Goal: Task Accomplishment & Management: Manage account settings

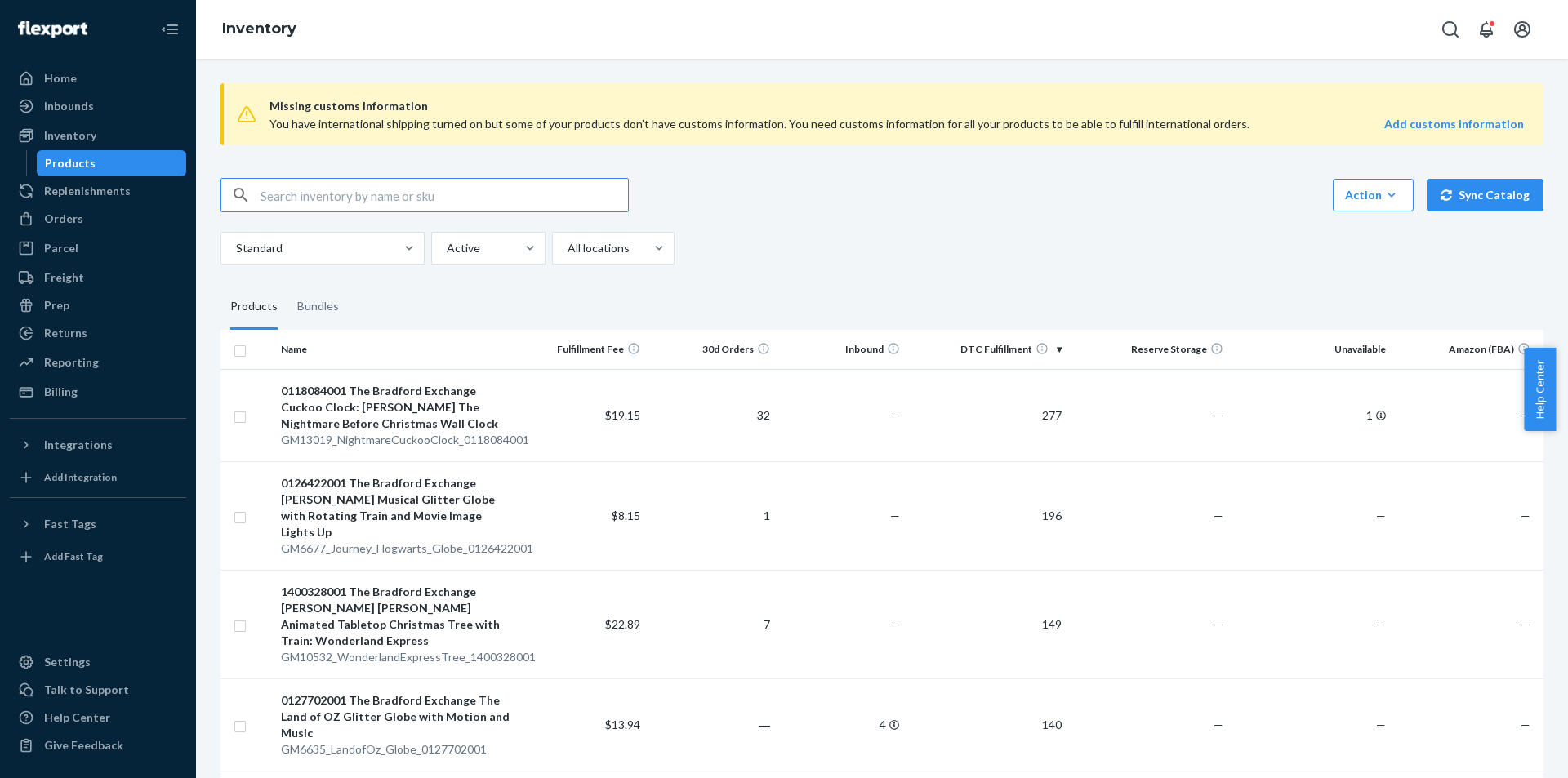
click at [312, 193] on input "text" at bounding box center [444, 195] width 368 height 33
paste input "3PL_ZR2990_Solar_Mango_EDP_1x_50ML"
type input "3PL_ZR2990_Solar_Mango_EDP_1x_50ML"
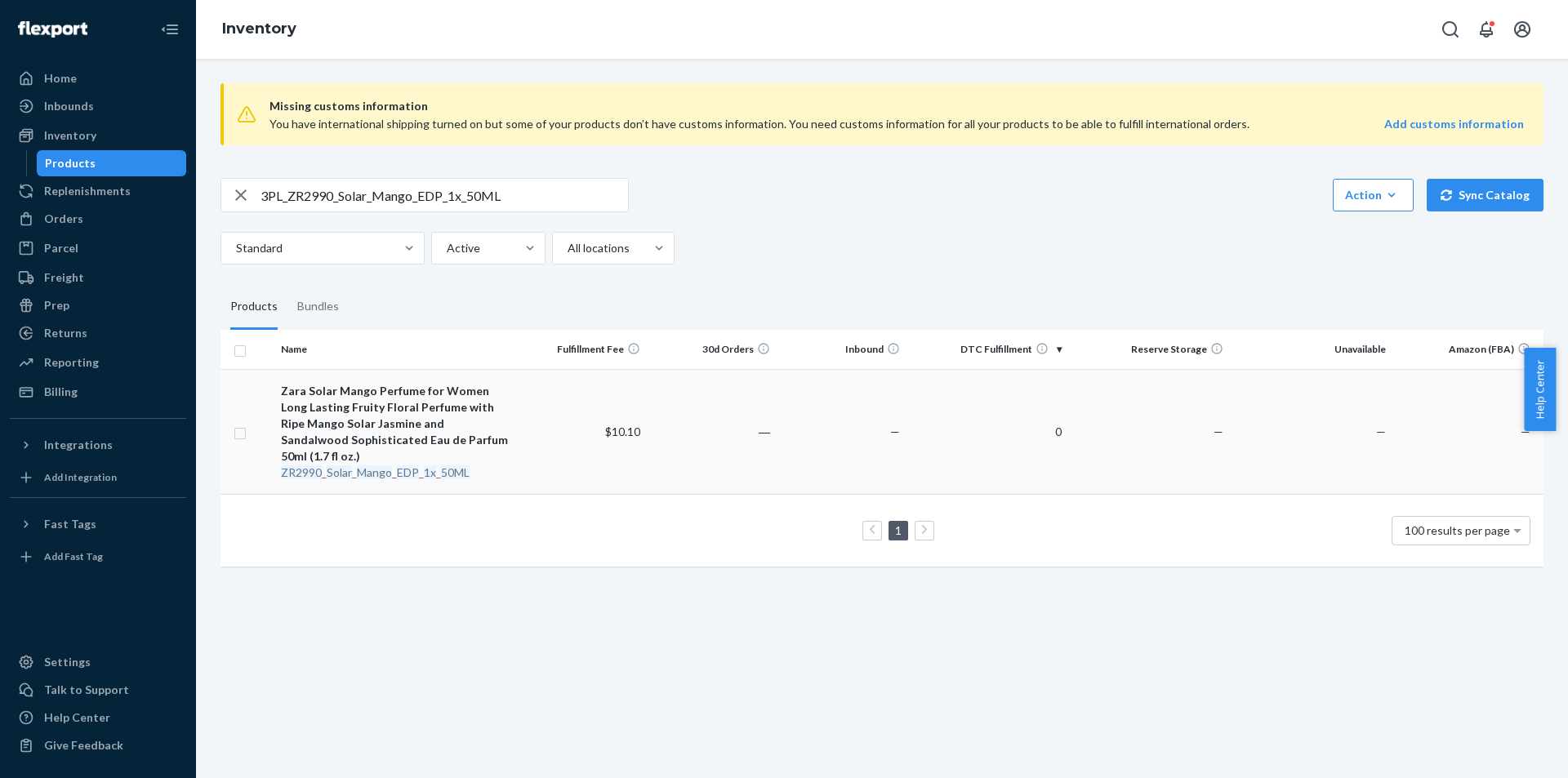
click at [389, 465] on em "Mango" at bounding box center [374, 472] width 35 height 14
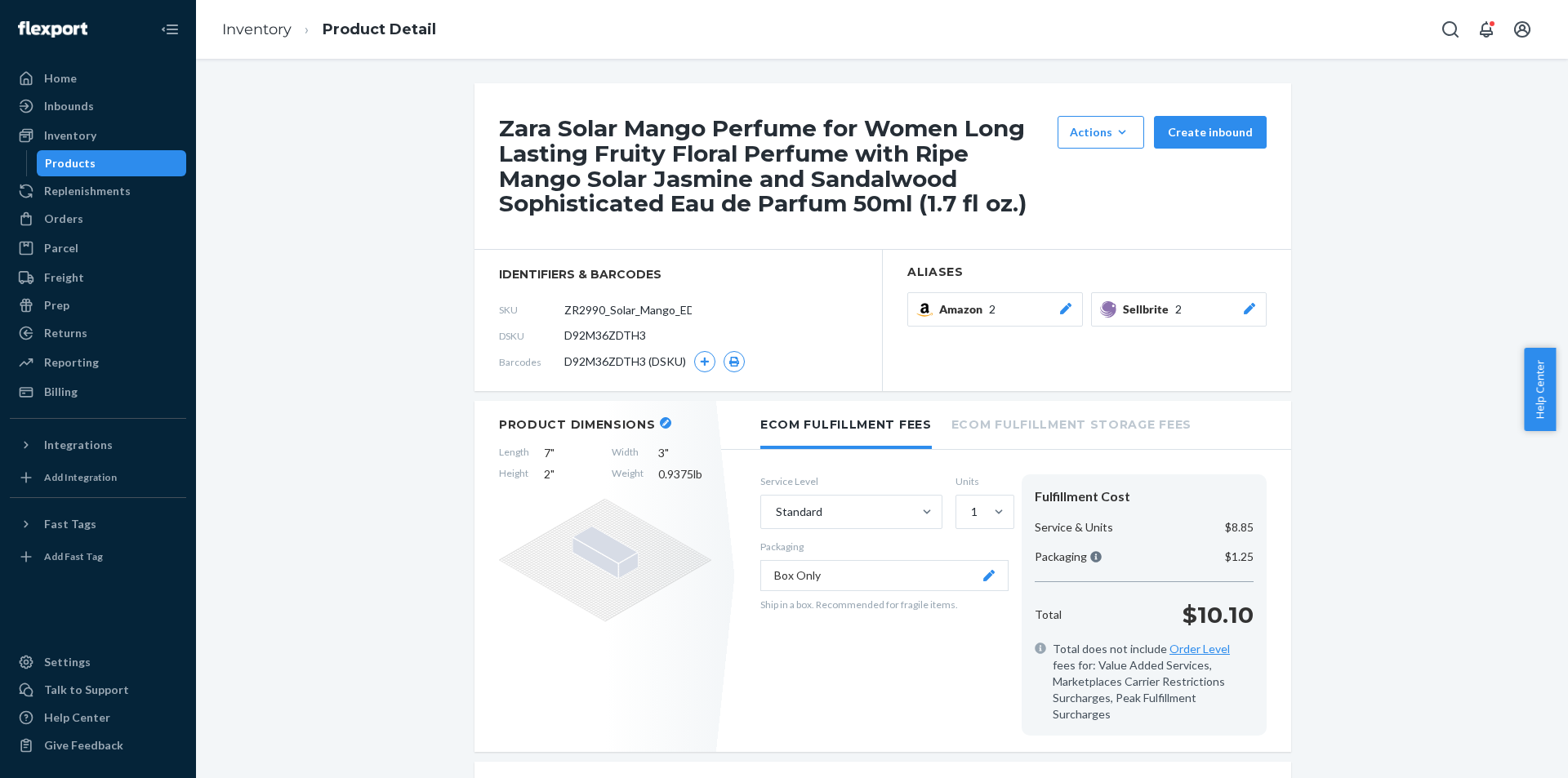
click at [1250, 310] on icon at bounding box center [1249, 308] width 16 height 11
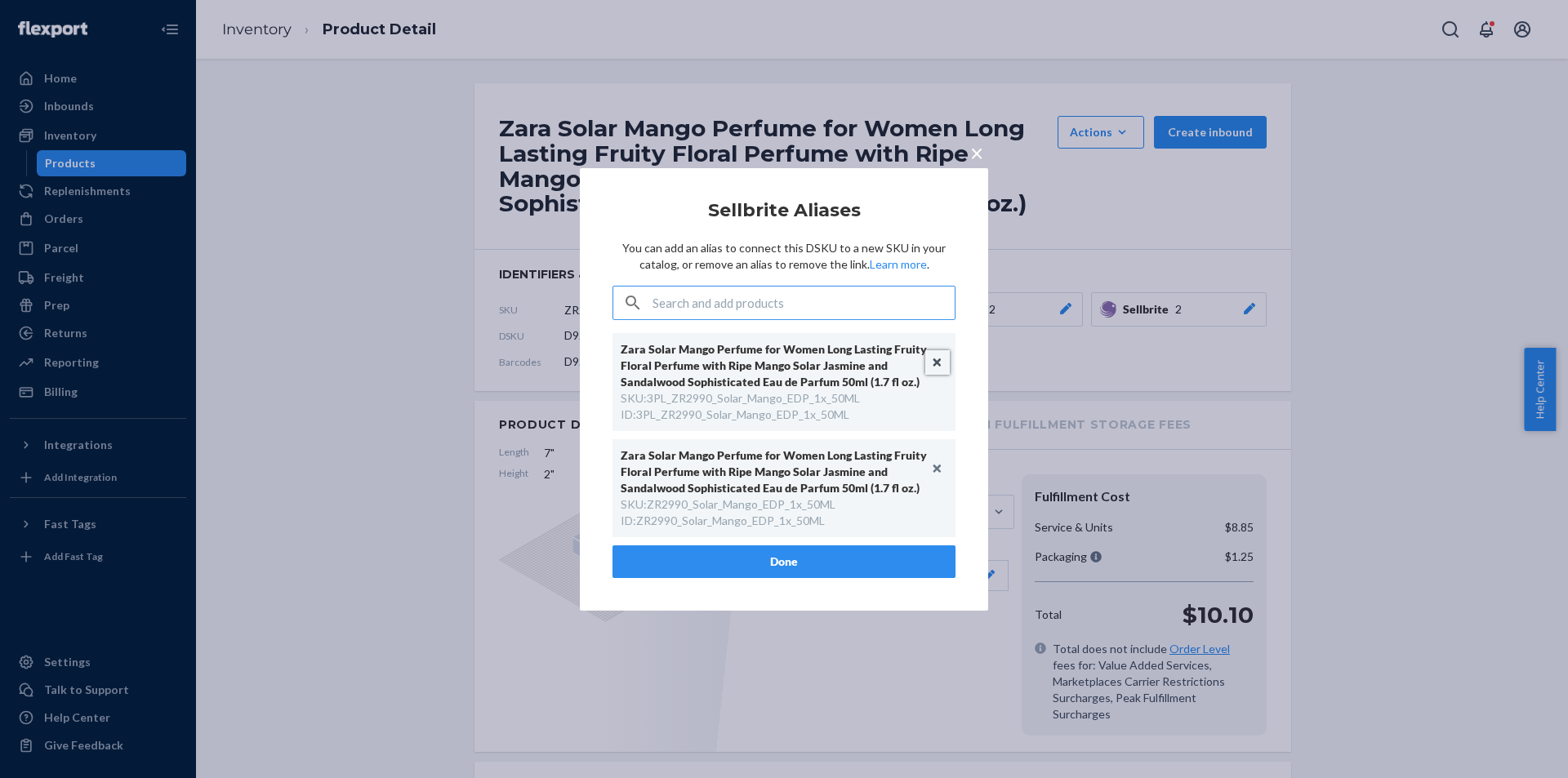
click at [938, 362] on button "Unlink" at bounding box center [937, 362] width 25 height 25
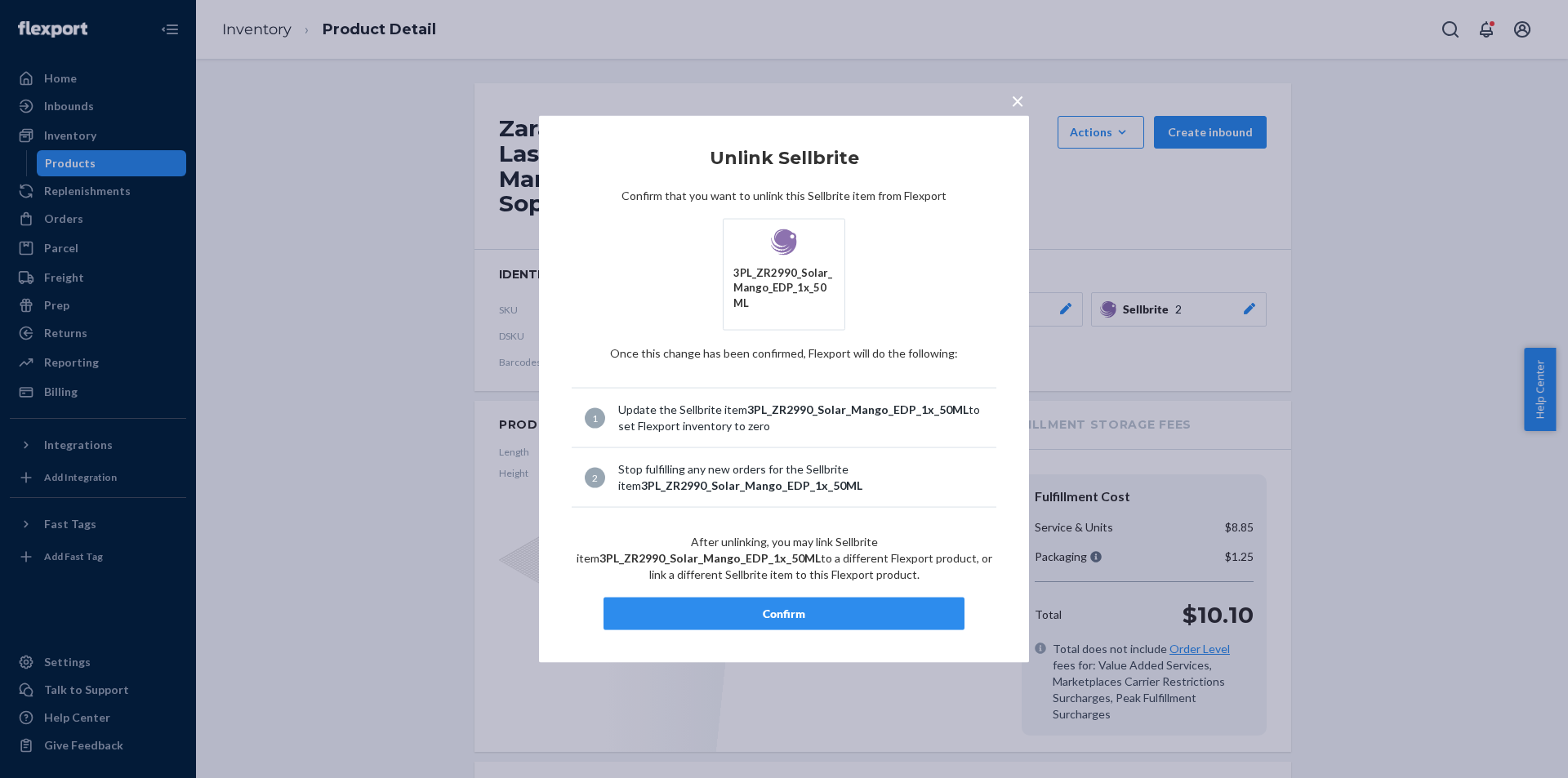
click at [788, 611] on div "Confirm" at bounding box center [784, 613] width 333 height 16
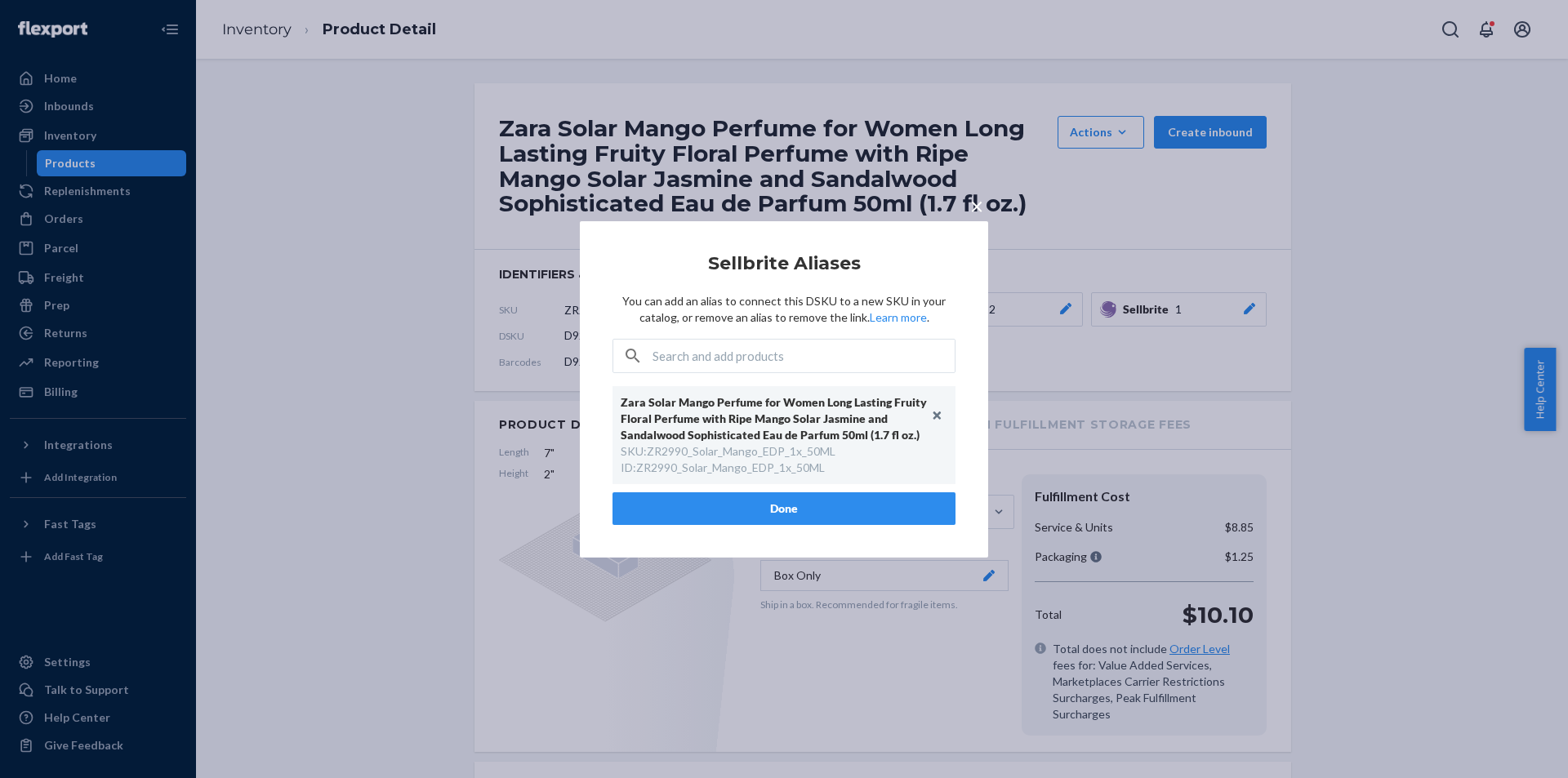
click at [806, 508] on button "Done" at bounding box center [784, 508] width 343 height 33
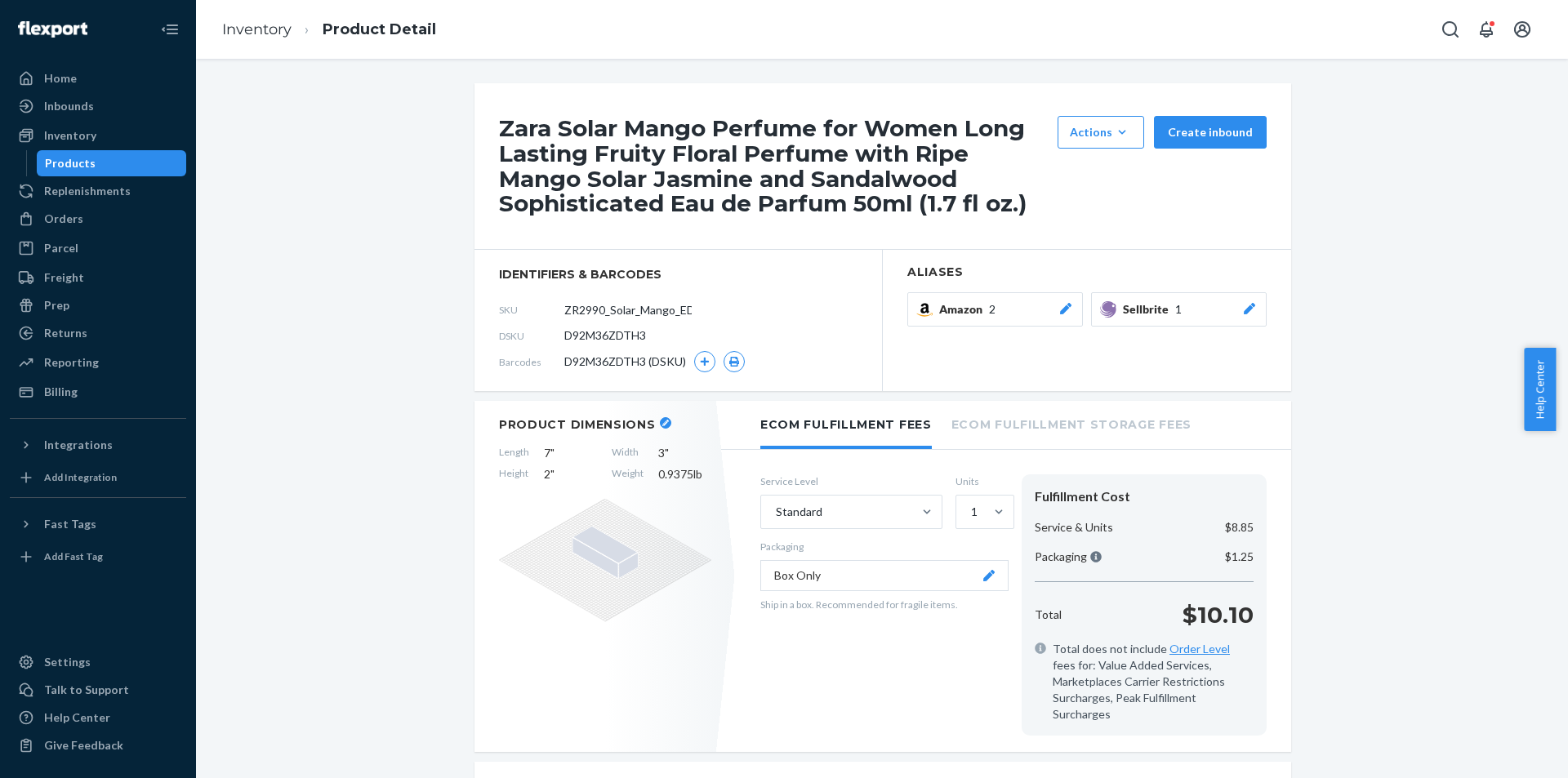
click at [153, 159] on div "Products" at bounding box center [111, 163] width 147 height 23
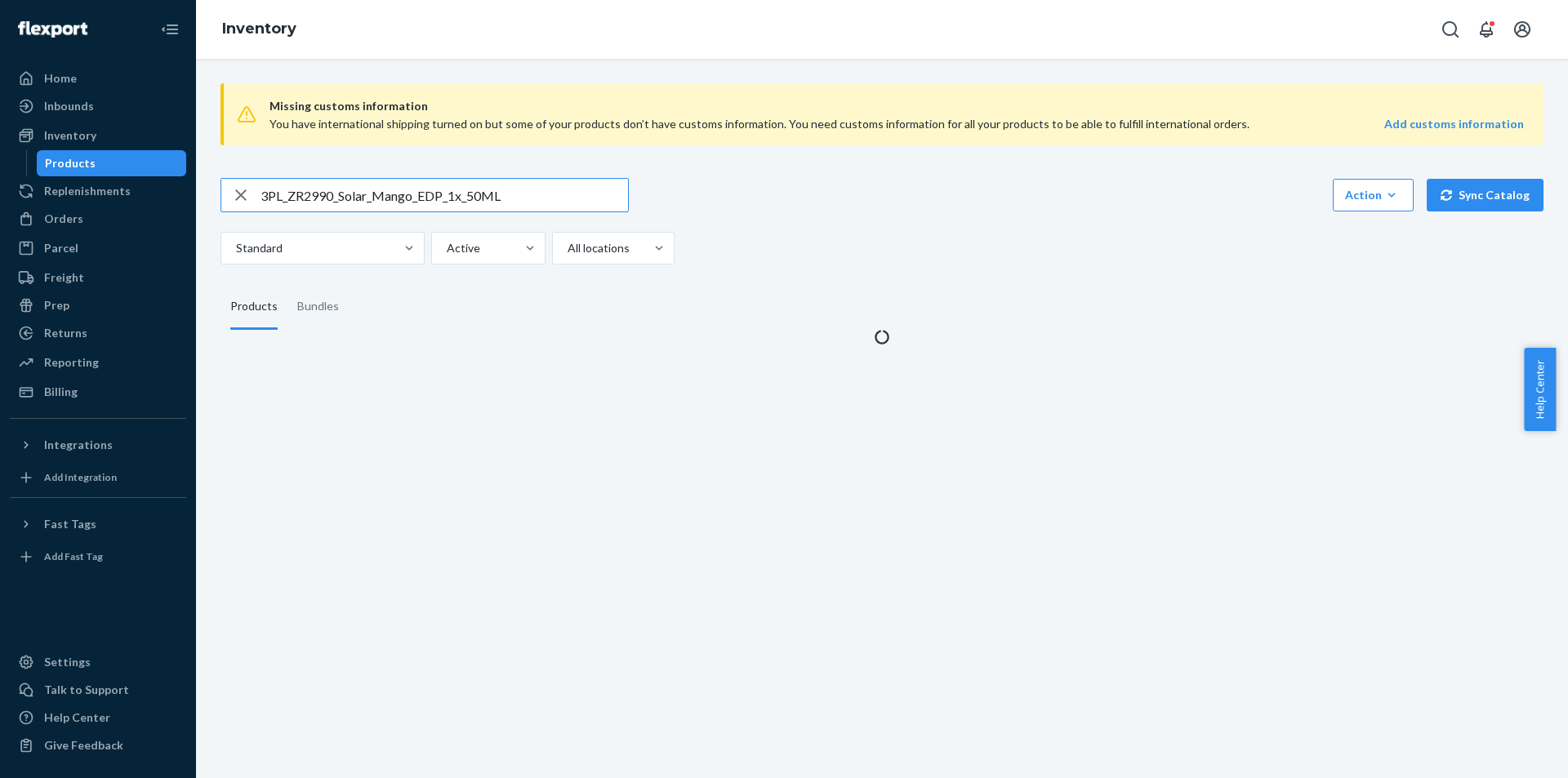
click at [533, 194] on input "3PL_ZR2990_Solar_Mango_EDP_1x_50ML" at bounding box center [444, 195] width 368 height 33
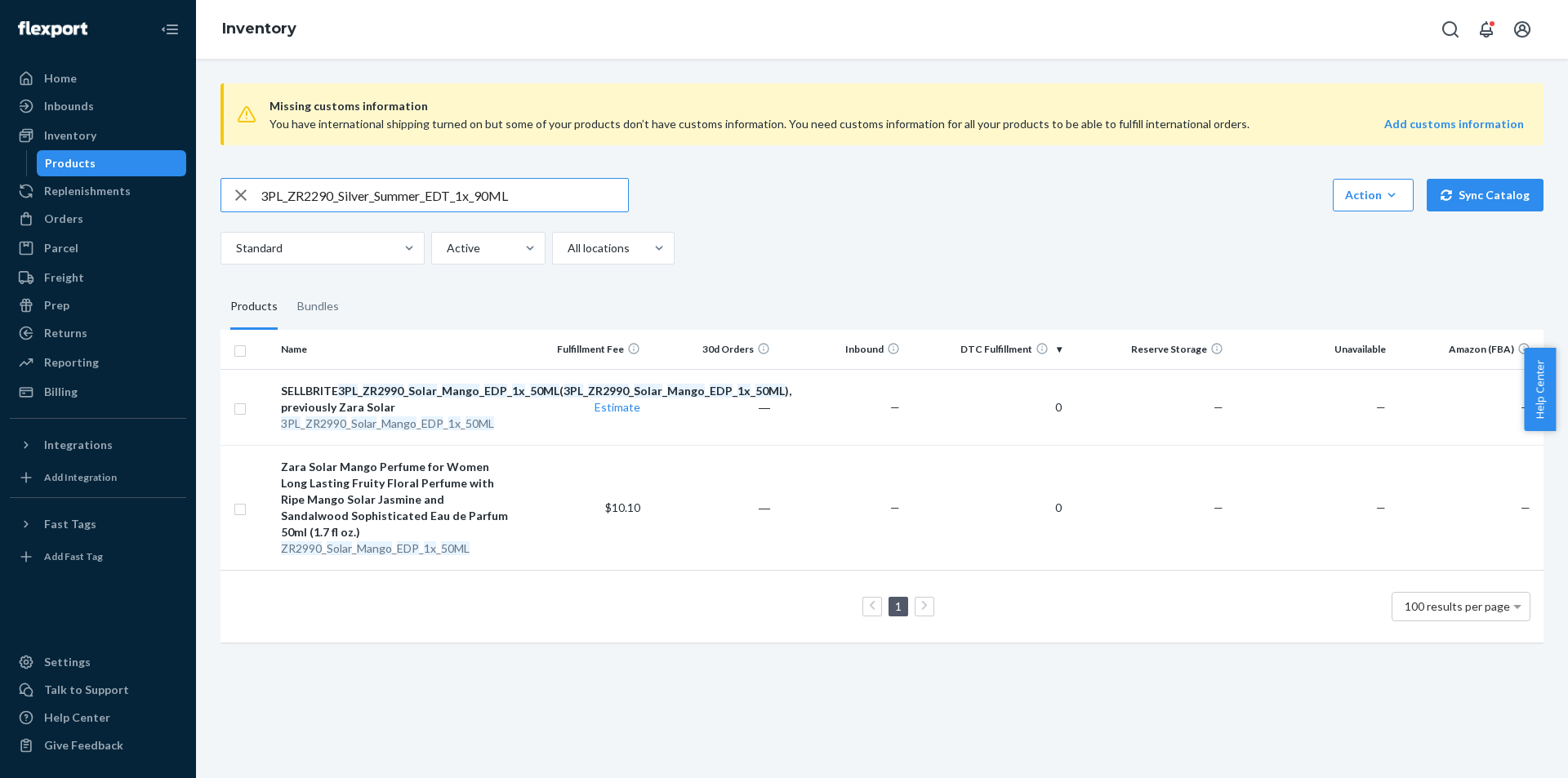
type input "3PL_ZR2290_Silver_Summer_EDT_1x_90ML"
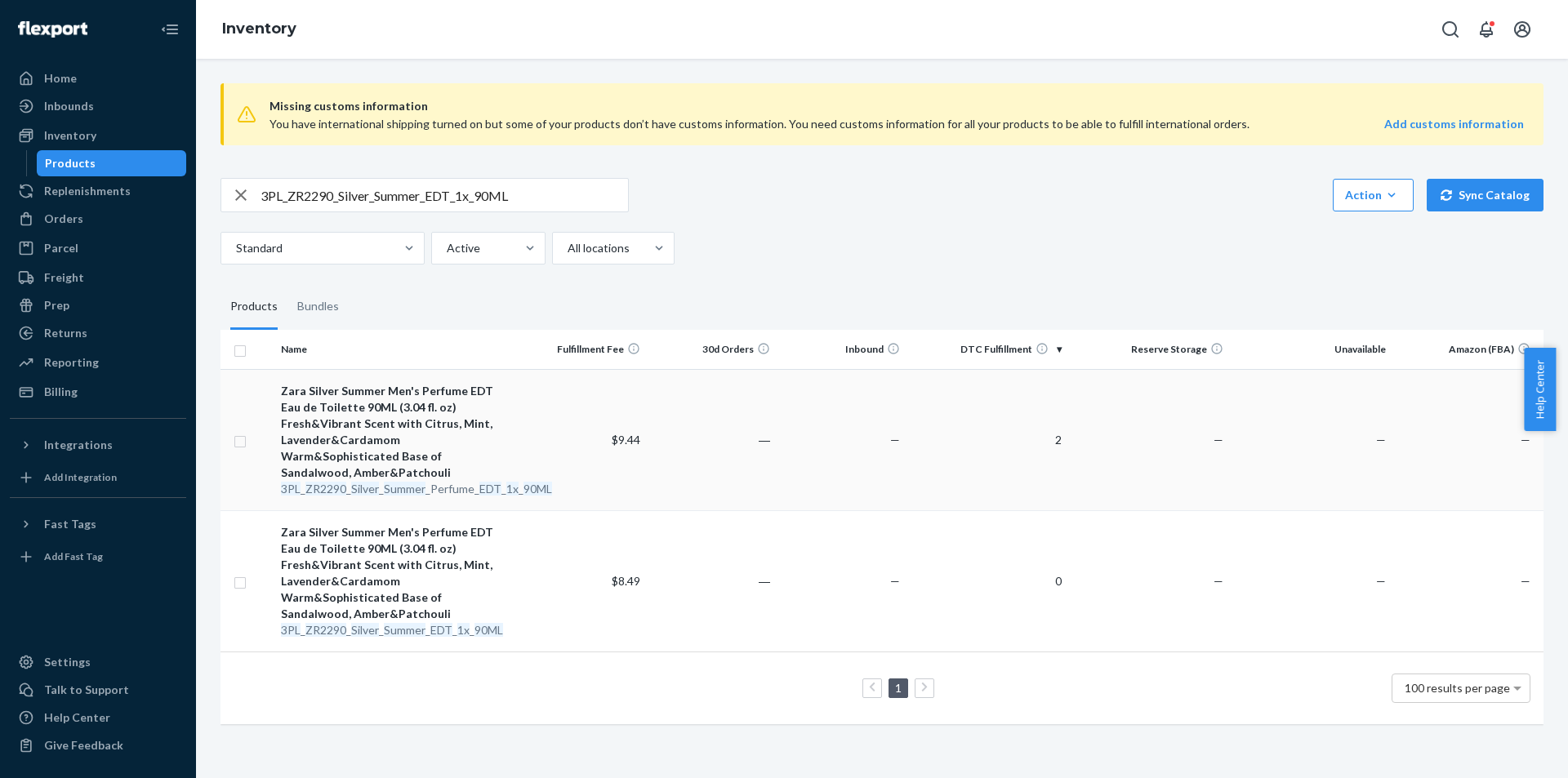
click at [408, 482] on em "Summer" at bounding box center [405, 488] width 42 height 14
click at [470, 622] on div "3PL _ ZR2290 _ Silver _ Summer _ EDT _ 1x _ 90ML" at bounding box center [396, 630] width 231 height 16
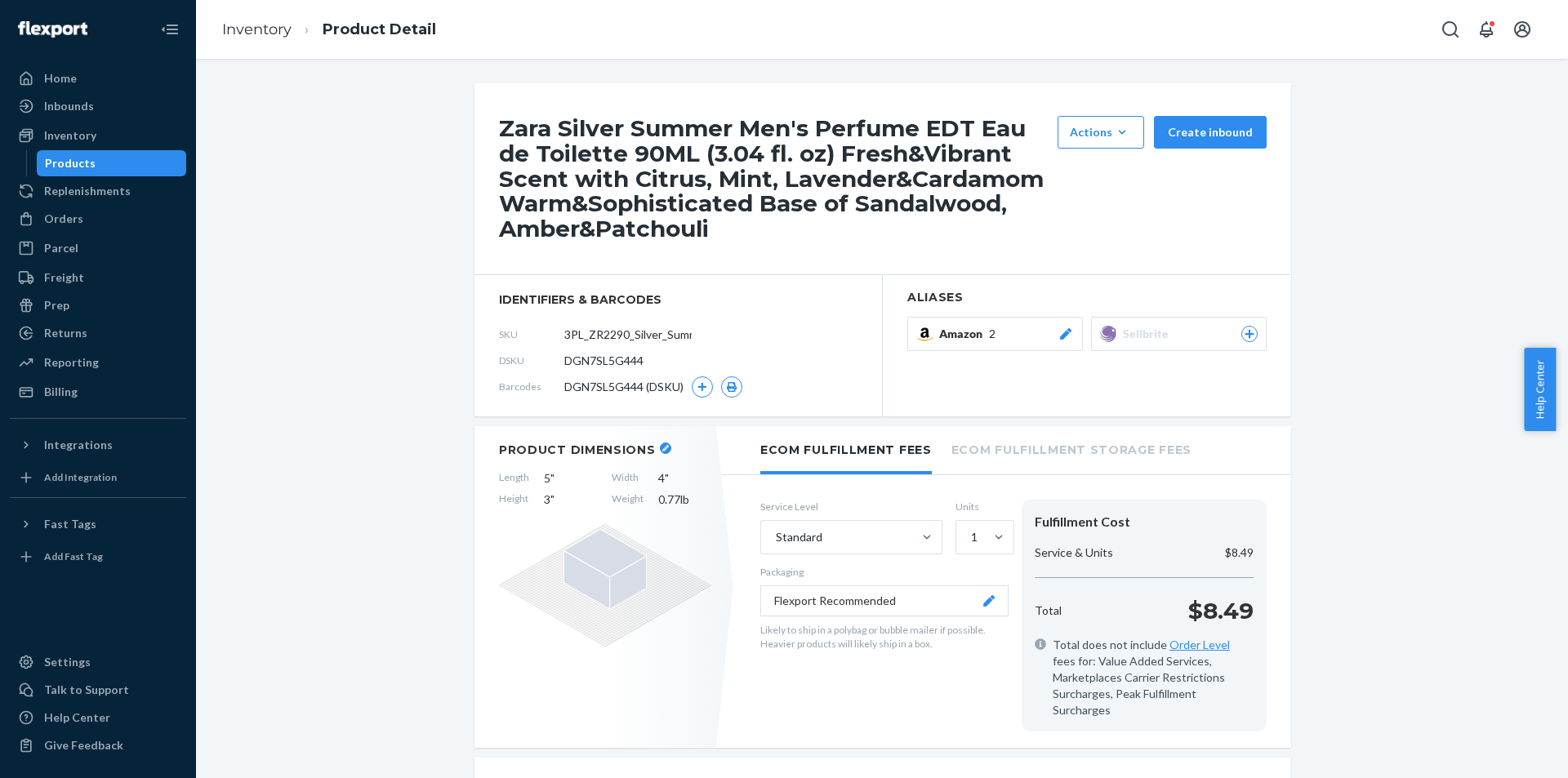
click at [151, 165] on div "Products" at bounding box center [111, 163] width 147 height 23
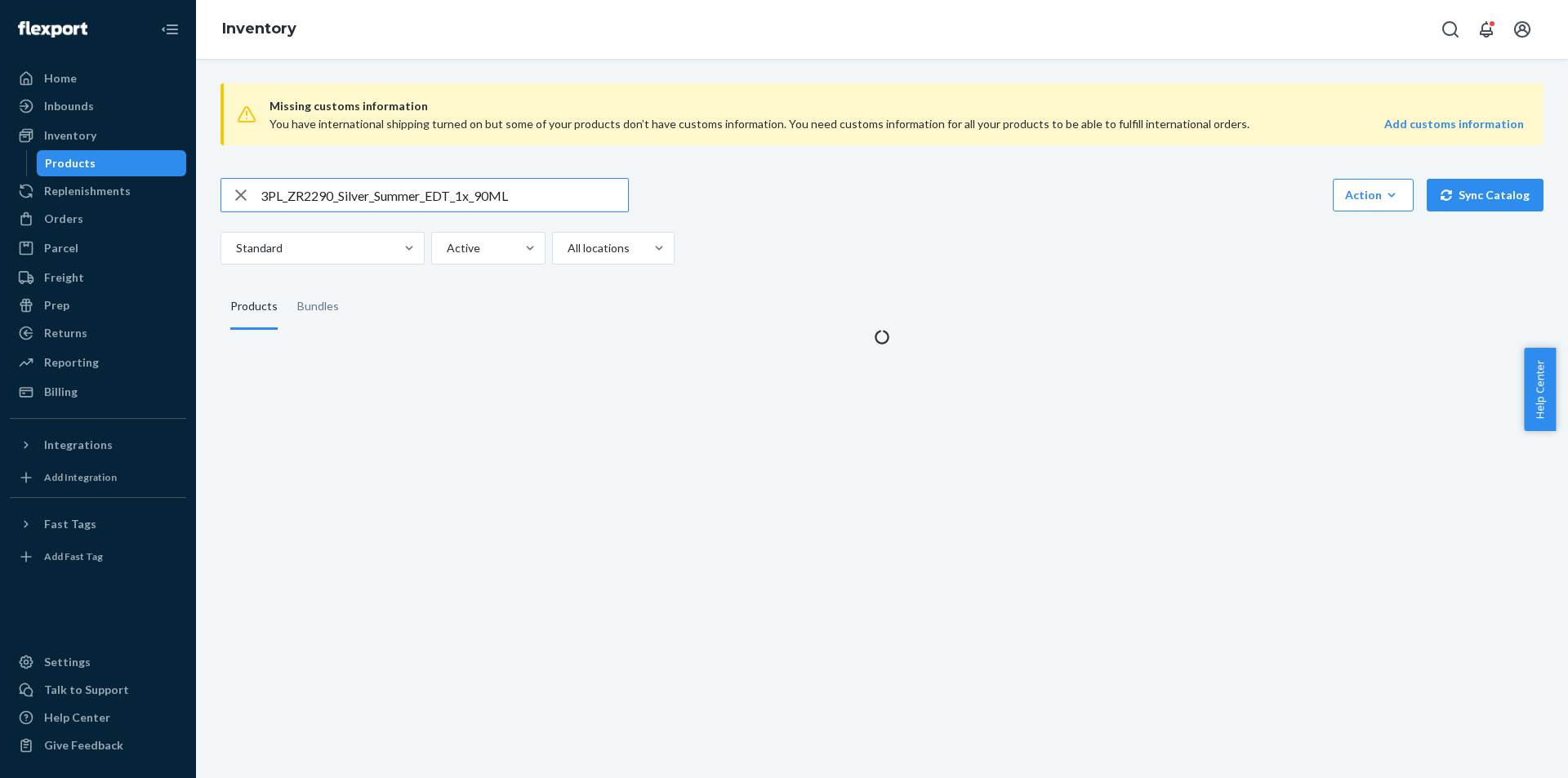
click at [559, 194] on input "3PL_ZR2290_Silver_Summer_EDT_1x_90ML" at bounding box center [444, 195] width 368 height 33
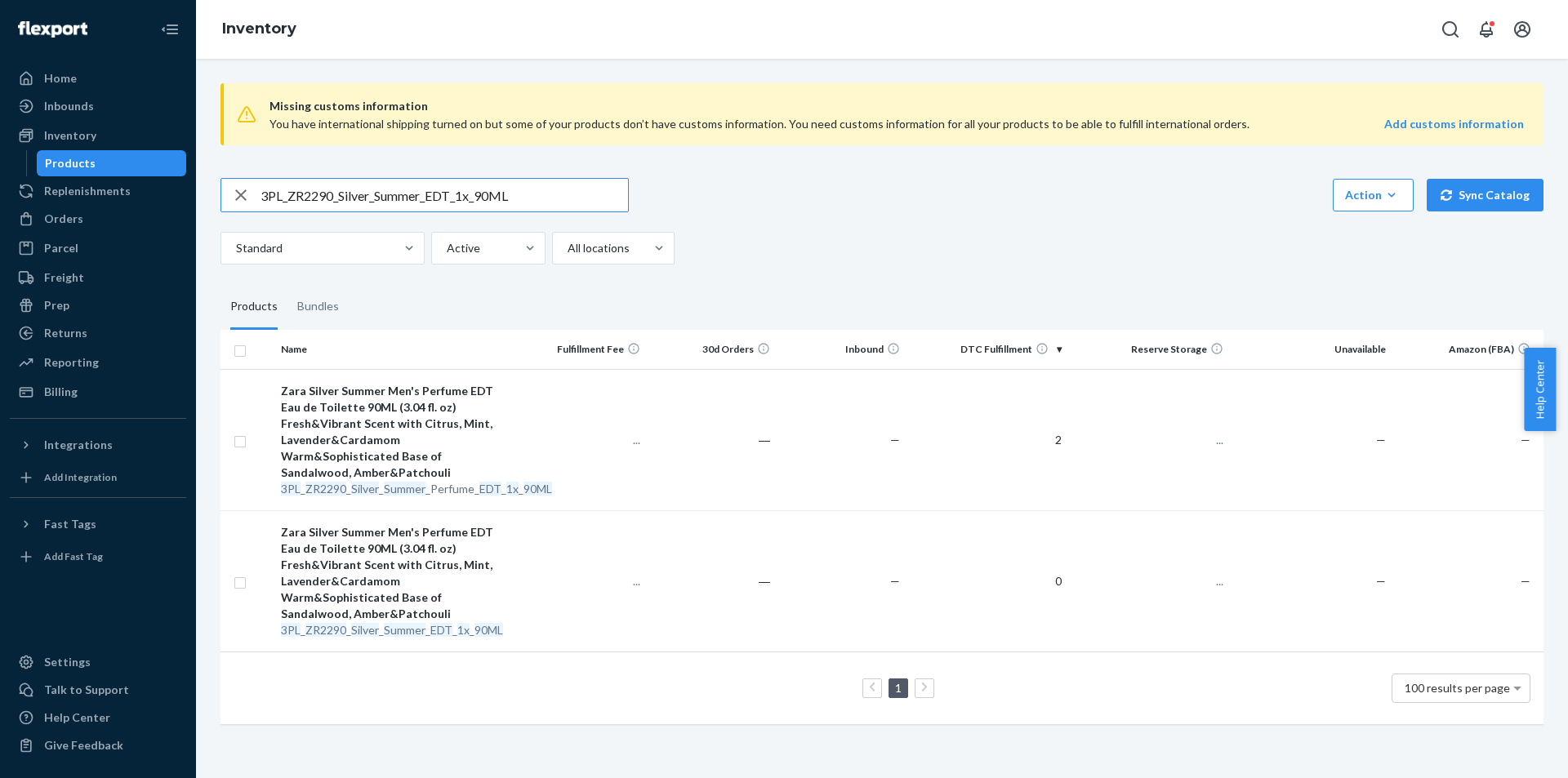
click at [559, 194] on input "3PL_ZR2290_Silver_Summer_EDT_1x_90ML" at bounding box center [444, 195] width 368 height 33
type input "ZR2290_Silver_Summer_Perfume_EDT_1x_90ML"
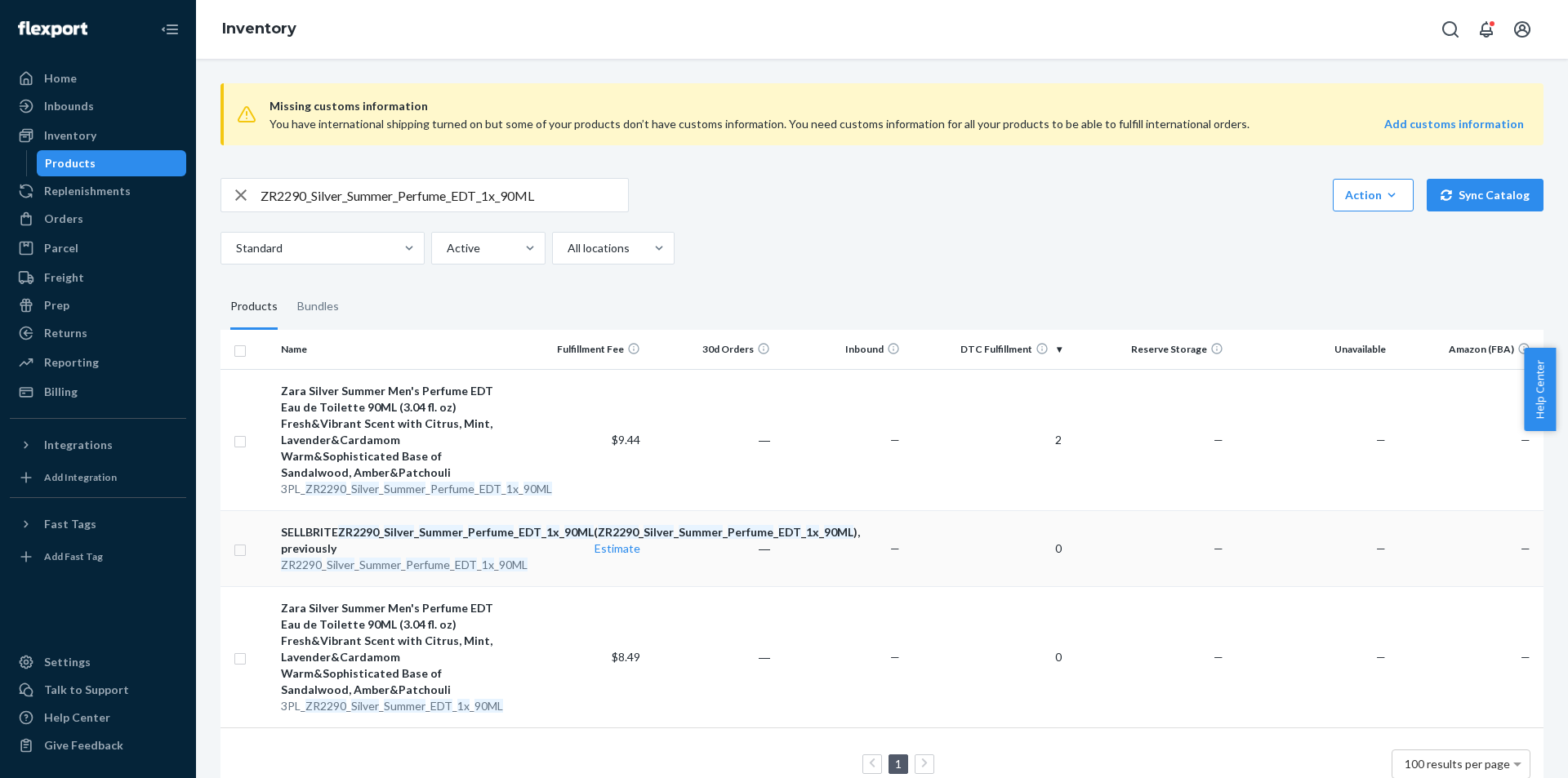
click at [487, 572] on em "1x" at bounding box center [488, 565] width 12 height 14
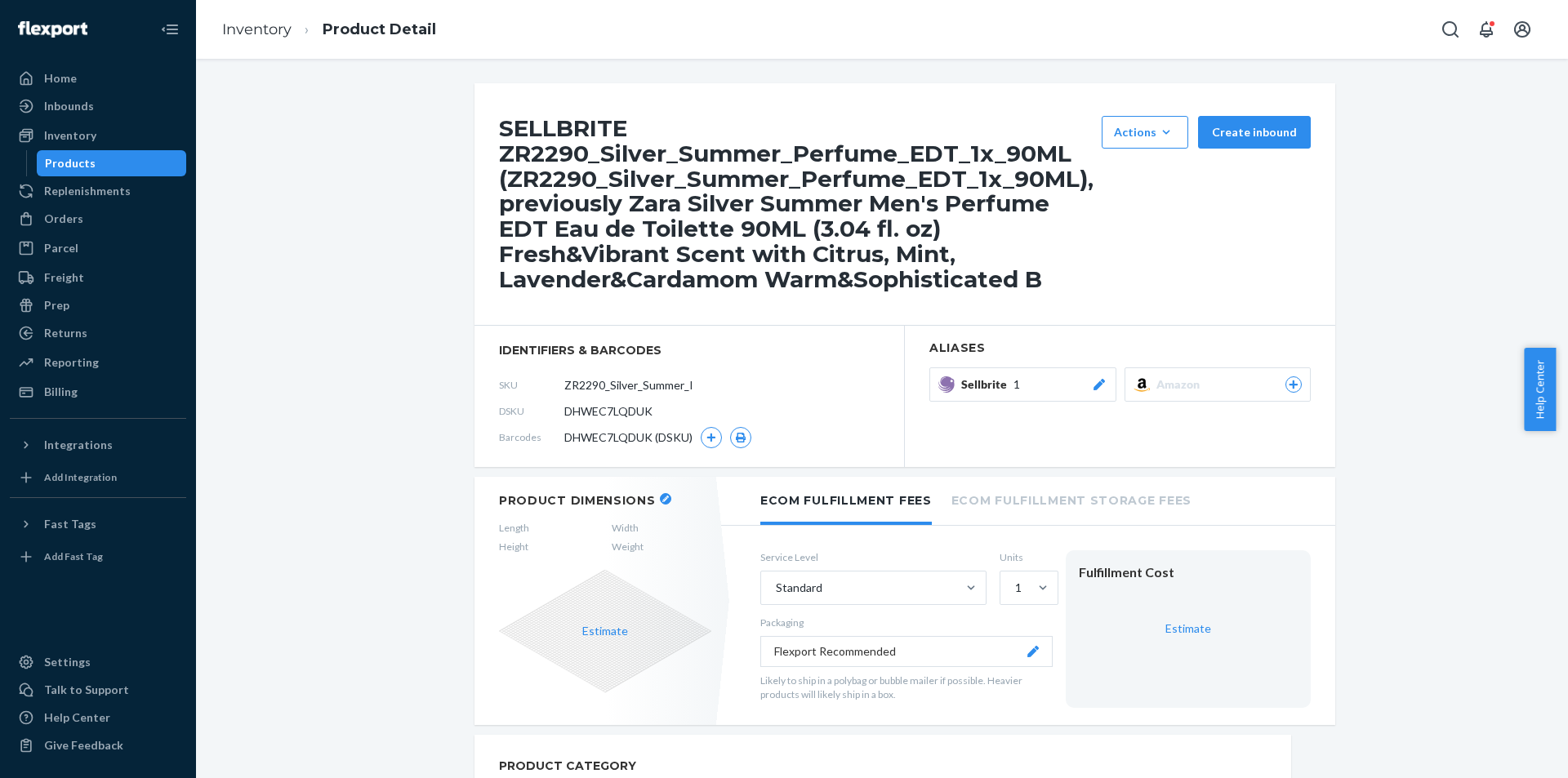
click at [98, 158] on div "Products" at bounding box center [111, 163] width 147 height 23
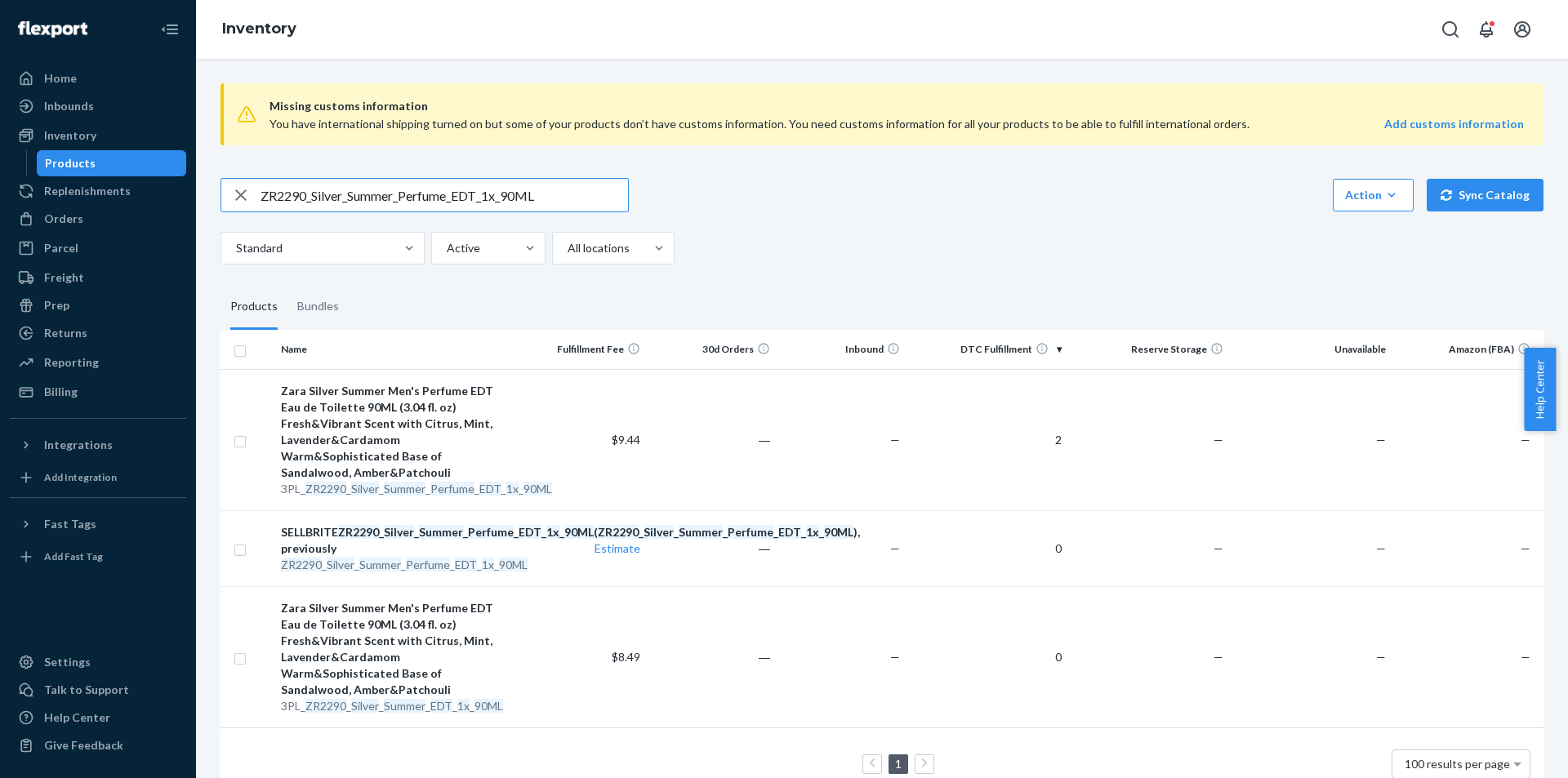
click at [299, 194] on input "ZR2290_Silver_Summer_Perfume_EDT_1x_90ML" at bounding box center [444, 195] width 368 height 33
type input "3PL_ZR3990_Shock_DiscoverySet_EDT_40ML"
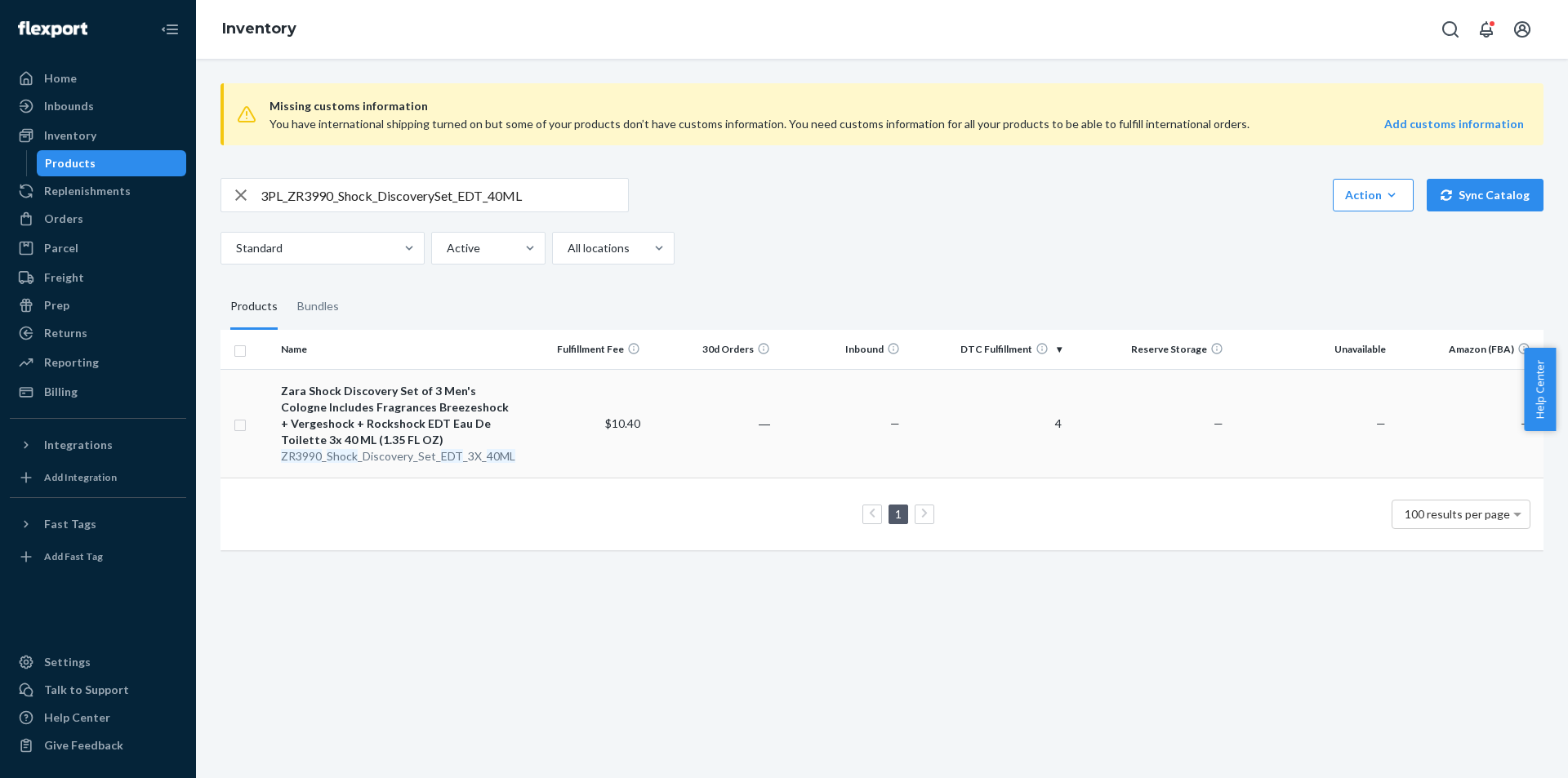
click at [425, 446] on div "Zara Shock Discovery Set of 3 Men's Cologne Includes Fragrances Breezeshock + V…" at bounding box center [396, 416] width 231 height 65
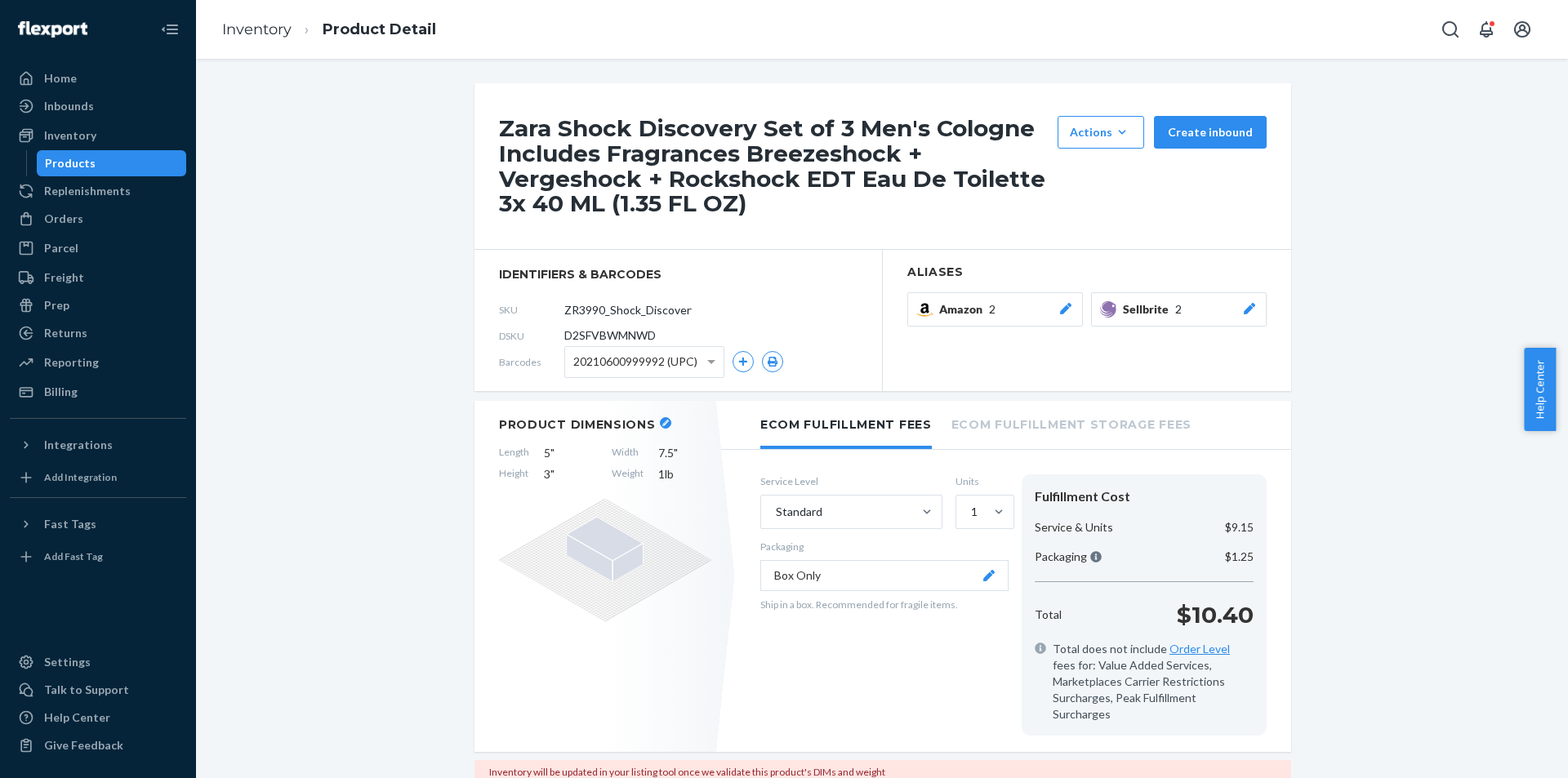
click at [1241, 308] on icon at bounding box center [1249, 308] width 16 height 11
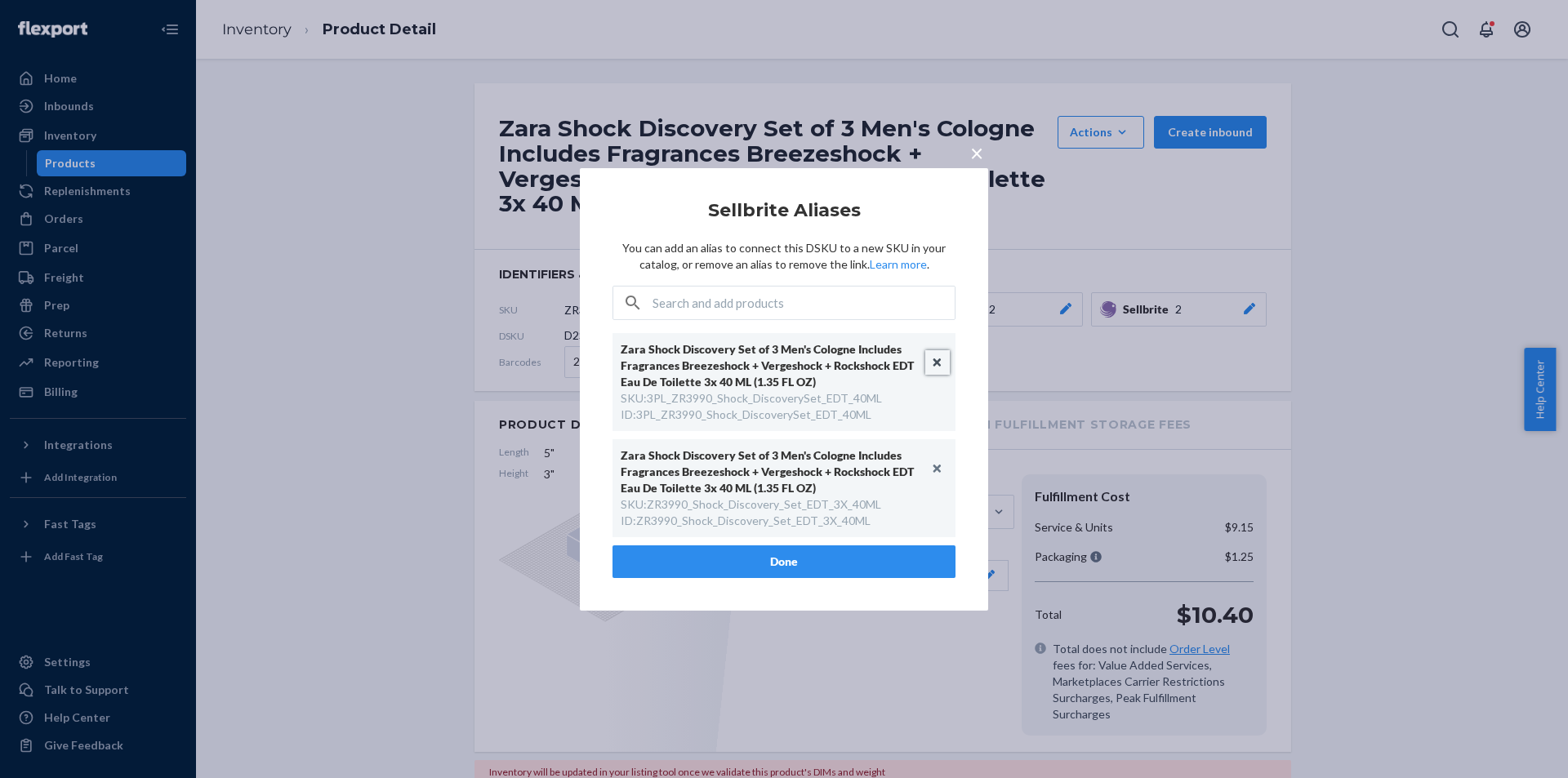
click at [941, 361] on button "Unlink" at bounding box center [937, 362] width 25 height 25
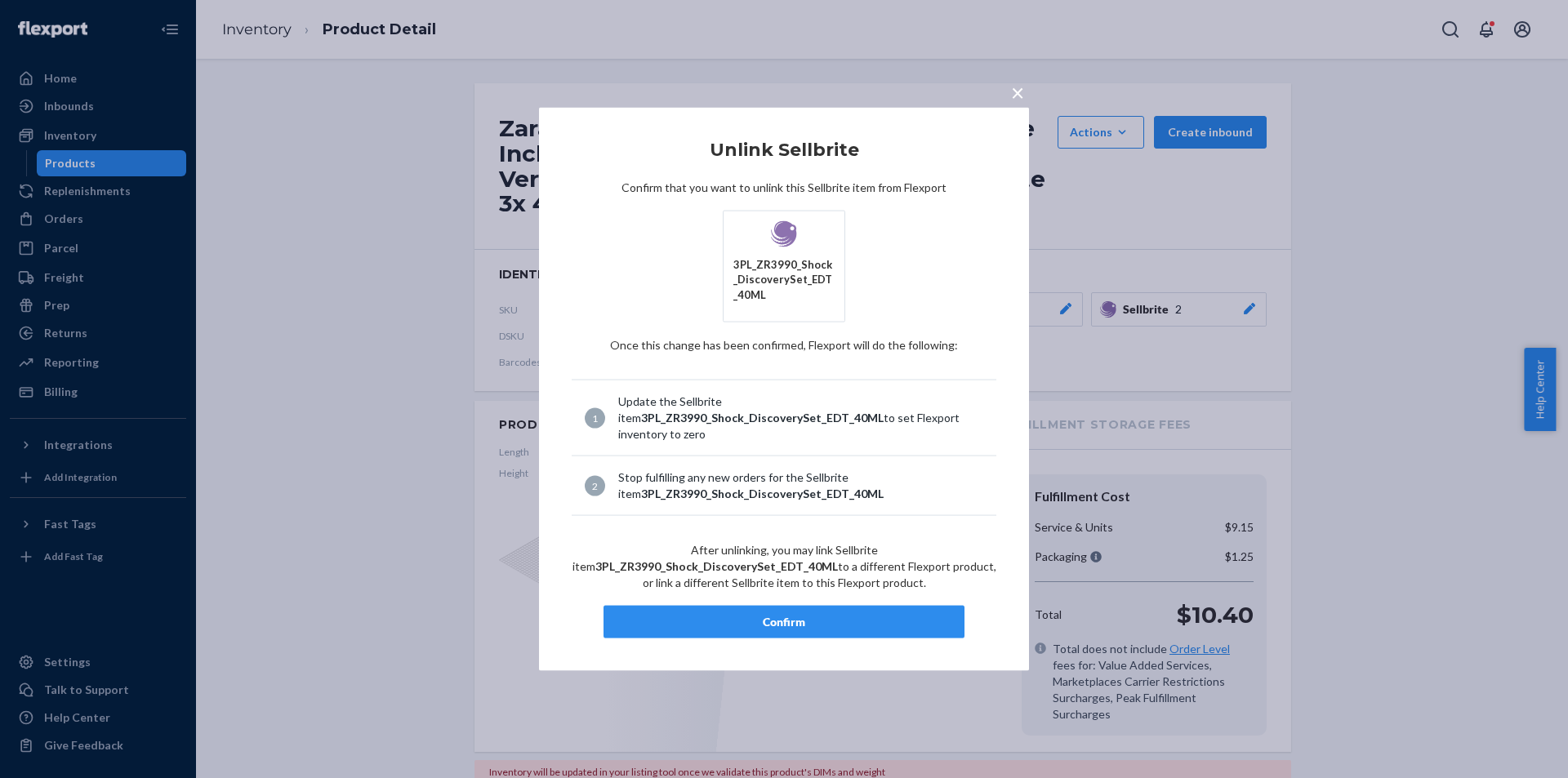
click at [802, 623] on button "Confirm" at bounding box center [784, 622] width 361 height 33
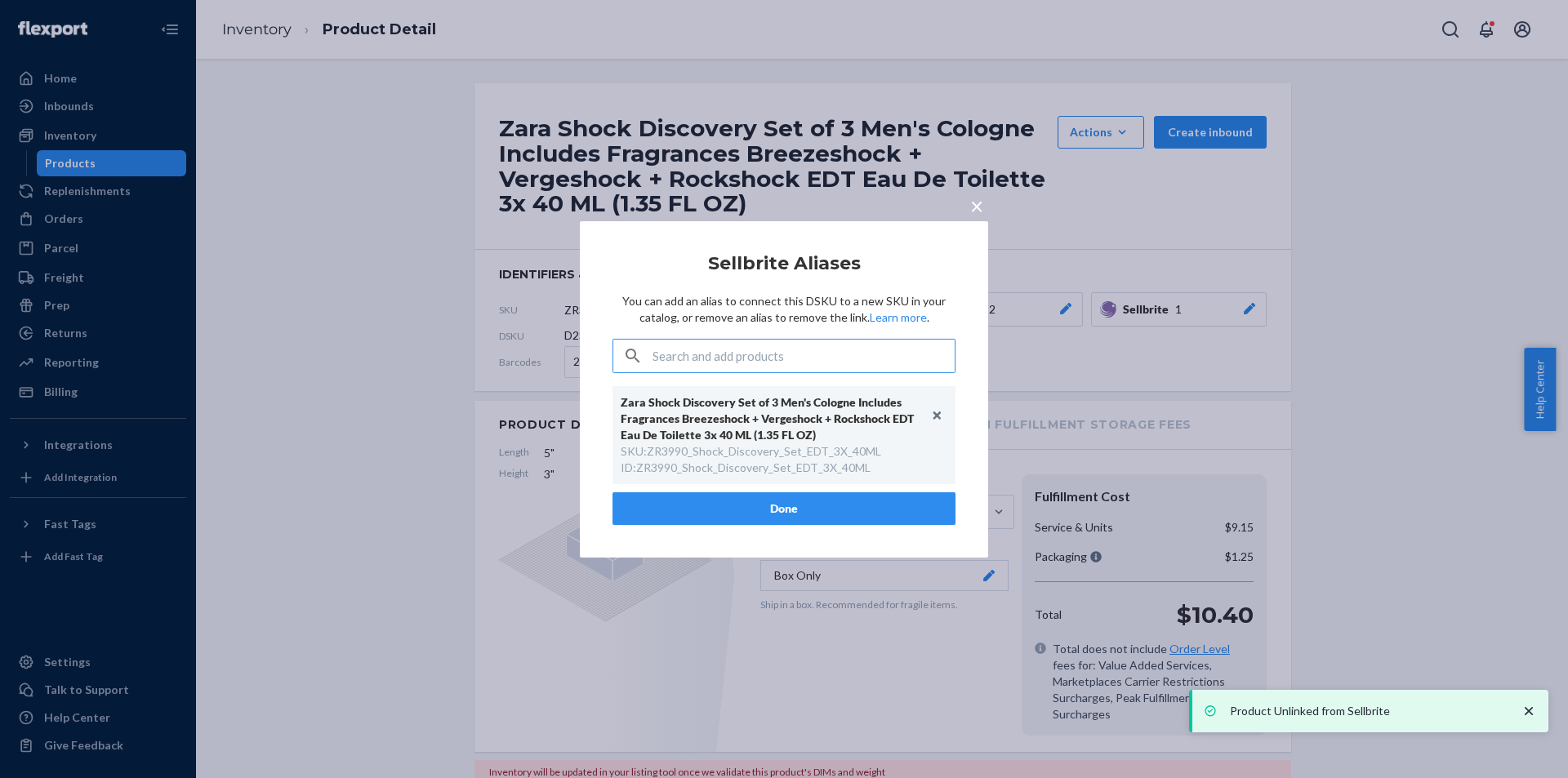
click at [789, 512] on button "Done" at bounding box center [784, 508] width 343 height 33
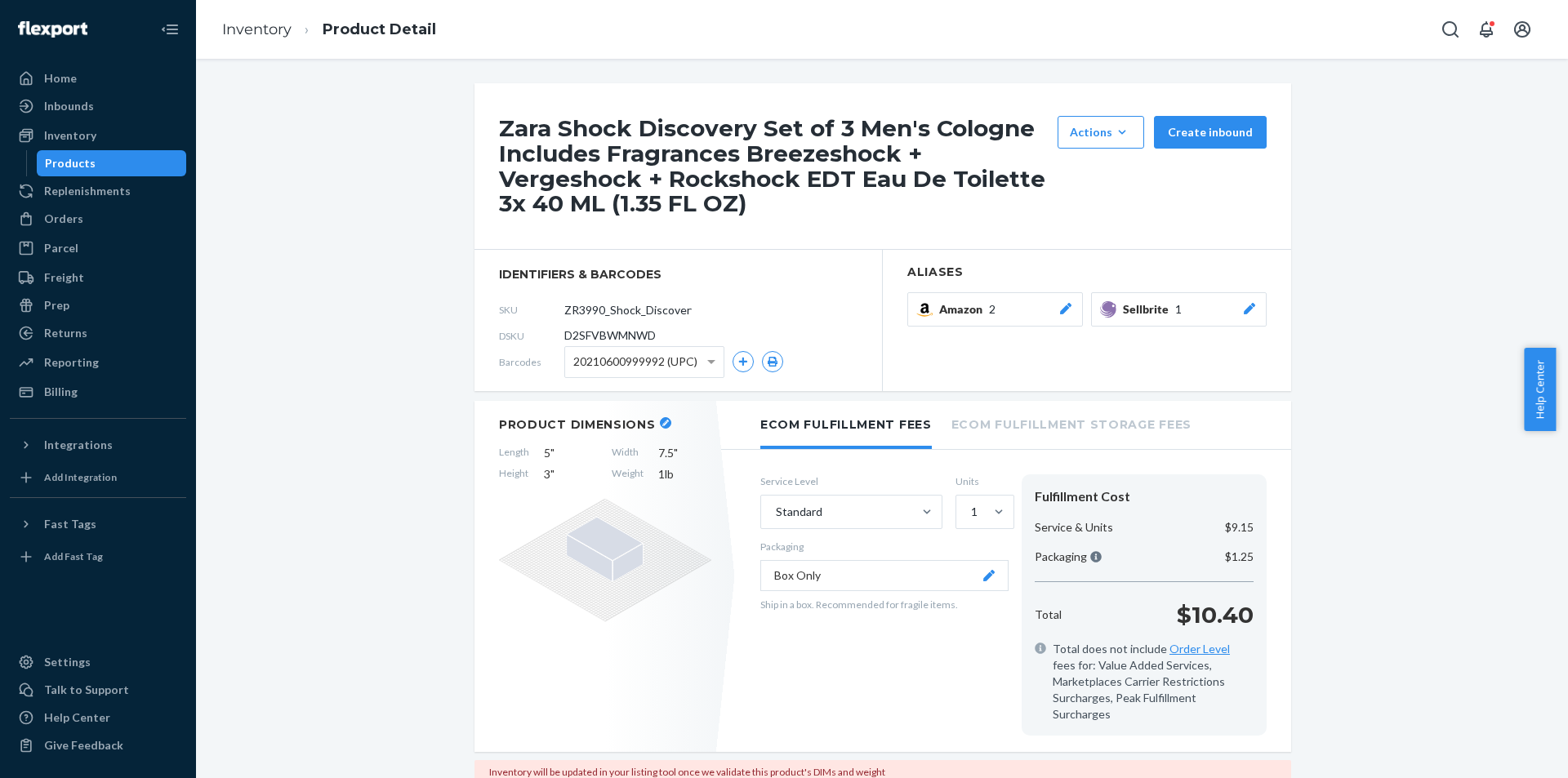
click at [154, 163] on div "Products" at bounding box center [111, 163] width 147 height 23
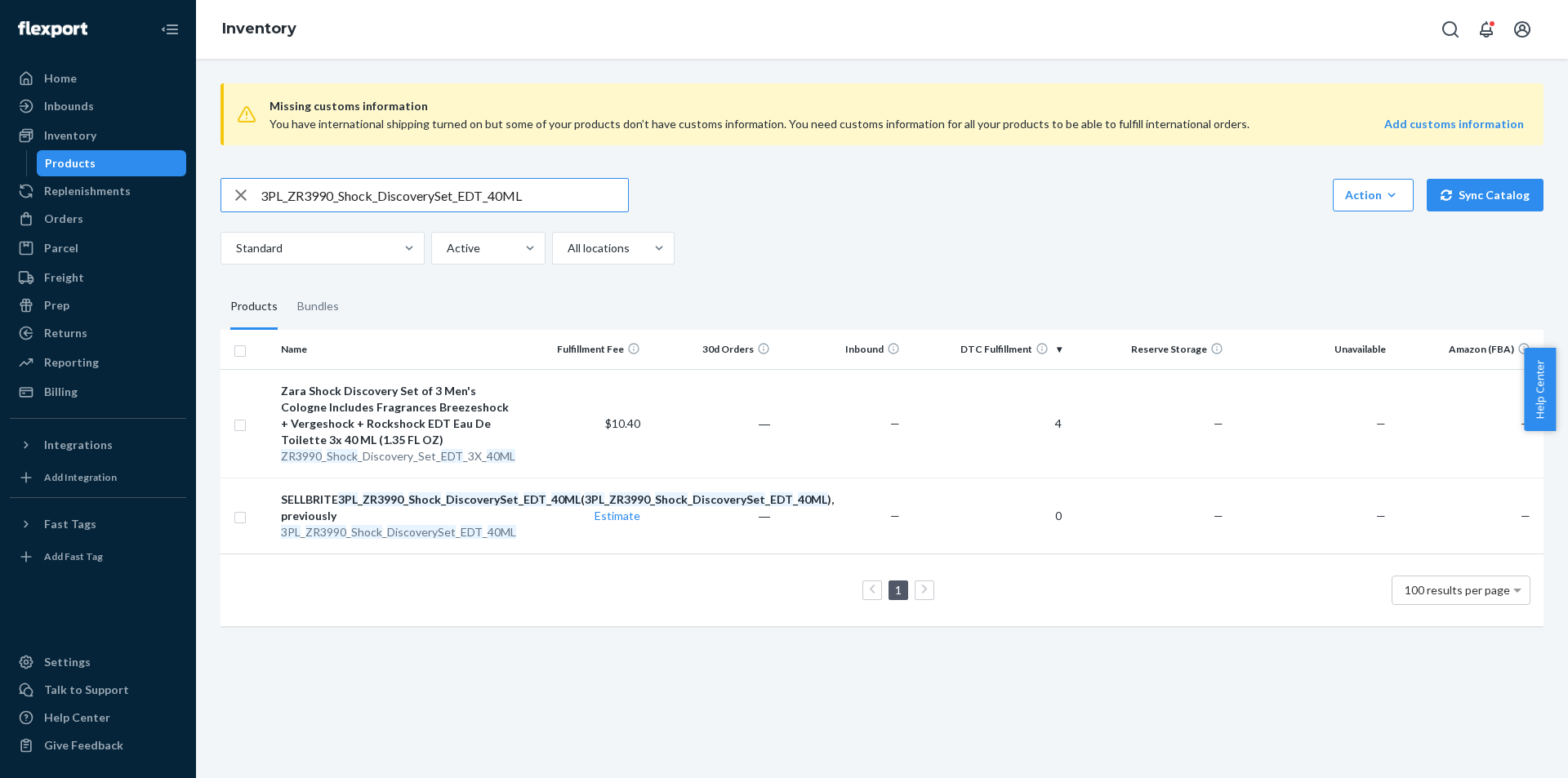
click at [557, 200] on input "3PL_ZR3990_Shock_DiscoverySet_EDT_40ML" at bounding box center [444, 195] width 368 height 33
type input "3PL_ZR1790_Shiny_Unicorn_Kids_EDT_100ML"
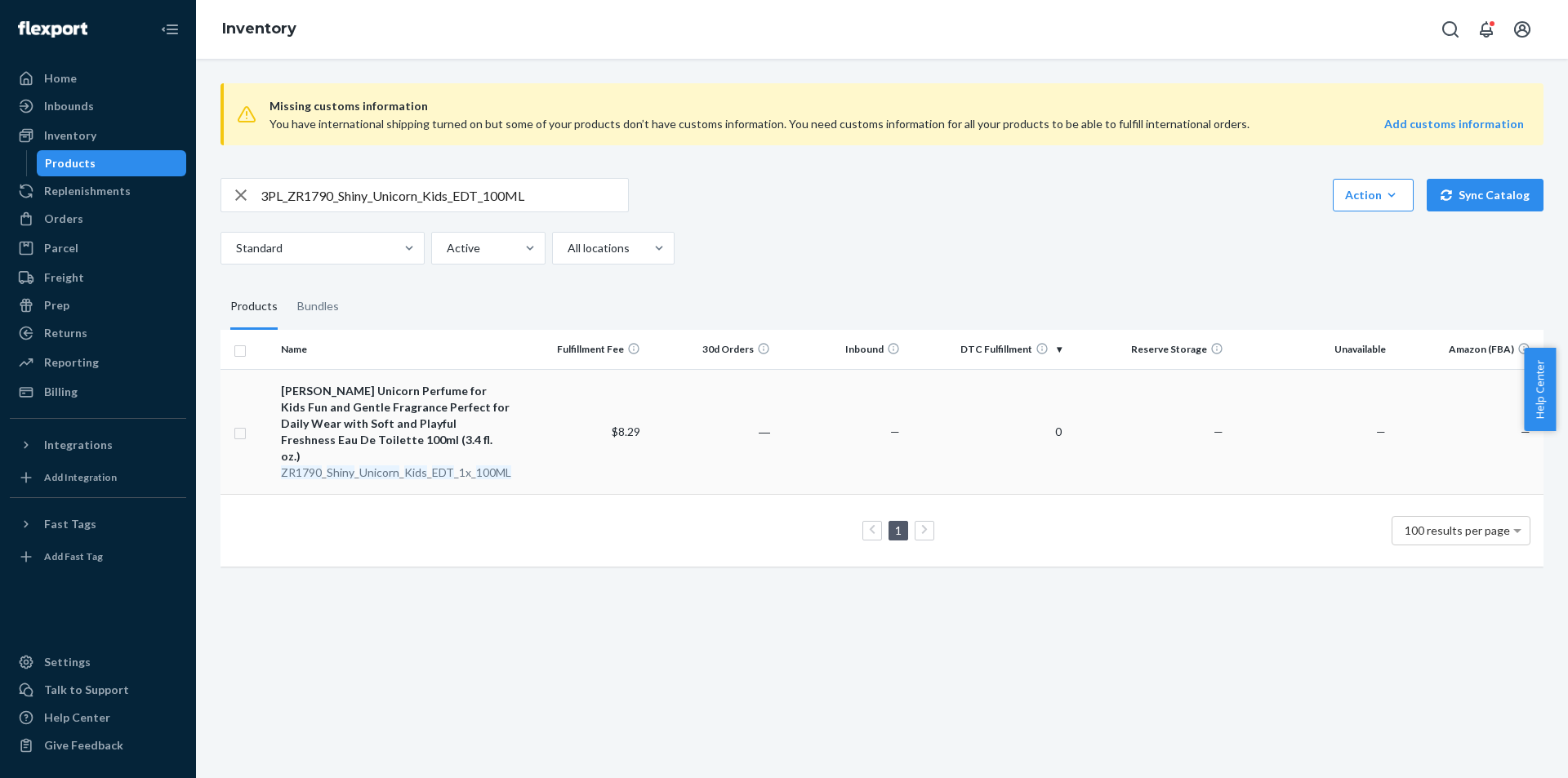
click at [364, 465] on em "Unicorn" at bounding box center [379, 472] width 40 height 14
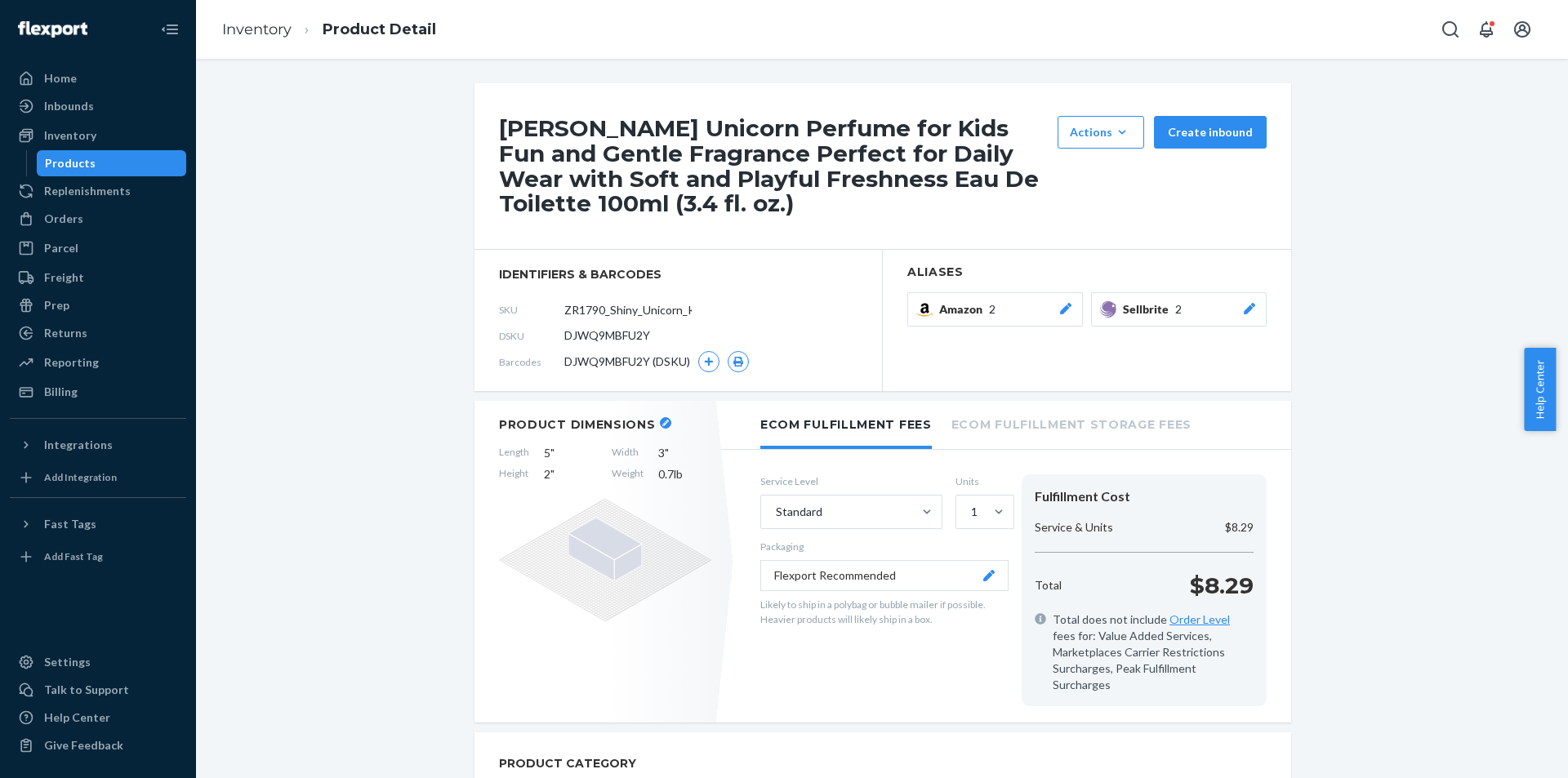
click at [1248, 310] on icon at bounding box center [1249, 308] width 16 height 11
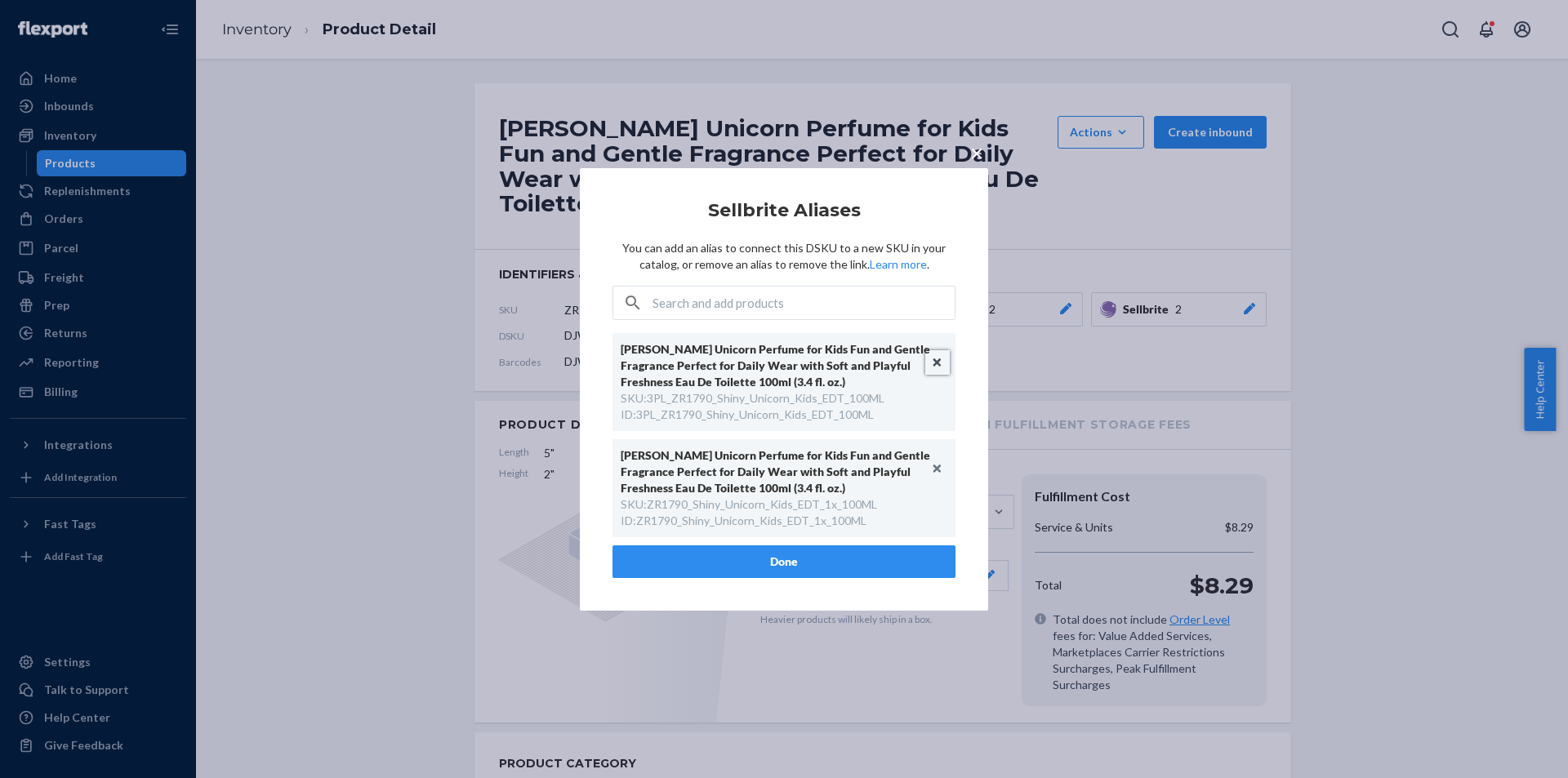
click at [937, 363] on button "Unlink" at bounding box center [937, 362] width 25 height 25
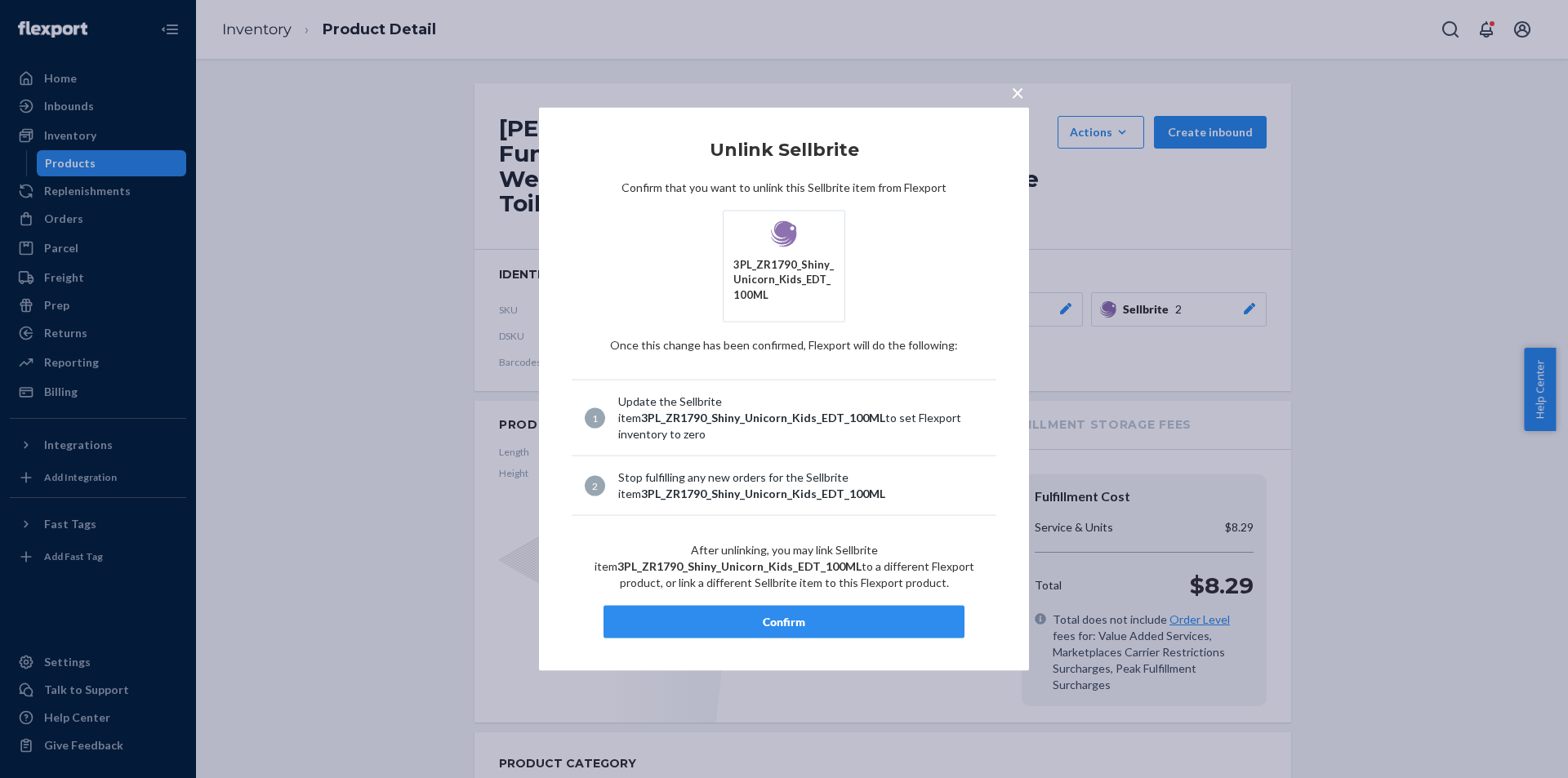
click at [754, 620] on div "Confirm" at bounding box center [784, 621] width 333 height 16
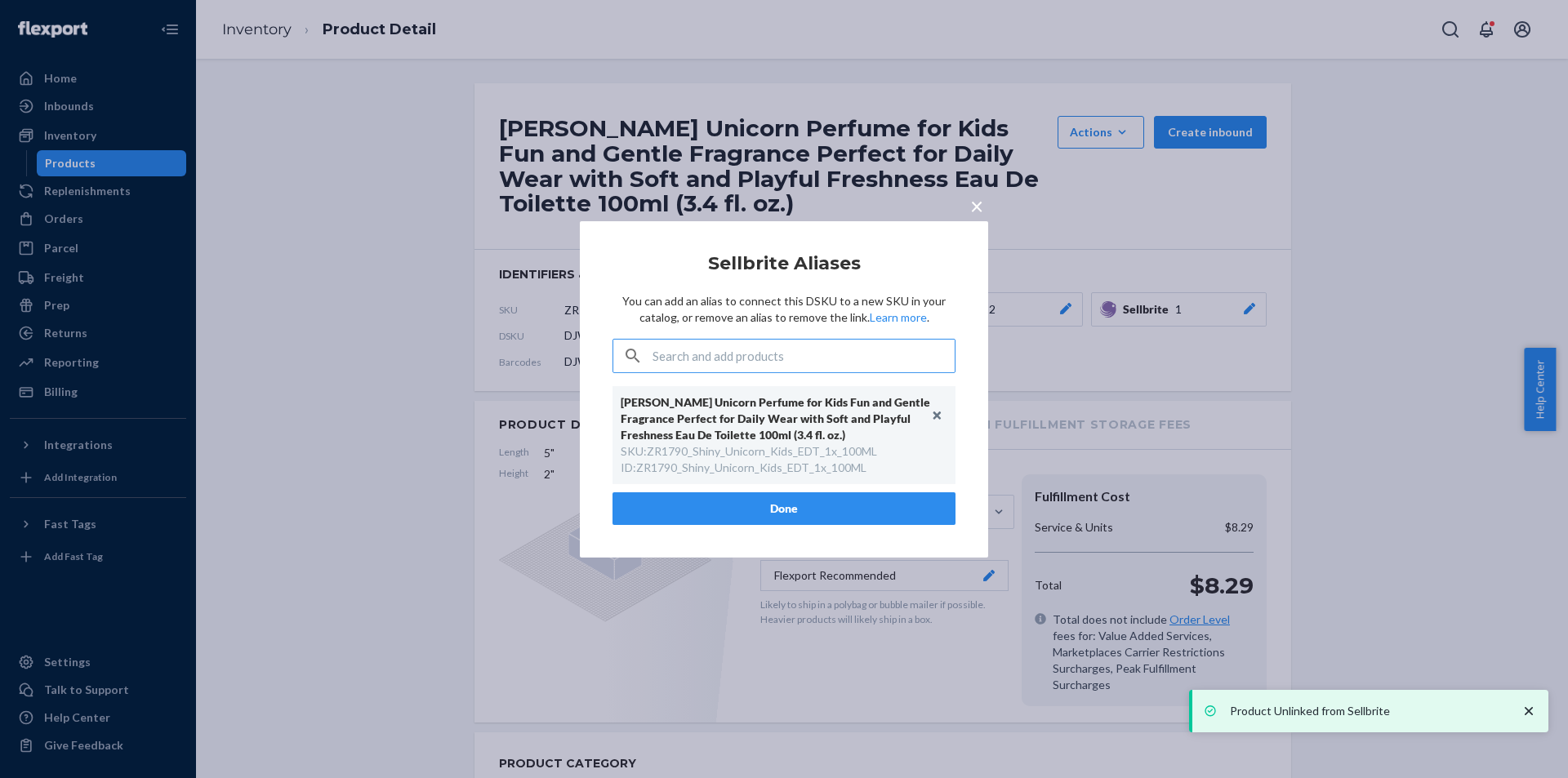
click at [814, 507] on button "Done" at bounding box center [784, 508] width 343 height 33
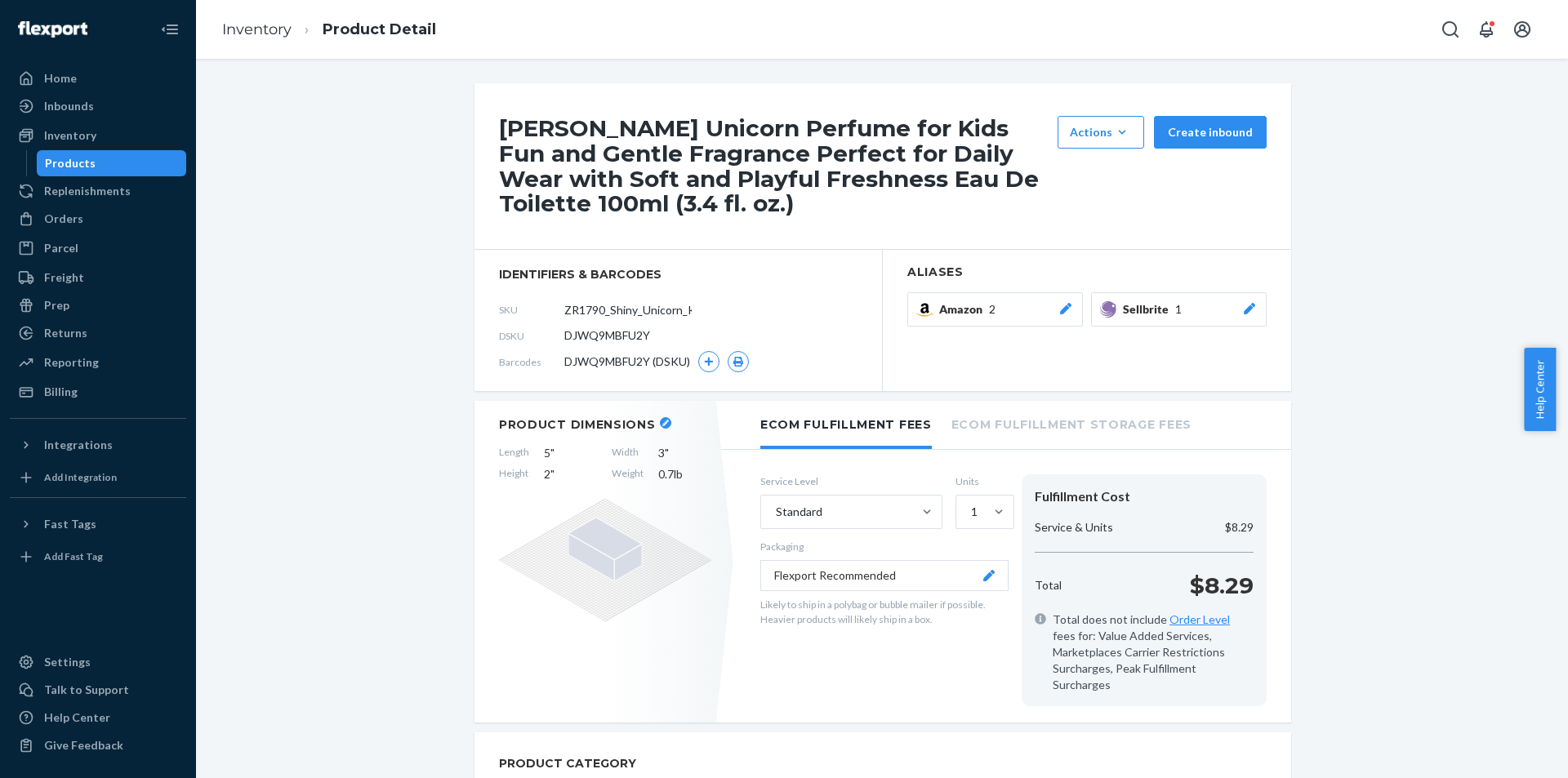
click at [151, 159] on div "Products" at bounding box center [111, 163] width 147 height 23
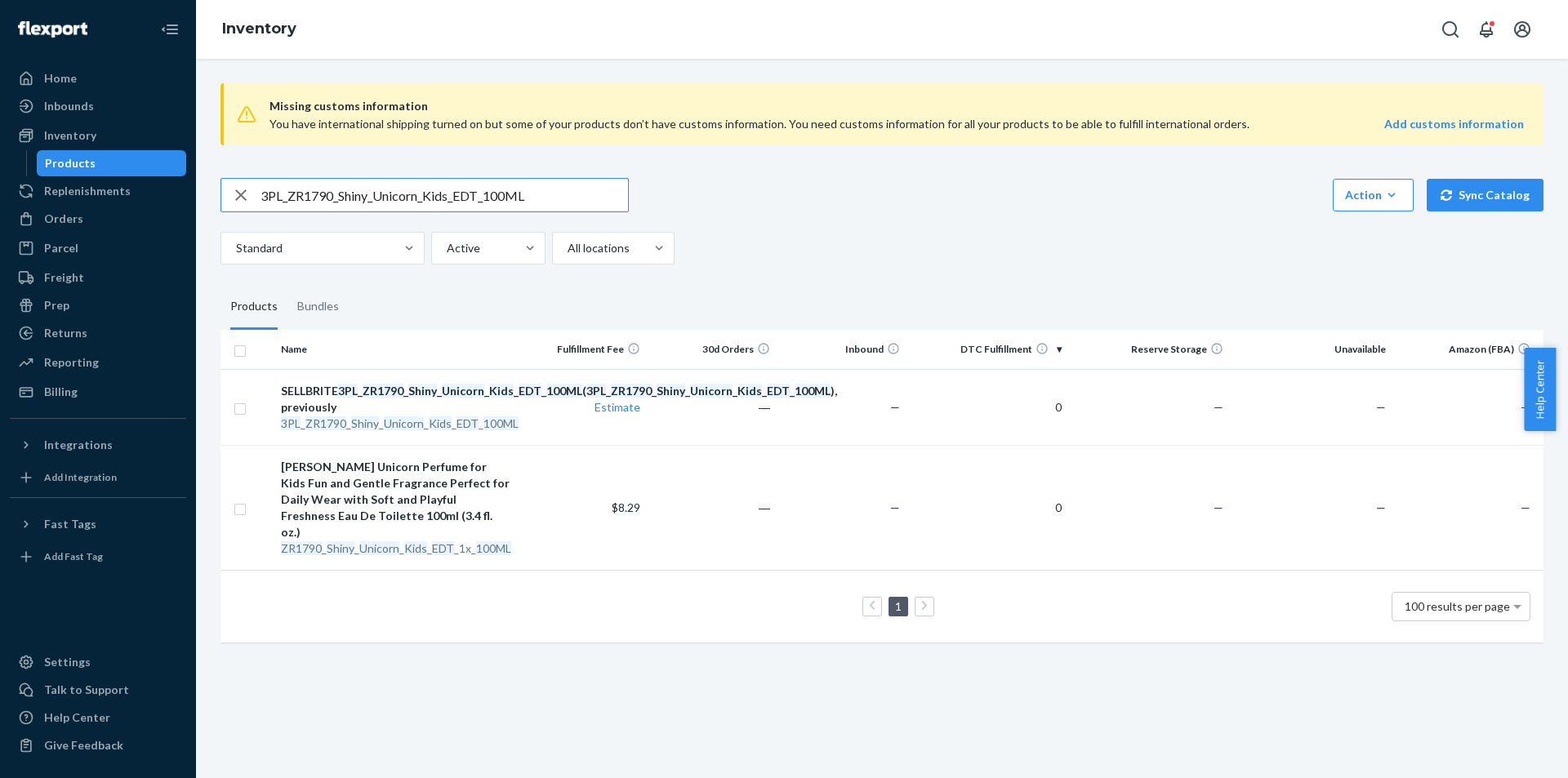
click at [504, 199] on input "3PL_ZR1790_Shiny_Unicorn_Kids_EDT_100ML" at bounding box center [444, 195] width 368 height 33
type input "3PL_ZR2990_Shamanilla_Man_EDP_1x_100ML"
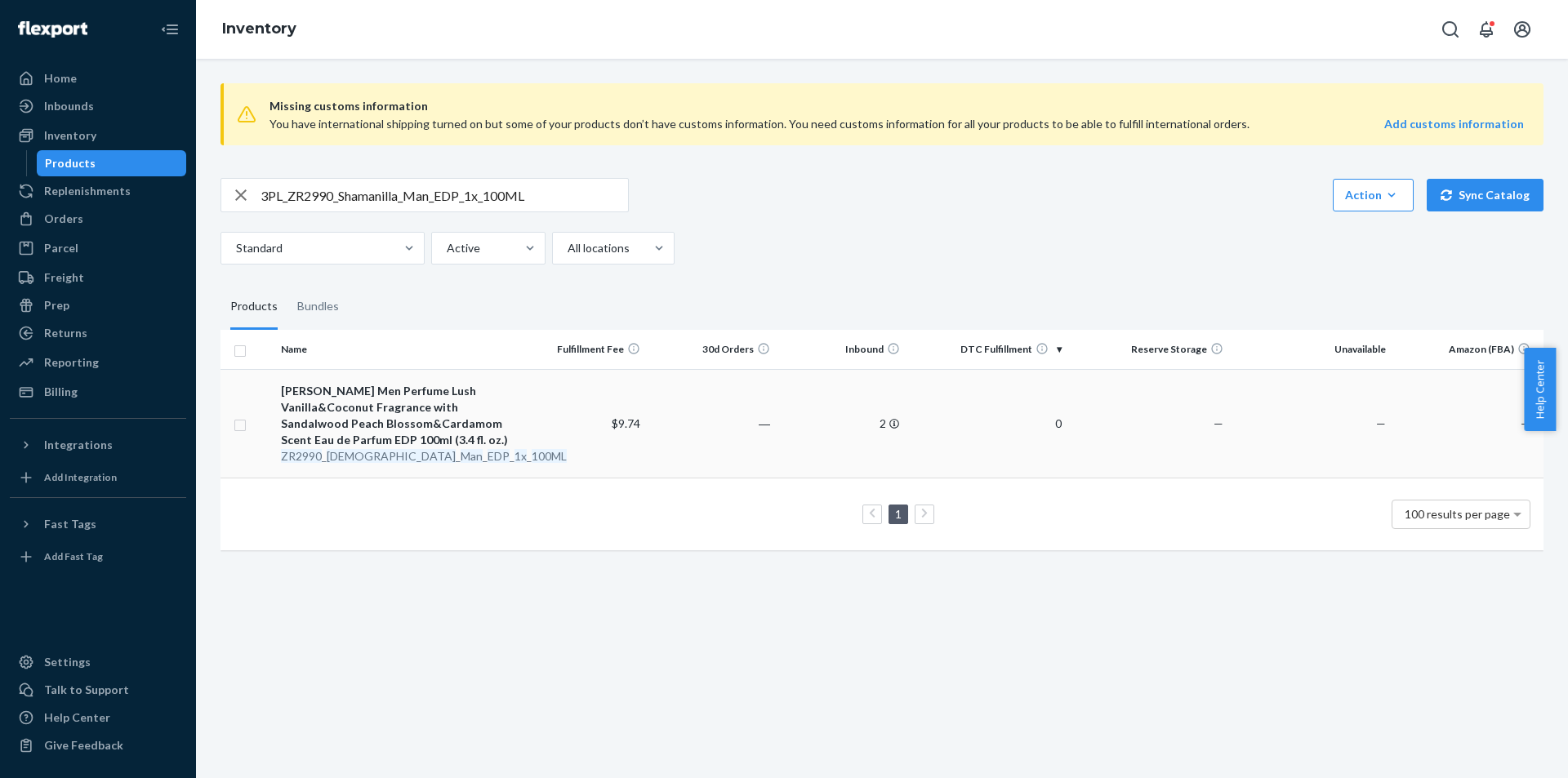
click at [382, 458] on div "ZR2990 _ Shamanilla _ Man _ EDP _ 1x _ 100ML" at bounding box center [396, 456] width 231 height 16
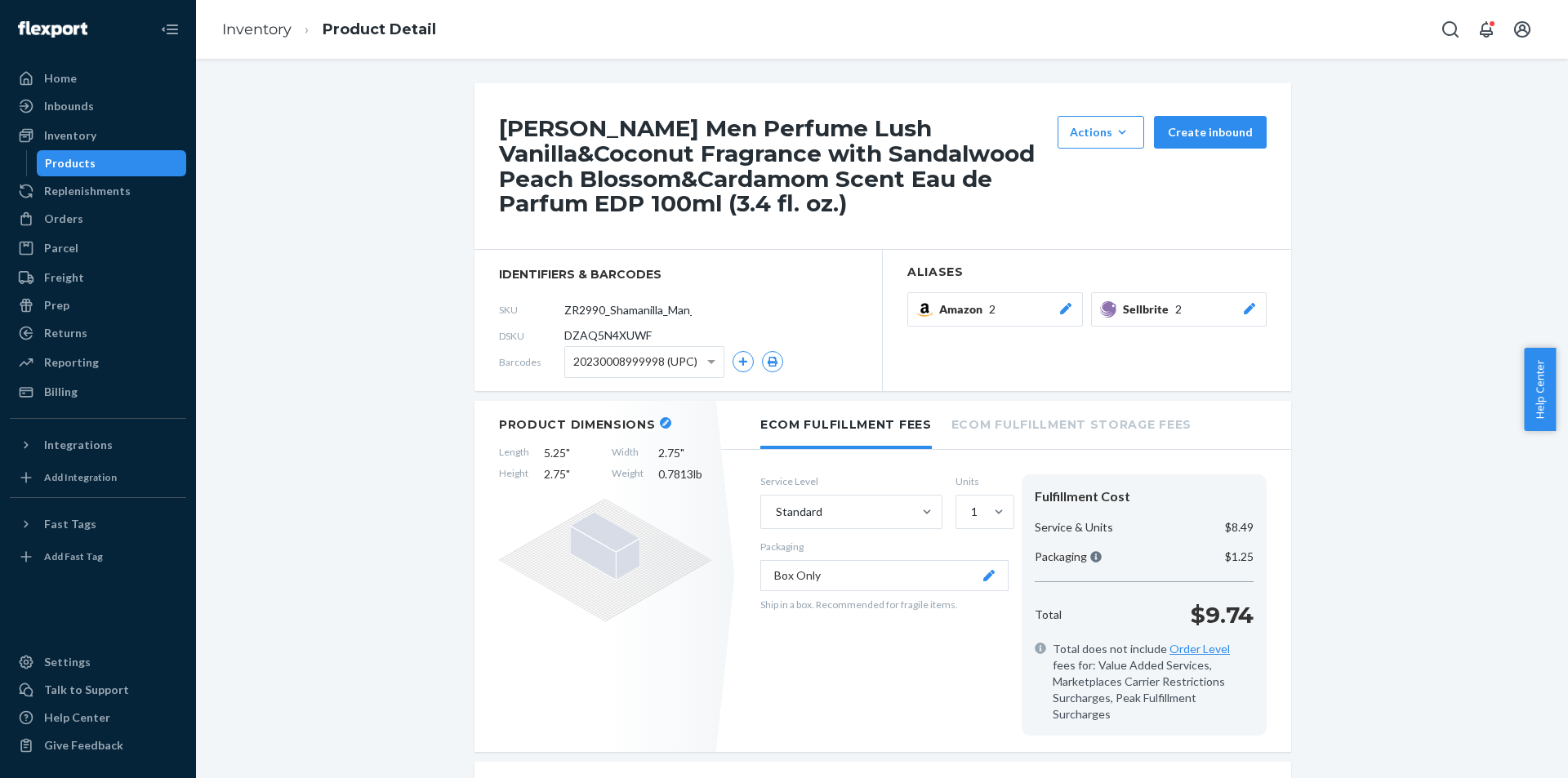
click at [1241, 303] on icon at bounding box center [1249, 308] width 16 height 11
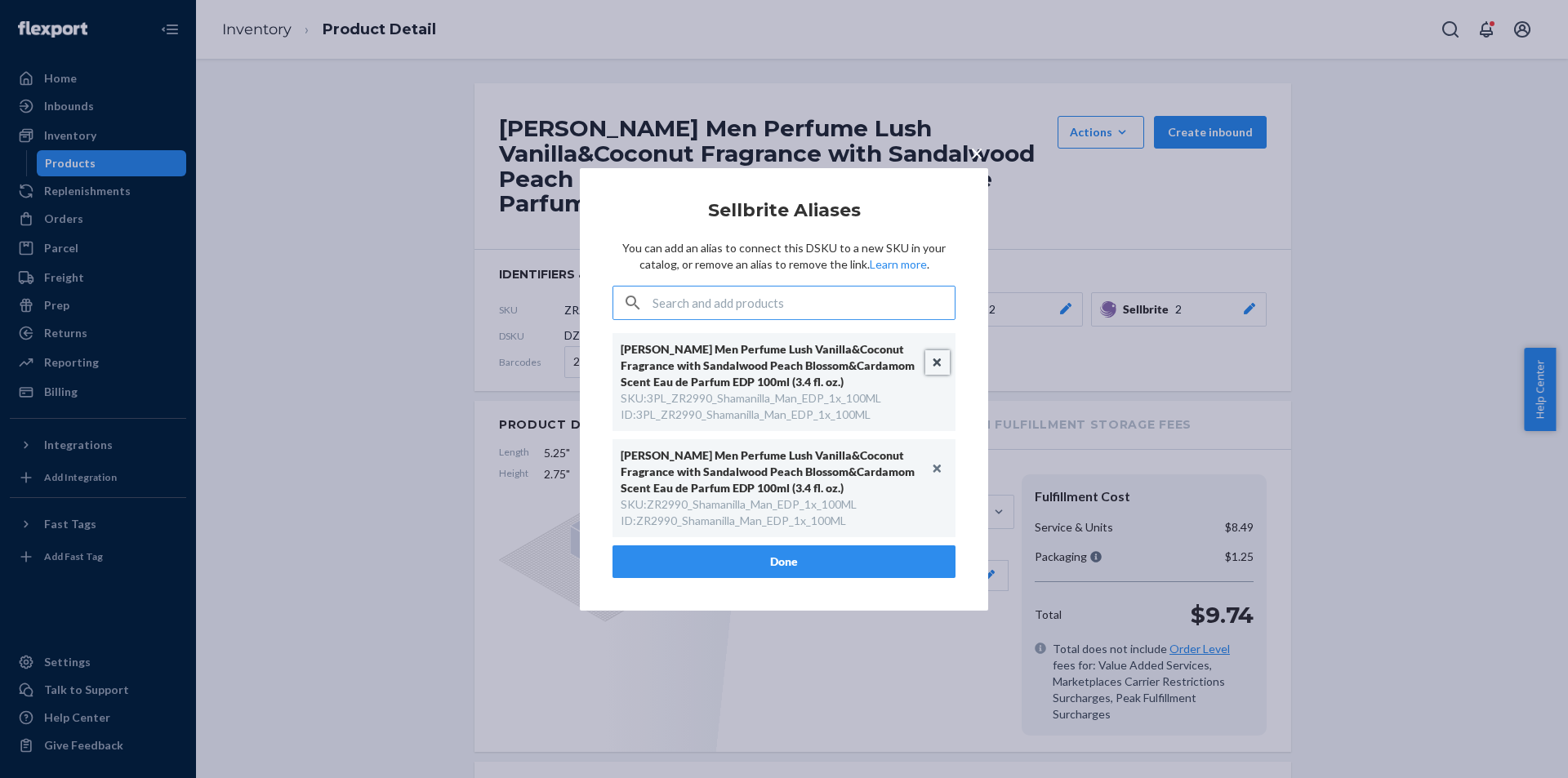
click at [941, 362] on button "Unlink" at bounding box center [937, 362] width 25 height 25
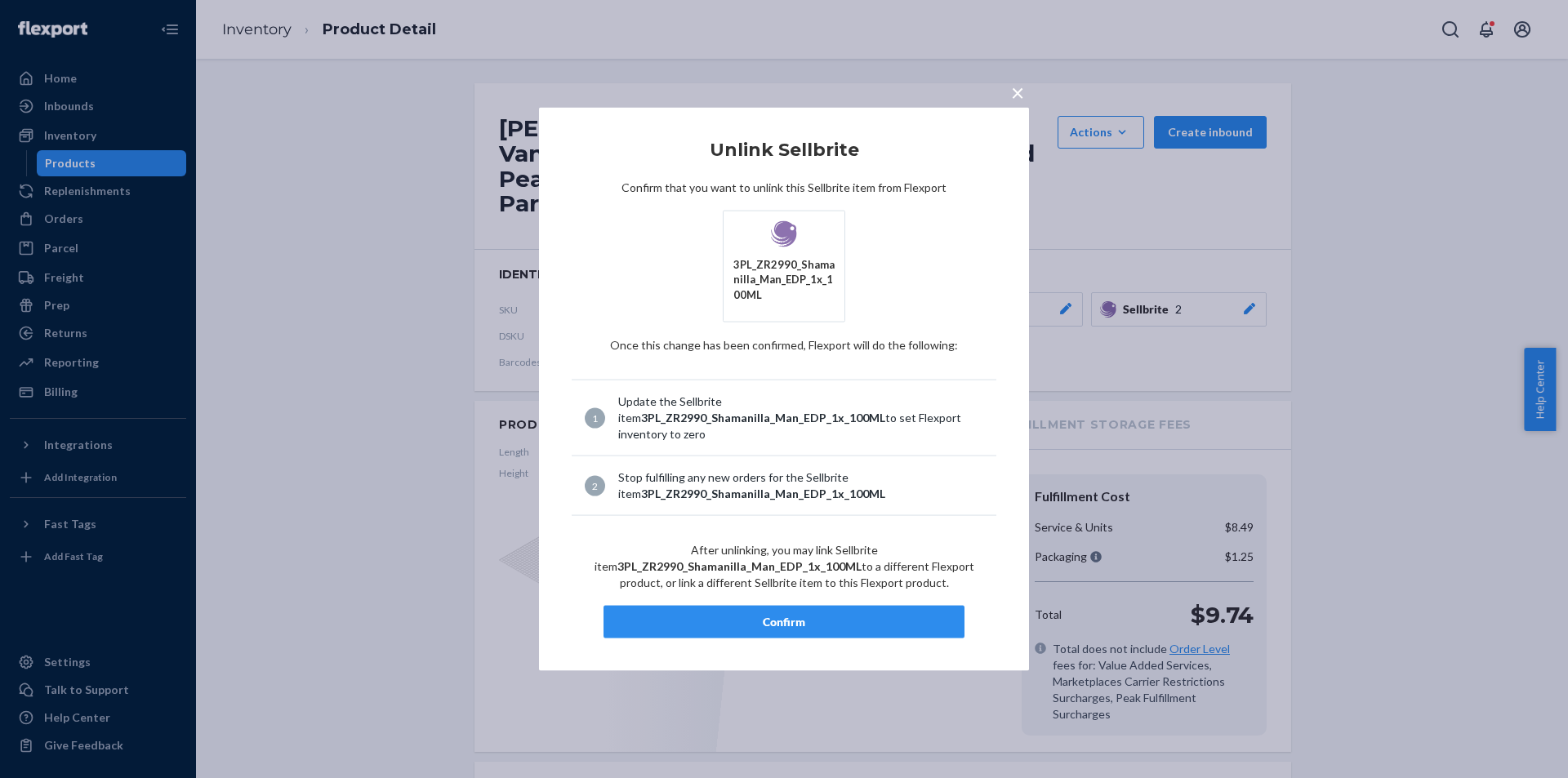
click at [796, 610] on button "Confirm" at bounding box center [784, 622] width 361 height 33
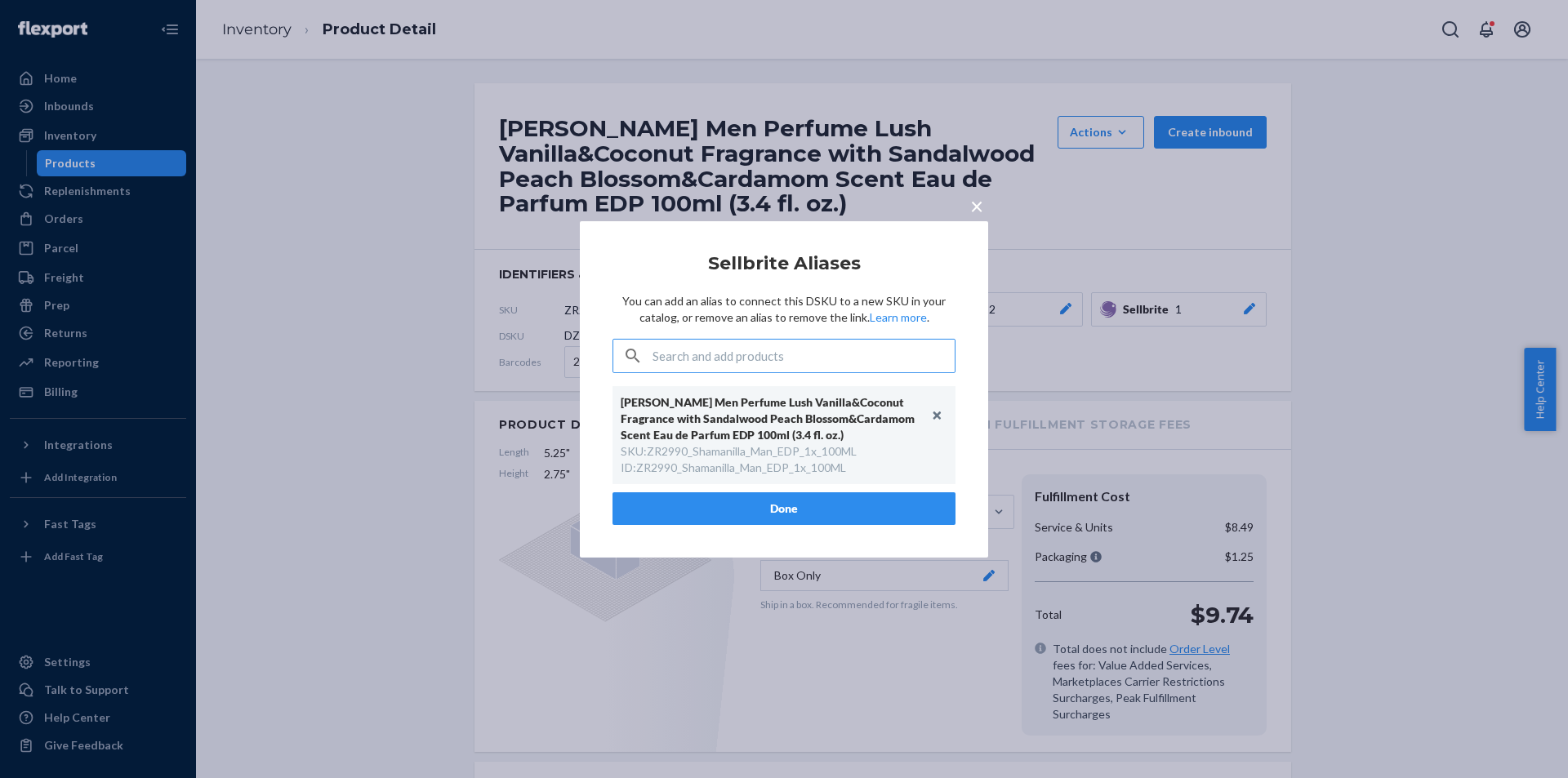
click at [816, 515] on button "Done" at bounding box center [784, 508] width 343 height 33
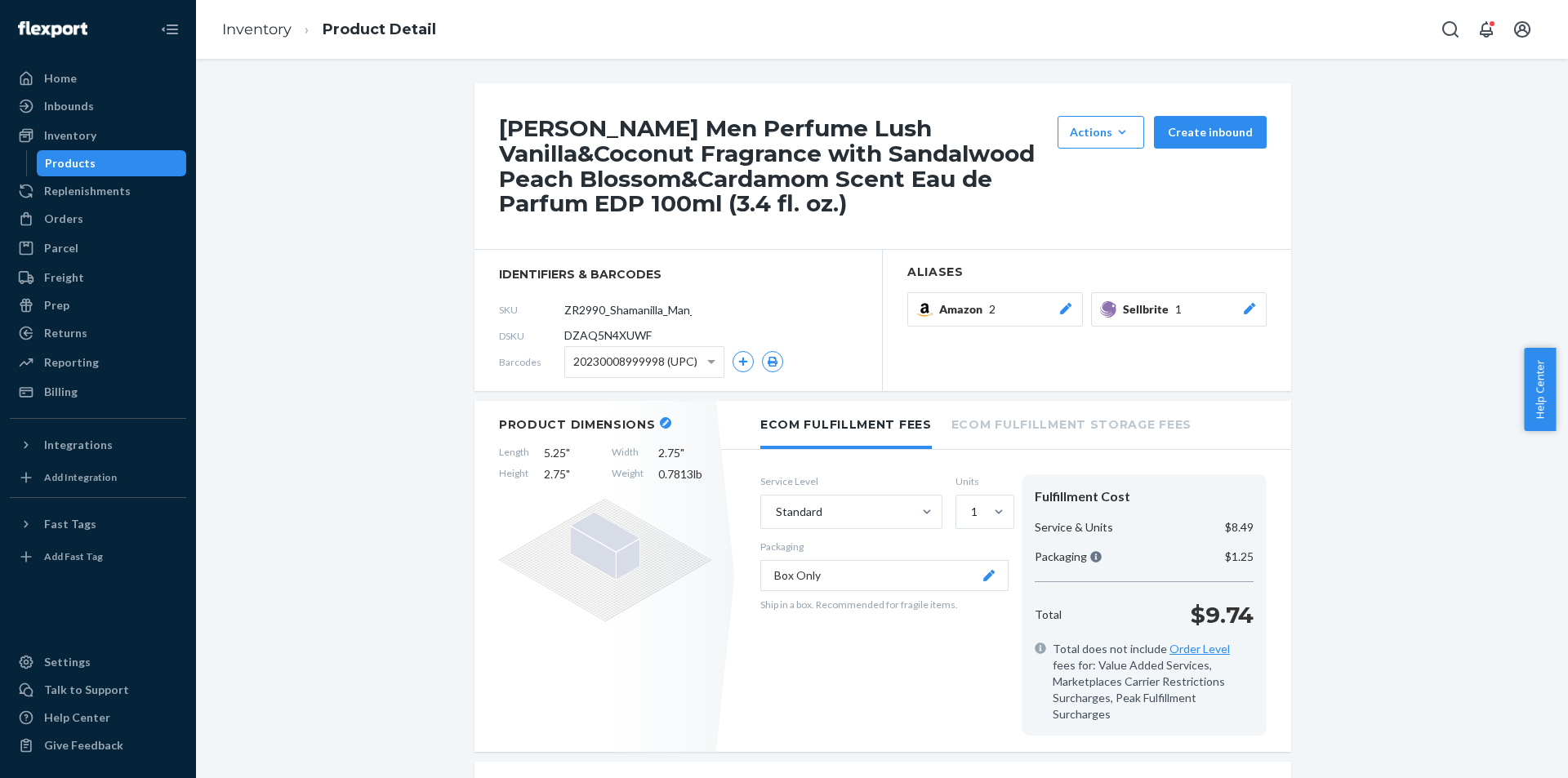
click at [135, 177] on ul "Home Inbounds Shipping Plans Problems Inventory Products Replenishments Orders …" at bounding box center [98, 235] width 177 height 339
click at [130, 153] on div "Products" at bounding box center [111, 163] width 147 height 23
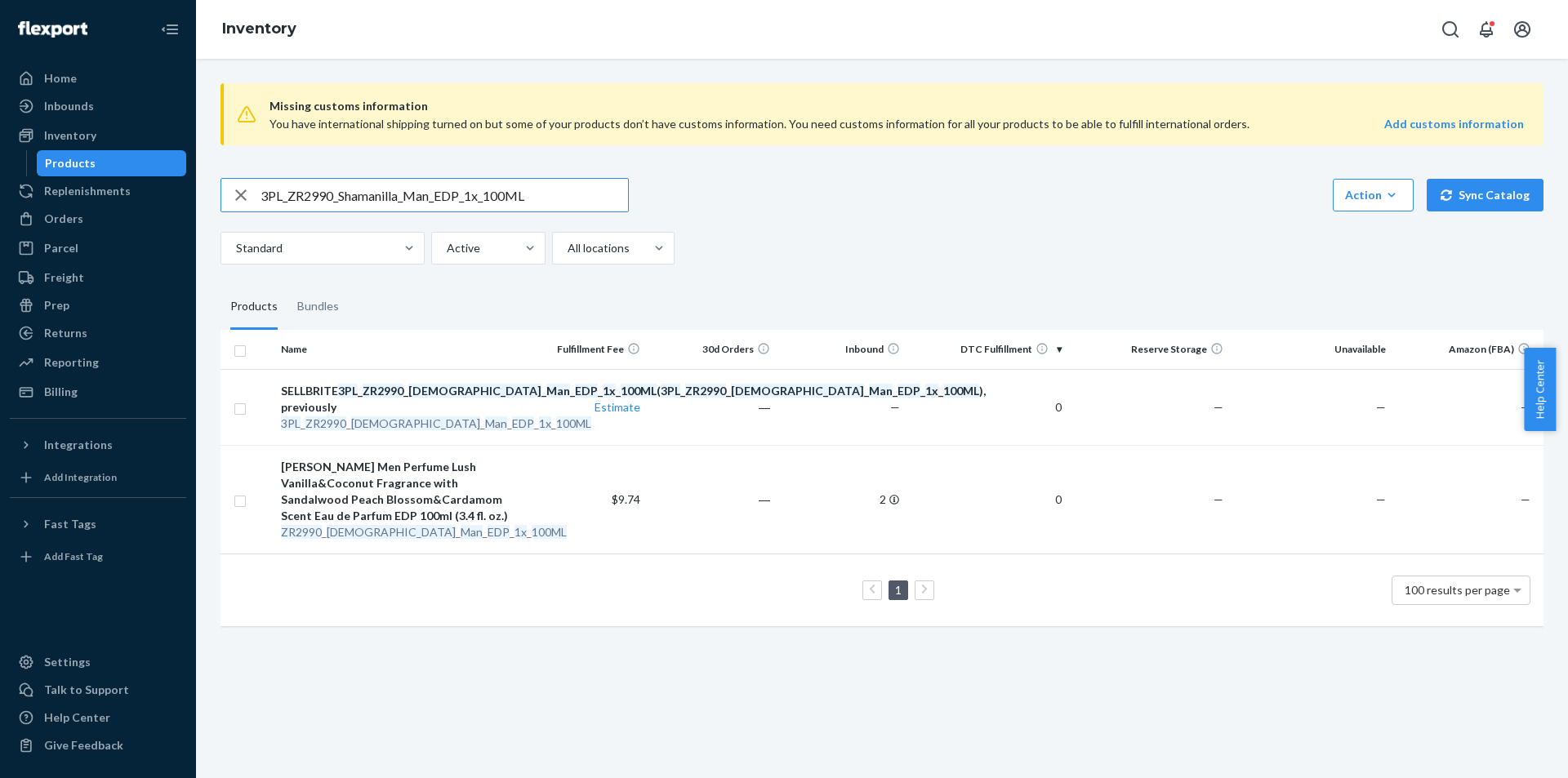
click at [451, 193] on input "3PL_ZR2990_Shamanilla_Man_EDP_1x_100ML" at bounding box center [444, 195] width 368 height 33
click at [529, 206] on input "3PL_ZR2790_Shamanilla_EDP_100ML" at bounding box center [444, 195] width 368 height 33
type input "3PL_ZR2790_Shamanilla_EDP_100ML"
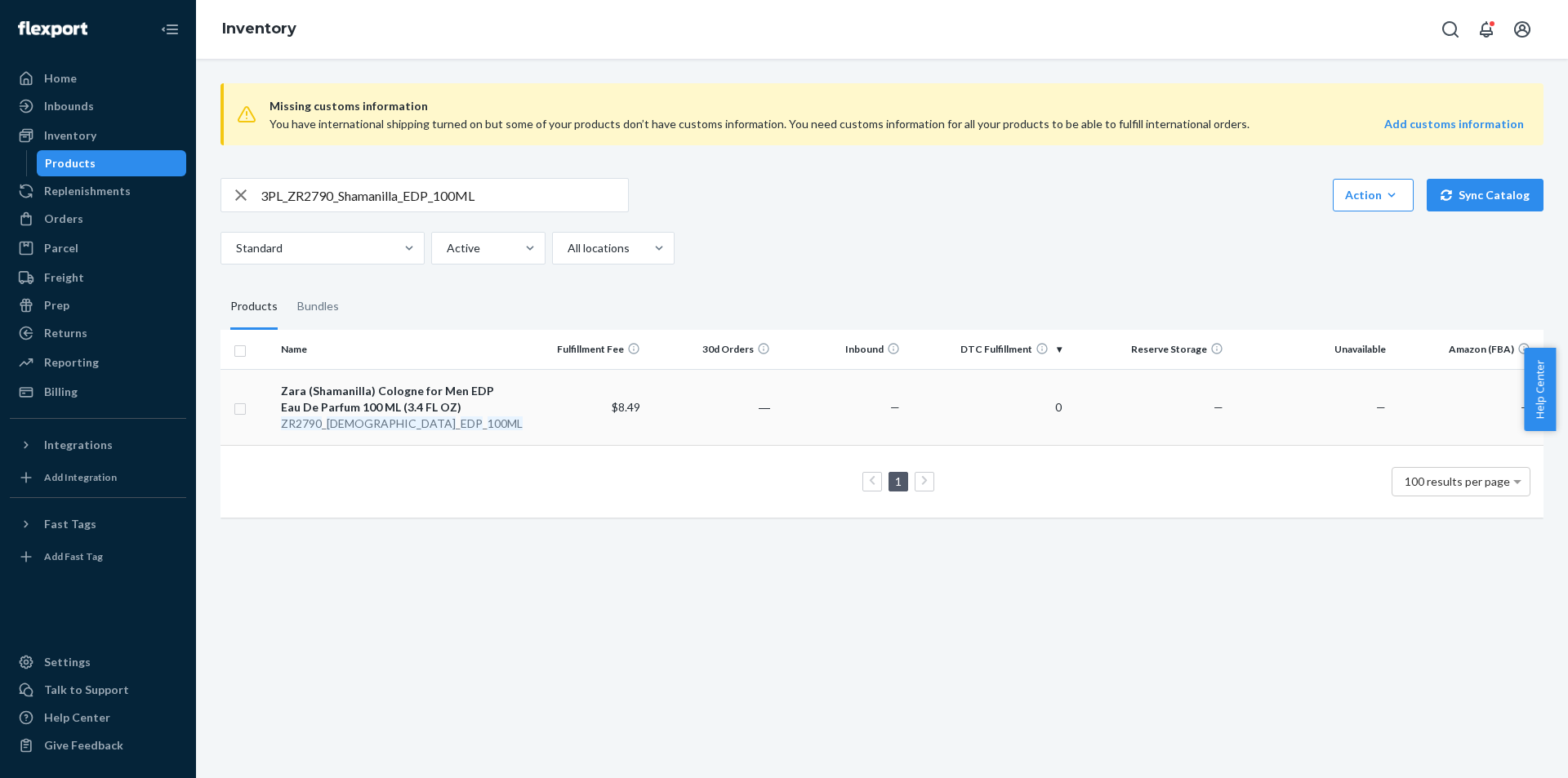
click at [417, 431] on div "ZR2790 _ Shamanilla _ EDP _ 100ML" at bounding box center [396, 423] width 231 height 16
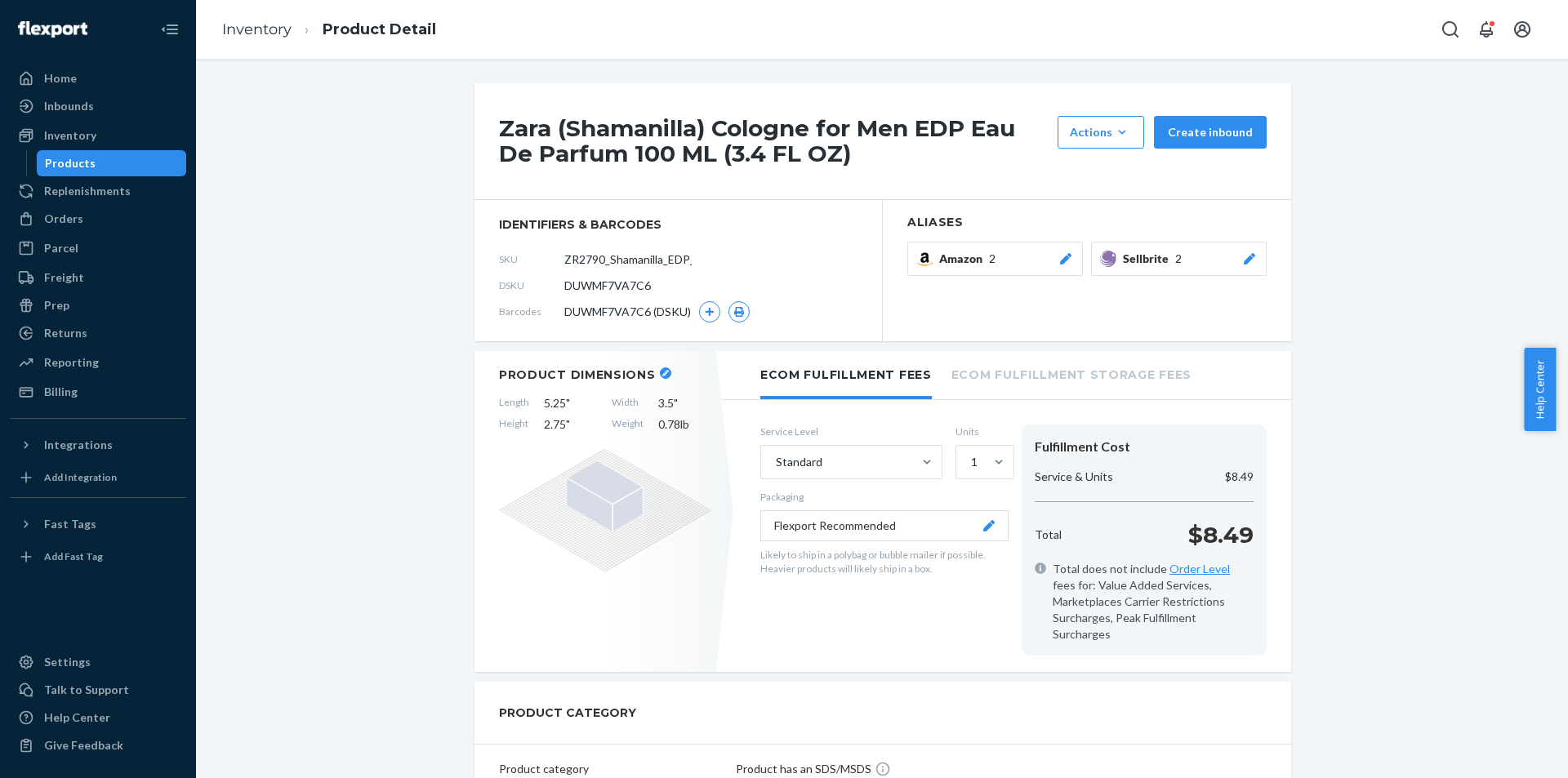
click at [1248, 249] on button "Sellbrite 2" at bounding box center [1179, 259] width 176 height 34
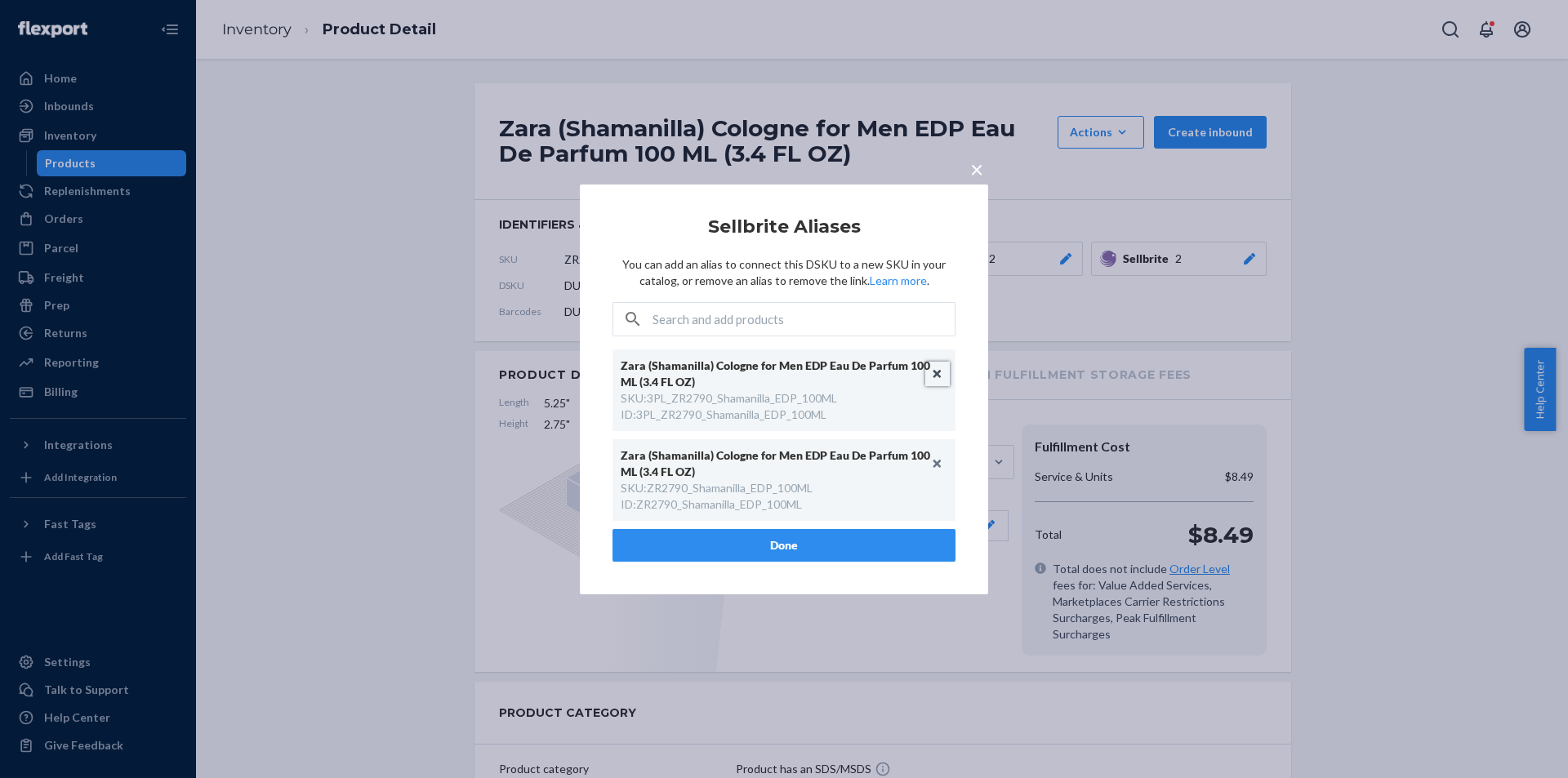
click at [939, 373] on button "Unlink" at bounding box center [937, 374] width 25 height 25
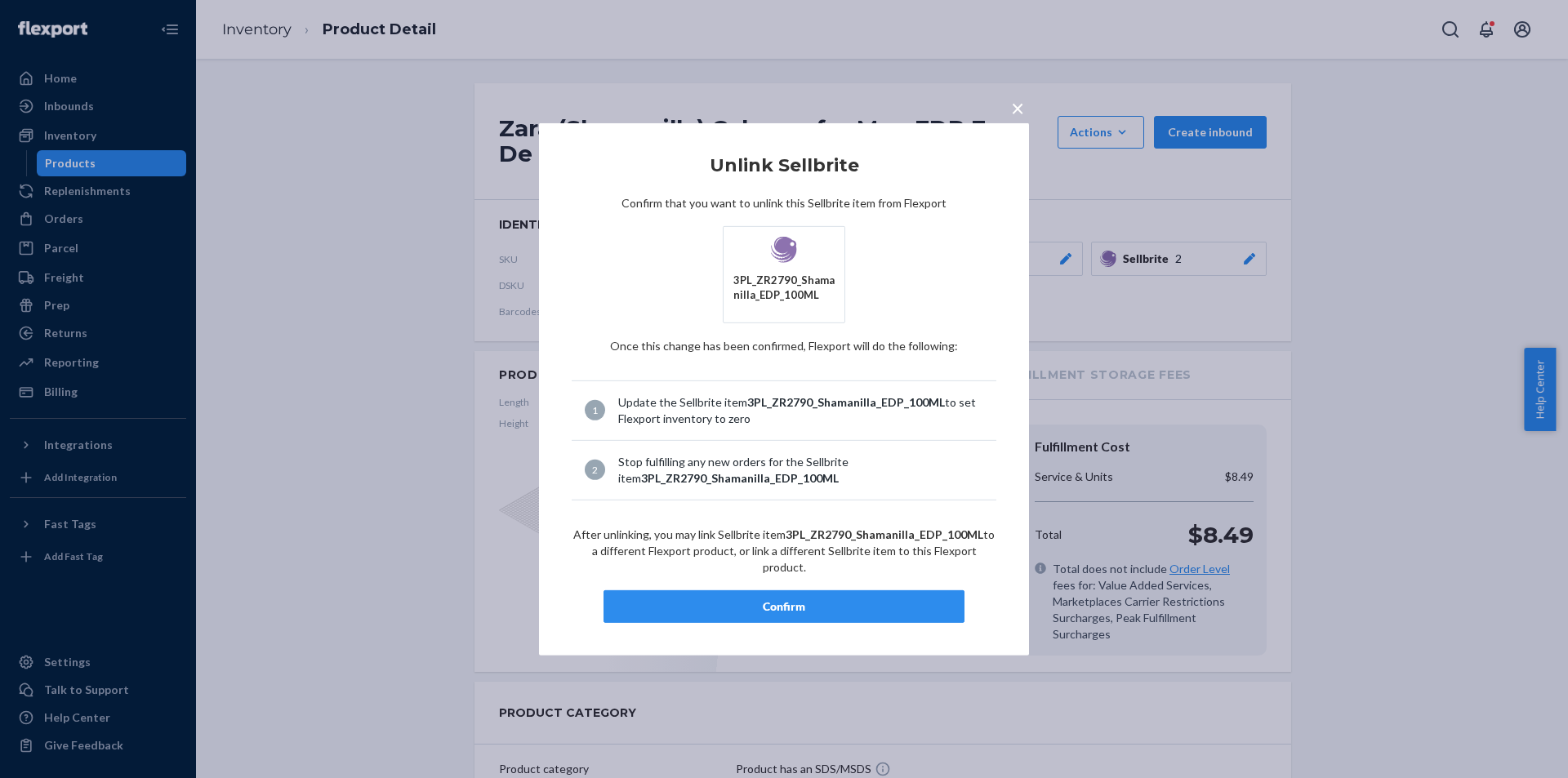
click at [769, 602] on div "Confirm" at bounding box center [784, 606] width 333 height 16
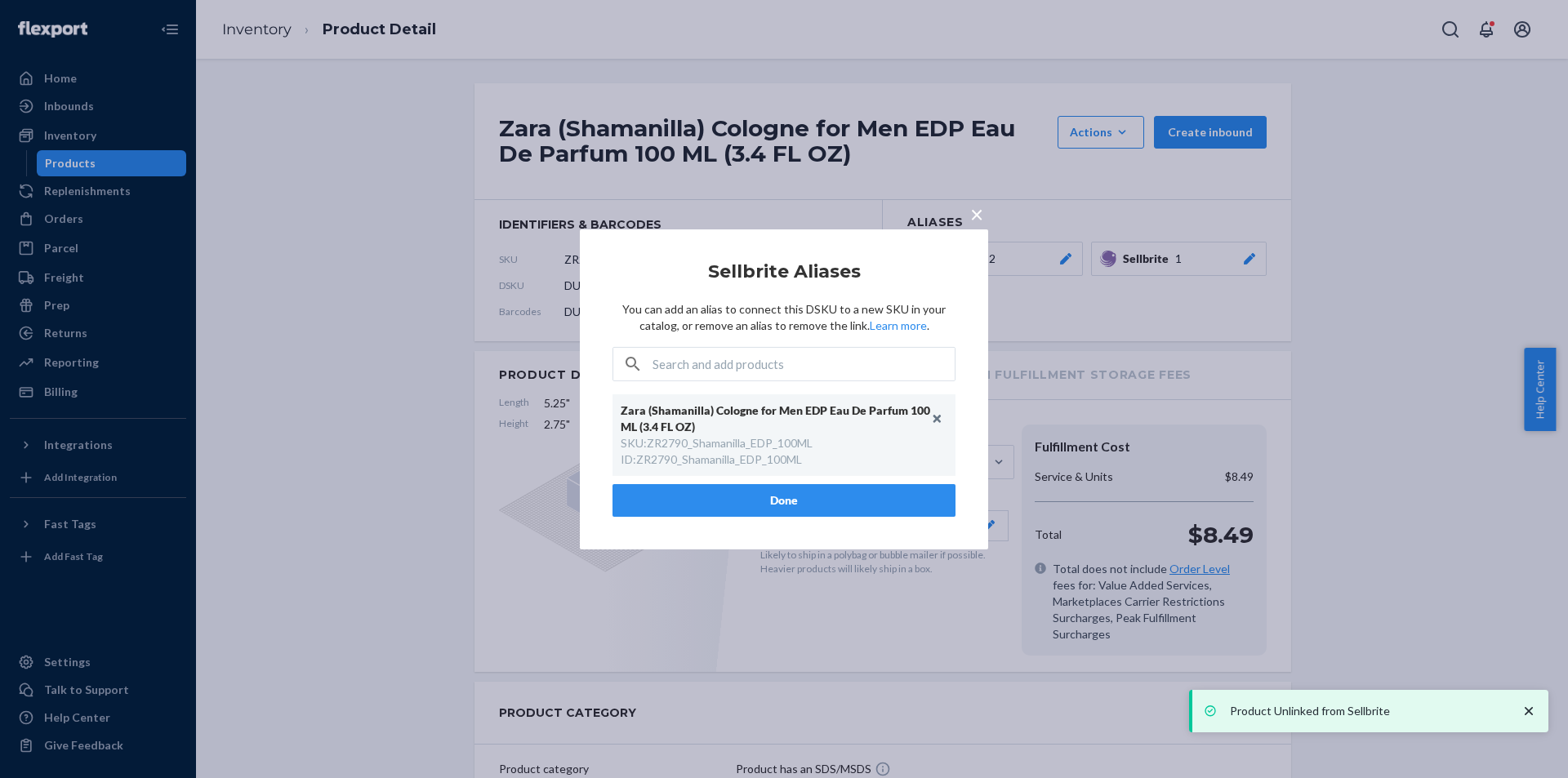
click at [791, 508] on button "Done" at bounding box center [784, 500] width 343 height 33
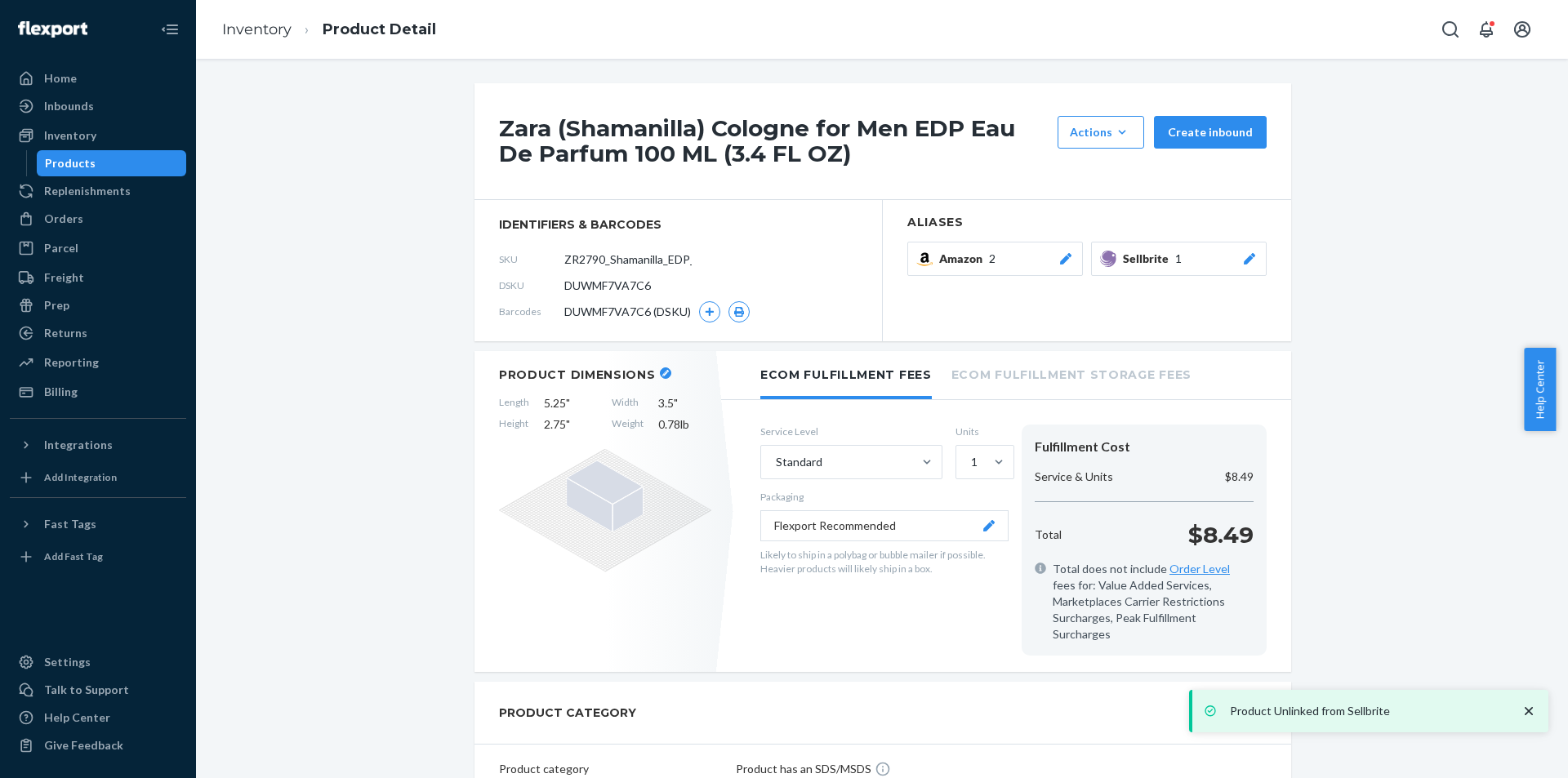
click at [97, 157] on div "Products" at bounding box center [111, 163] width 147 height 23
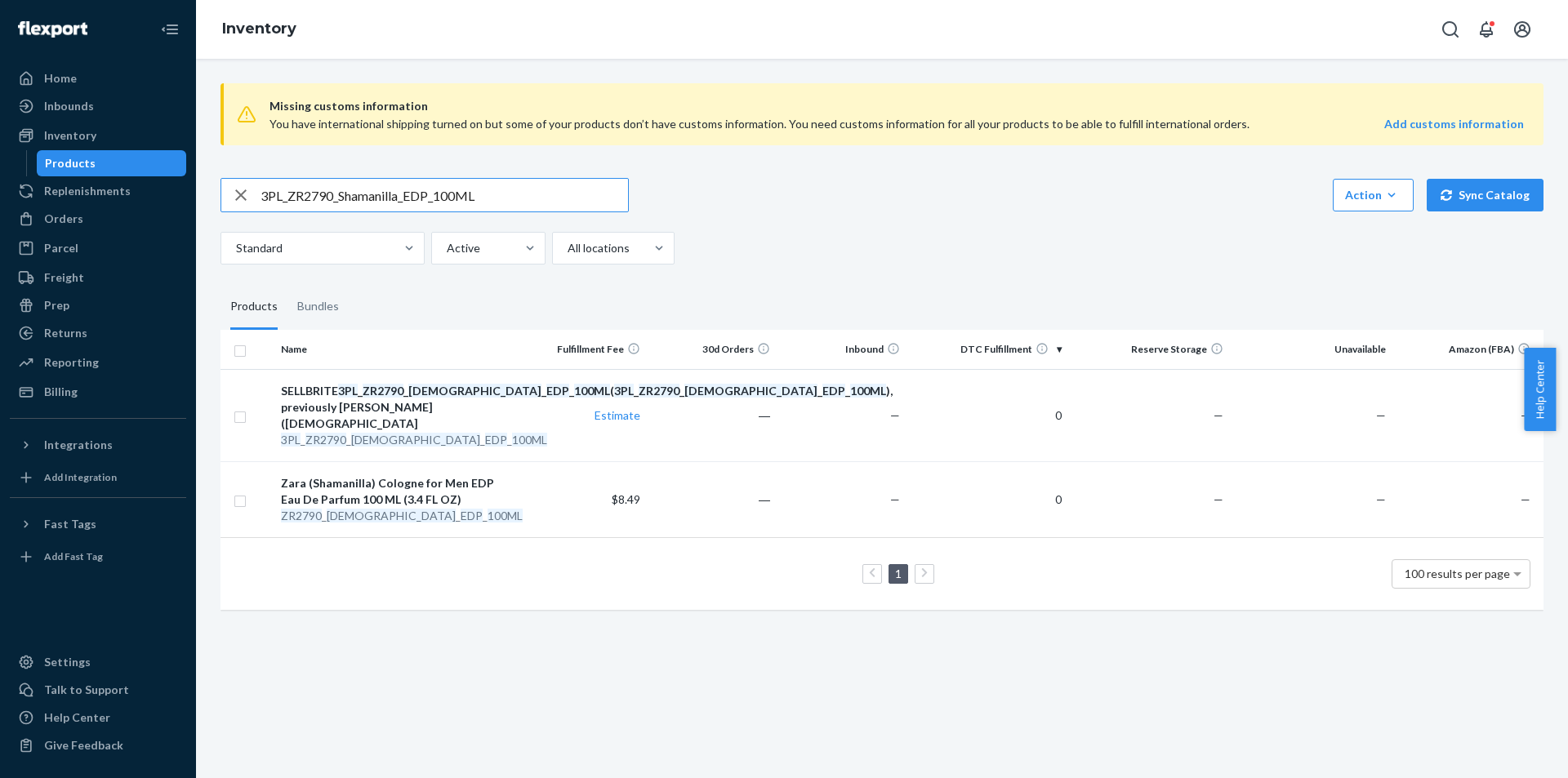
click at [502, 195] on input "3PL_ZR2790_Shamanilla_EDP_100ML" at bounding box center [444, 195] width 368 height 33
type input "3PL_ZR2990_Shades_Of_Nostalgia_EDP_50ML"
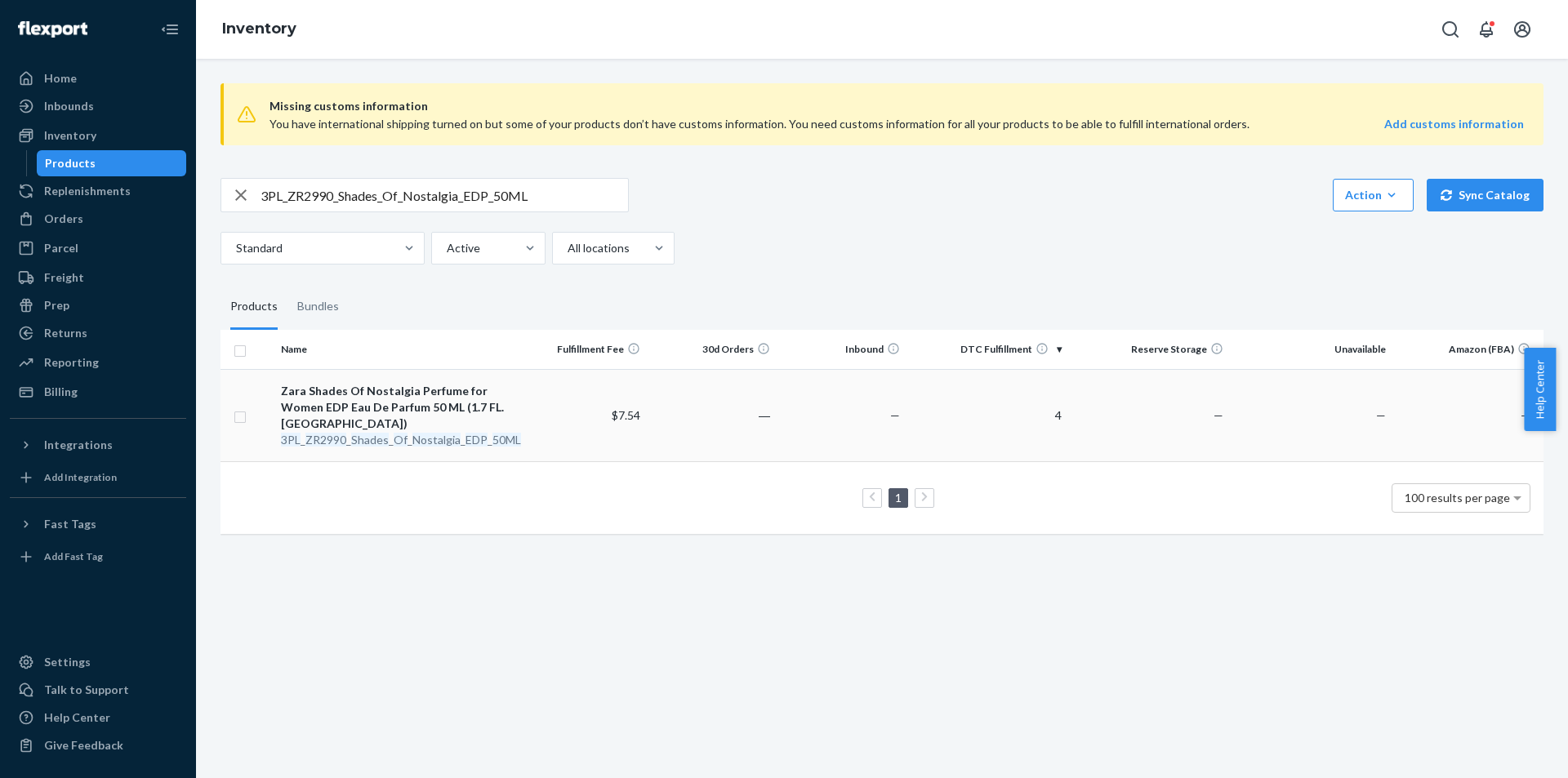
click at [433, 440] on em "Nostalgia" at bounding box center [436, 440] width 48 height 14
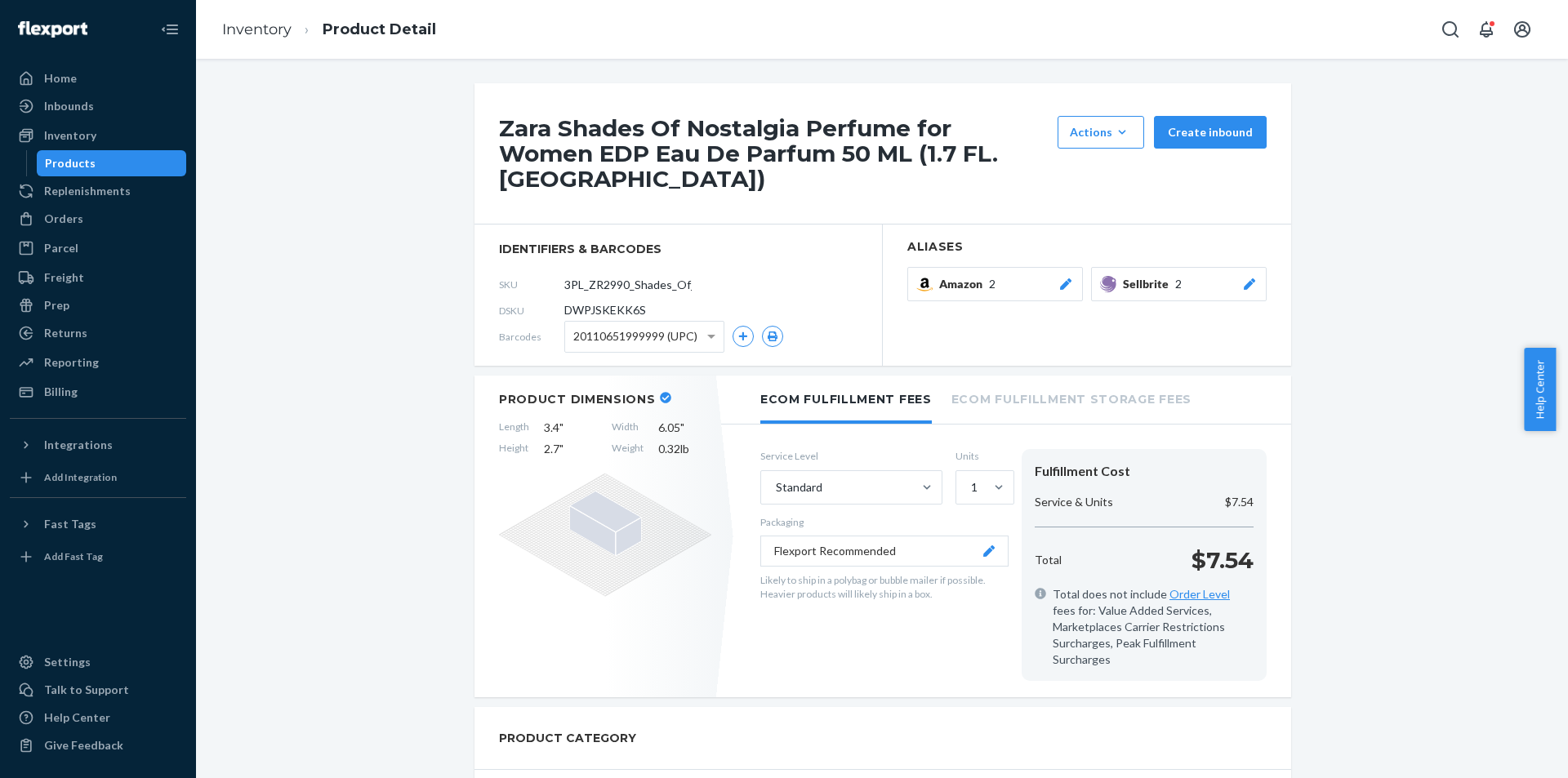
click at [1245, 276] on div at bounding box center [1249, 284] width 16 height 16
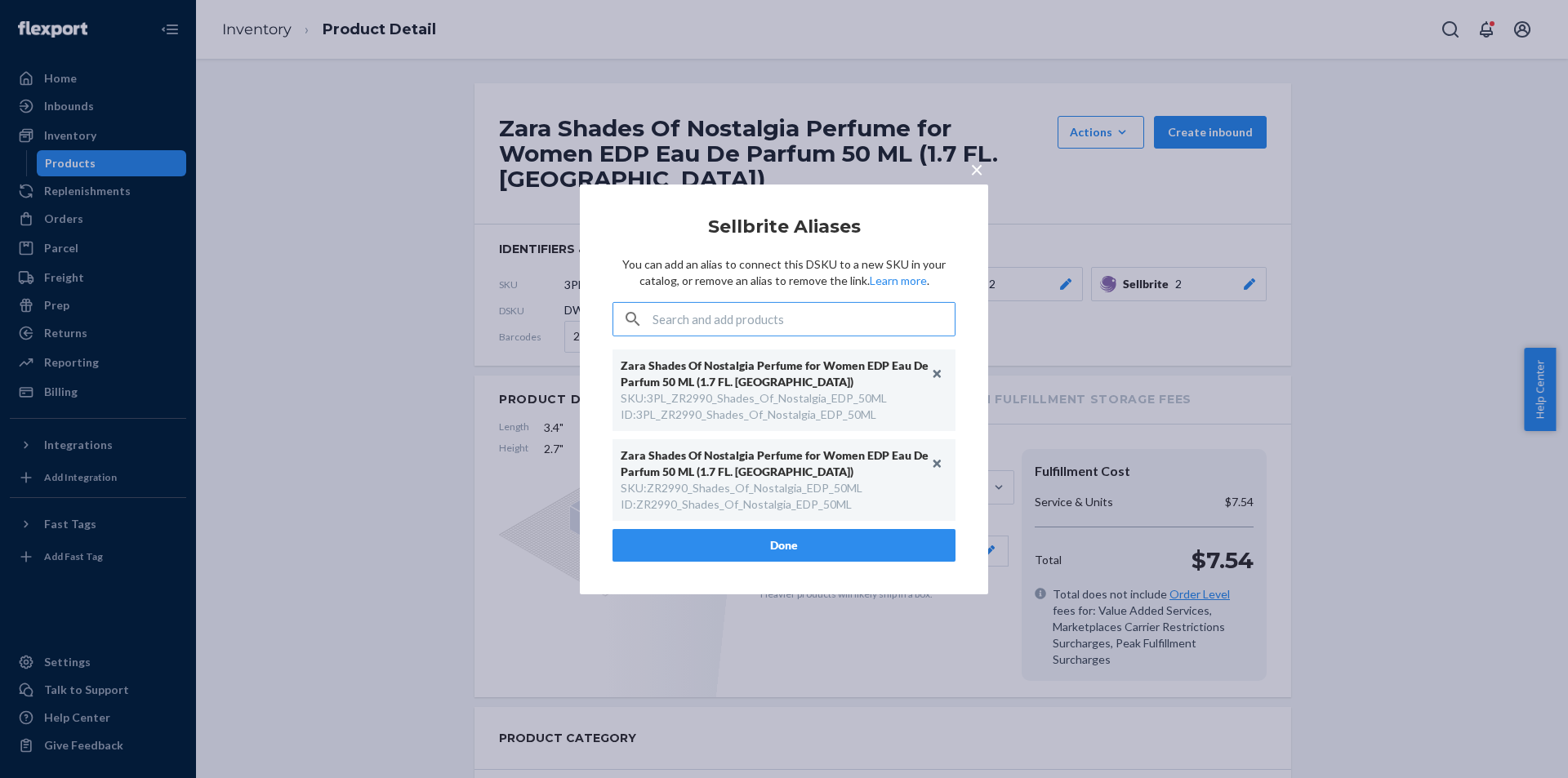
click at [739, 505] on div "ID : ZR2990_Shades_Of_Nostalgia_EDP_50ML" at bounding box center [736, 504] width 231 height 16
copy div "ZR2990_Shades_Of_Nostalgia_EDP_50ML"
click at [132, 167] on div "× Sellbrite Aliases You can add an alias to connect this DSKU to a new SKU in y…" at bounding box center [784, 389] width 1568 height 778
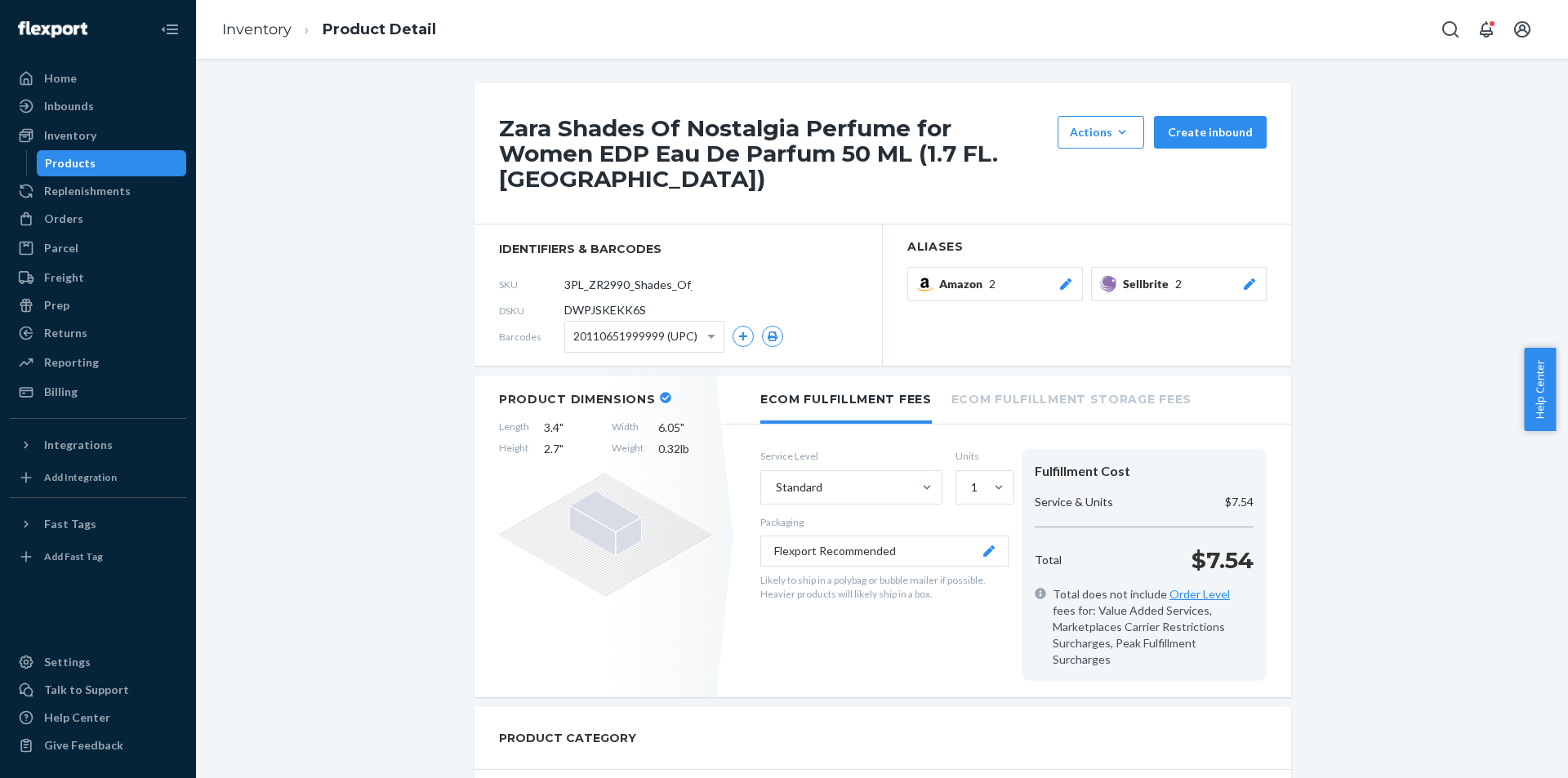
click at [143, 169] on div "Products" at bounding box center [111, 163] width 147 height 23
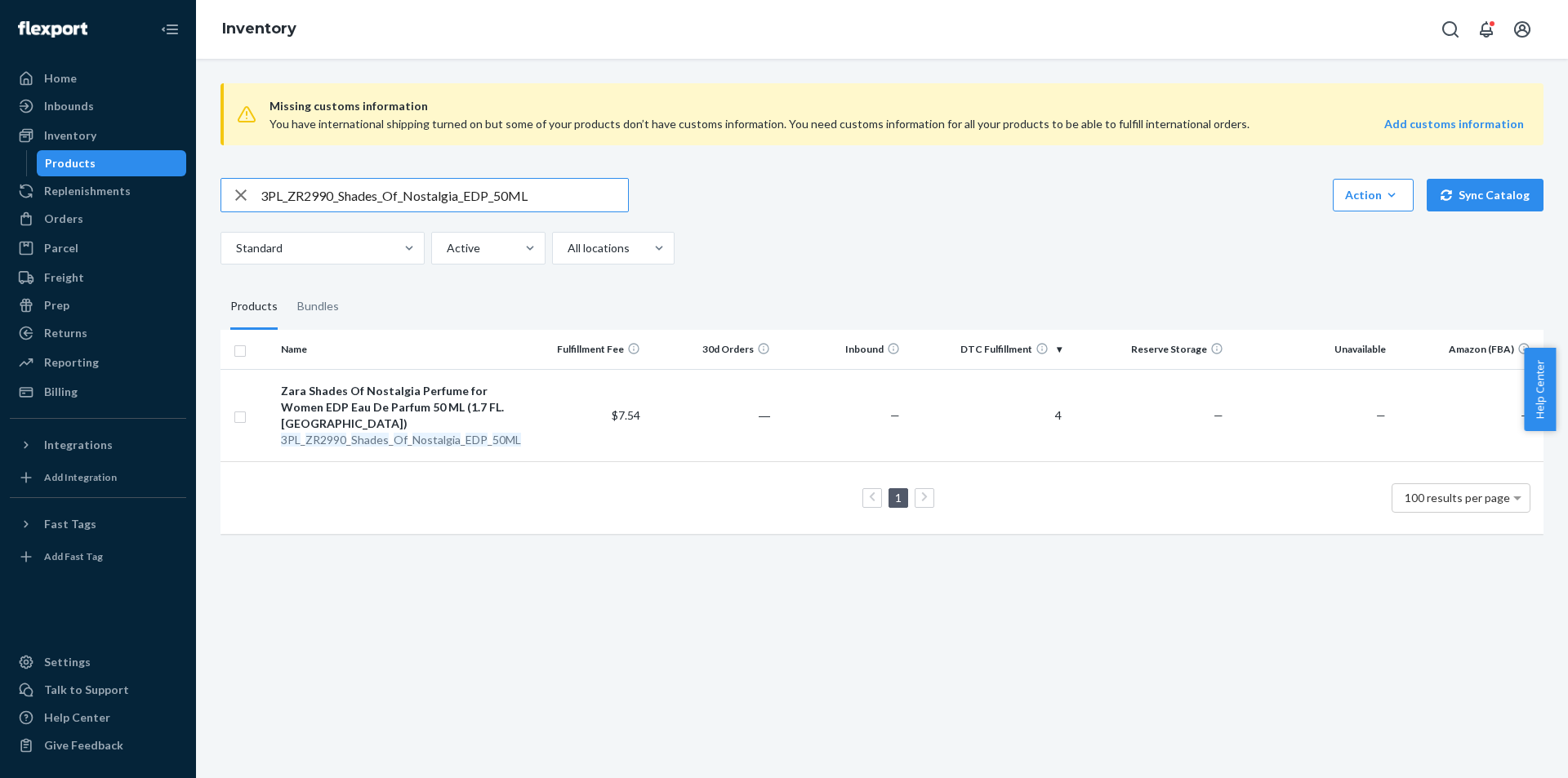
click at [512, 186] on input "3PL_ZR2990_Shades_Of_Nostalgia_EDP_50ML" at bounding box center [444, 195] width 368 height 33
type input "ZR2990_Shades_Of_Nostalgia_EDP_50ML"
click at [412, 443] on em "Nostalgia" at bounding box center [436, 440] width 48 height 14
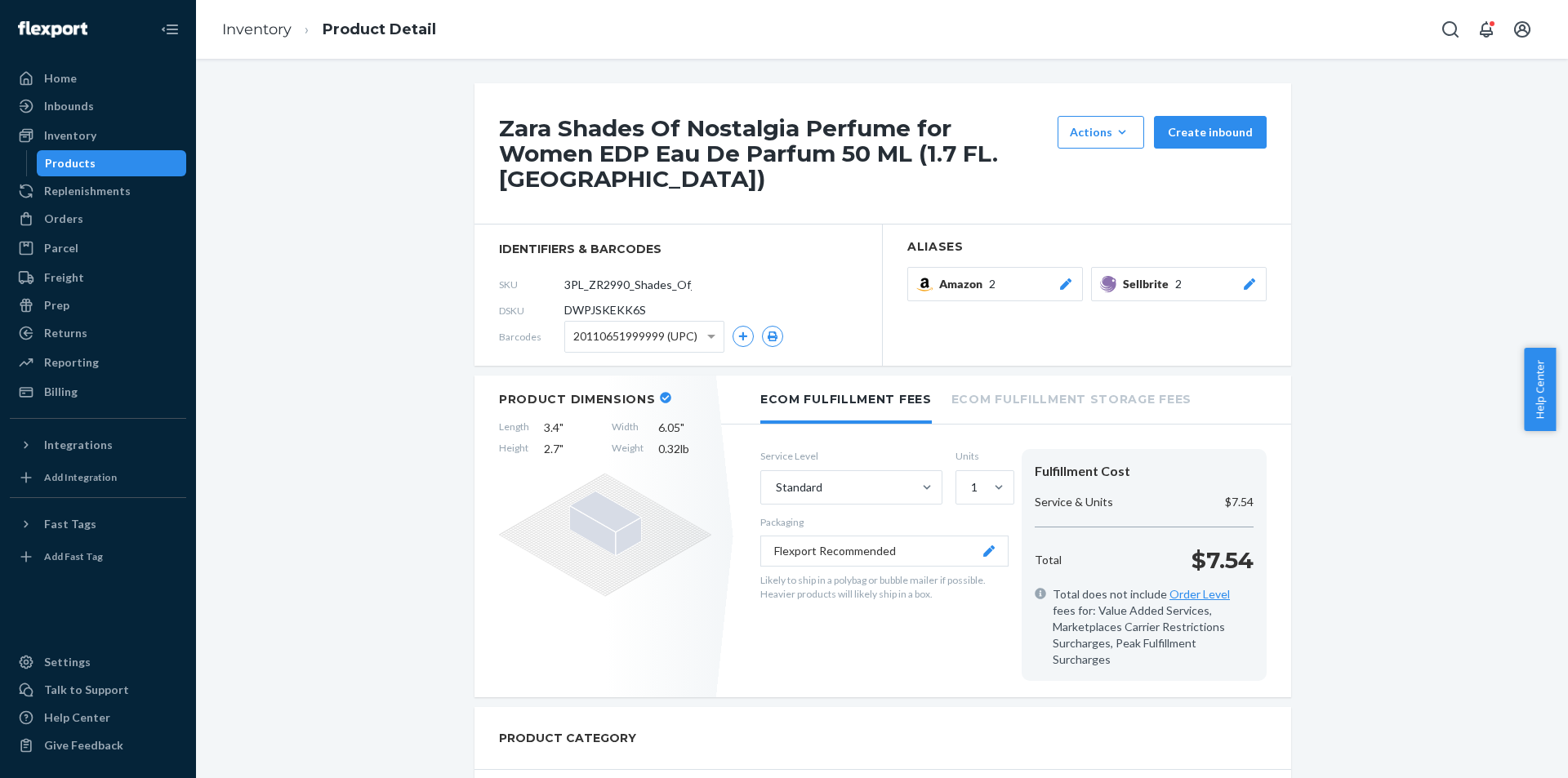
click at [1244, 278] on icon at bounding box center [1249, 284] width 11 height 11
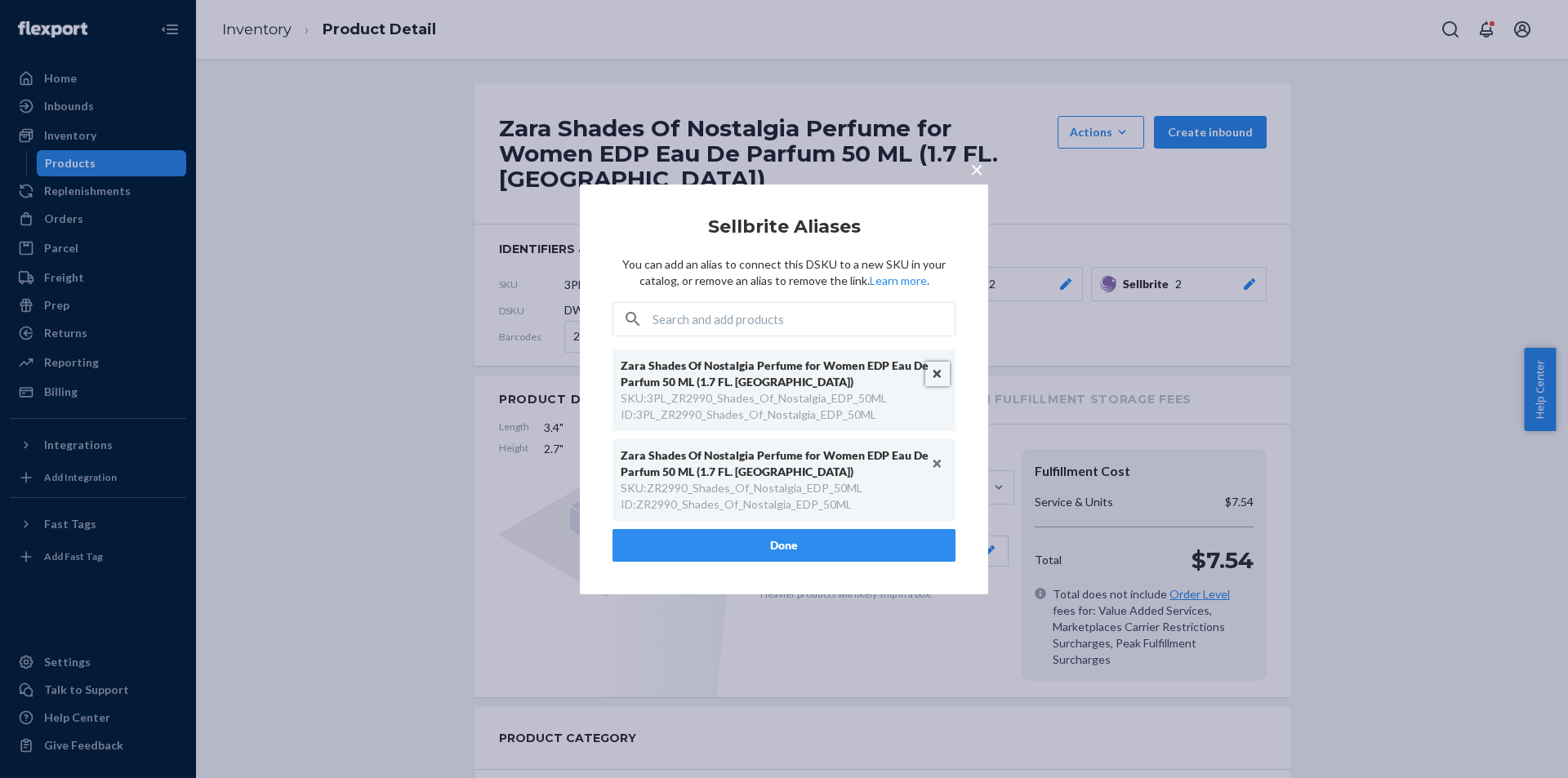
click at [931, 374] on button "Unlink" at bounding box center [937, 374] width 25 height 25
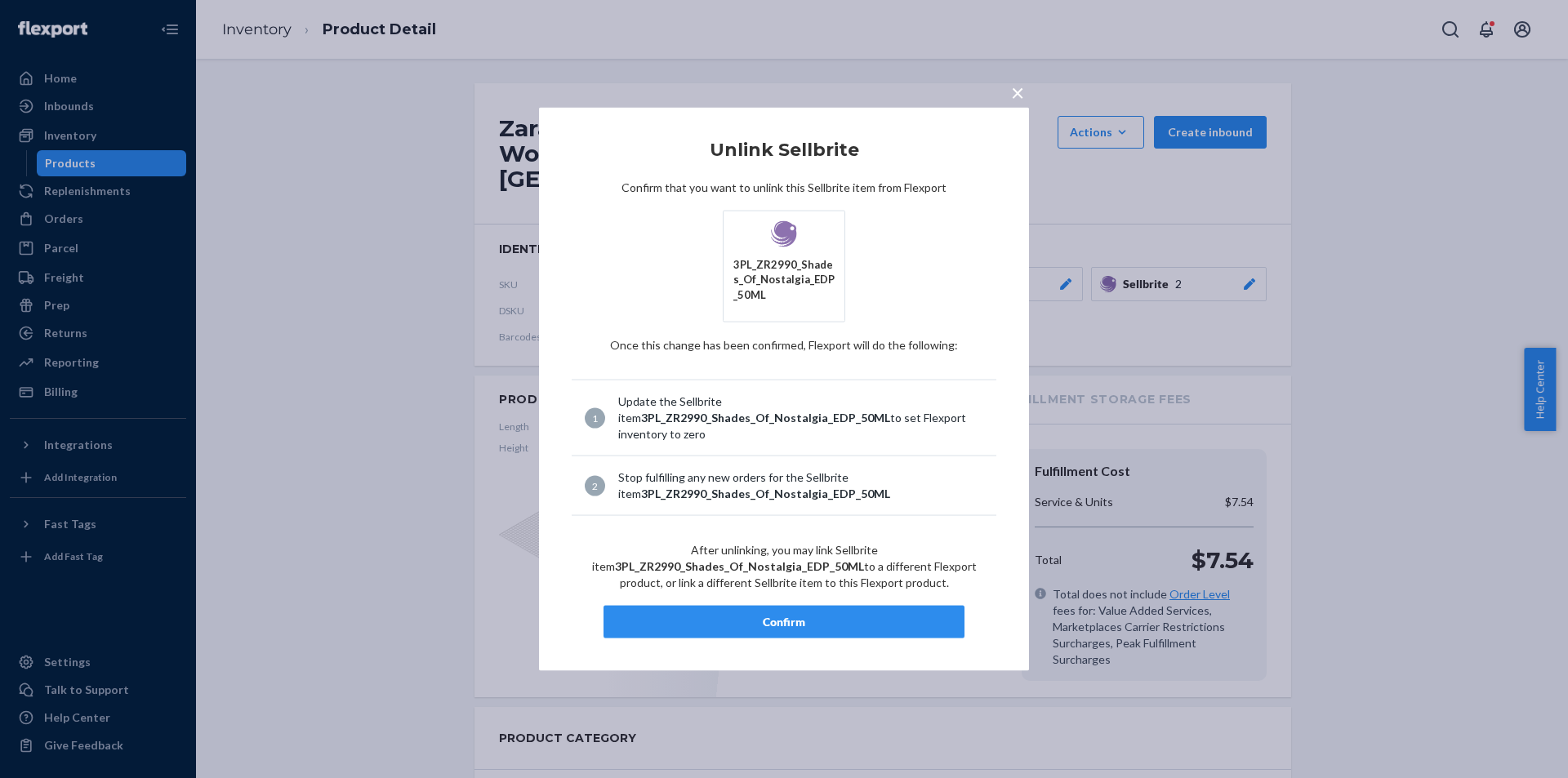
click at [790, 623] on div "Confirm" at bounding box center [784, 621] width 333 height 16
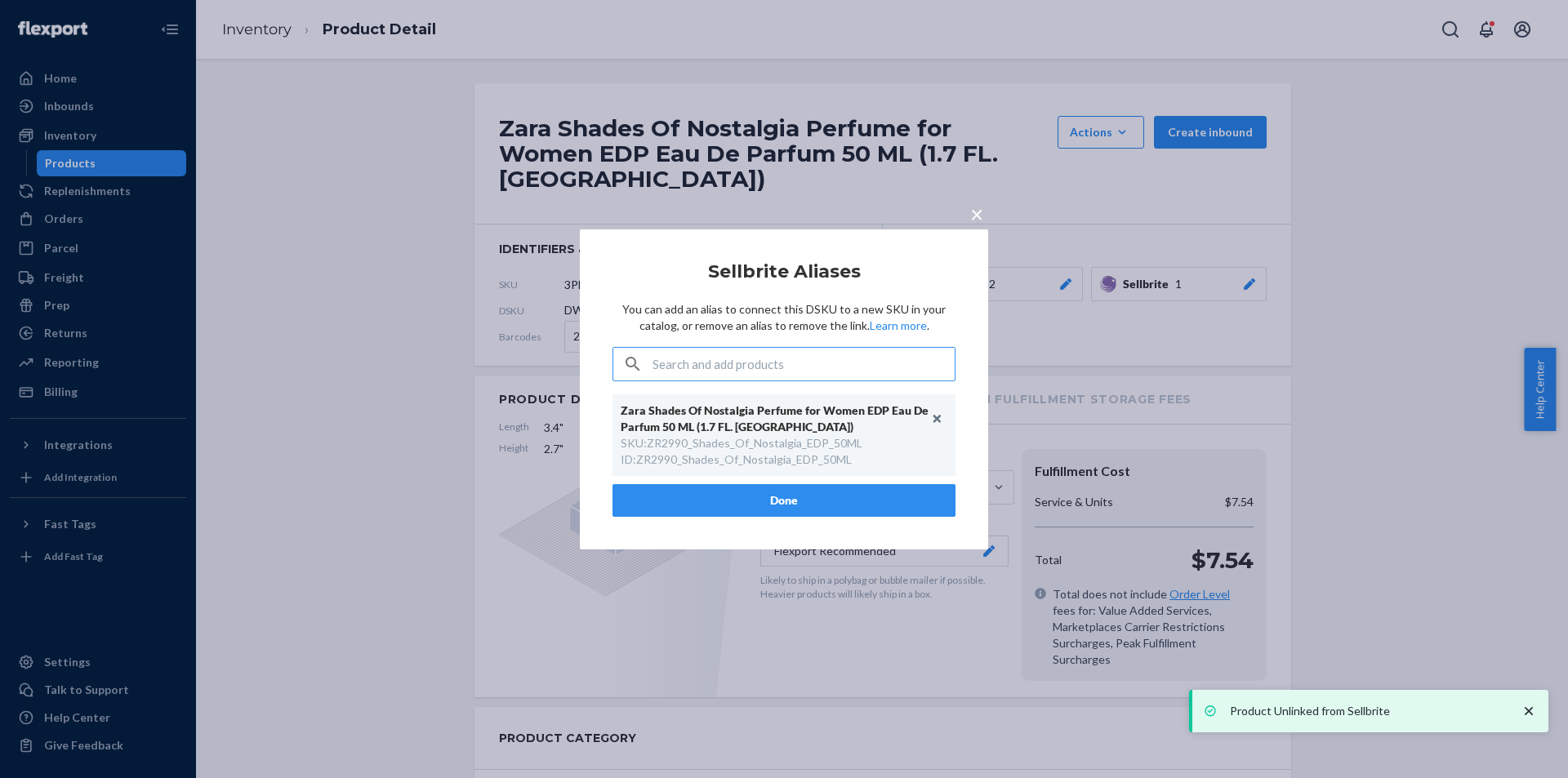
click at [736, 448] on div "SKU : ZR2990_Shades_Of_Nostalgia_EDP_50ML" at bounding box center [742, 443] width 242 height 16
copy div "ZR2990_Shades_Of_Nostalgia_EDP_50ML"
click at [762, 494] on button "Done" at bounding box center [784, 500] width 343 height 33
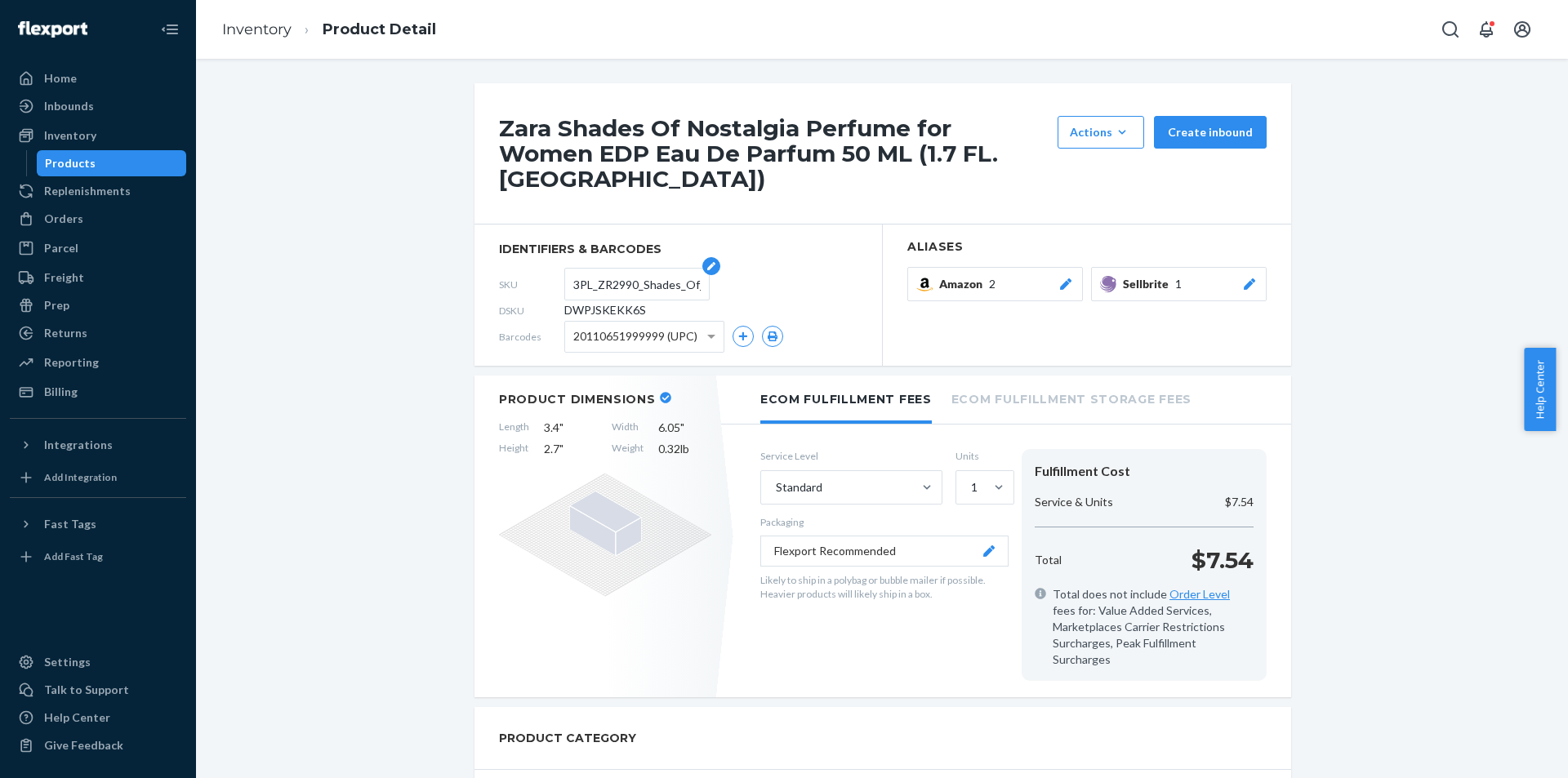
click at [613, 268] on input "3PL_ZR2990_Shades_Of_Nostalgia_EDP_50ML" at bounding box center [637, 284] width 128 height 31
paste input "text"
type input "ZR2990_Shades_Of_Nostalgia_EDP_50ML"
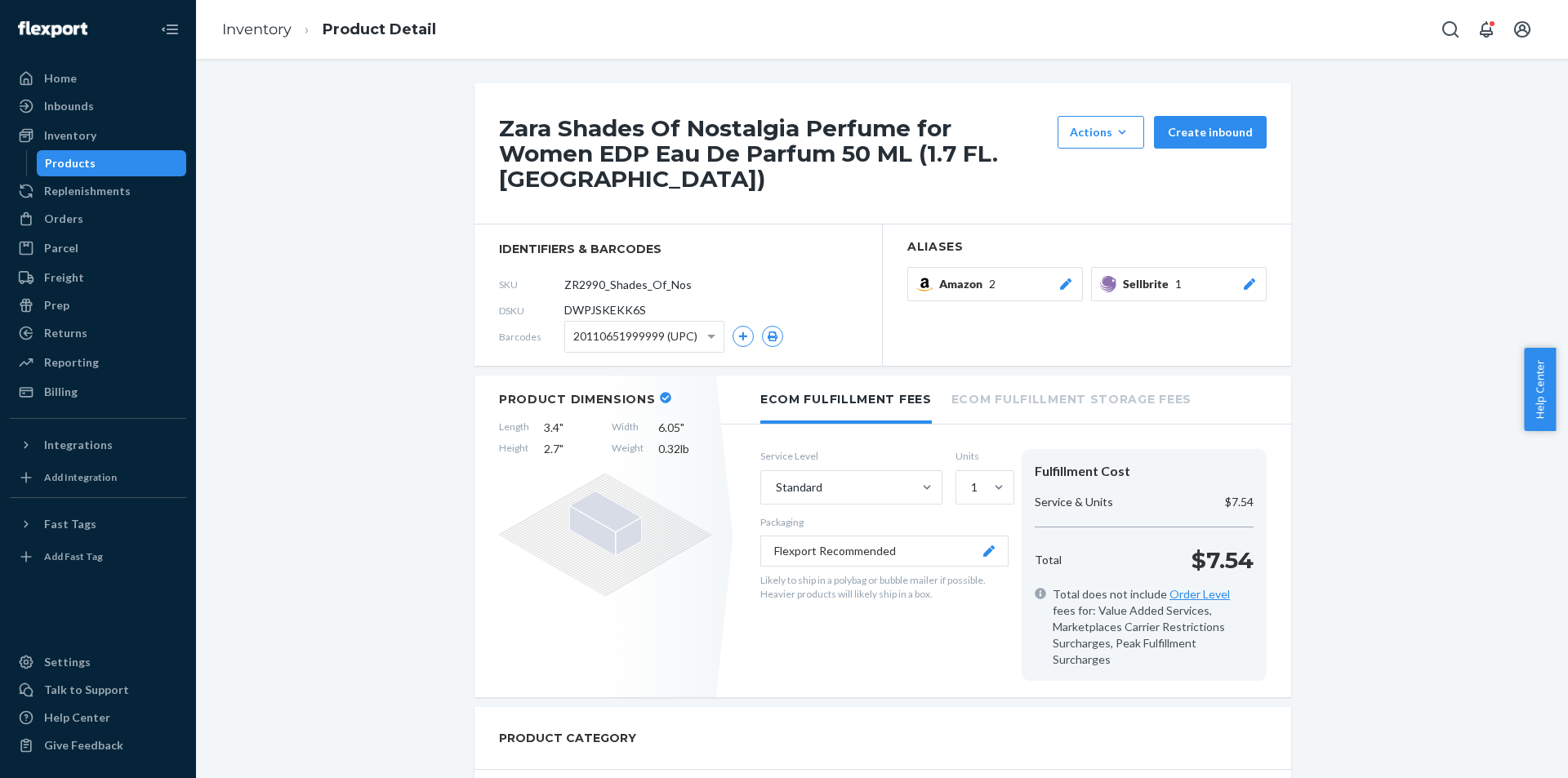
click at [163, 161] on div "Products" at bounding box center [111, 163] width 147 height 23
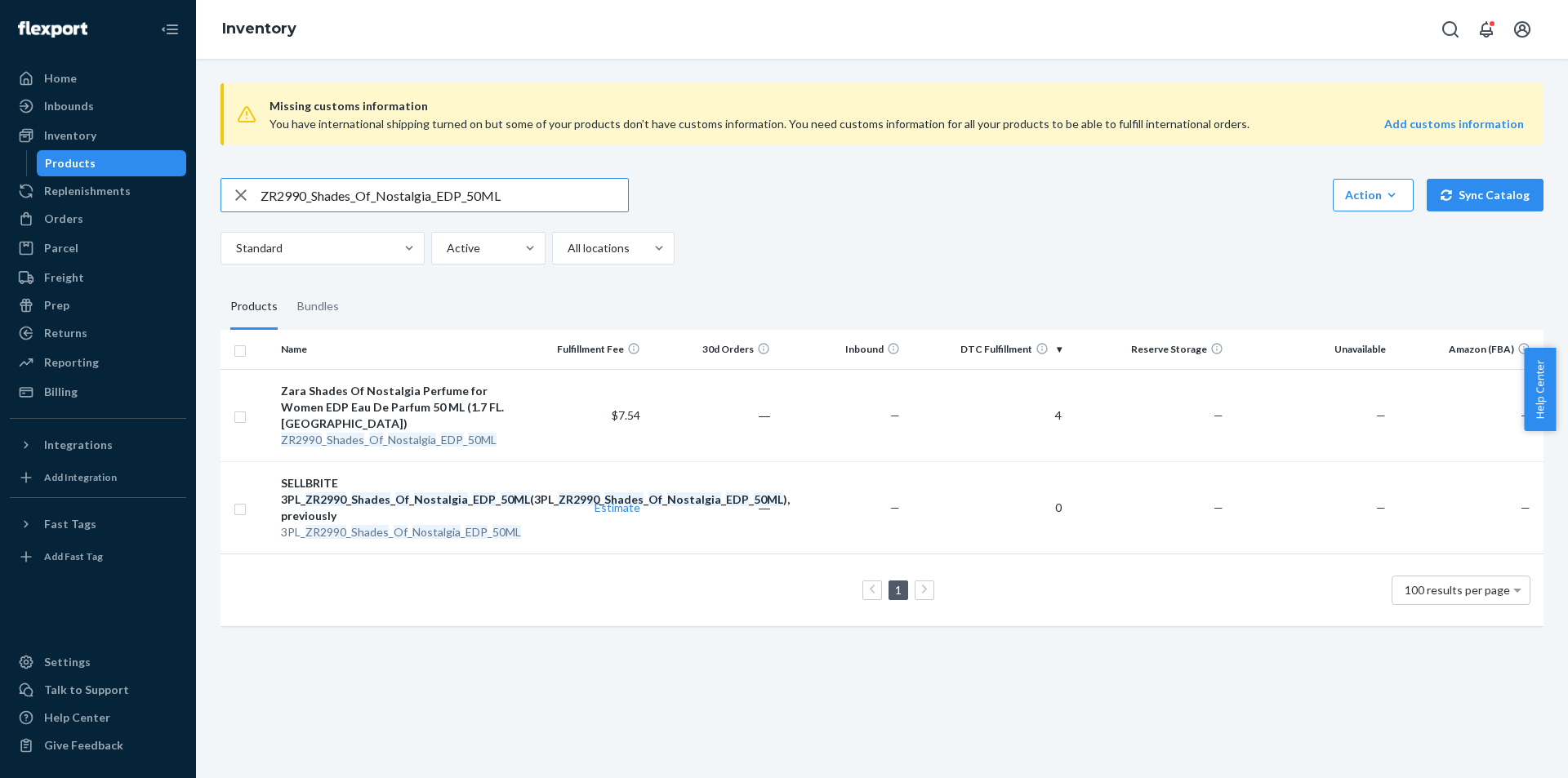
click at [556, 186] on input "ZR2990_Shades_Of_Nostalgia_EDP_50ML" at bounding box center [444, 195] width 368 height 33
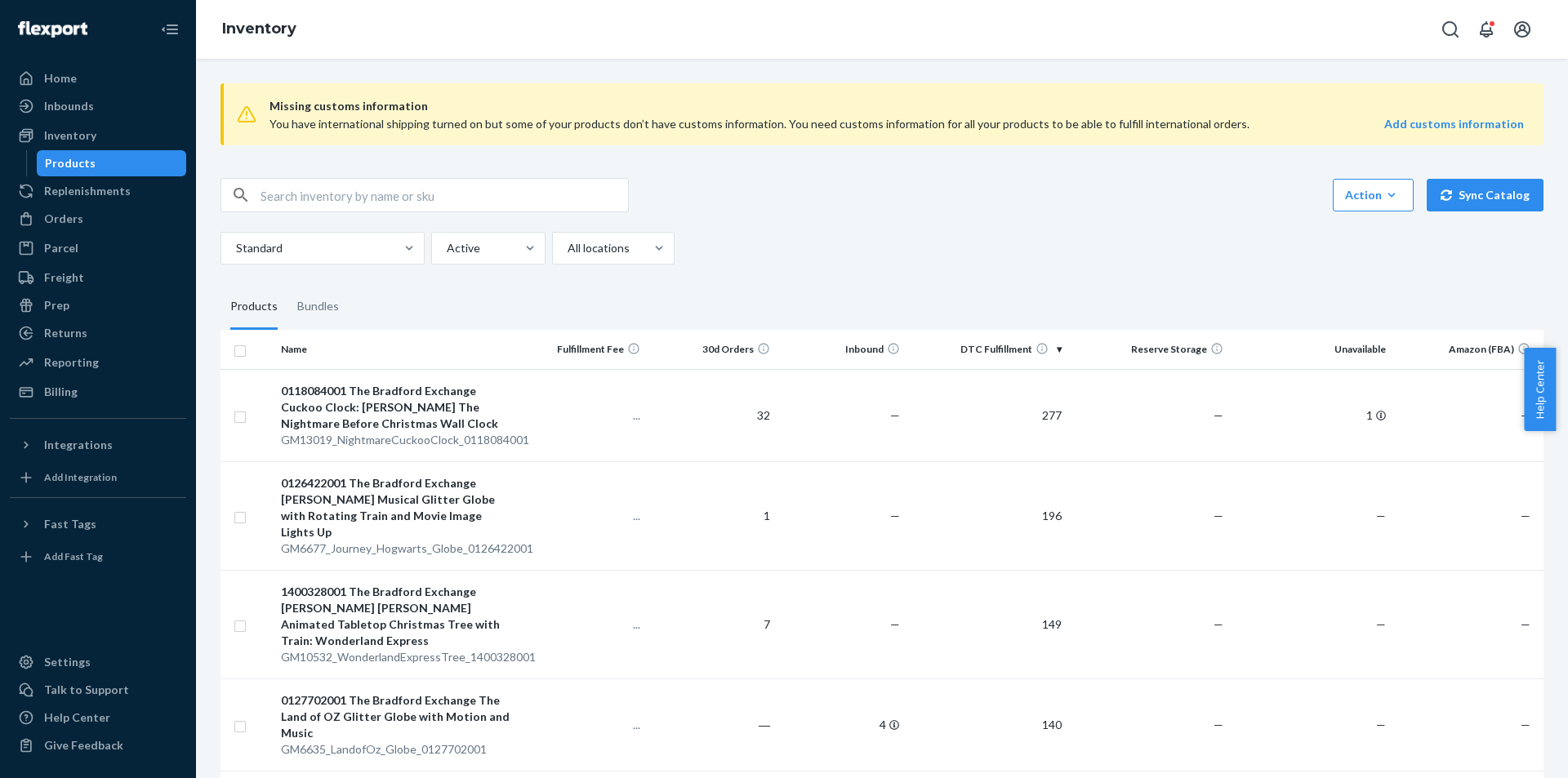
click at [485, 196] on input "text" at bounding box center [444, 195] width 368 height 33
paste input "ZR2990_Shades_Of_Nostalgia_EDP_50ML"
type input "ZR2990_Shades_Of_Nostalgia_EDP_50ML"
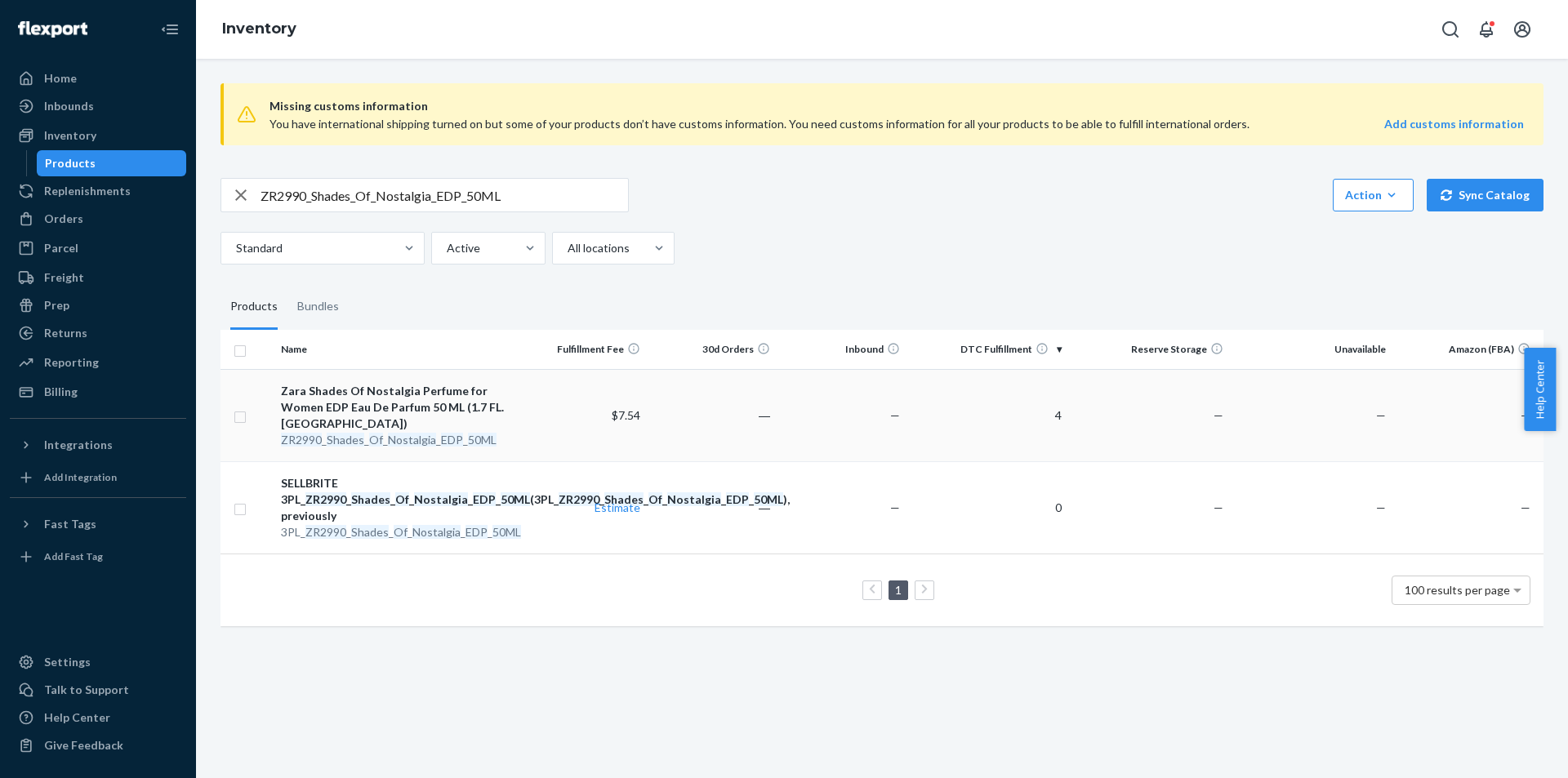
click at [374, 433] on em "Of" at bounding box center [376, 440] width 14 height 14
click at [394, 539] on em "Of" at bounding box center [400, 531] width 14 height 14
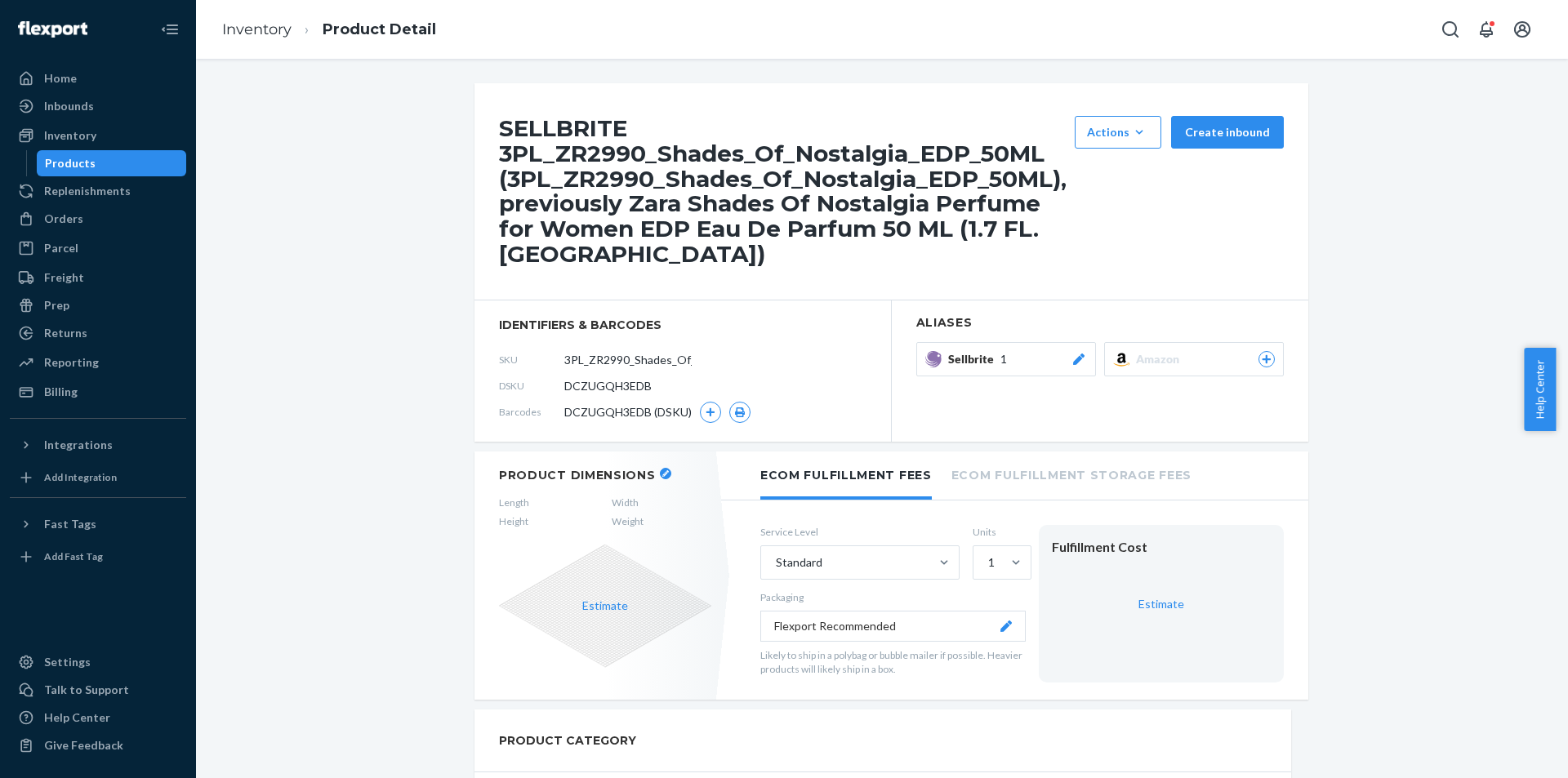
click at [138, 162] on div "Products" at bounding box center [111, 163] width 147 height 23
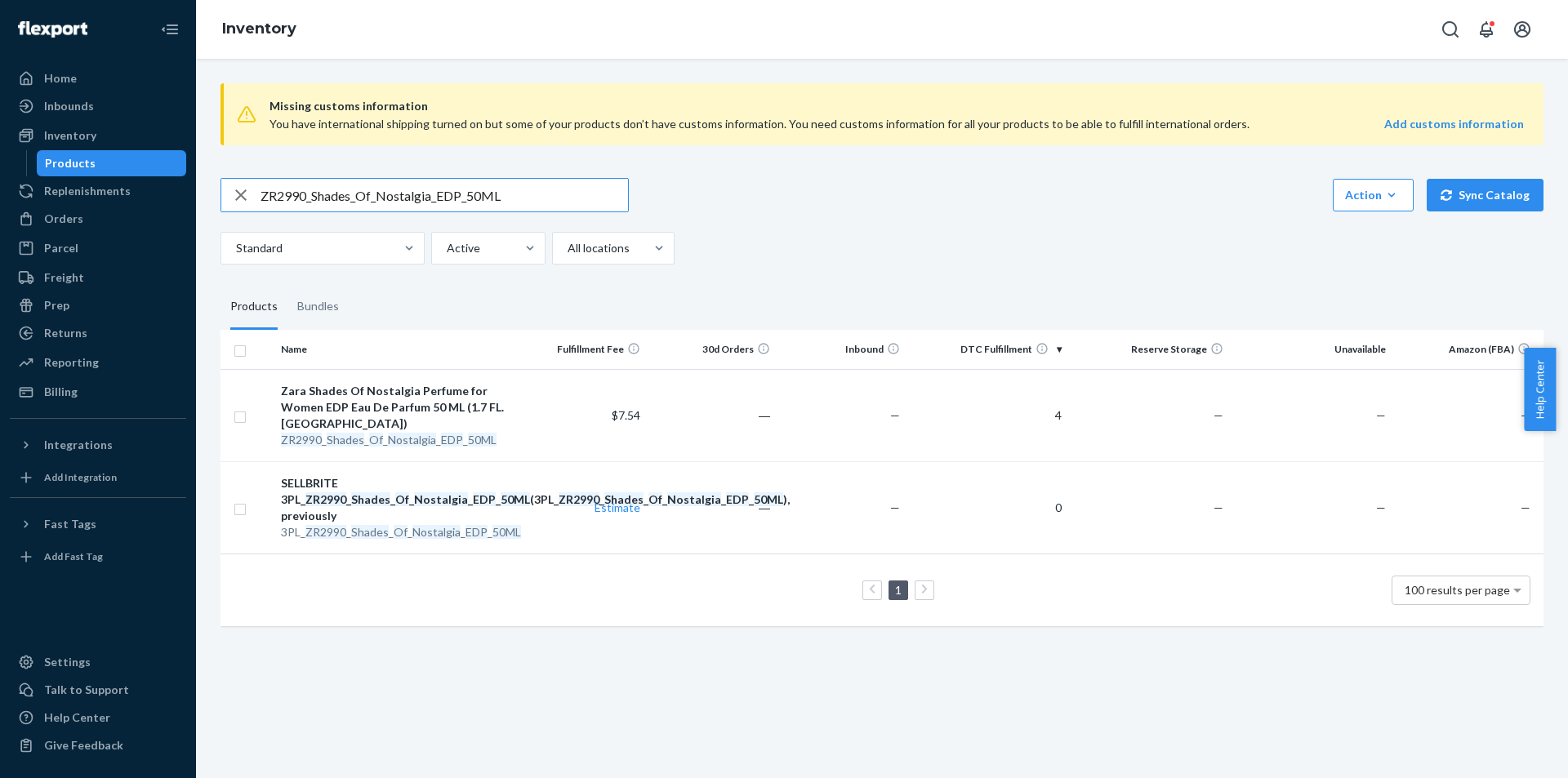
click at [520, 197] on input "ZR2990_Shades_Of_Nostalgia_EDP_50ML" at bounding box center [444, 195] width 368 height 33
type input "3PL_ZR3990_Shades_Of_Nostalgia_EDP_100ML"
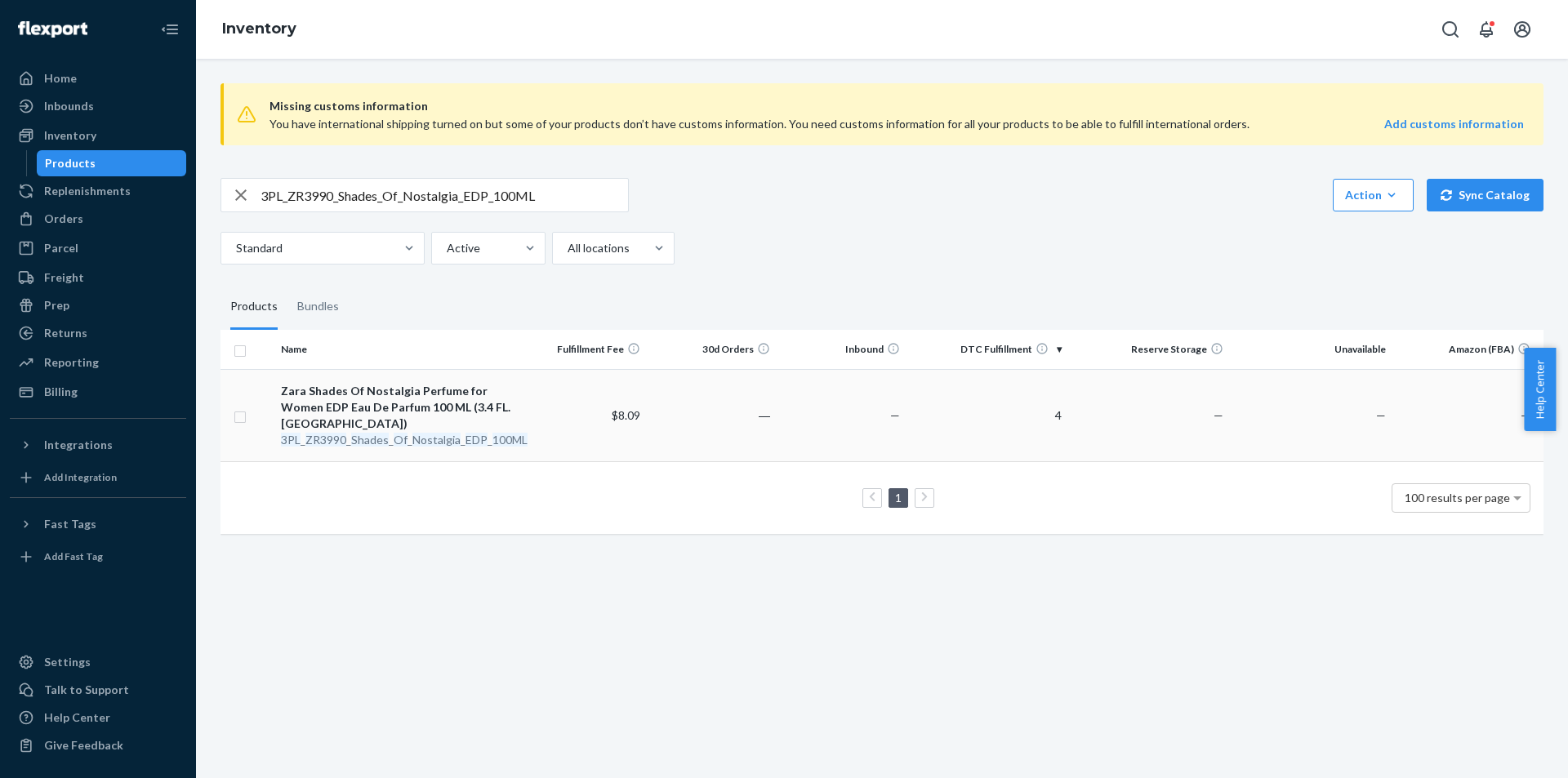
click at [370, 439] on em "Shades" at bounding box center [370, 440] width 38 height 14
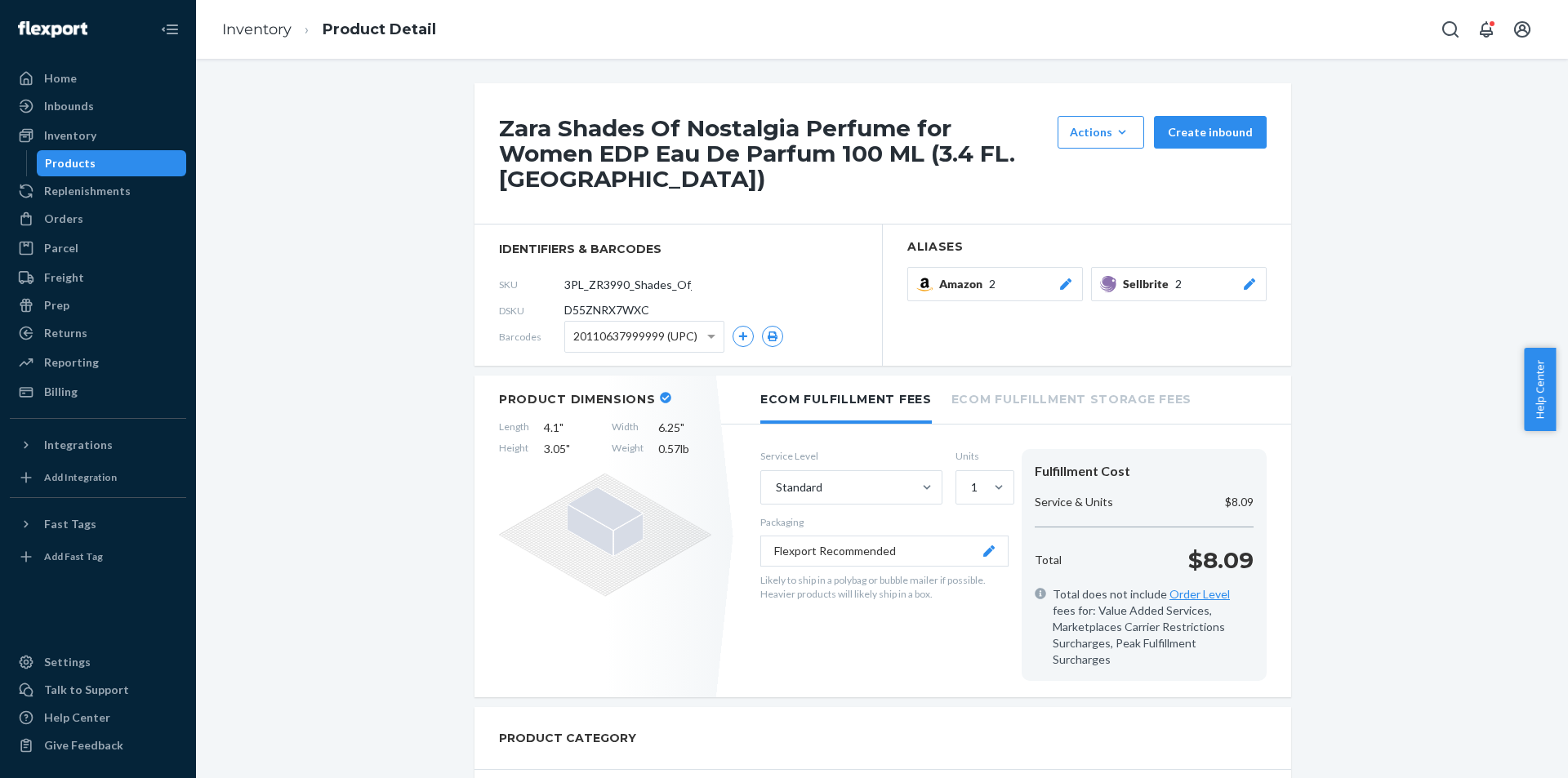
click at [1250, 278] on icon at bounding box center [1249, 284] width 16 height 11
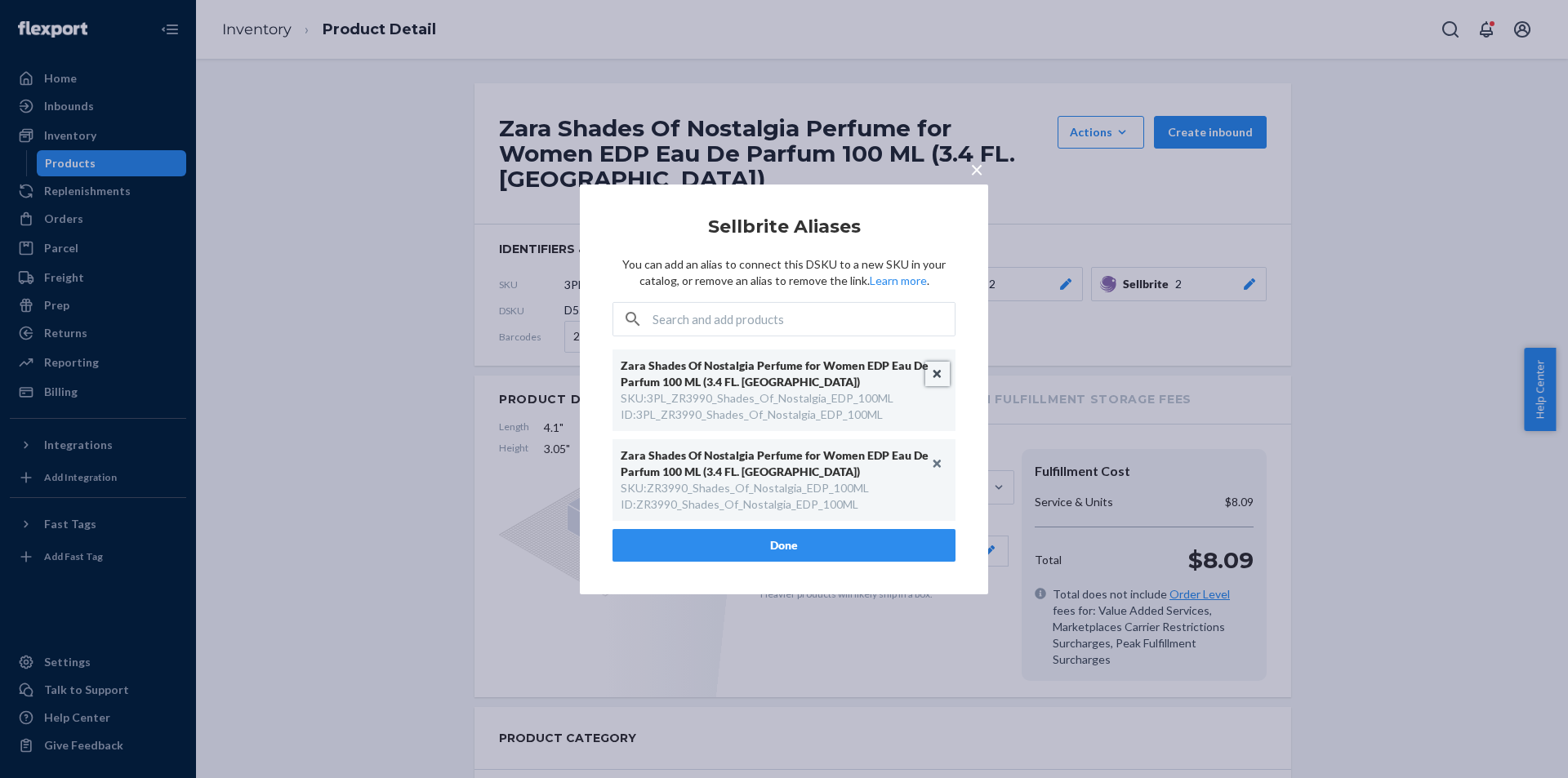
click at [942, 373] on button "Unlink" at bounding box center [937, 374] width 25 height 25
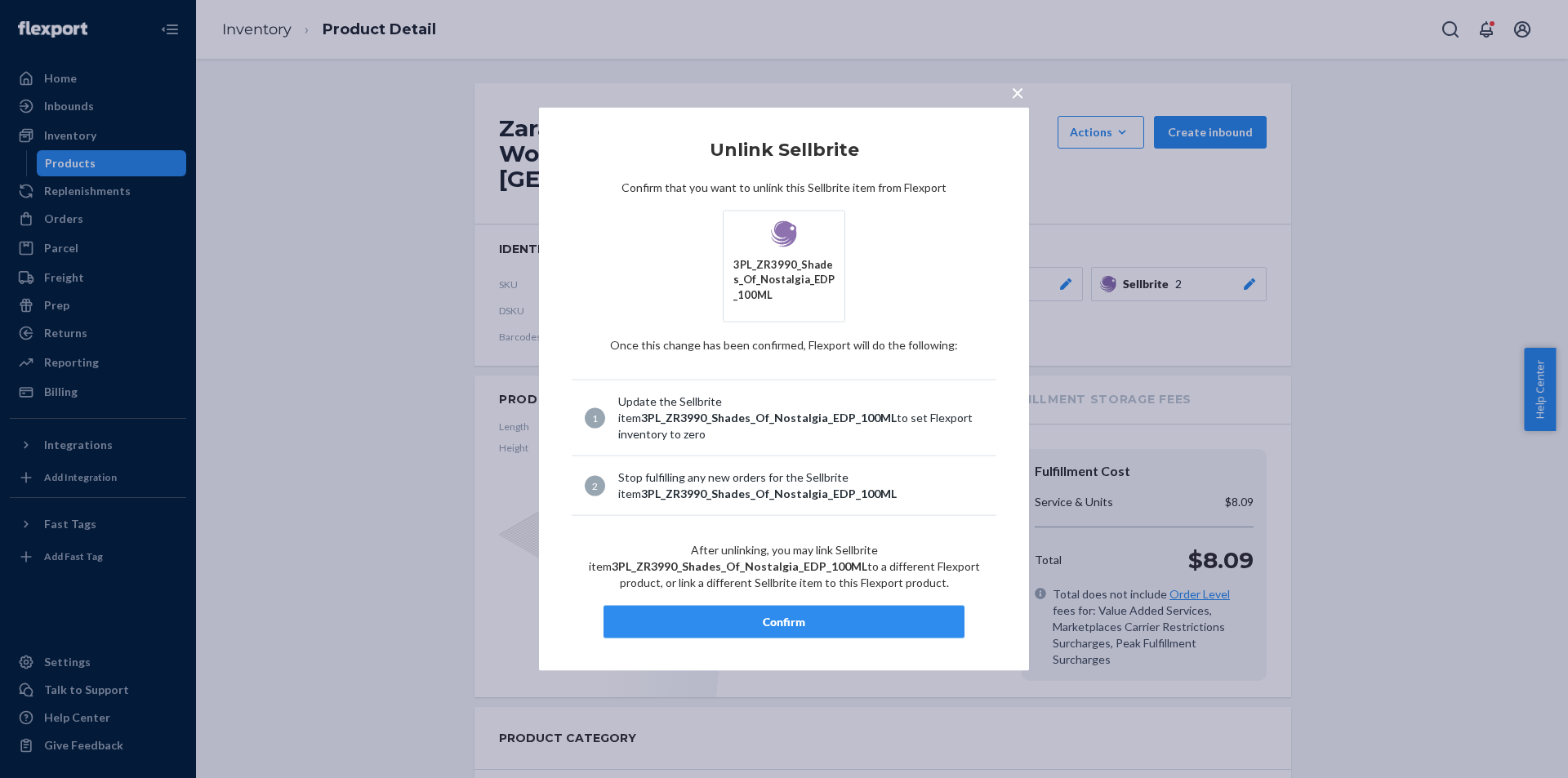
click at [801, 624] on div "Confirm" at bounding box center [784, 621] width 333 height 16
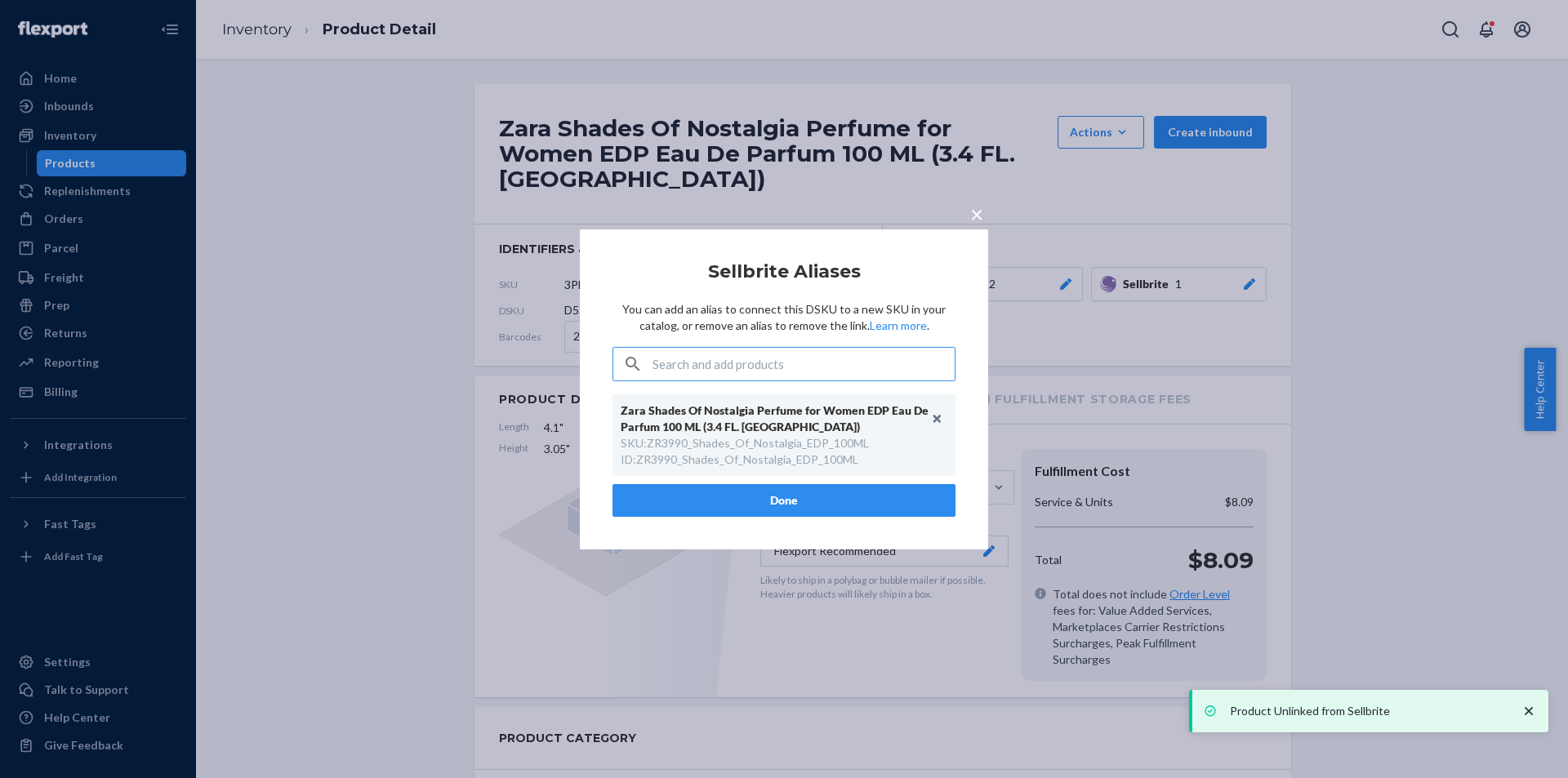
drag, startPoint x: 783, startPoint y: 492, endPoint x: 788, endPoint y: 502, distance: 11.2
click at [783, 494] on button "Done" at bounding box center [784, 500] width 343 height 33
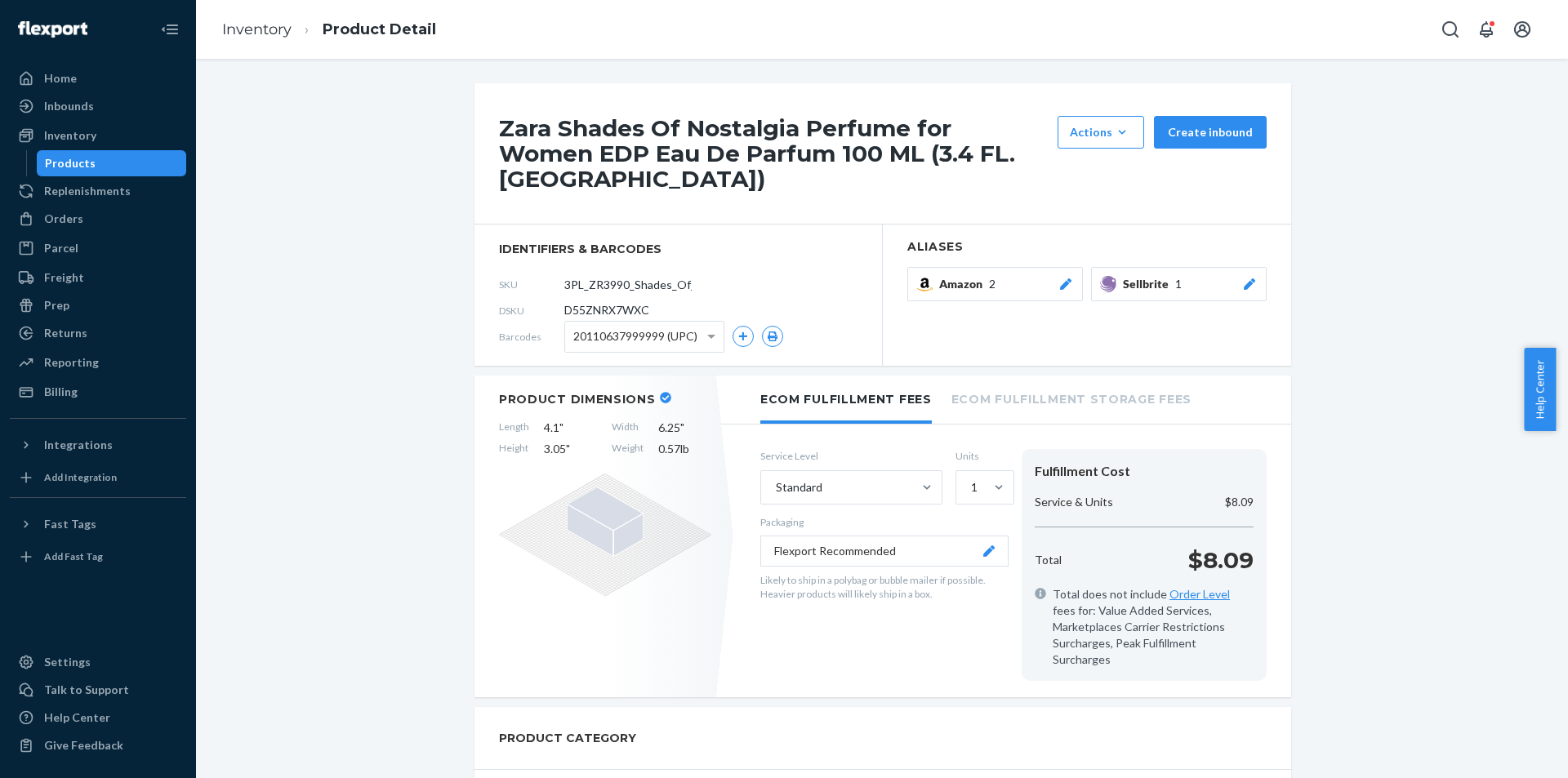
click at [112, 155] on div "Products" at bounding box center [111, 163] width 147 height 23
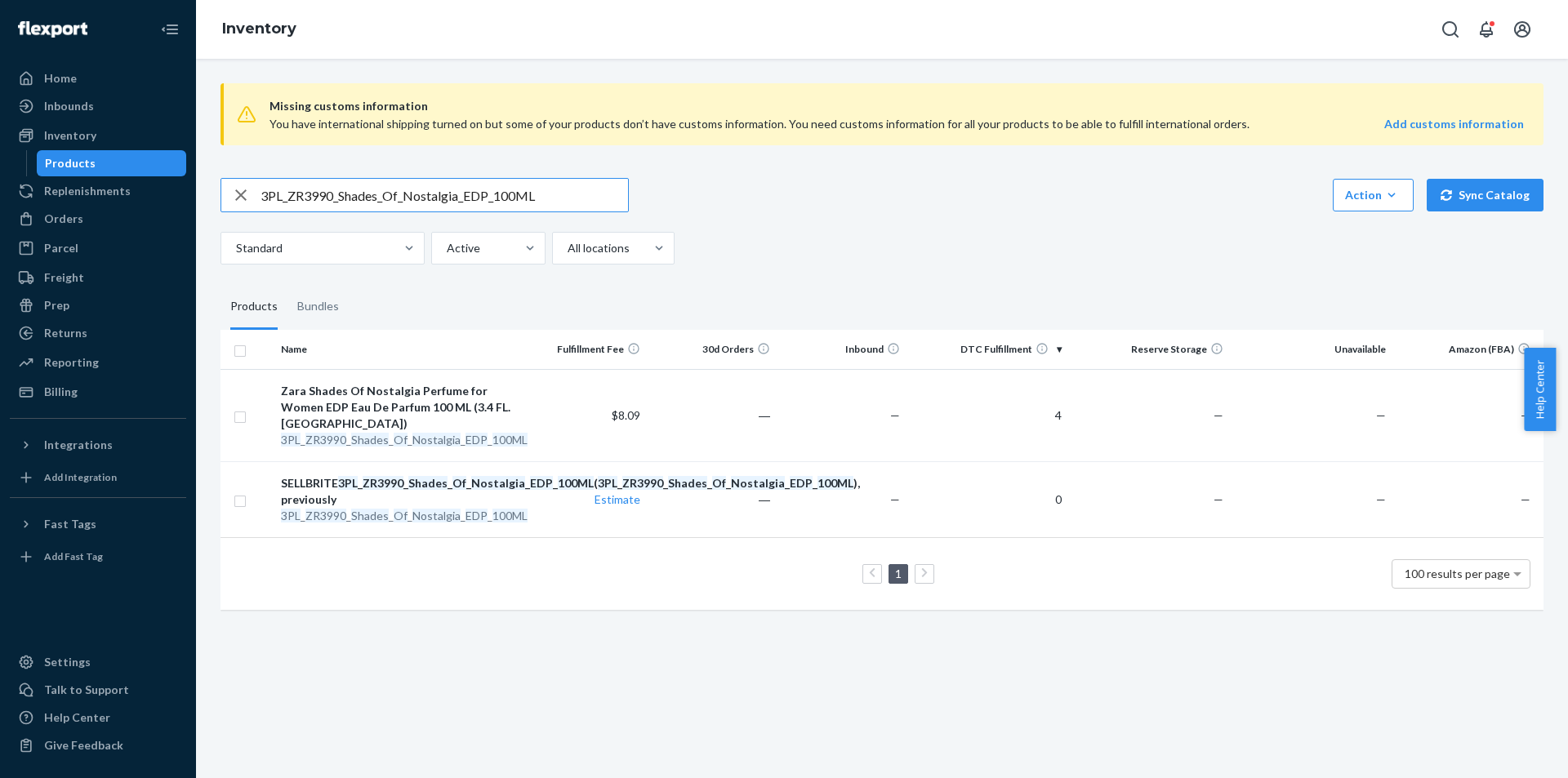
click at [574, 200] on input "3PL_ZR3990_Shades_Of_Nostalgia_EDP_100ML" at bounding box center [444, 195] width 368 height 33
type input "3PL_ZR2990_Shades_Of_Nirvana_EDP_50ML"
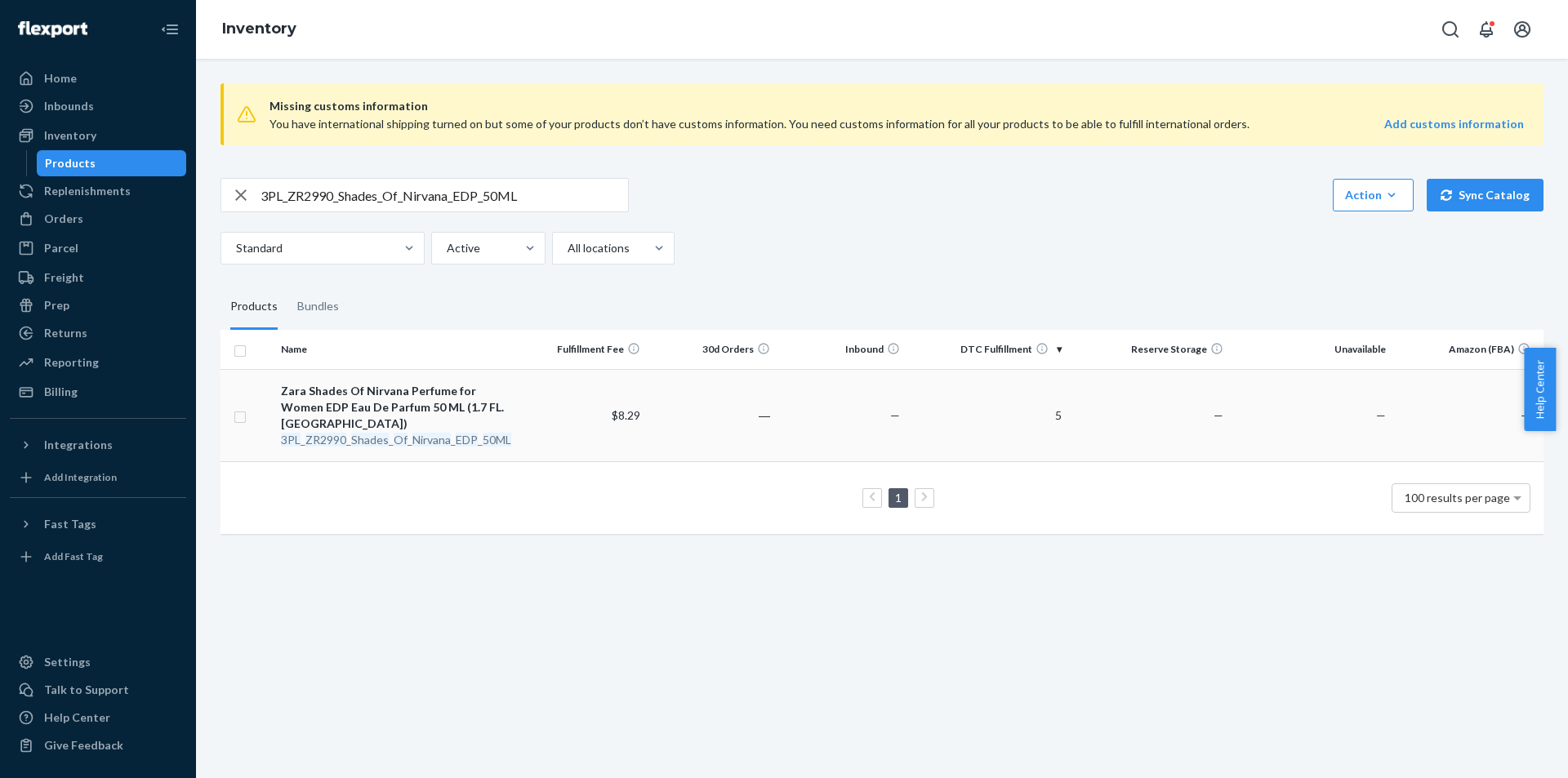
click at [473, 433] on em "EDP" at bounding box center [467, 440] width 22 height 14
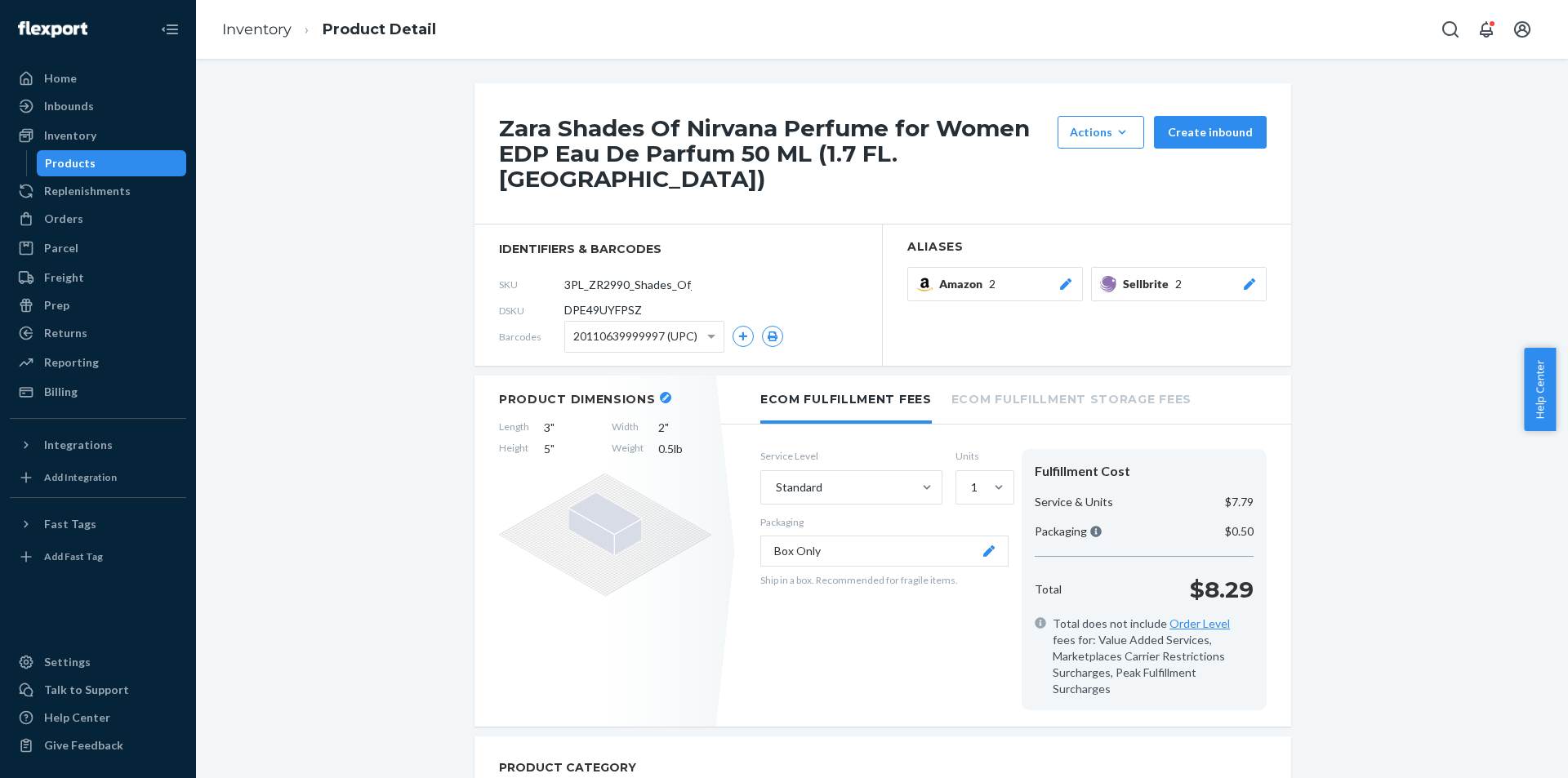
click at [1241, 278] on icon at bounding box center [1249, 284] width 16 height 11
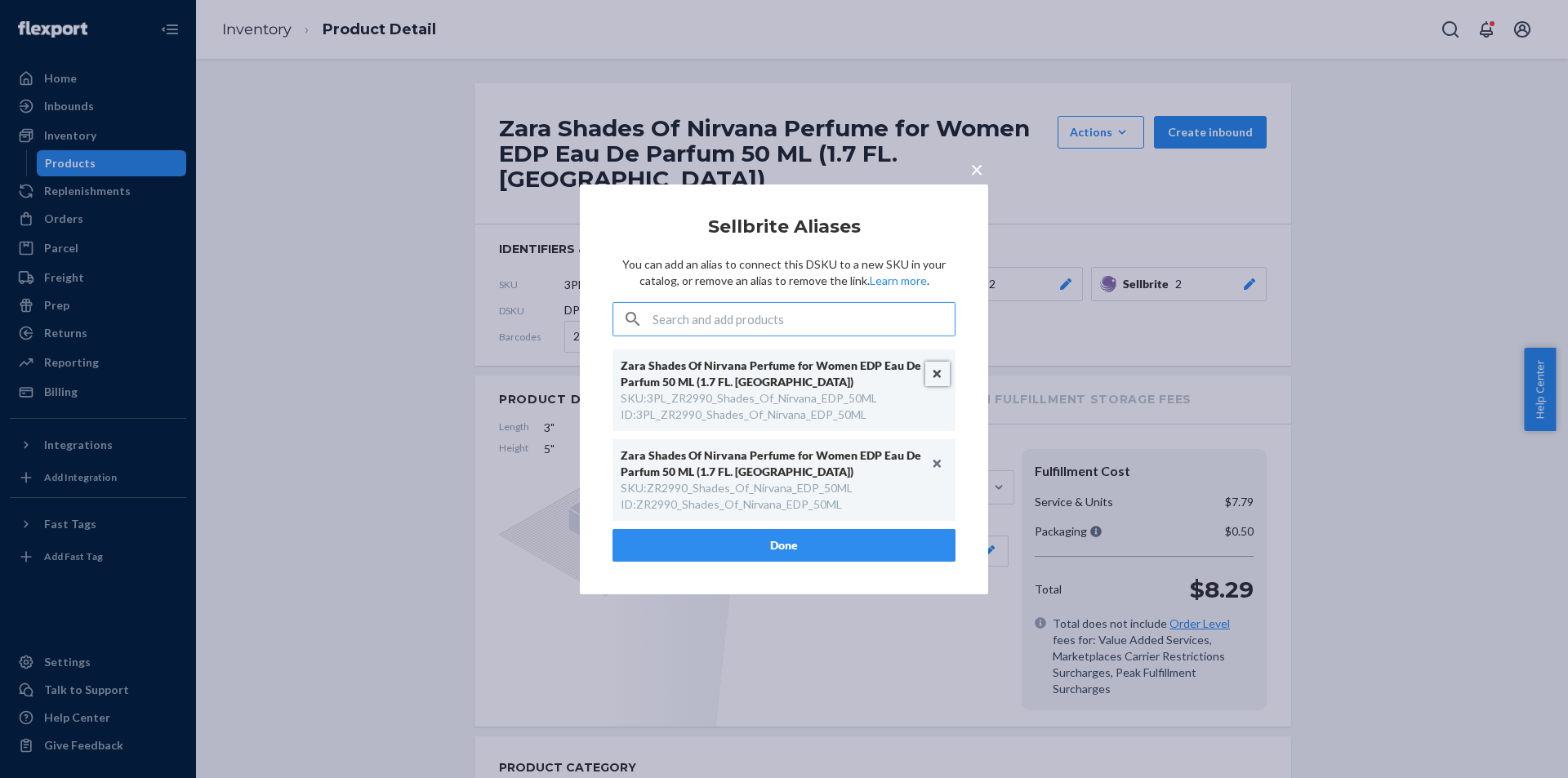
click at [942, 372] on button "Unlink" at bounding box center [937, 374] width 25 height 25
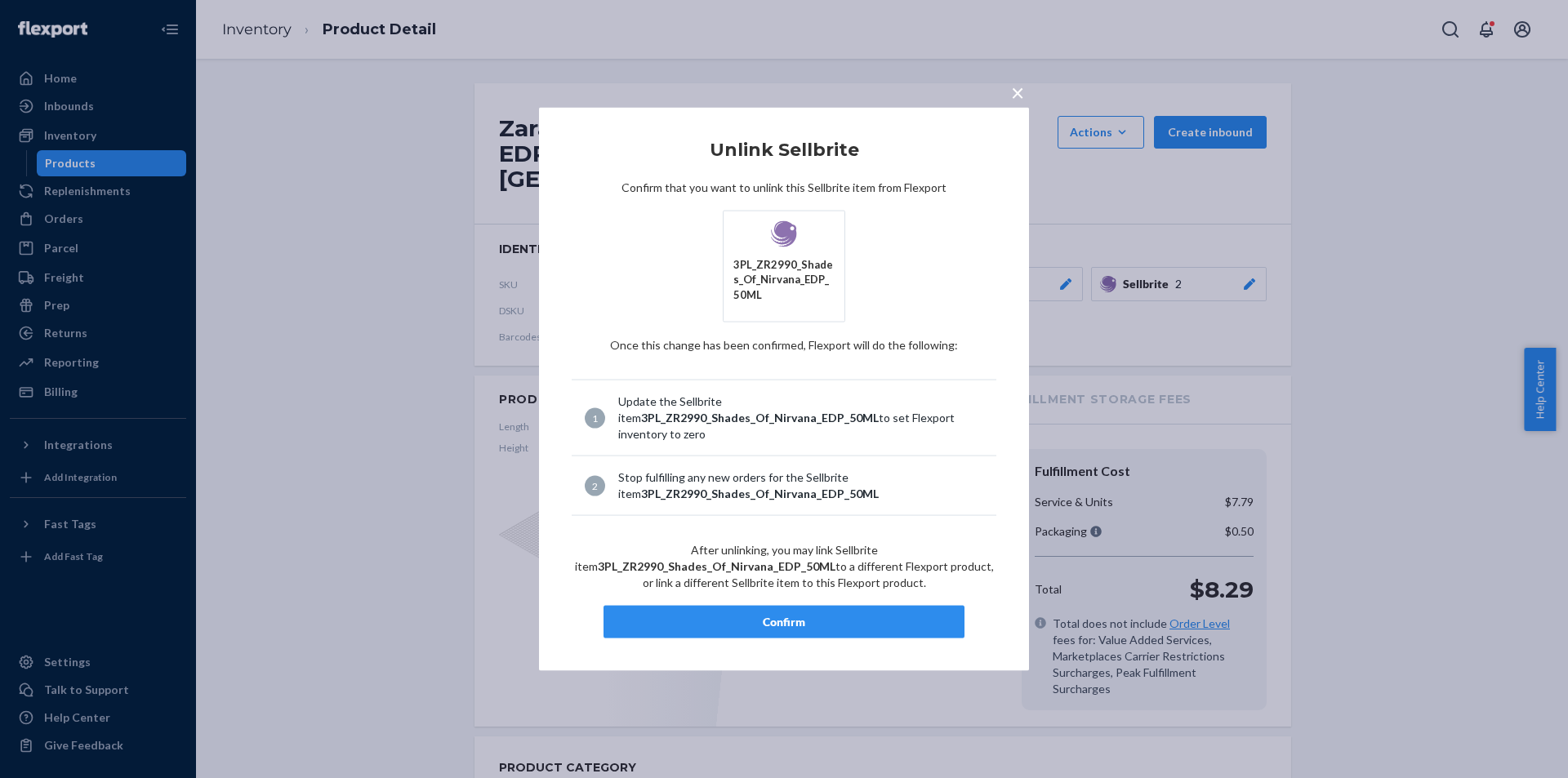
click at [821, 613] on div "Confirm" at bounding box center [784, 621] width 333 height 16
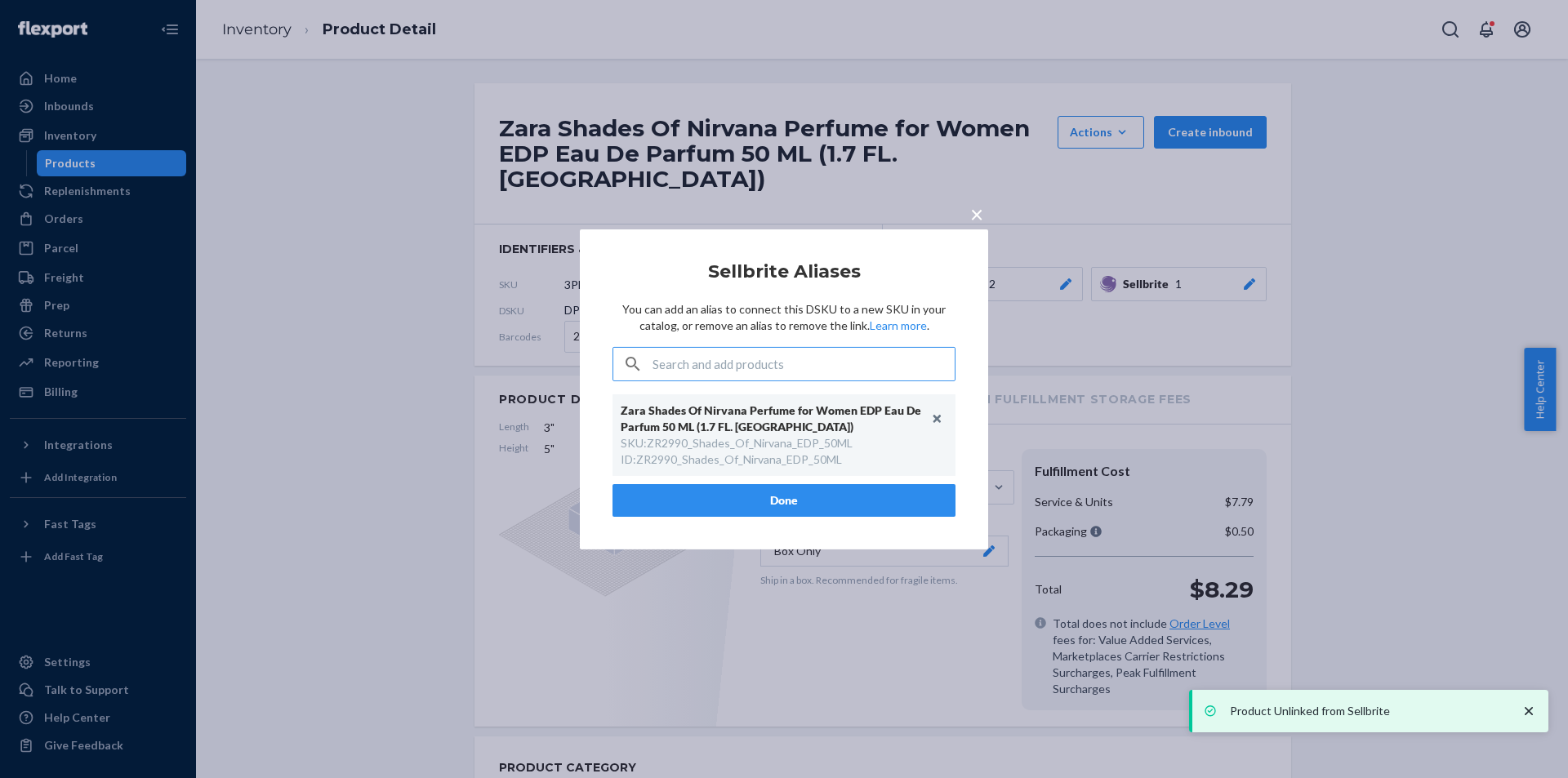
click at [803, 506] on button "Done" at bounding box center [784, 500] width 343 height 33
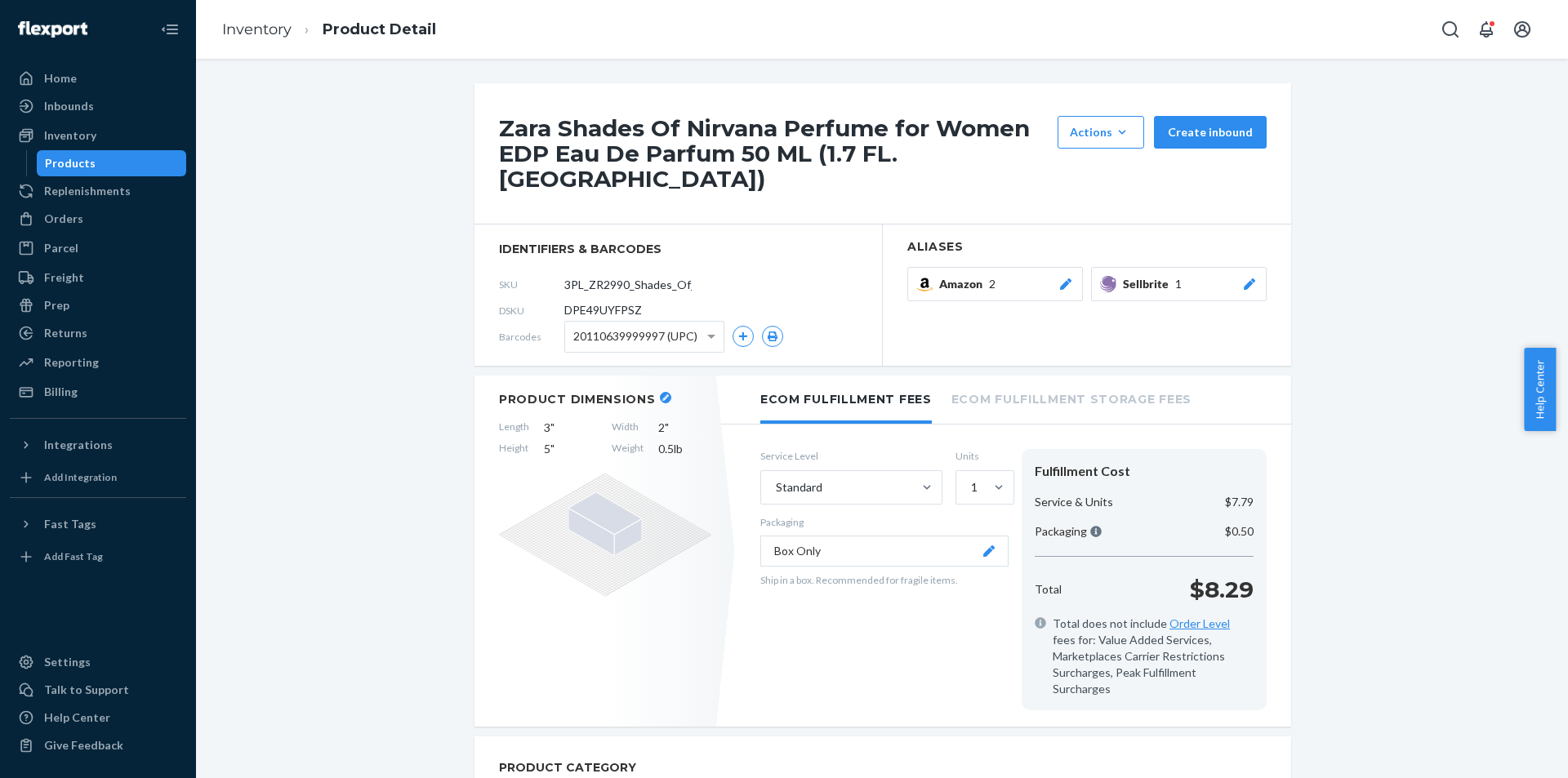
click at [116, 157] on div "Products" at bounding box center [111, 163] width 147 height 23
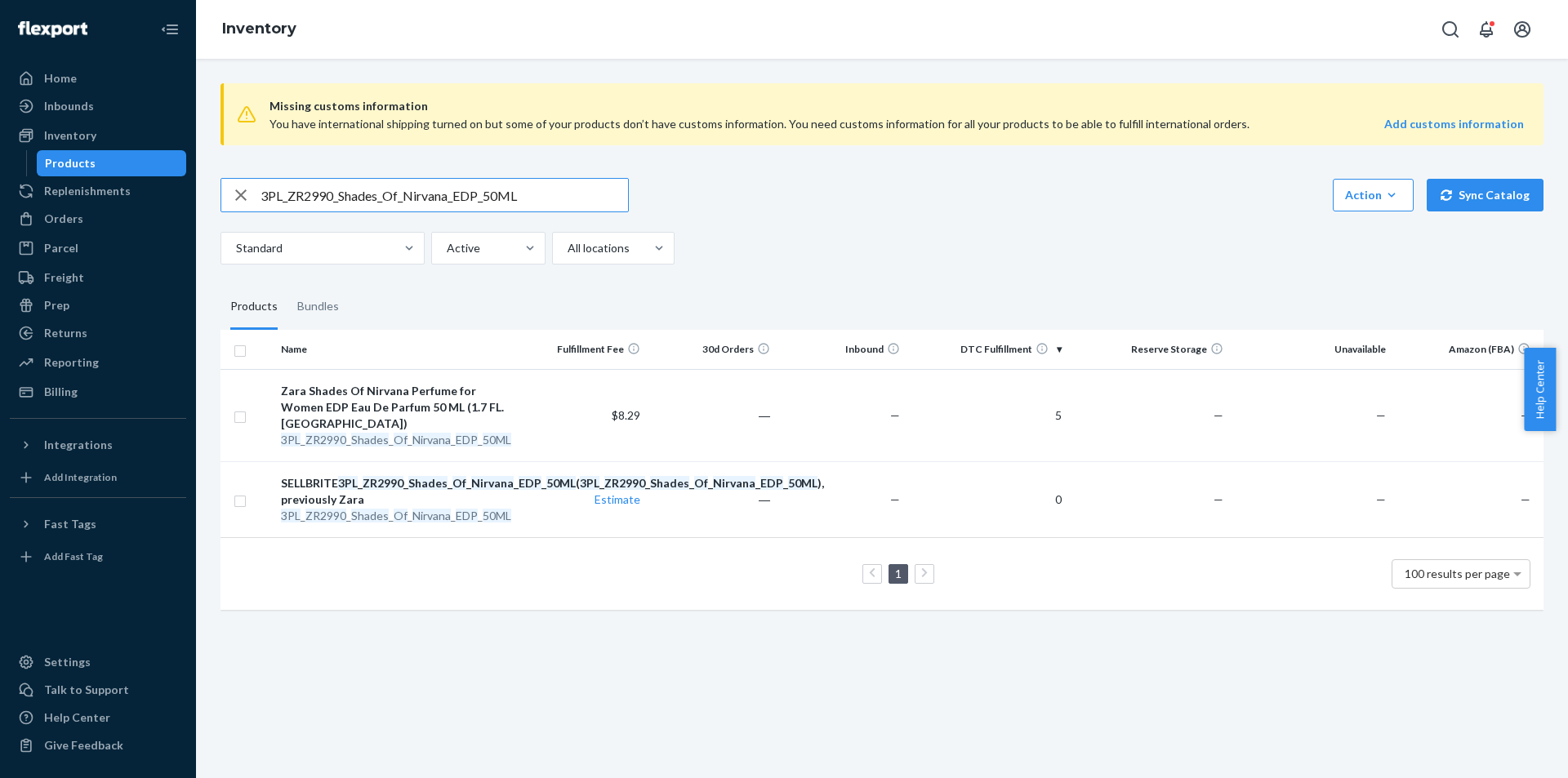
click at [564, 192] on input "3PL_ZR2990_Shades_Of_Nirvana_EDP_50ML" at bounding box center [444, 195] width 368 height 33
type input "3PL_ZR3990_Shades_Of_Nirvana_EDP_100ML"
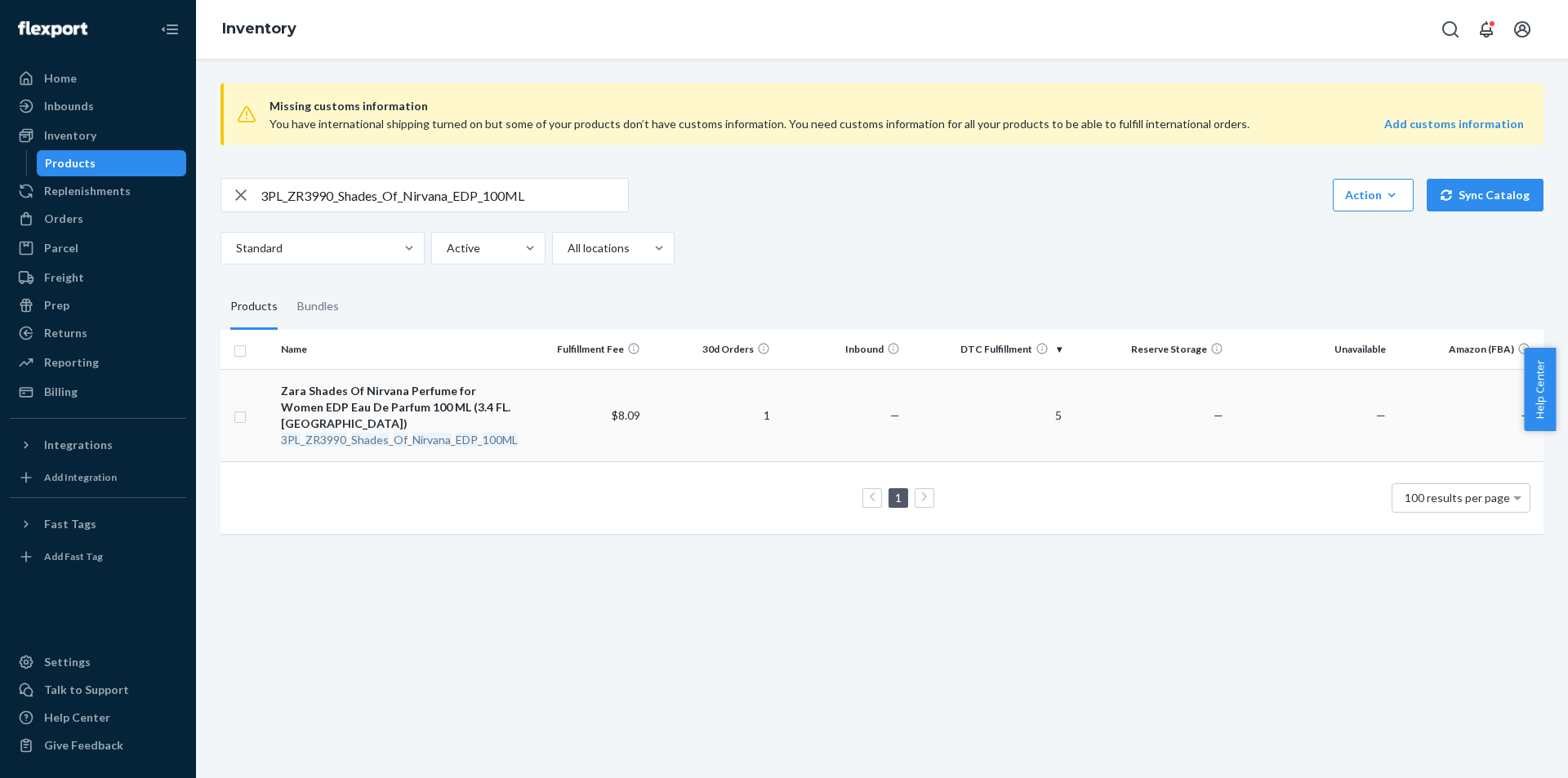
click at [445, 432] on div "3PL _ ZR3990 _ Shades _ Of _ Nirvana _ EDP _ 100ML" at bounding box center [396, 440] width 231 height 16
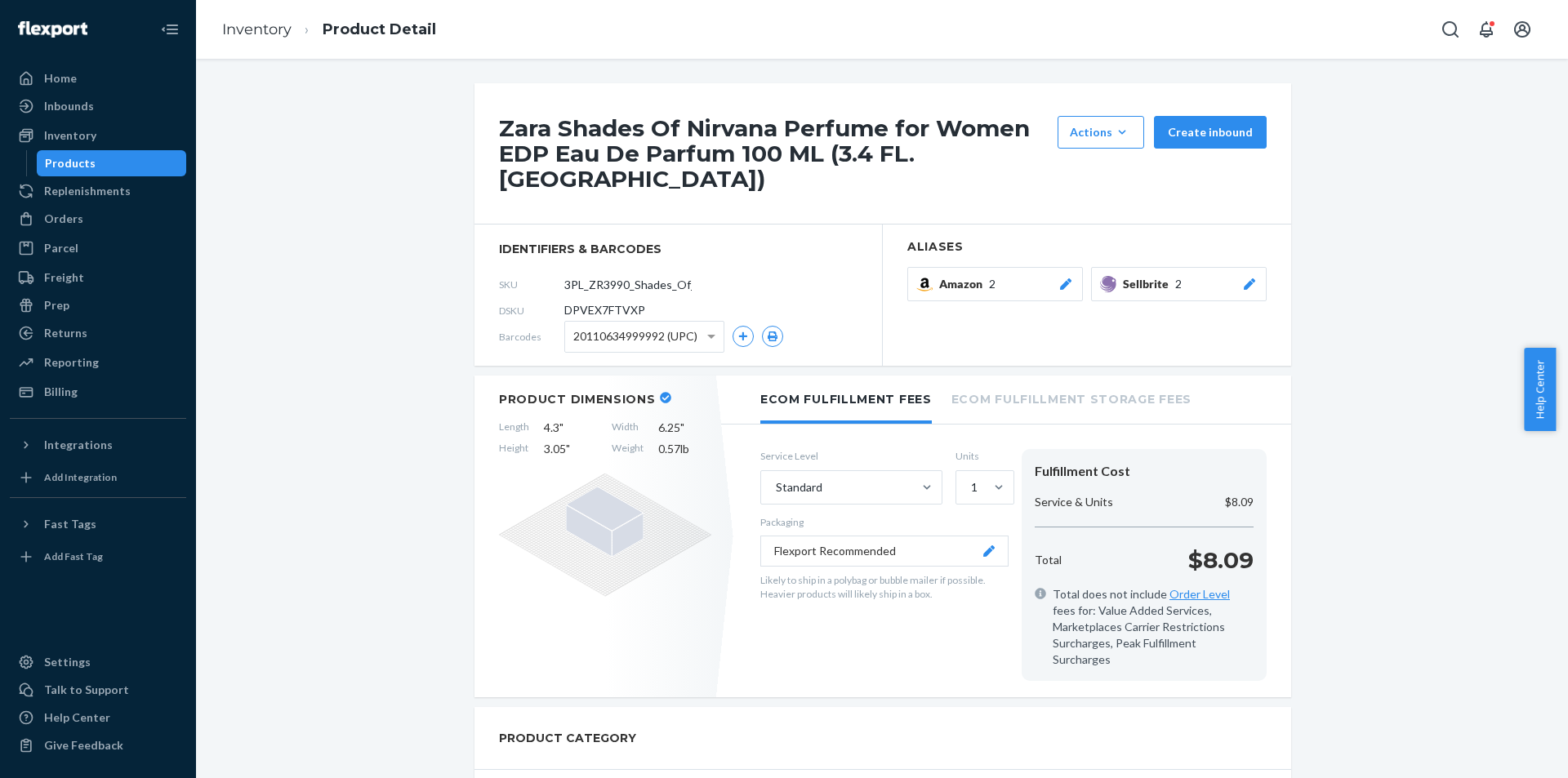
click at [1253, 266] on button "Sellbrite 2" at bounding box center [1179, 284] width 176 height 34
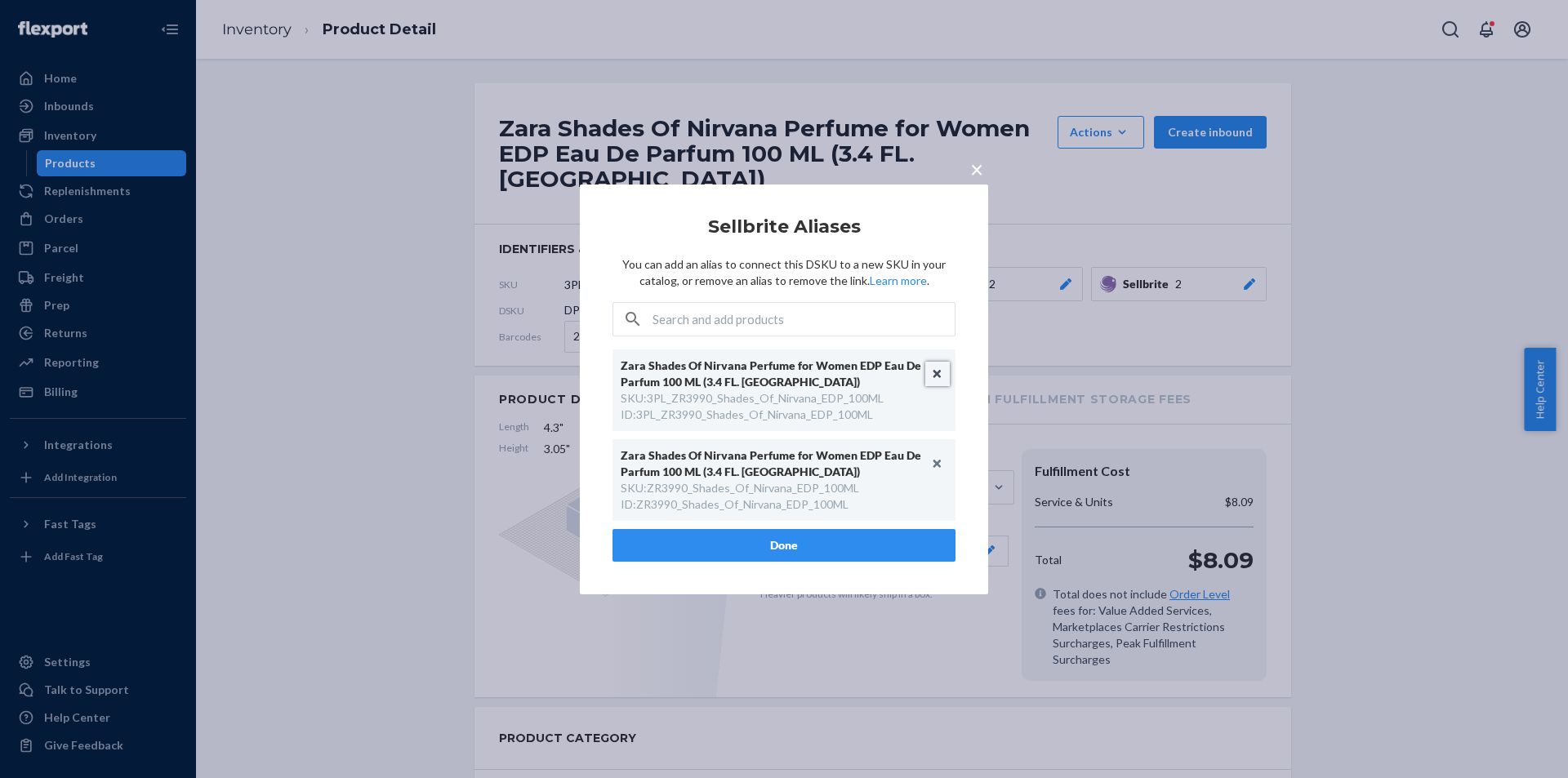
click at [934, 374] on button "Unlink" at bounding box center [937, 374] width 25 height 25
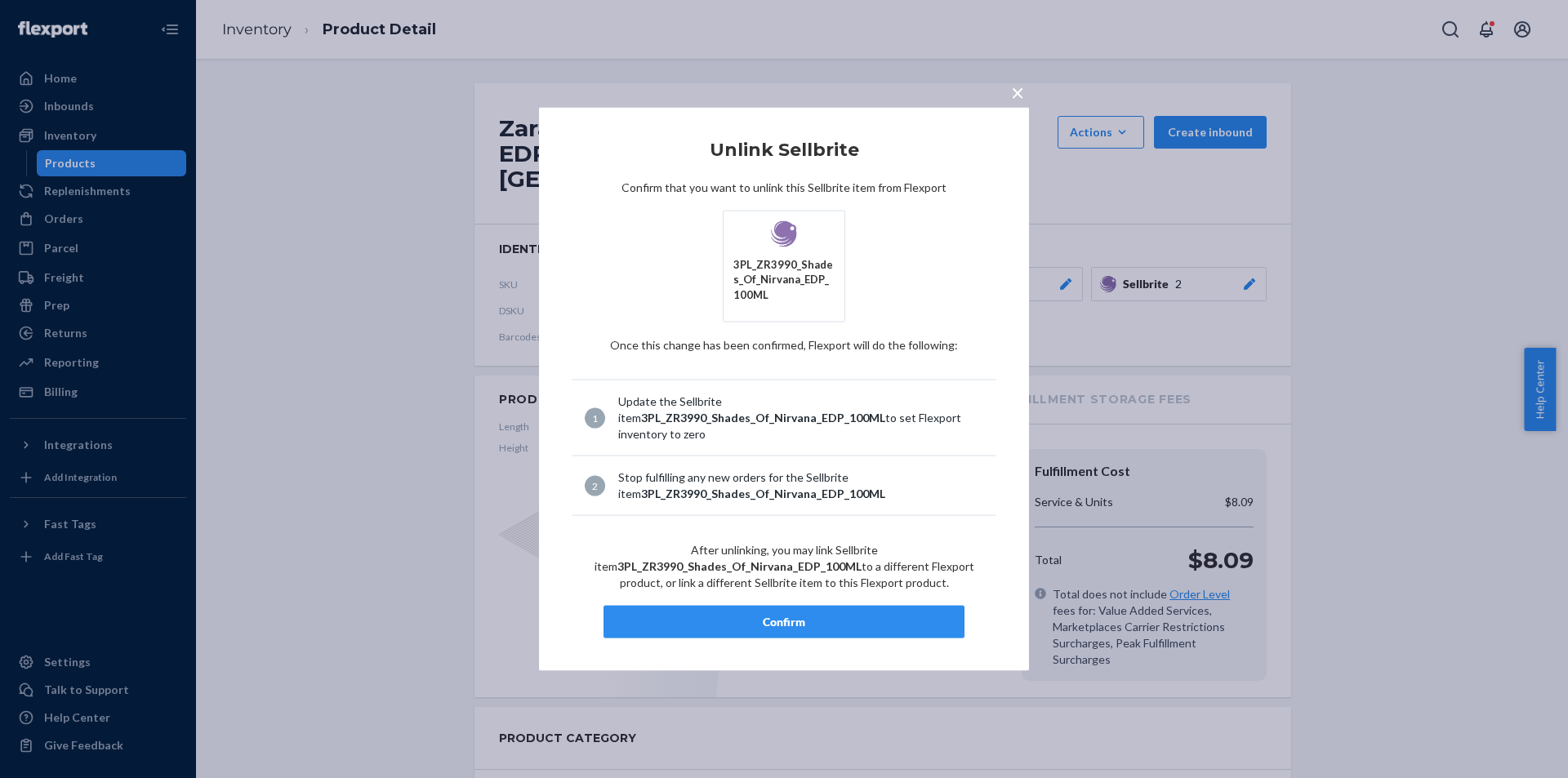
click at [805, 625] on button "Confirm" at bounding box center [784, 622] width 361 height 33
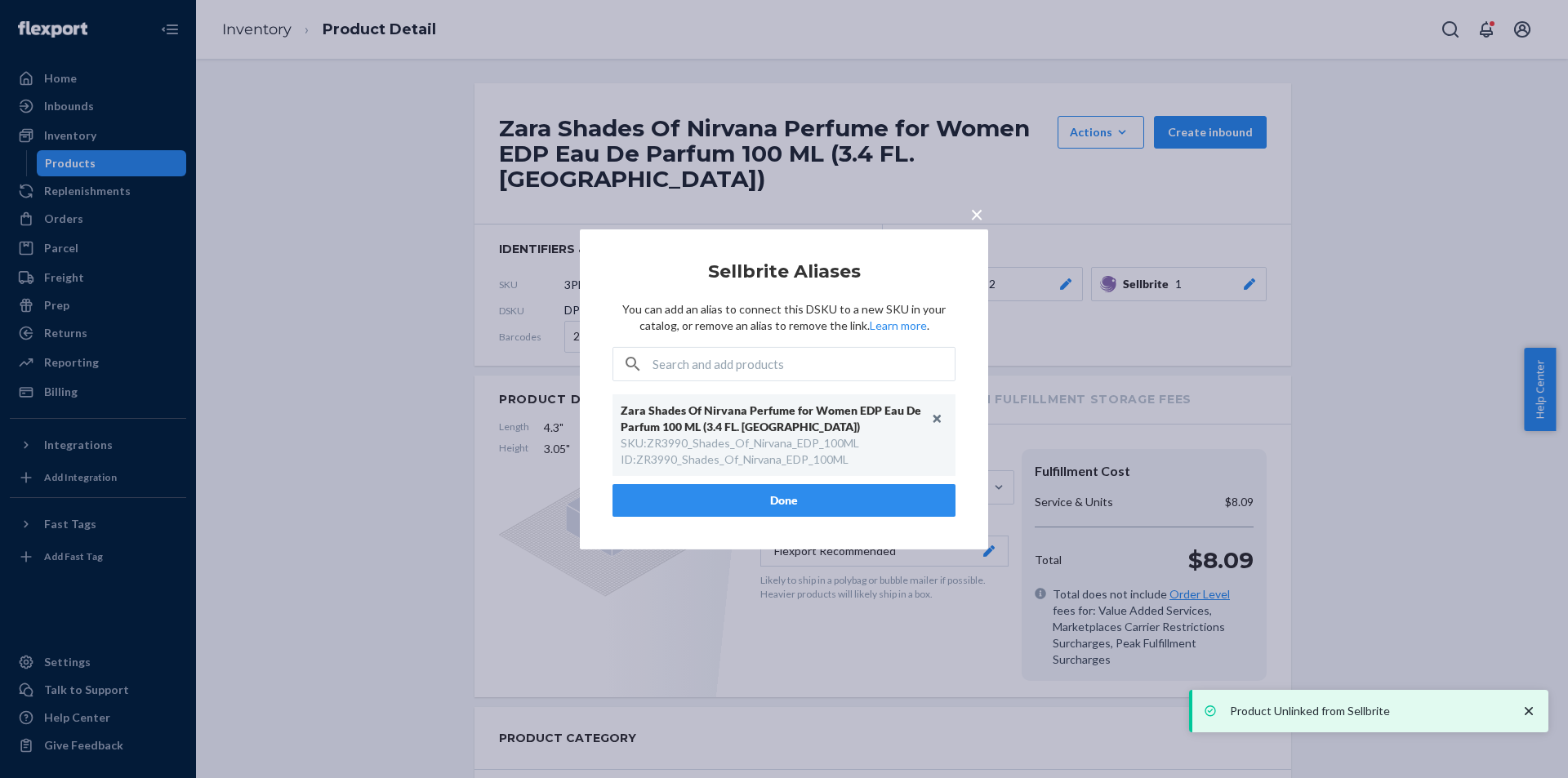
click at [834, 496] on button "Done" at bounding box center [784, 500] width 343 height 33
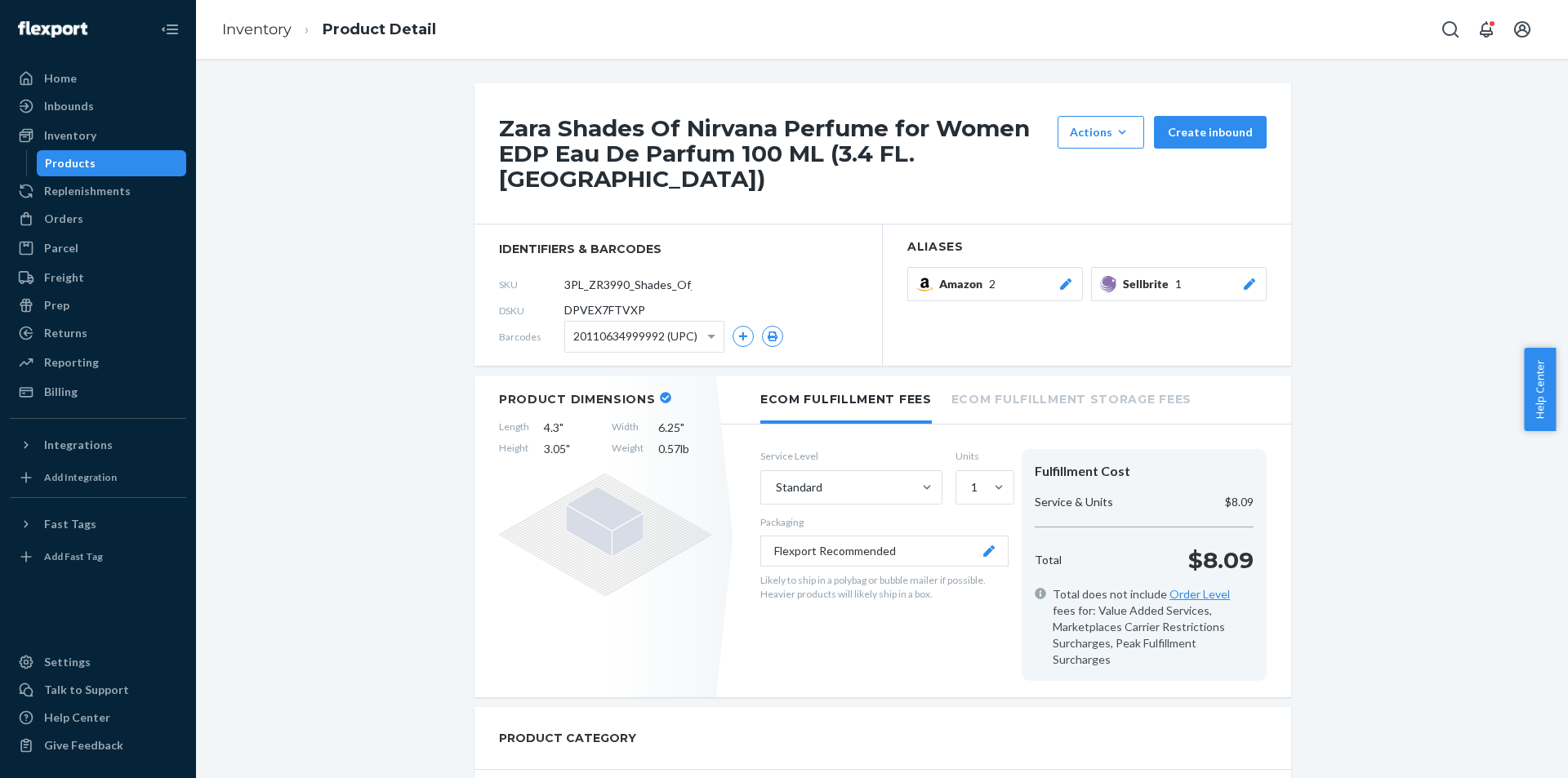
click at [105, 154] on div "Products" at bounding box center [111, 163] width 147 height 23
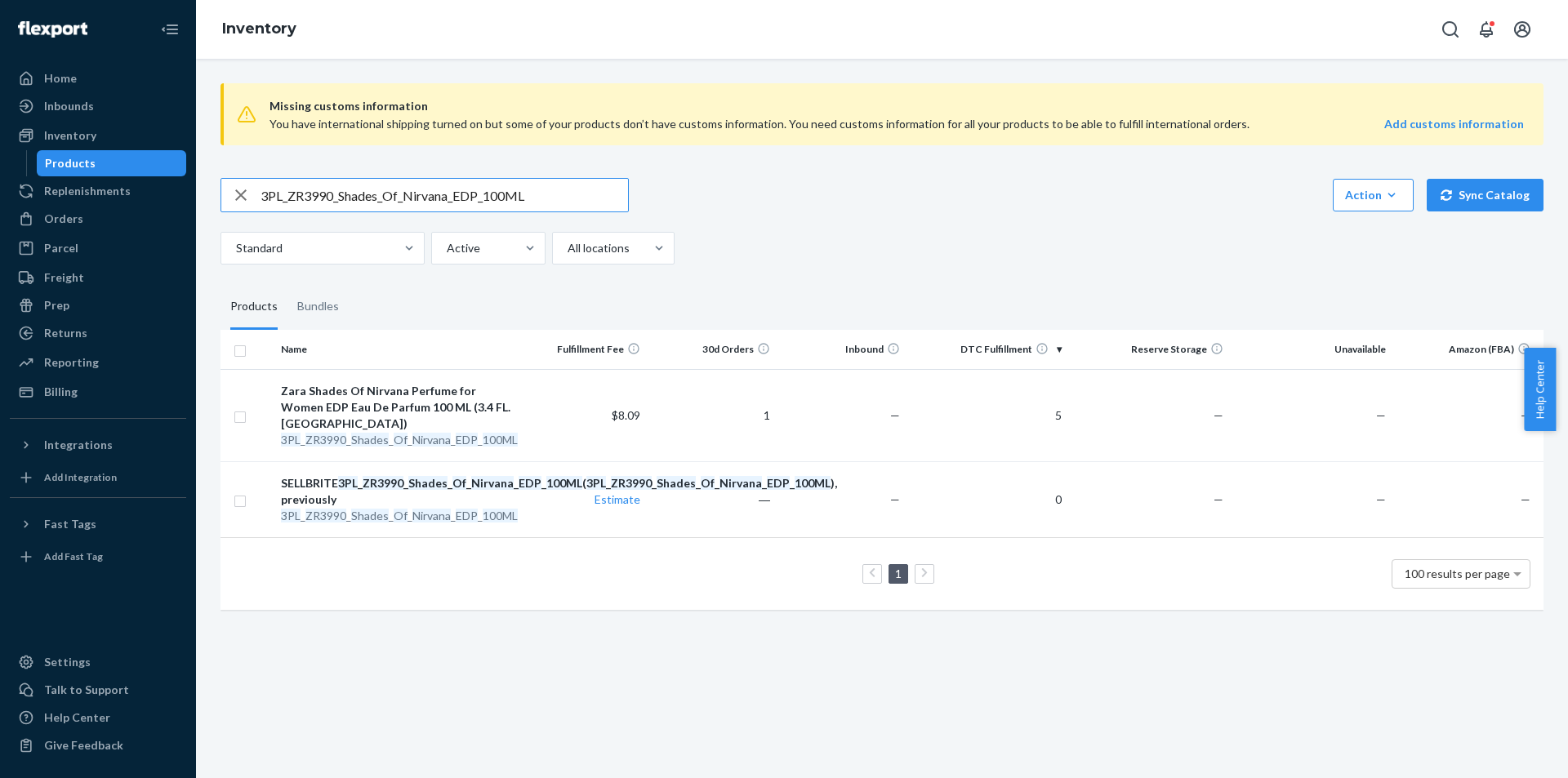
click at [509, 199] on input "3PL_ZR3990_Shades_Of_Nirvana_EDP_100ML" at bounding box center [444, 195] width 368 height 33
type input "3PL_ZR2990_Shades_Of_Lust_EDP_50ML"
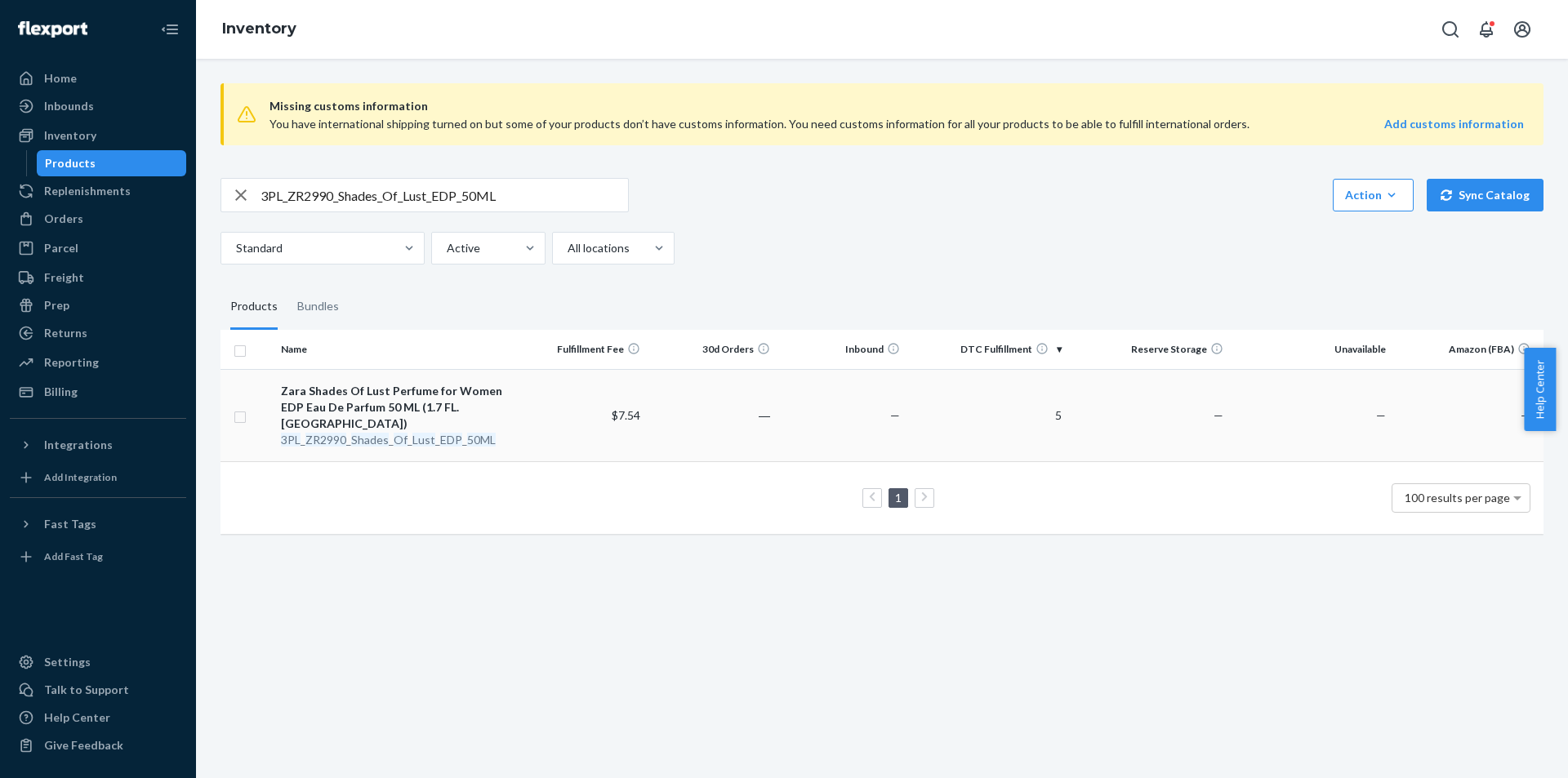
click at [371, 433] on em "Shades" at bounding box center [370, 440] width 38 height 14
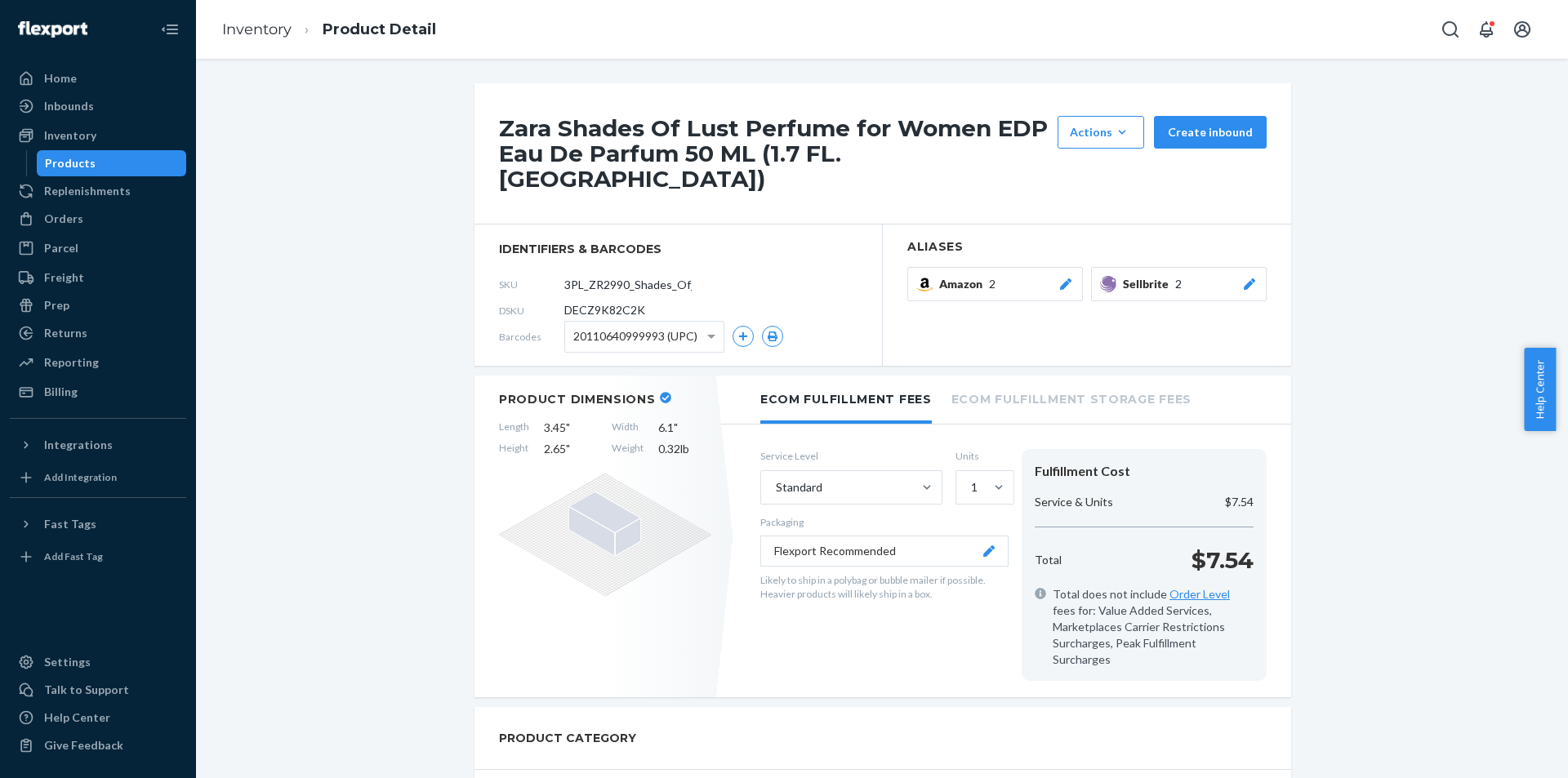
click at [1252, 266] on button "Sellbrite 2" at bounding box center [1179, 284] width 176 height 34
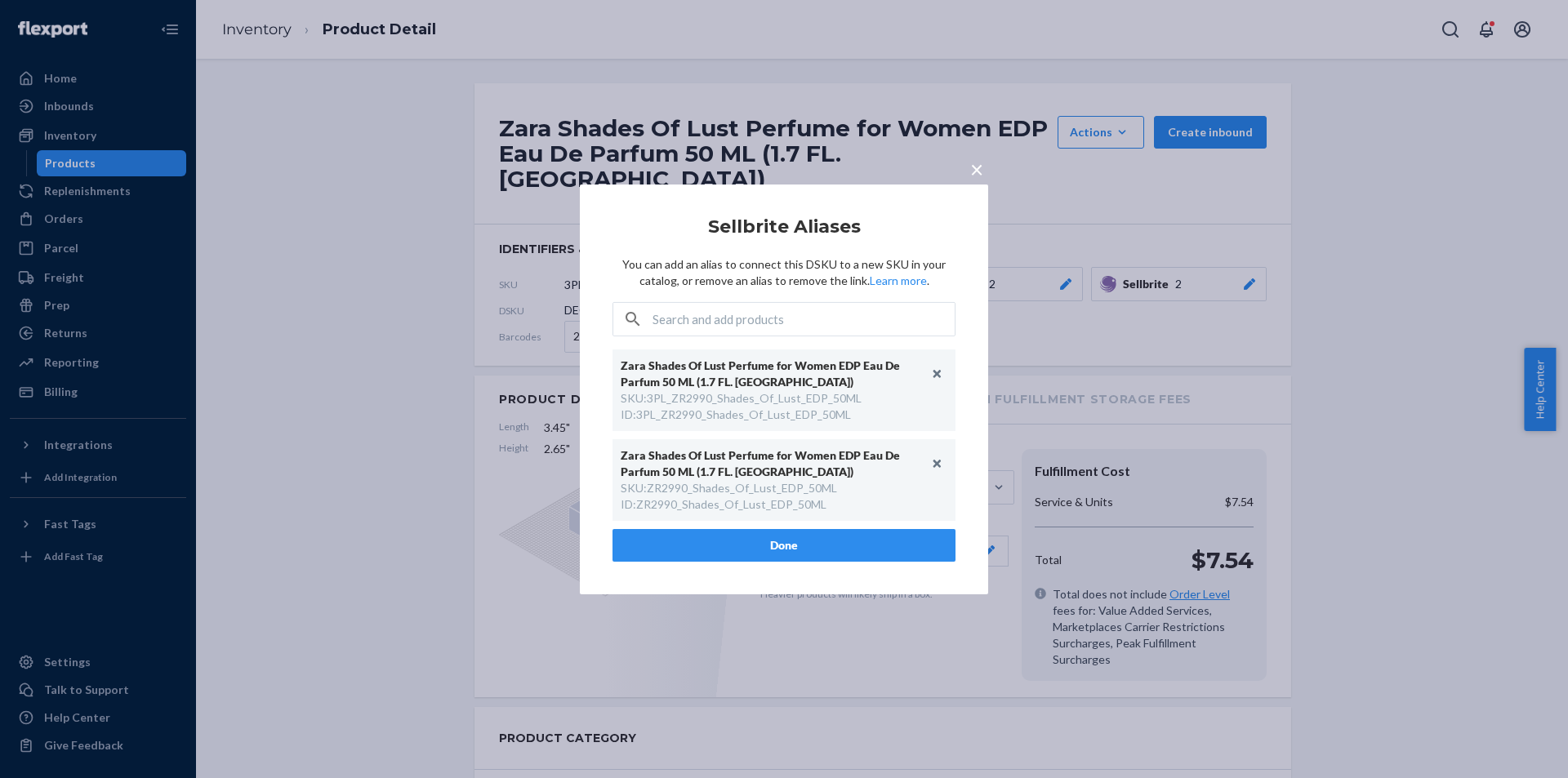
click at [980, 171] on span "×" at bounding box center [976, 168] width 13 height 27
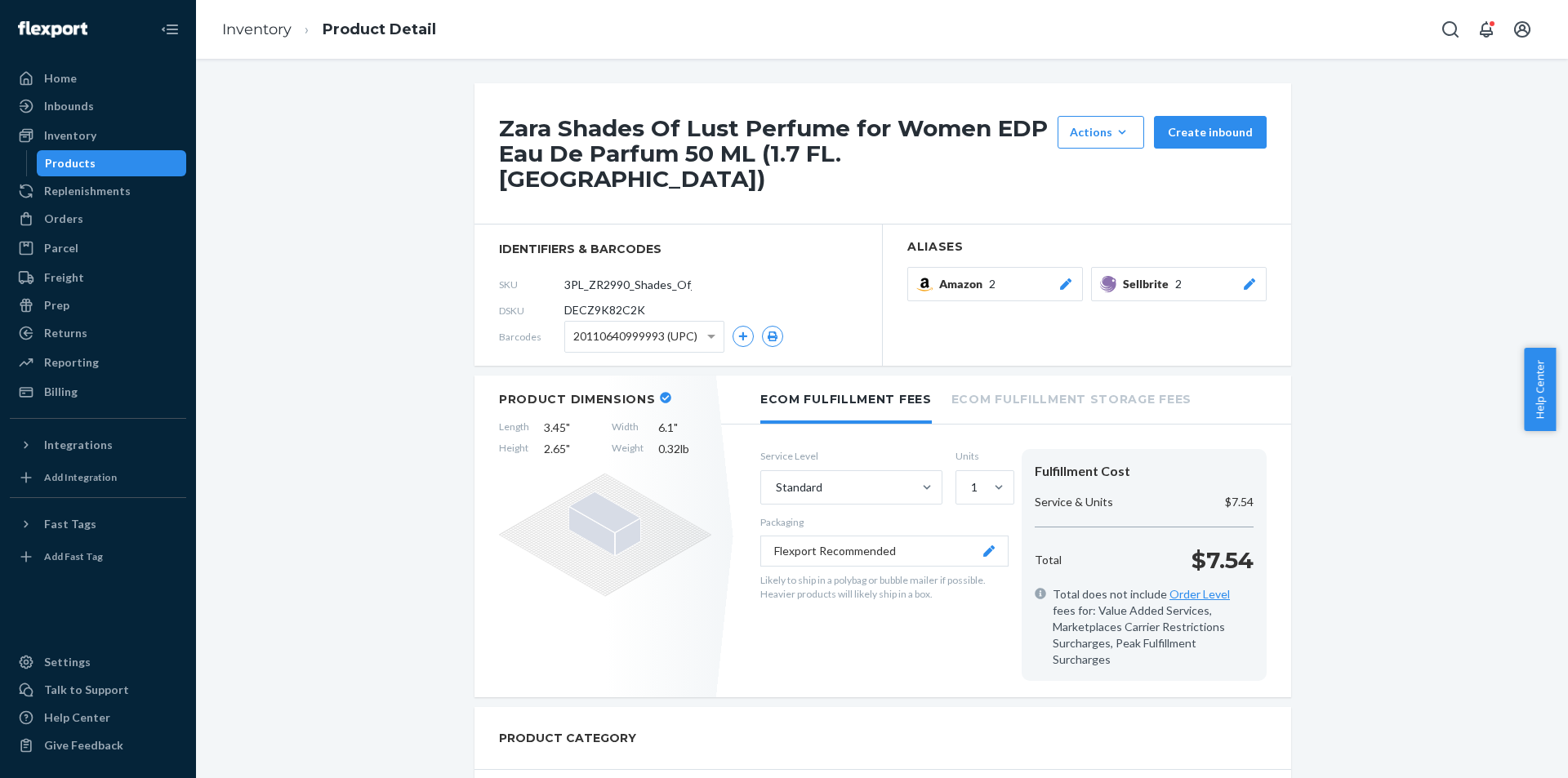
click at [1256, 266] on button "Sellbrite 2" at bounding box center [1179, 284] width 176 height 34
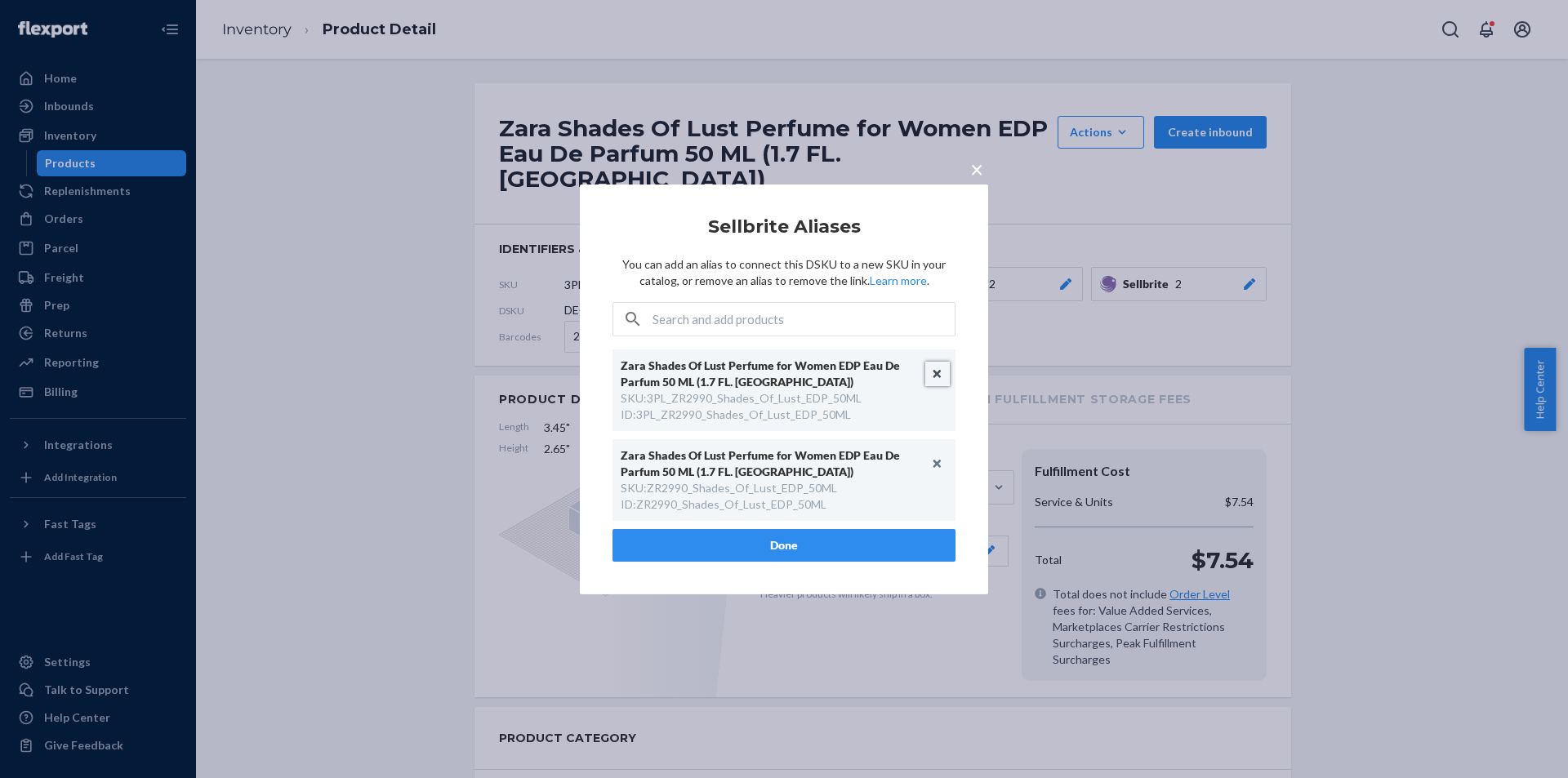
click at [938, 373] on button "Unlink" at bounding box center [937, 374] width 25 height 25
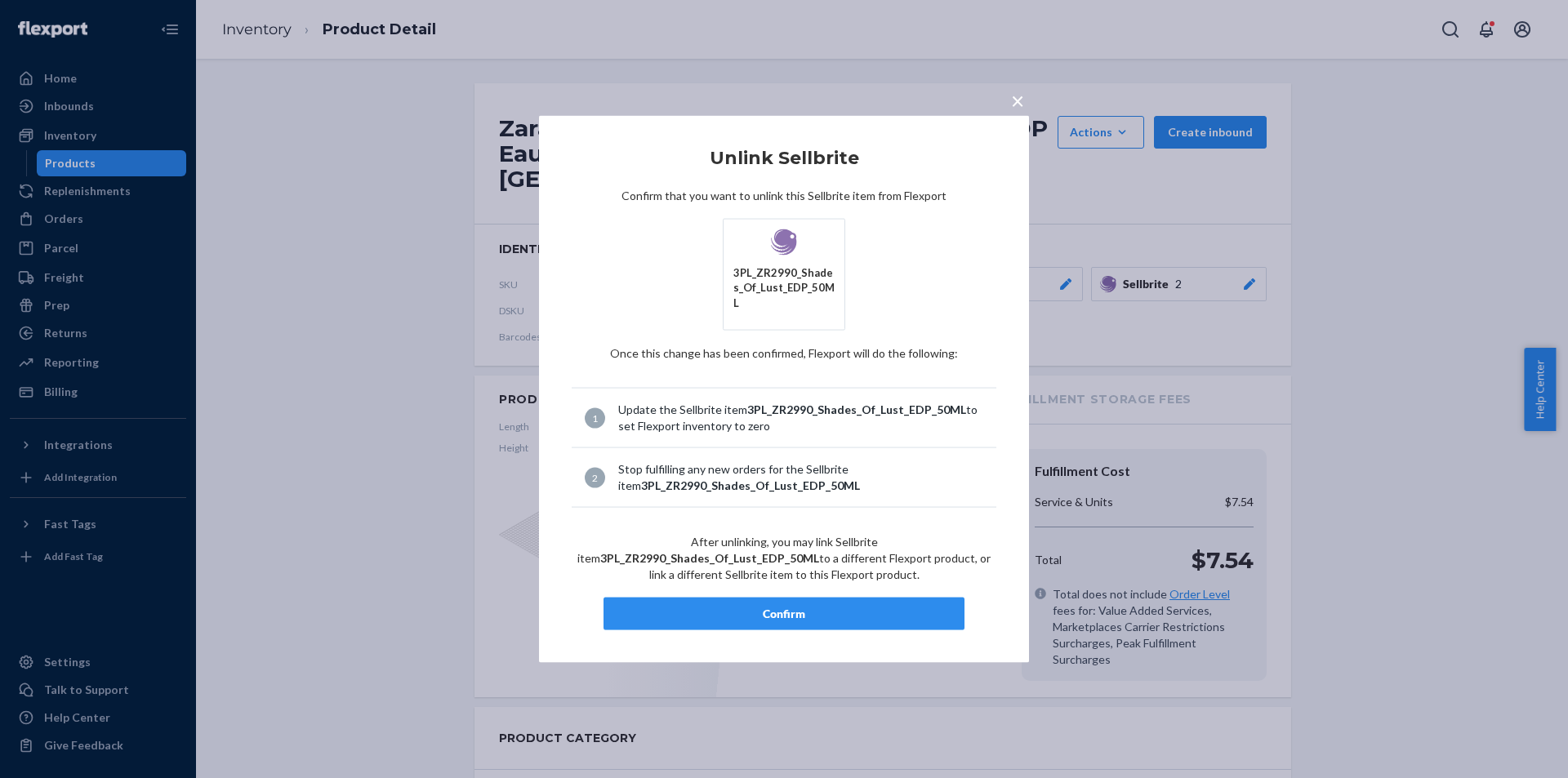
click at [808, 597] on button "Confirm" at bounding box center [784, 613] width 361 height 33
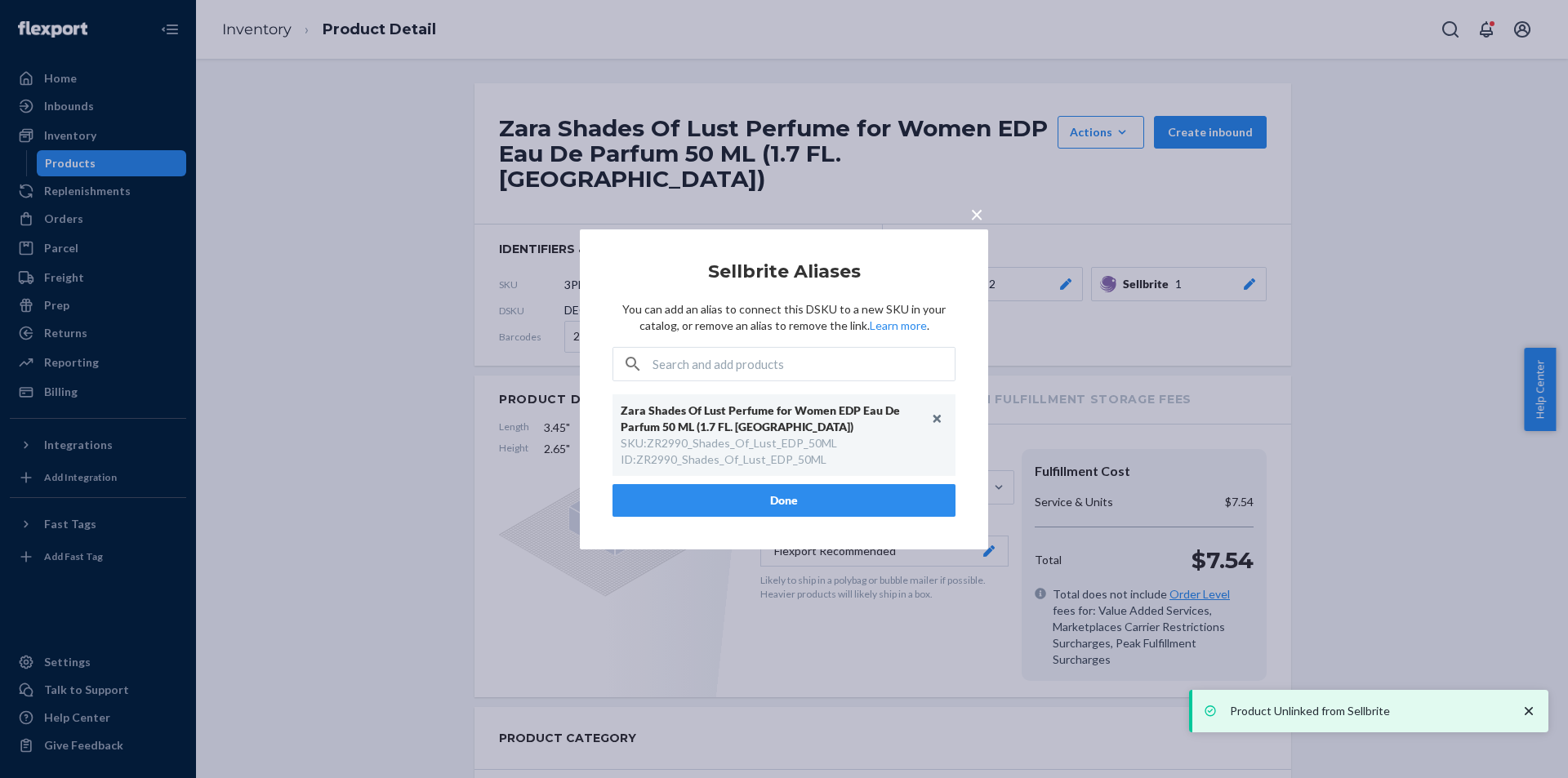
click at [790, 490] on button "Done" at bounding box center [784, 500] width 343 height 33
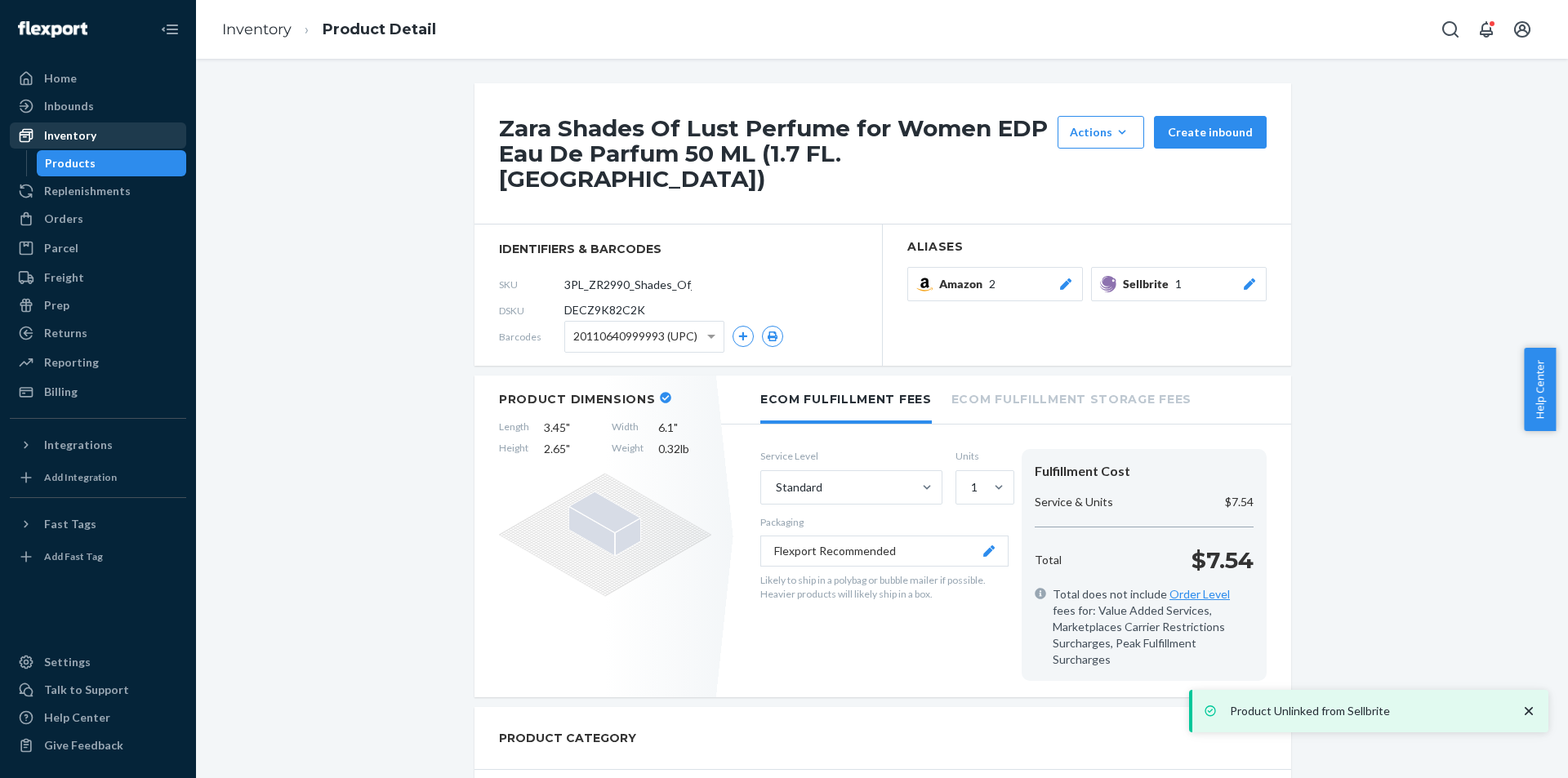
click at [124, 159] on div "Products" at bounding box center [111, 163] width 147 height 23
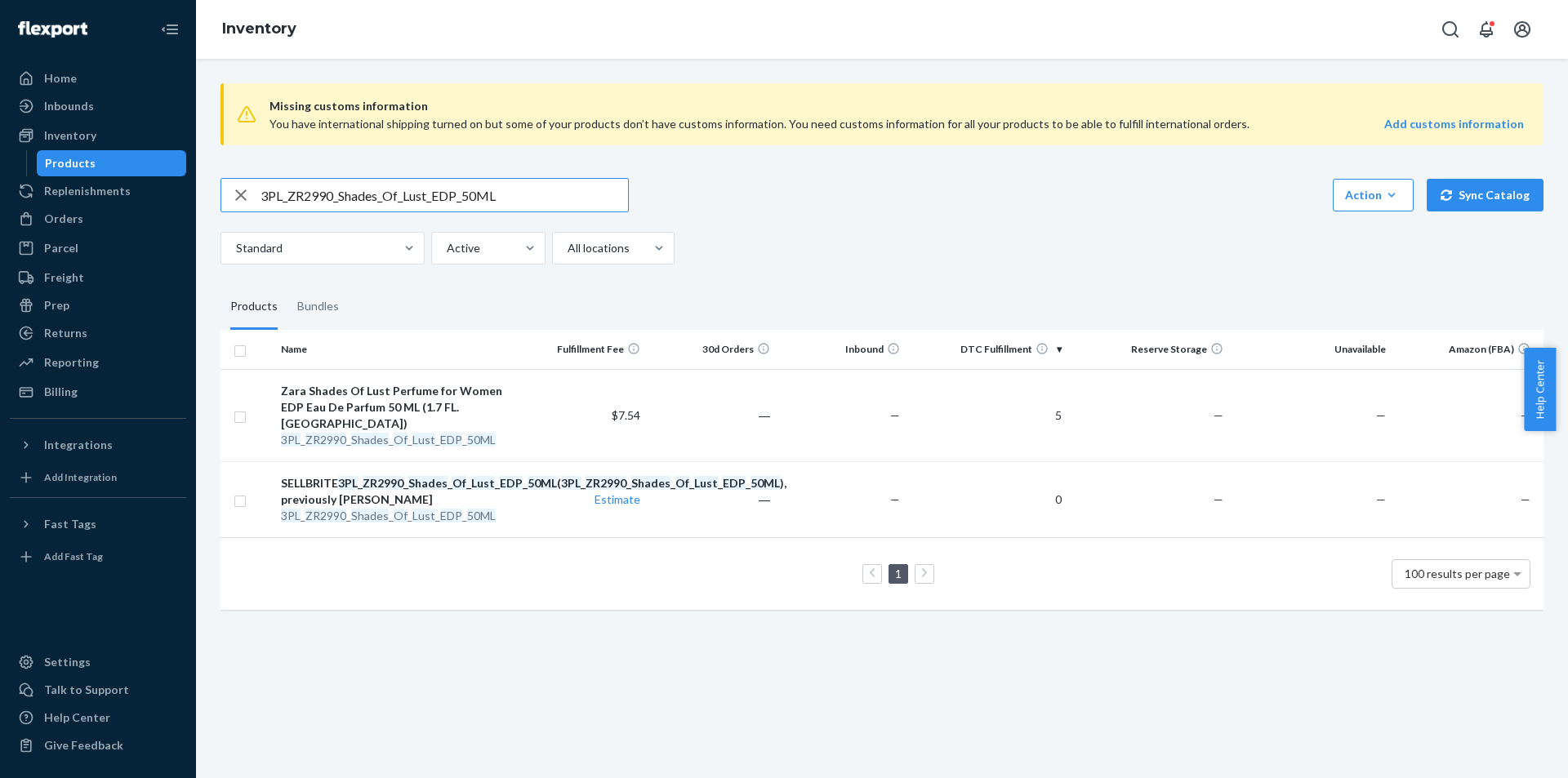
click at [421, 204] on input "3PL_ZR2990_Shades_Of_Lust_EDP_50ML" at bounding box center [444, 195] width 368 height 33
paste input "3990_Shades_Of_Lust_EDP_10"
type input "3PL_ZR3990_Shades_Of_Lust_EDP_100ML"
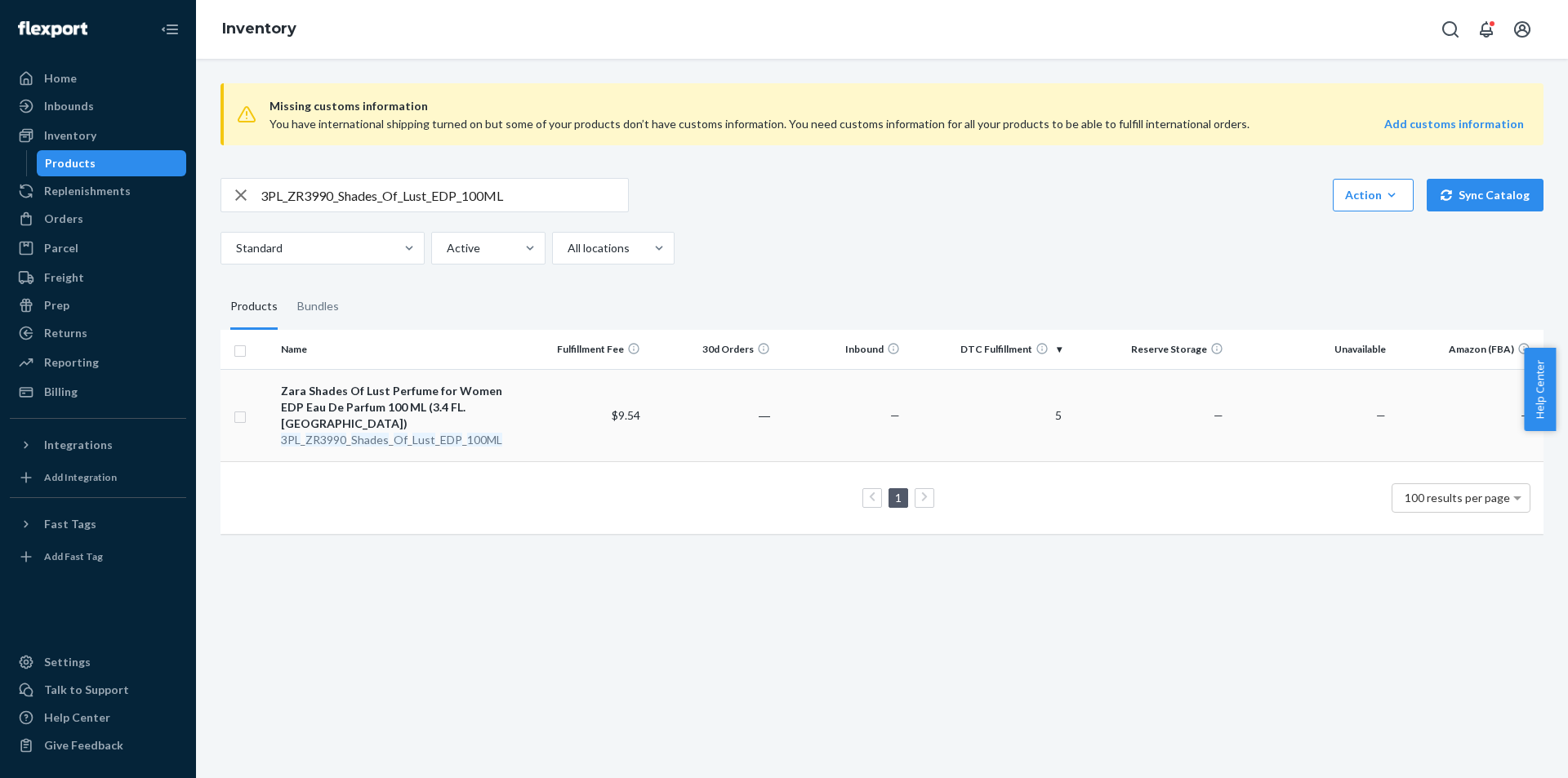
click at [471, 433] on em "100ML" at bounding box center [484, 440] width 35 height 14
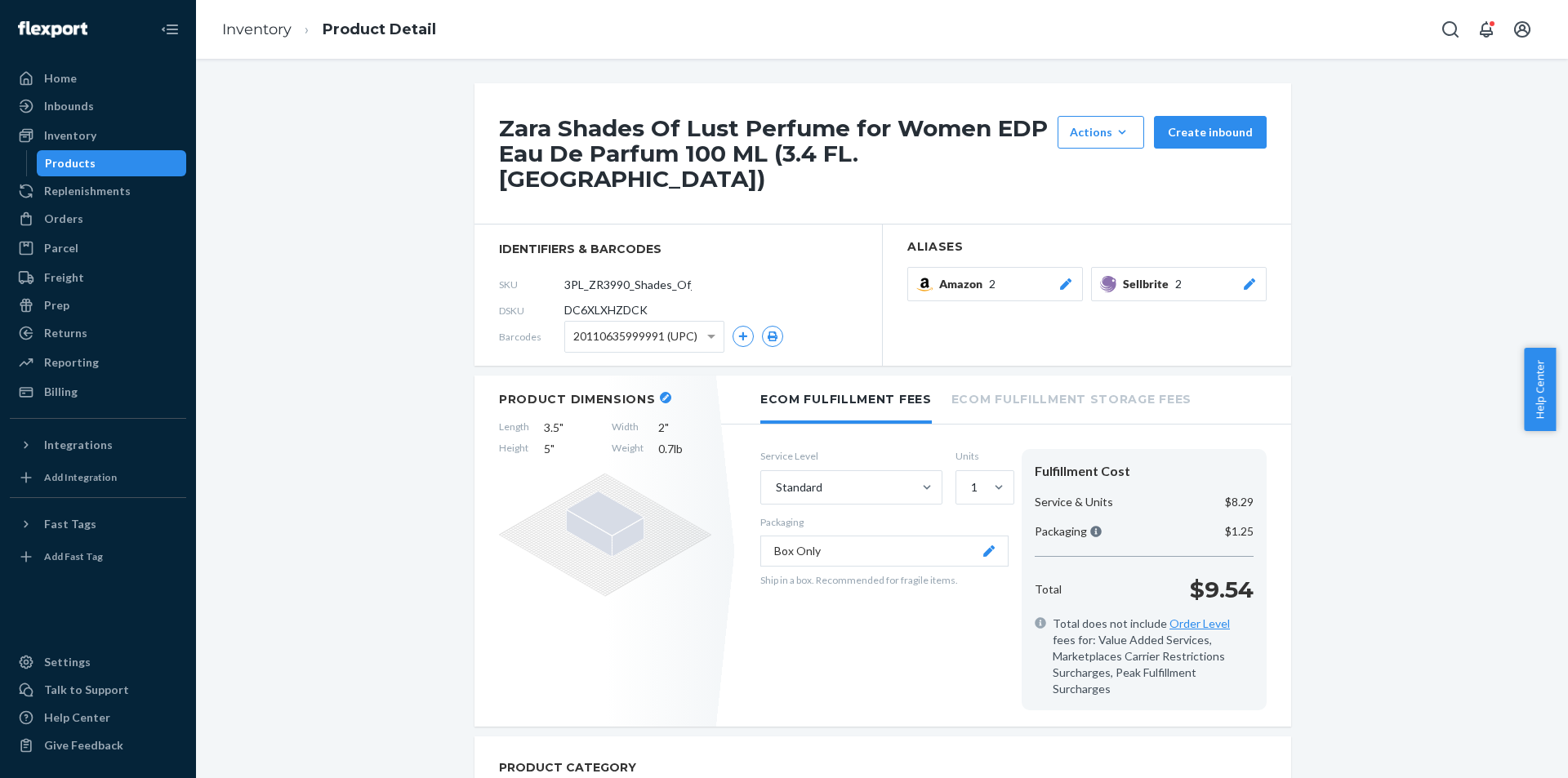
click at [82, 158] on div "Products" at bounding box center [69, 163] width 51 height 16
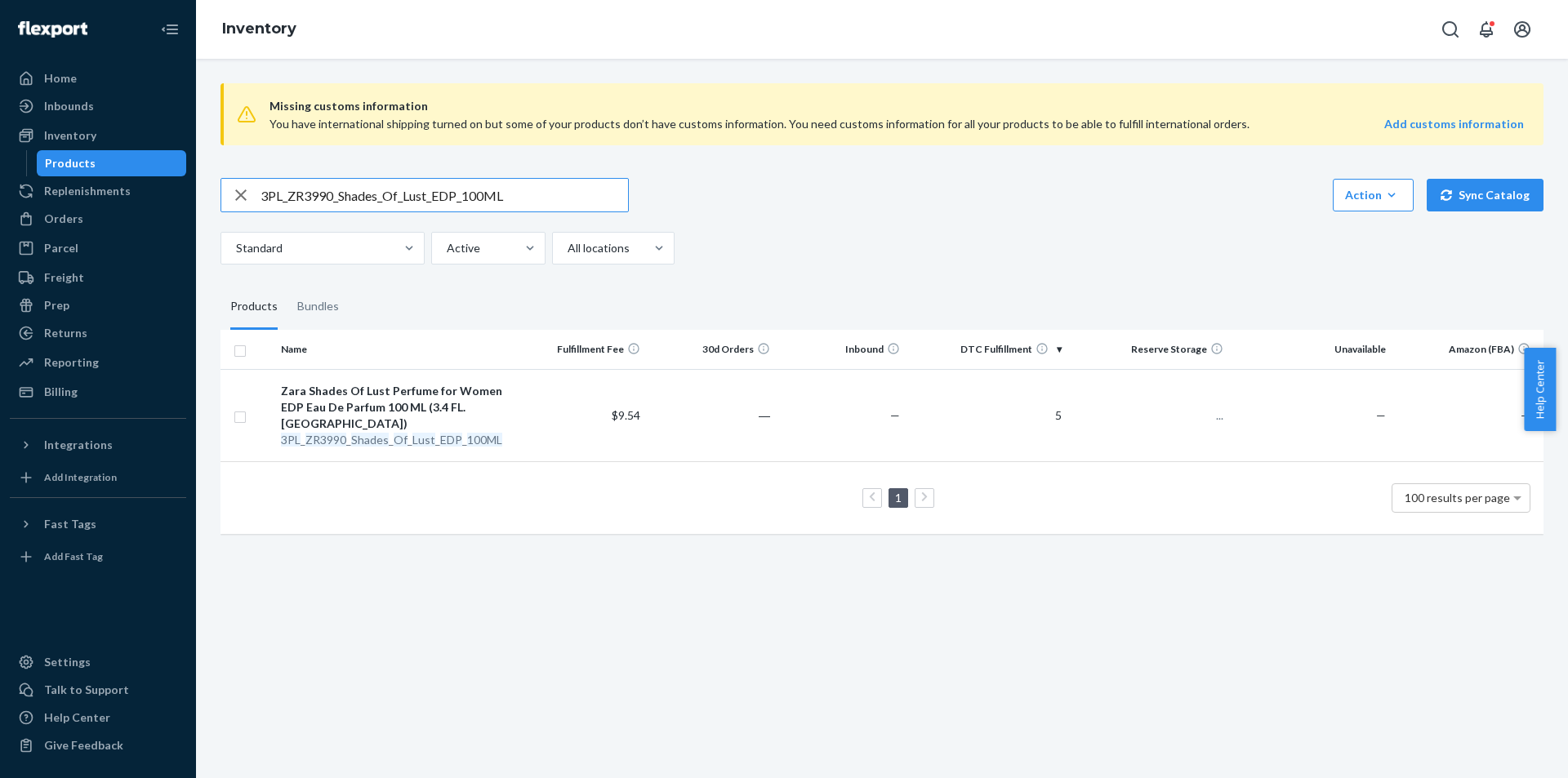
click at [552, 198] on input "3PL_ZR3990_Shades_Of_Lust_EDP_100ML" at bounding box center [444, 195] width 368 height 33
type input "ZR3990_Shades_Of_Lust_EDP_100ML"
click at [447, 433] on em "EDP" at bounding box center [451, 440] width 22 height 14
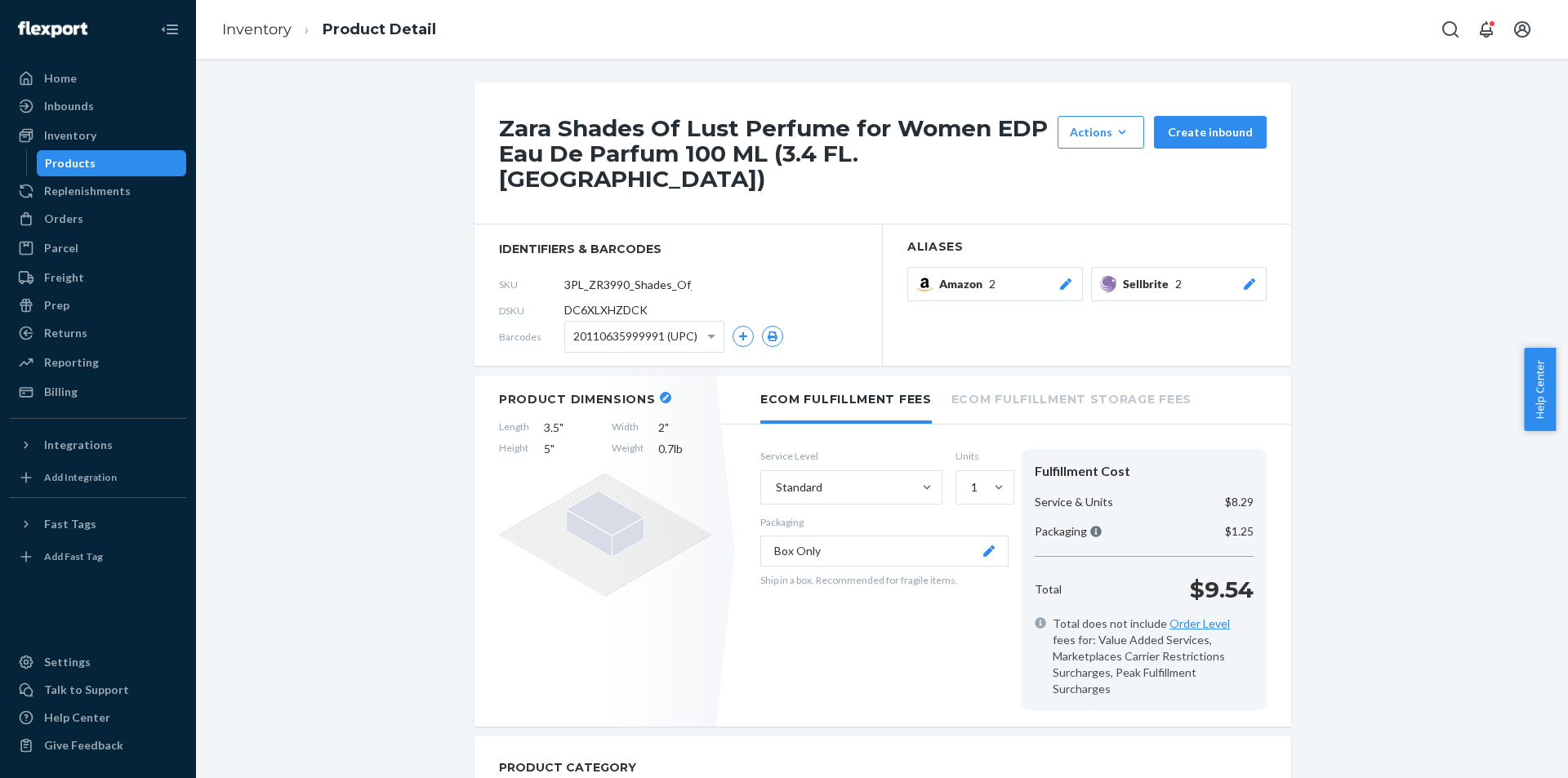
click at [1248, 278] on icon at bounding box center [1249, 284] width 16 height 11
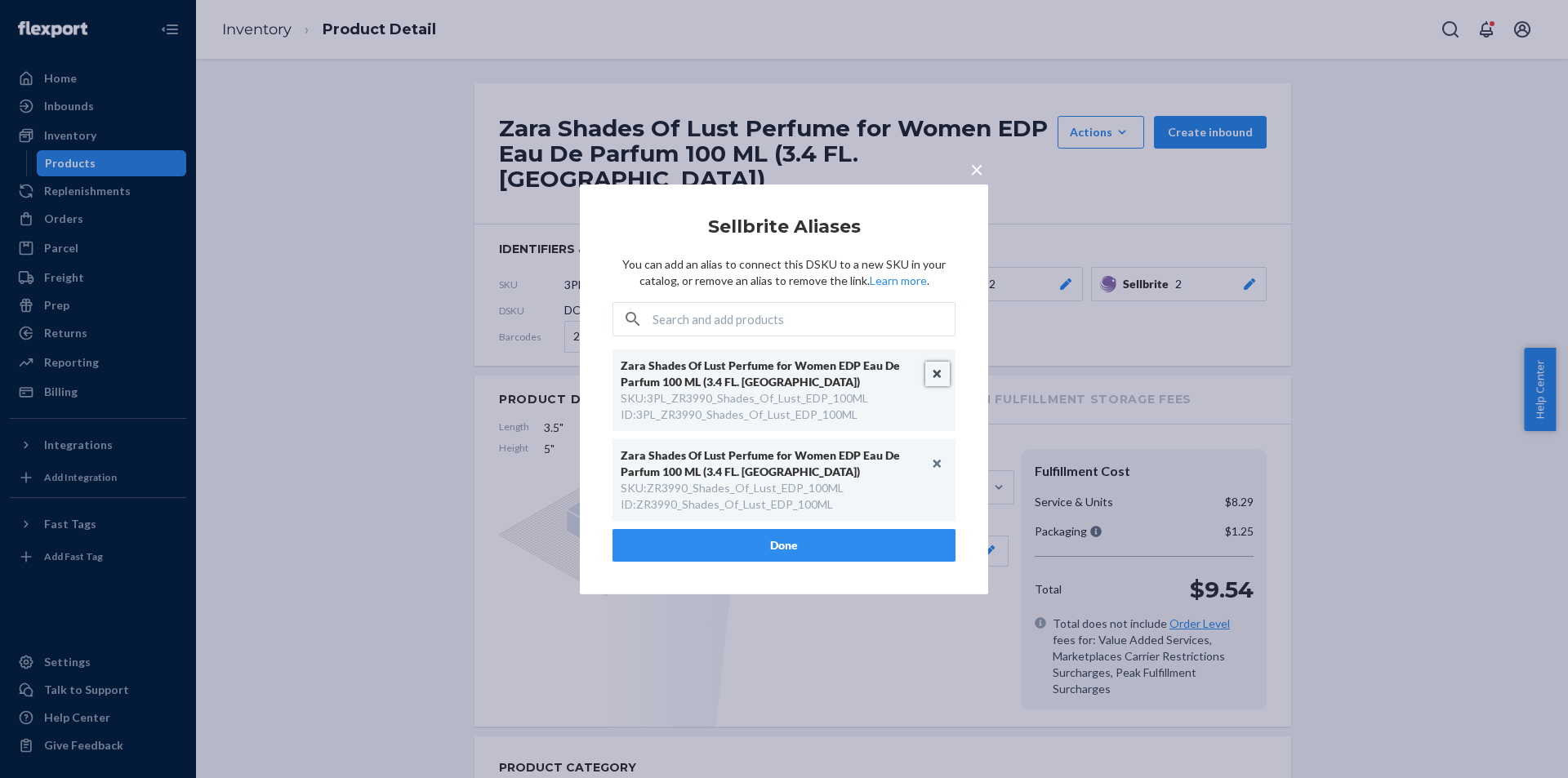
click at [939, 373] on button "Unlink" at bounding box center [937, 374] width 25 height 25
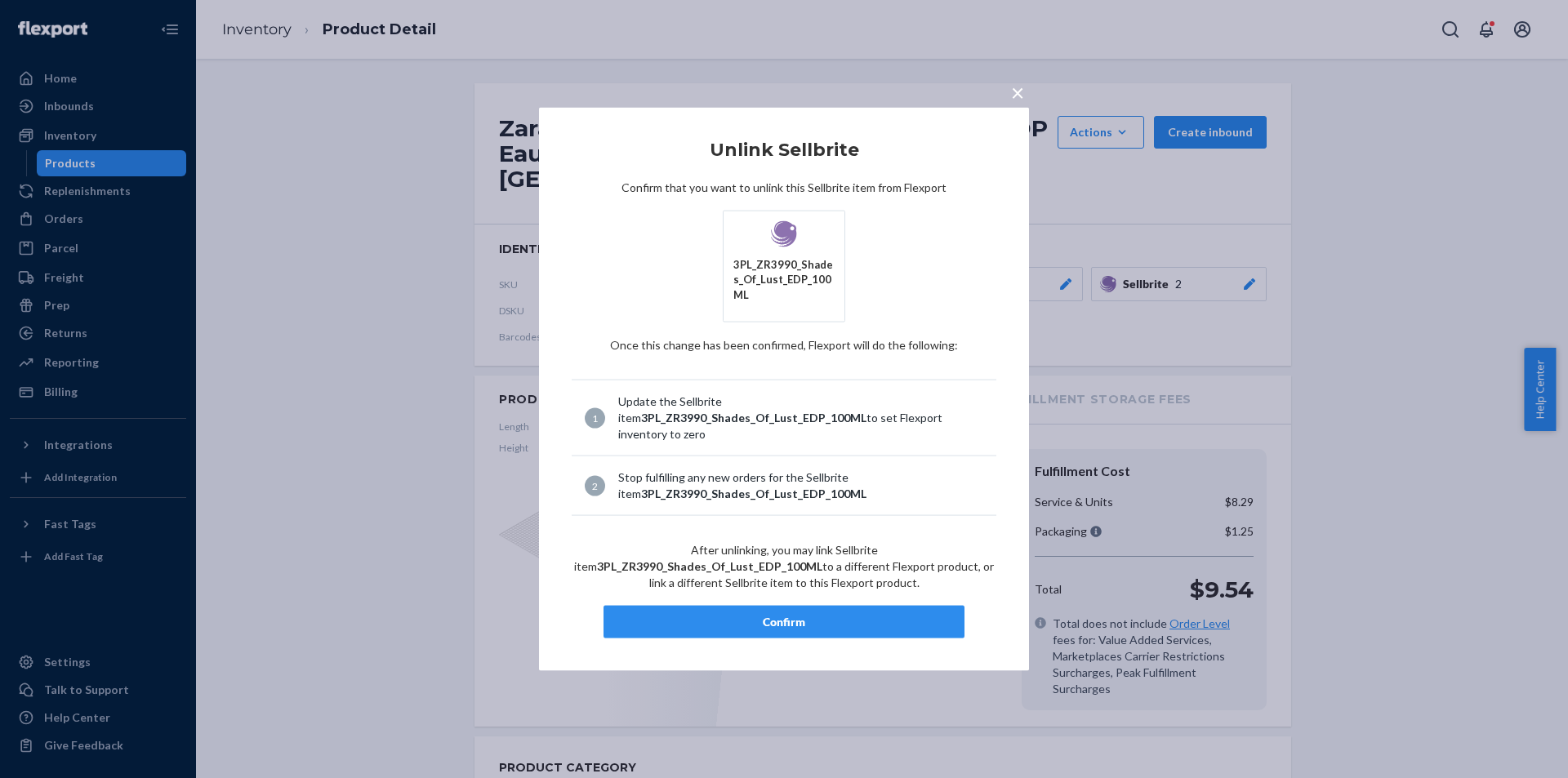
click at [798, 628] on button "Confirm" at bounding box center [784, 622] width 361 height 33
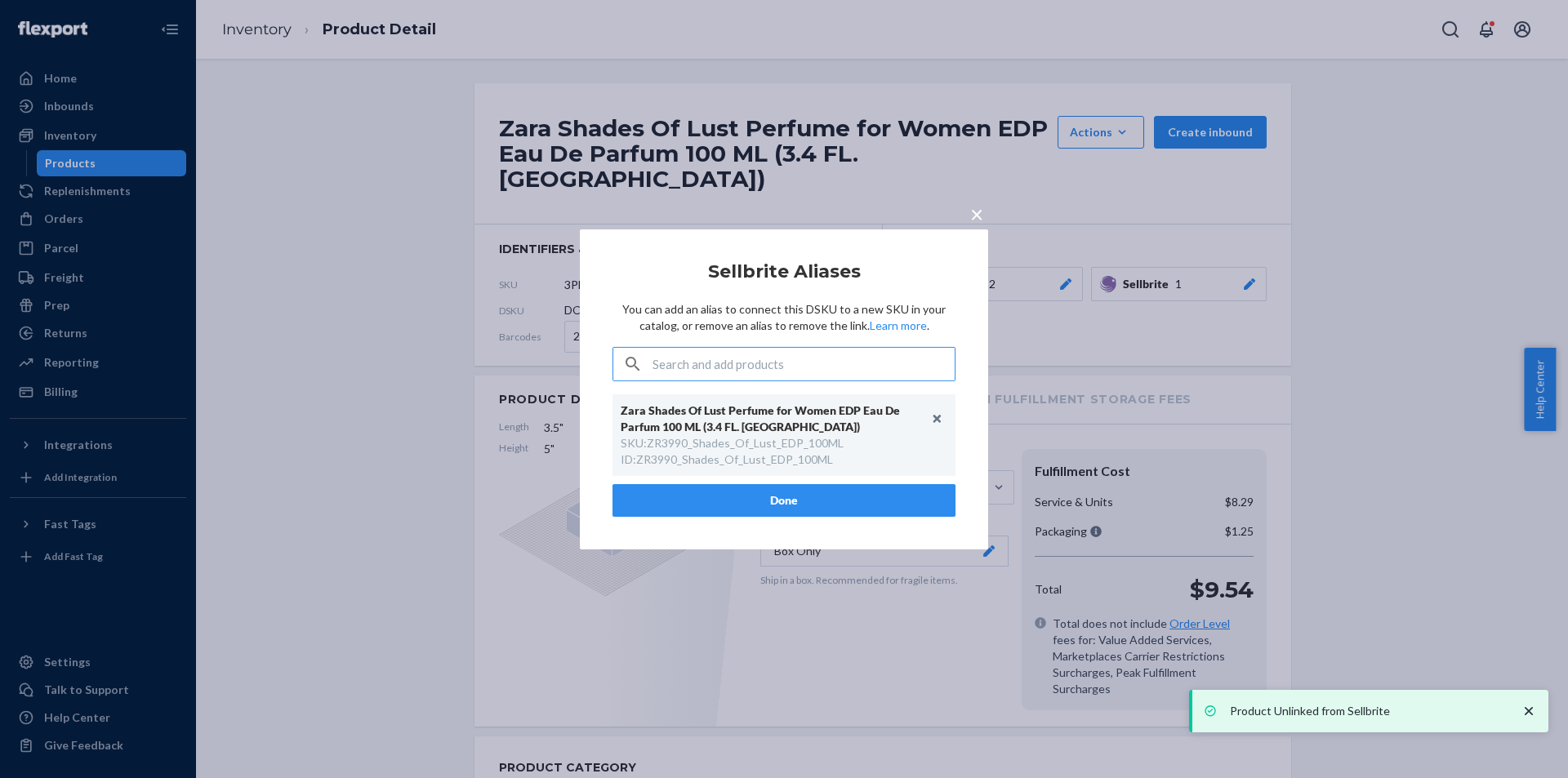
click at [839, 494] on button "Done" at bounding box center [784, 500] width 343 height 33
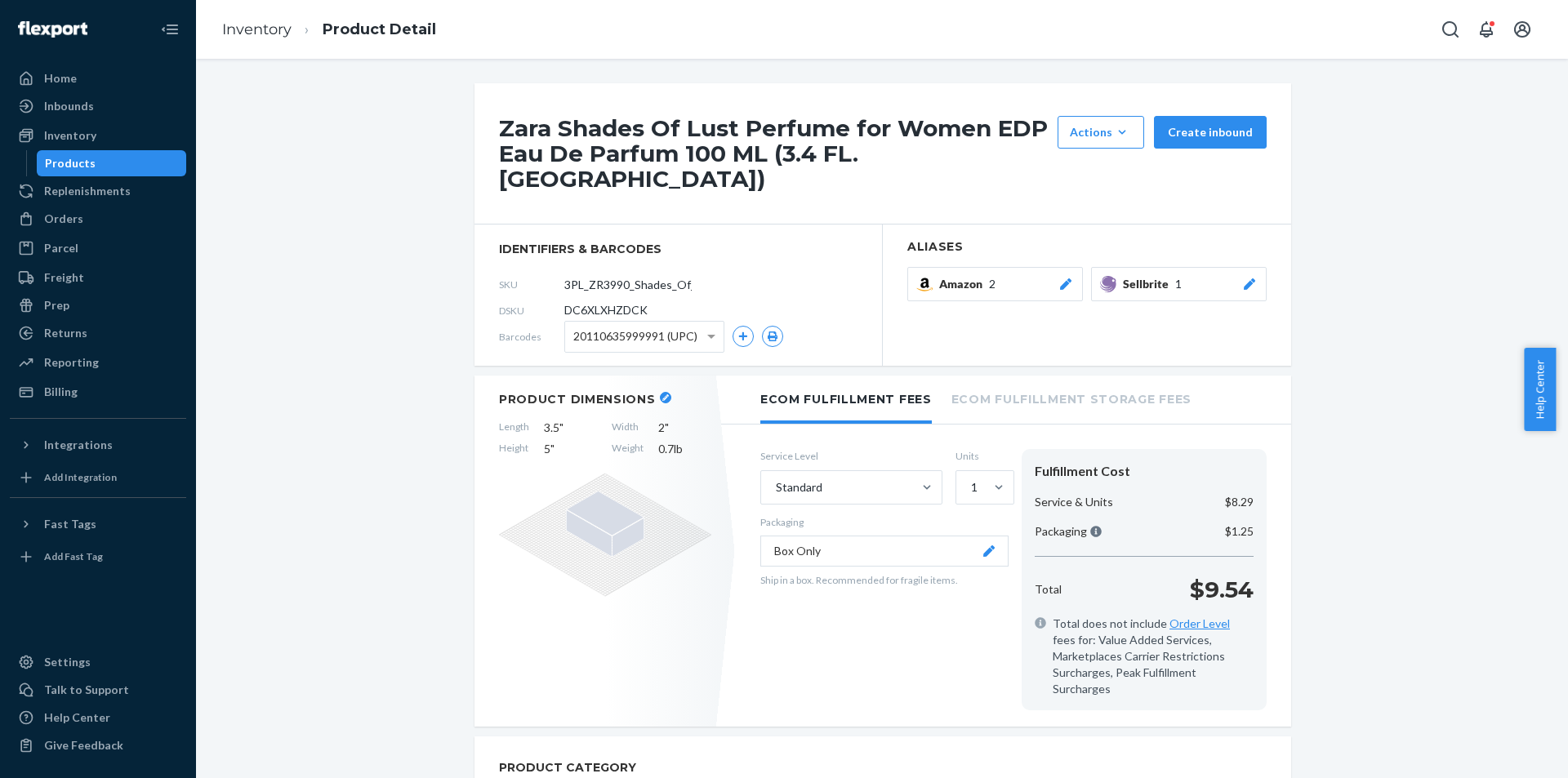
click at [122, 161] on div "Products" at bounding box center [111, 163] width 147 height 23
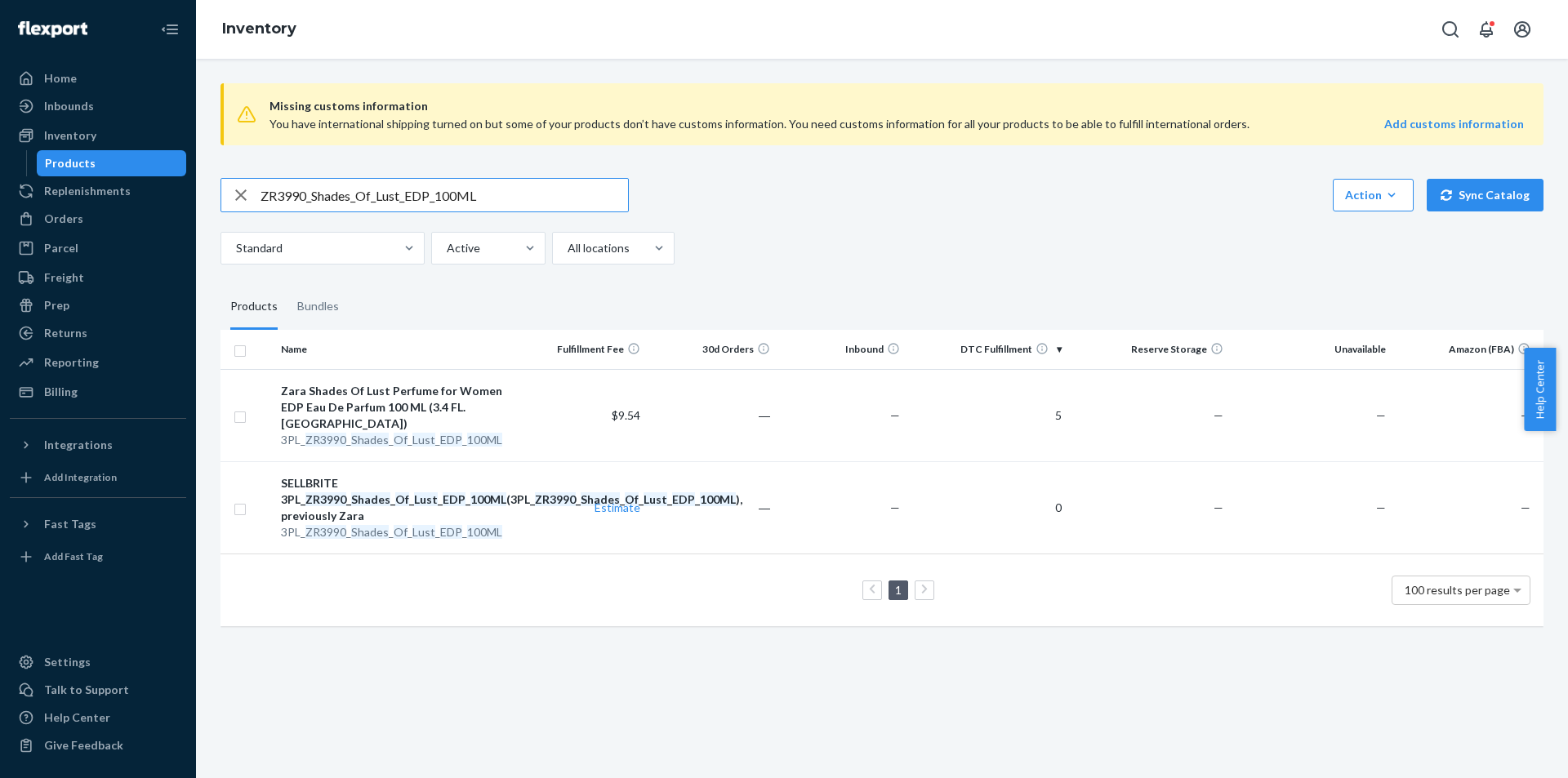
click at [513, 190] on input "ZR3990_Shades_Of_Lust_EDP_100ML" at bounding box center [444, 195] width 368 height 33
type input "3PL_ZR2290_Shades_Of_Joy_EDP_50ML"
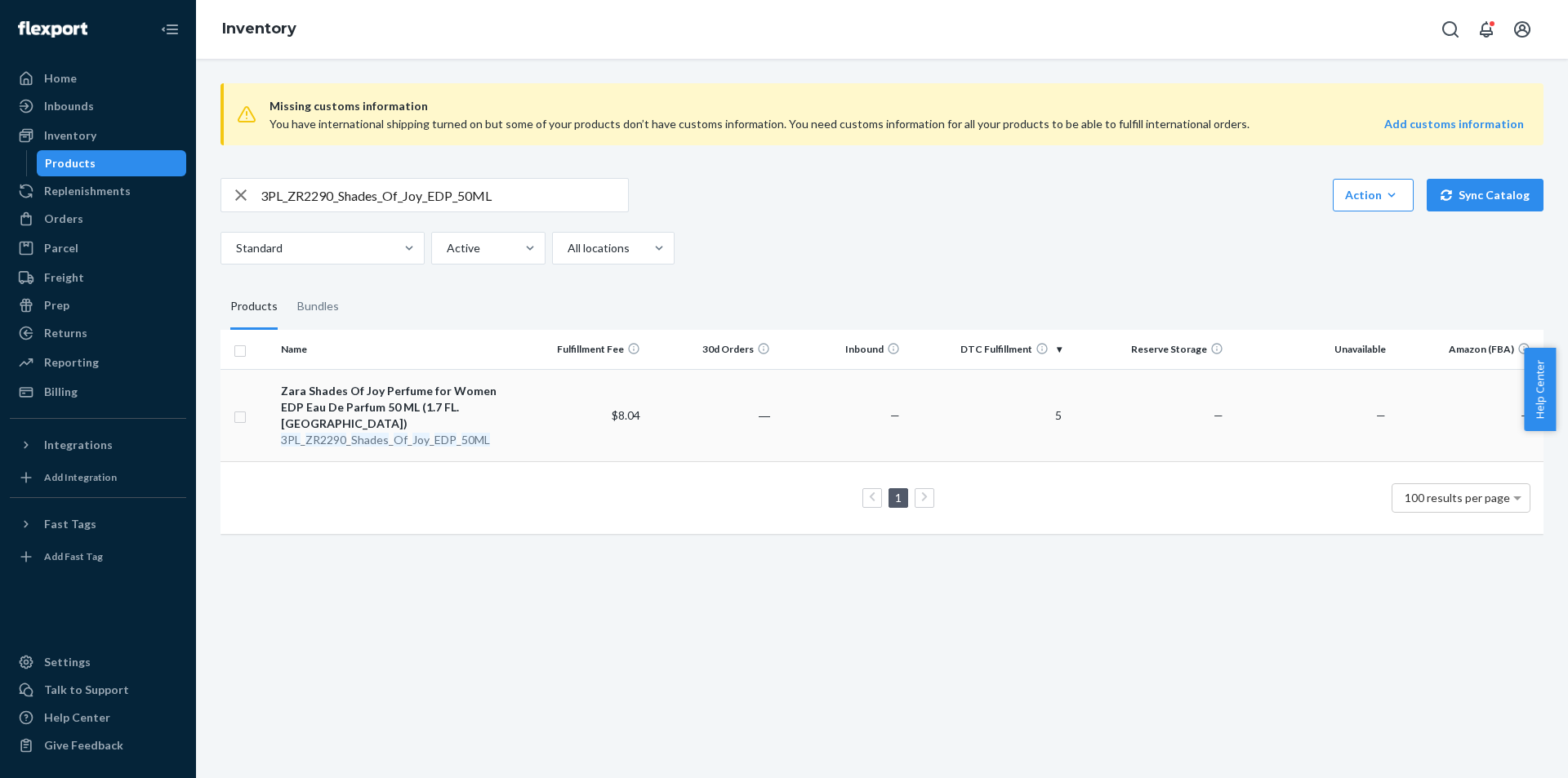
click at [424, 433] on em "Joy" at bounding box center [421, 440] width 17 height 14
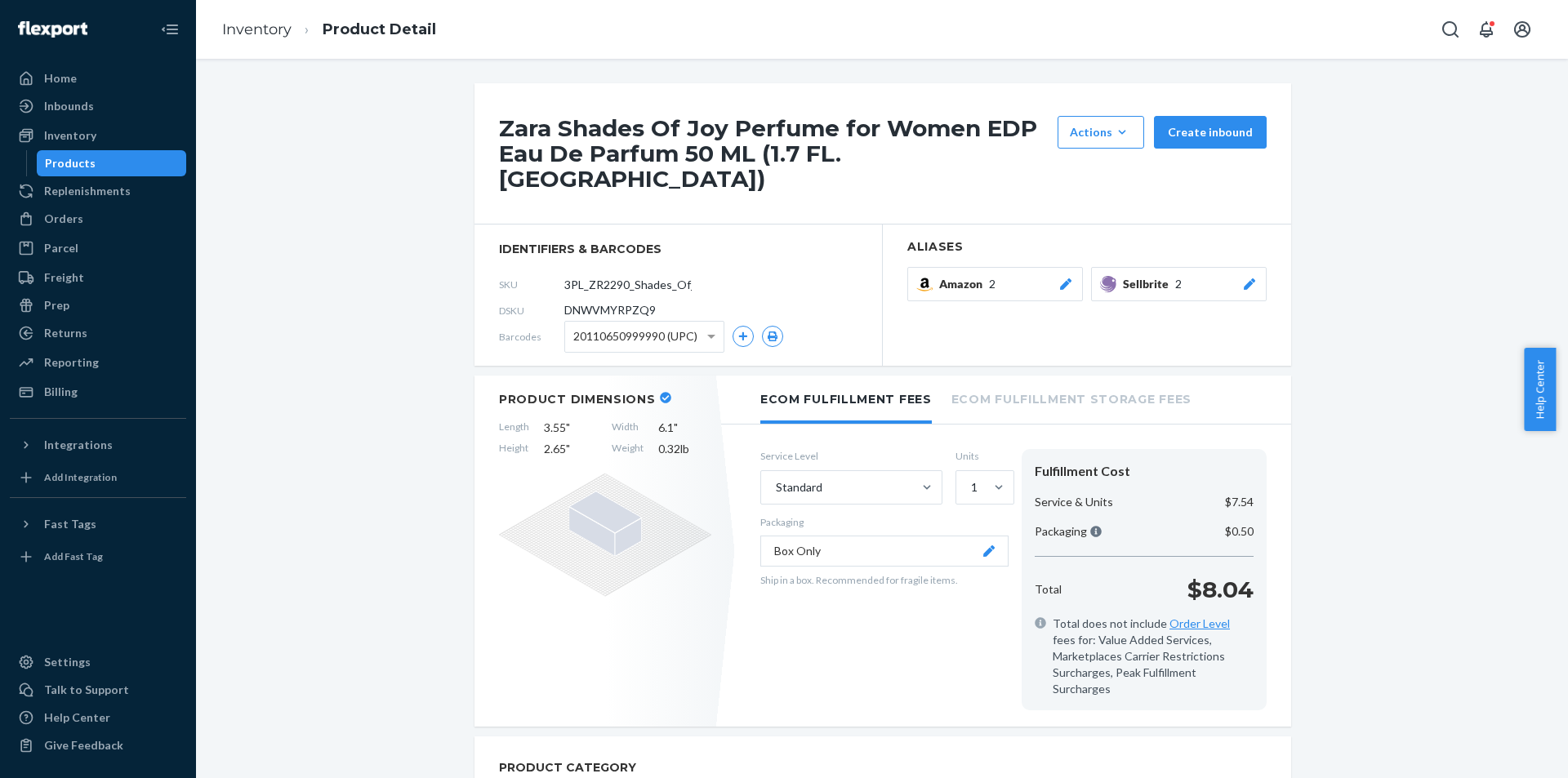
click at [1243, 278] on icon at bounding box center [1249, 284] width 16 height 11
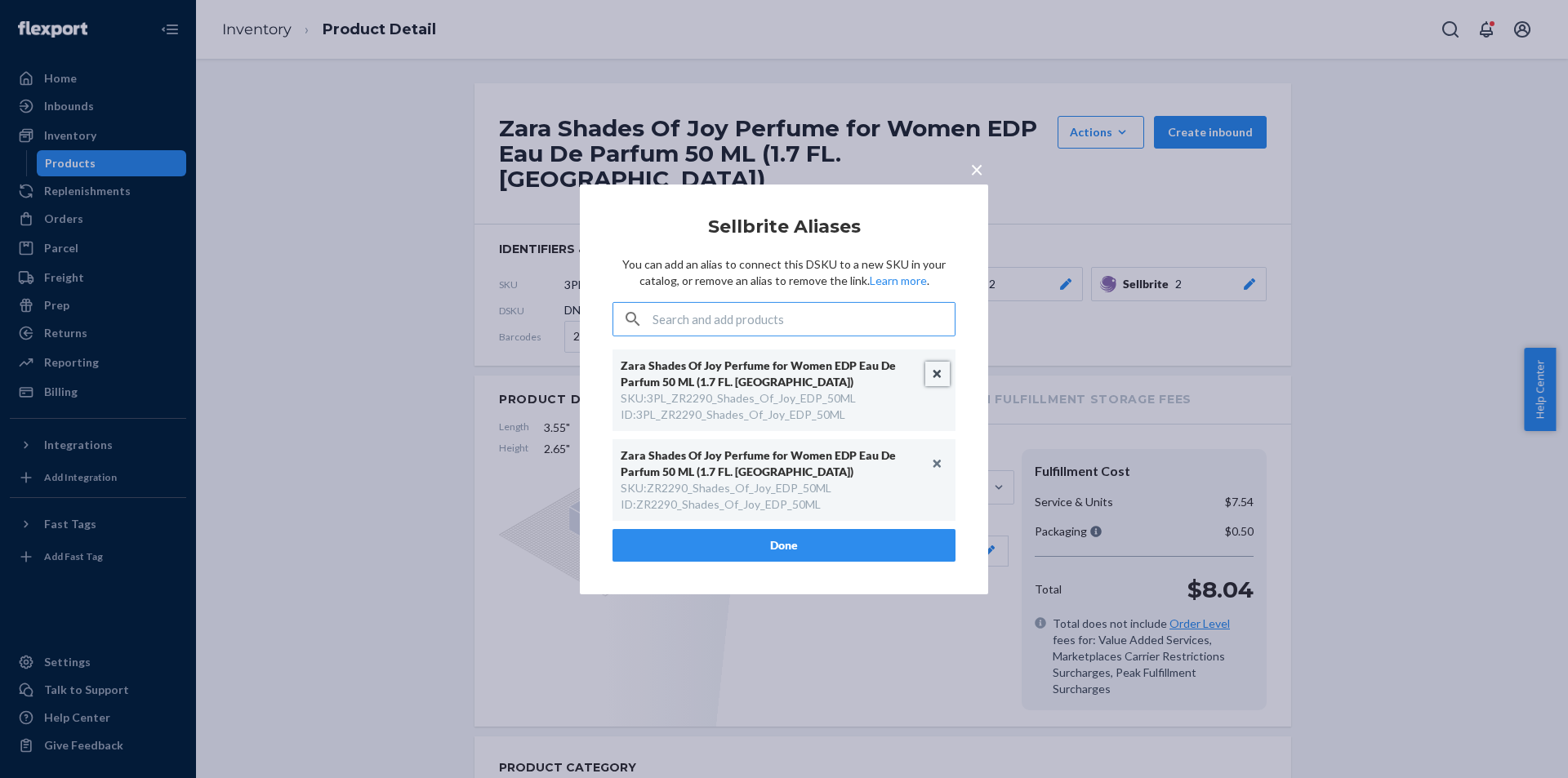
click at [934, 370] on button "Unlink" at bounding box center [937, 374] width 25 height 25
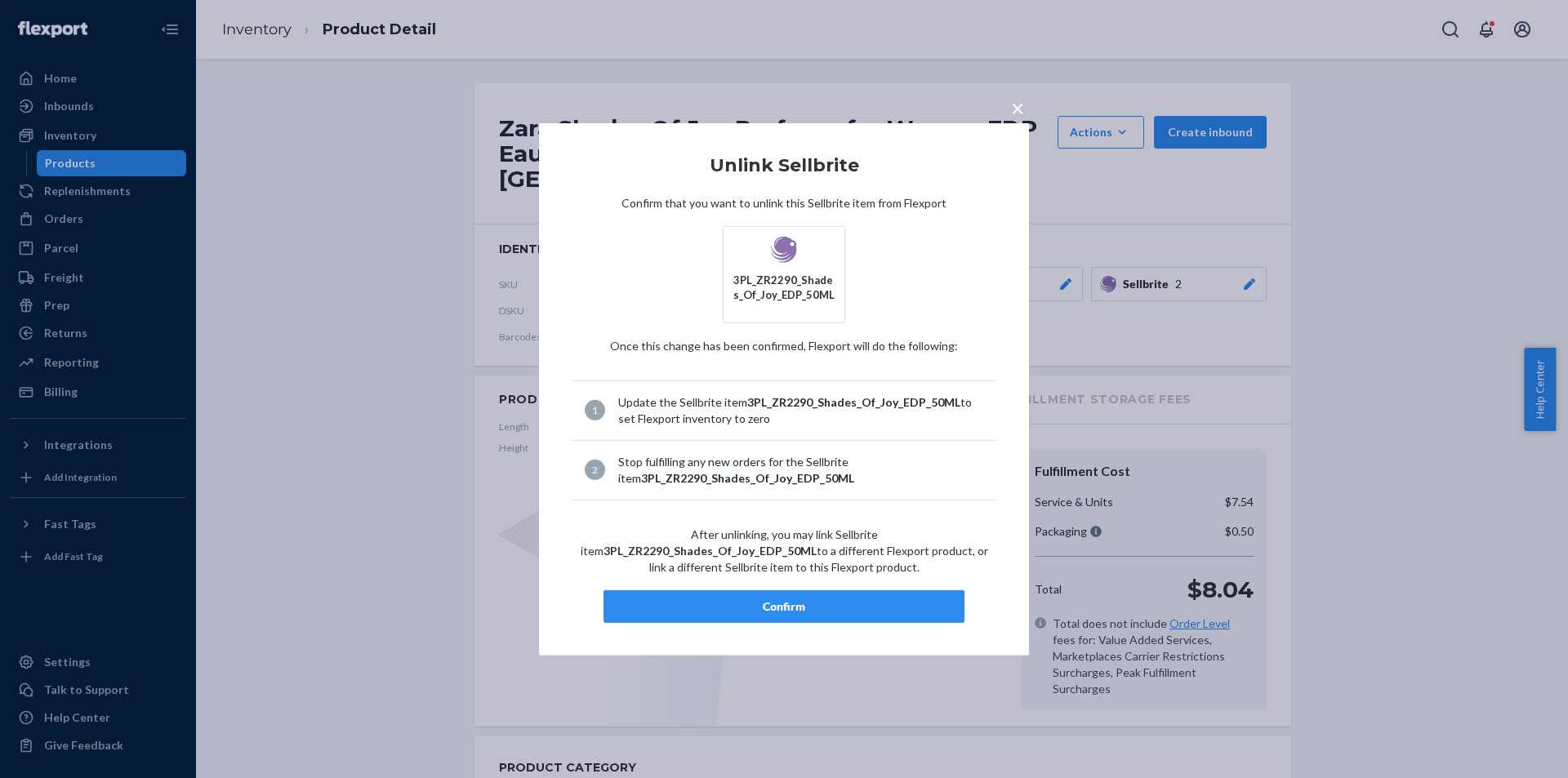
click at [833, 612] on div "Confirm" at bounding box center [784, 606] width 333 height 16
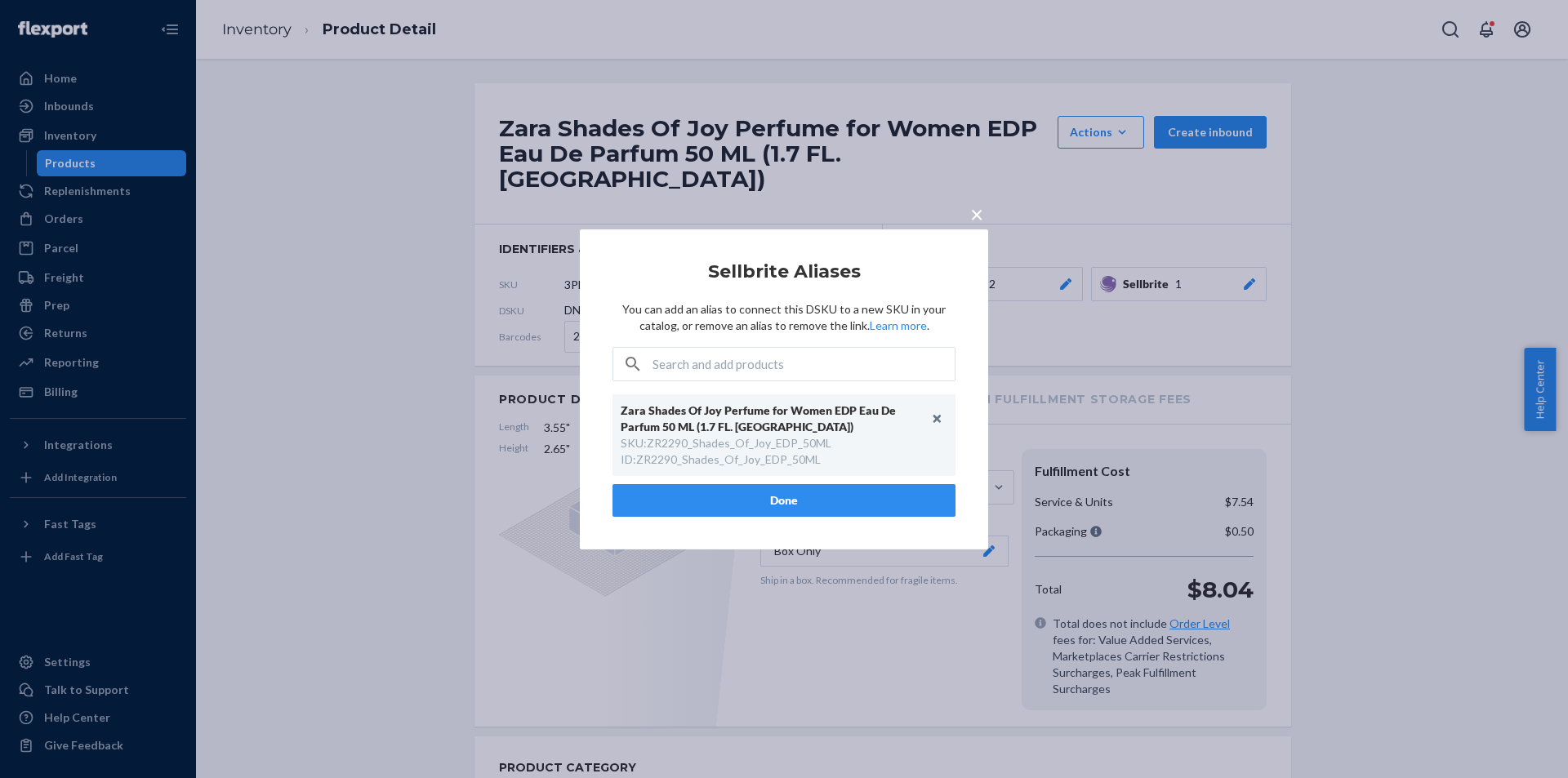
click at [797, 499] on button "Done" at bounding box center [784, 500] width 343 height 33
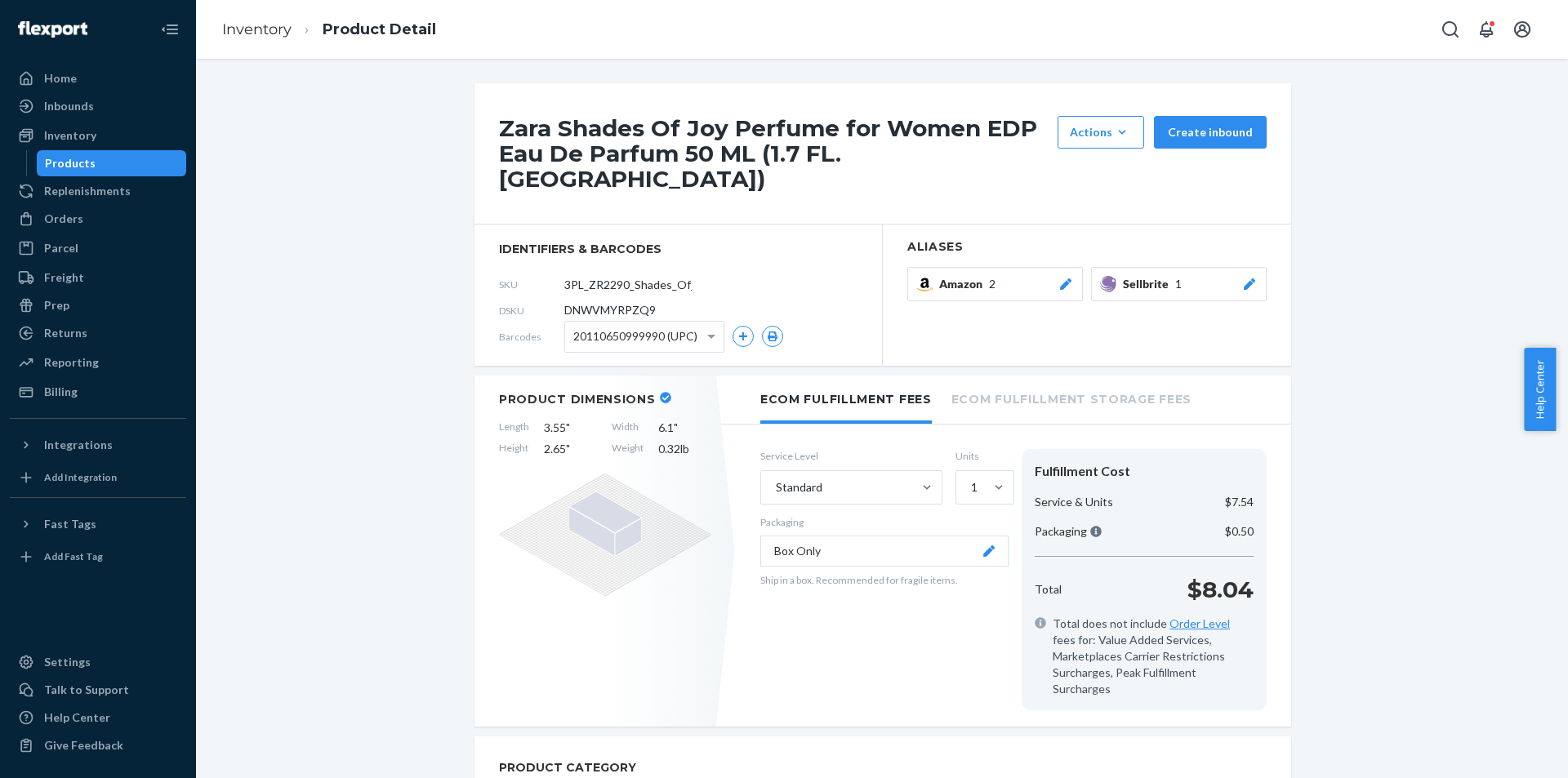
click at [141, 167] on div "Products" at bounding box center [111, 163] width 147 height 23
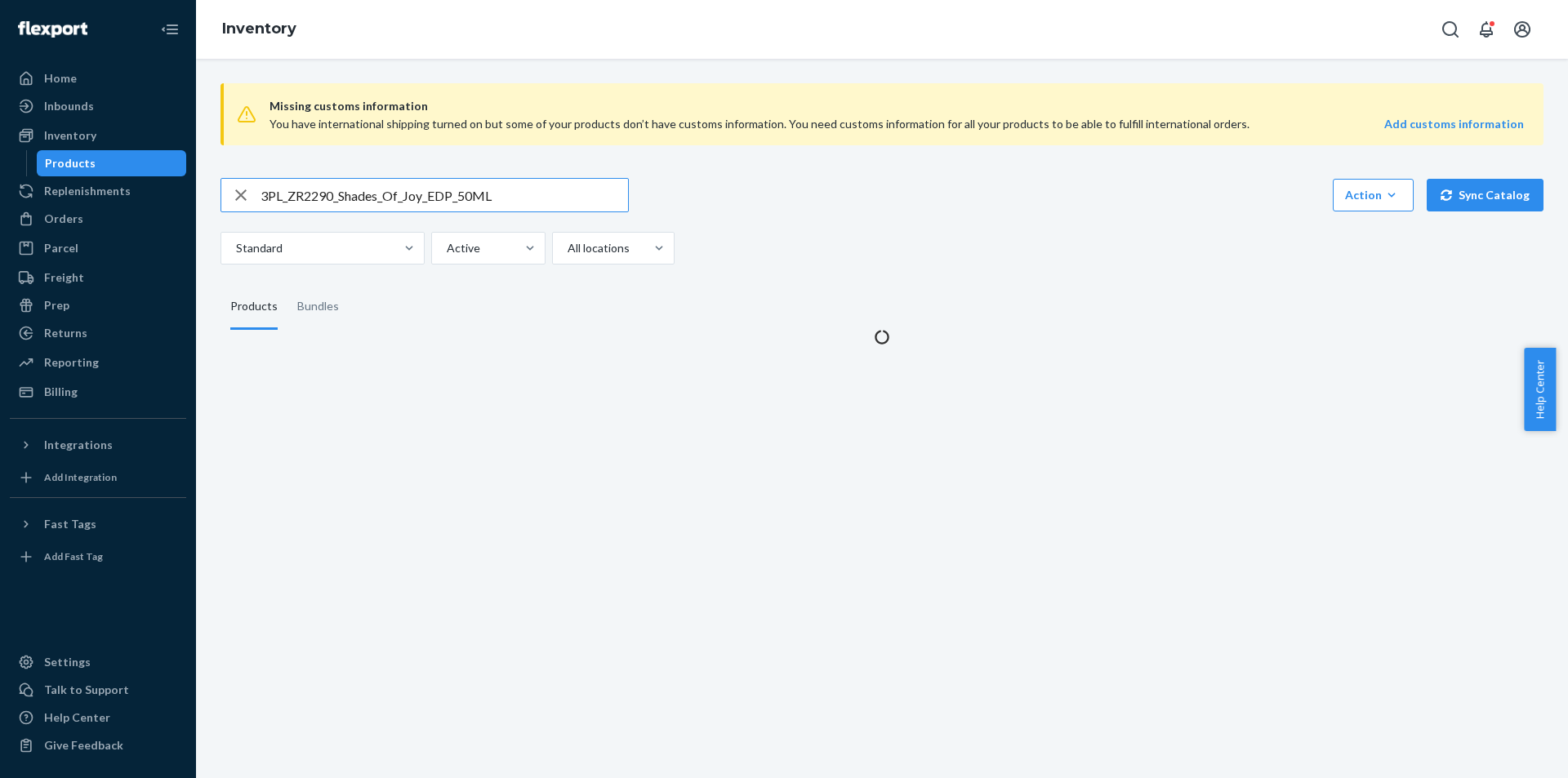
click at [559, 198] on input "3PL_ZR2290_Shades_Of_Joy_EDP_50ML" at bounding box center [444, 195] width 368 height 33
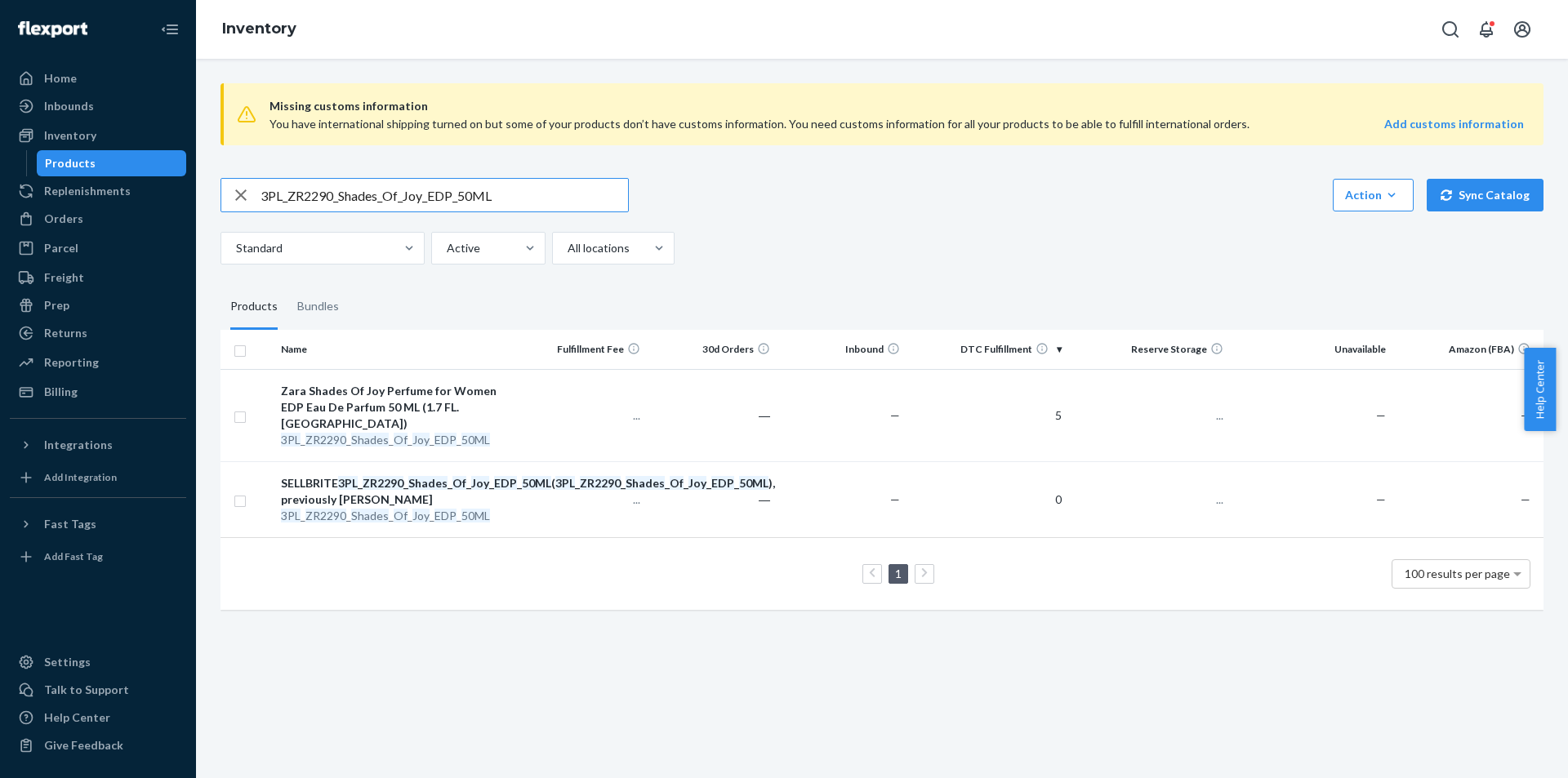
click at [559, 198] on input "3PL_ZR2290_Shades_Of_Joy_EDP_50ML" at bounding box center [444, 195] width 368 height 33
type input "3PL_ZR3990_Shades_Of_Joy_EDP_100ML"
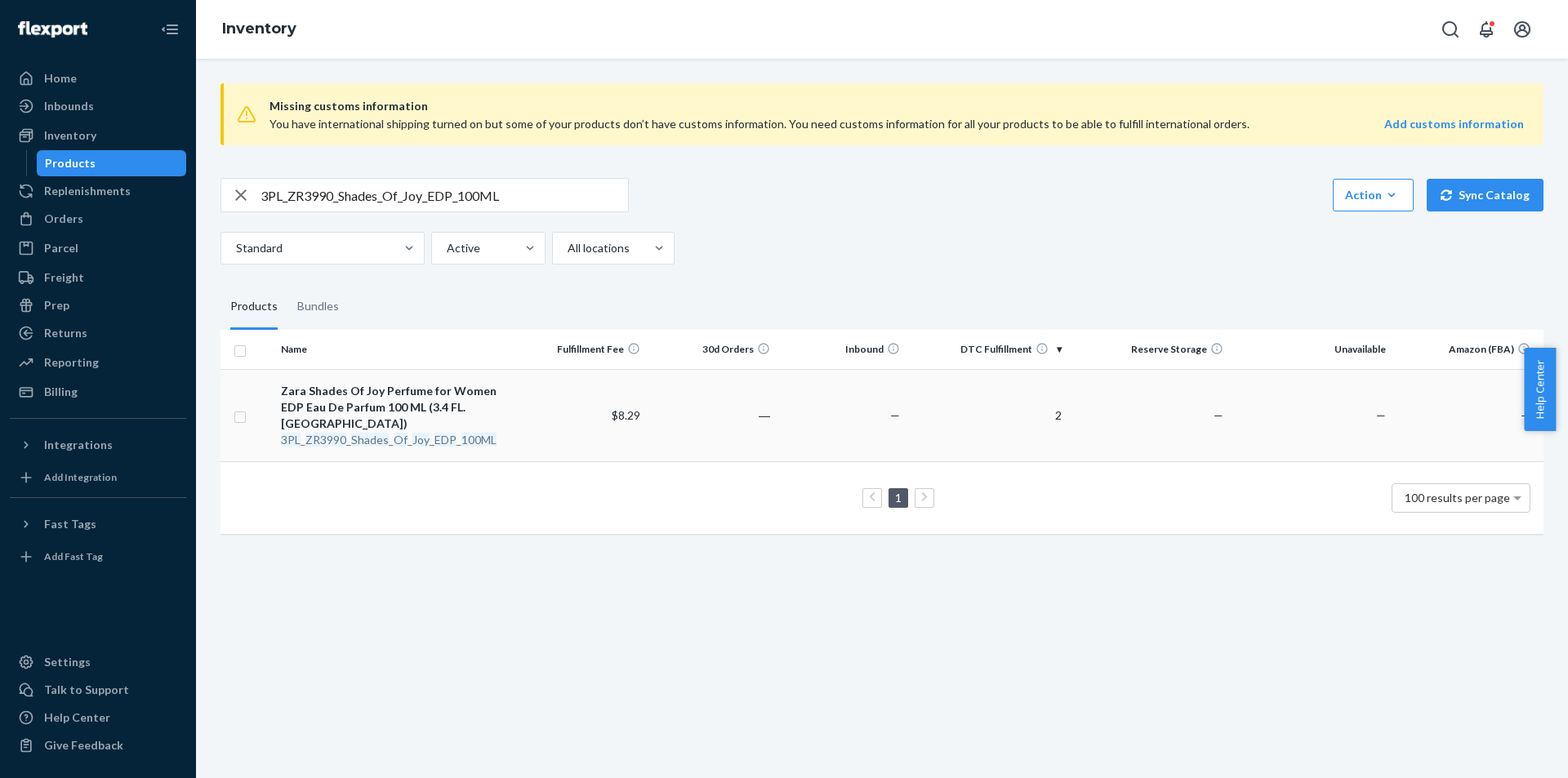
click at [382, 433] on em "Shades" at bounding box center [370, 440] width 38 height 14
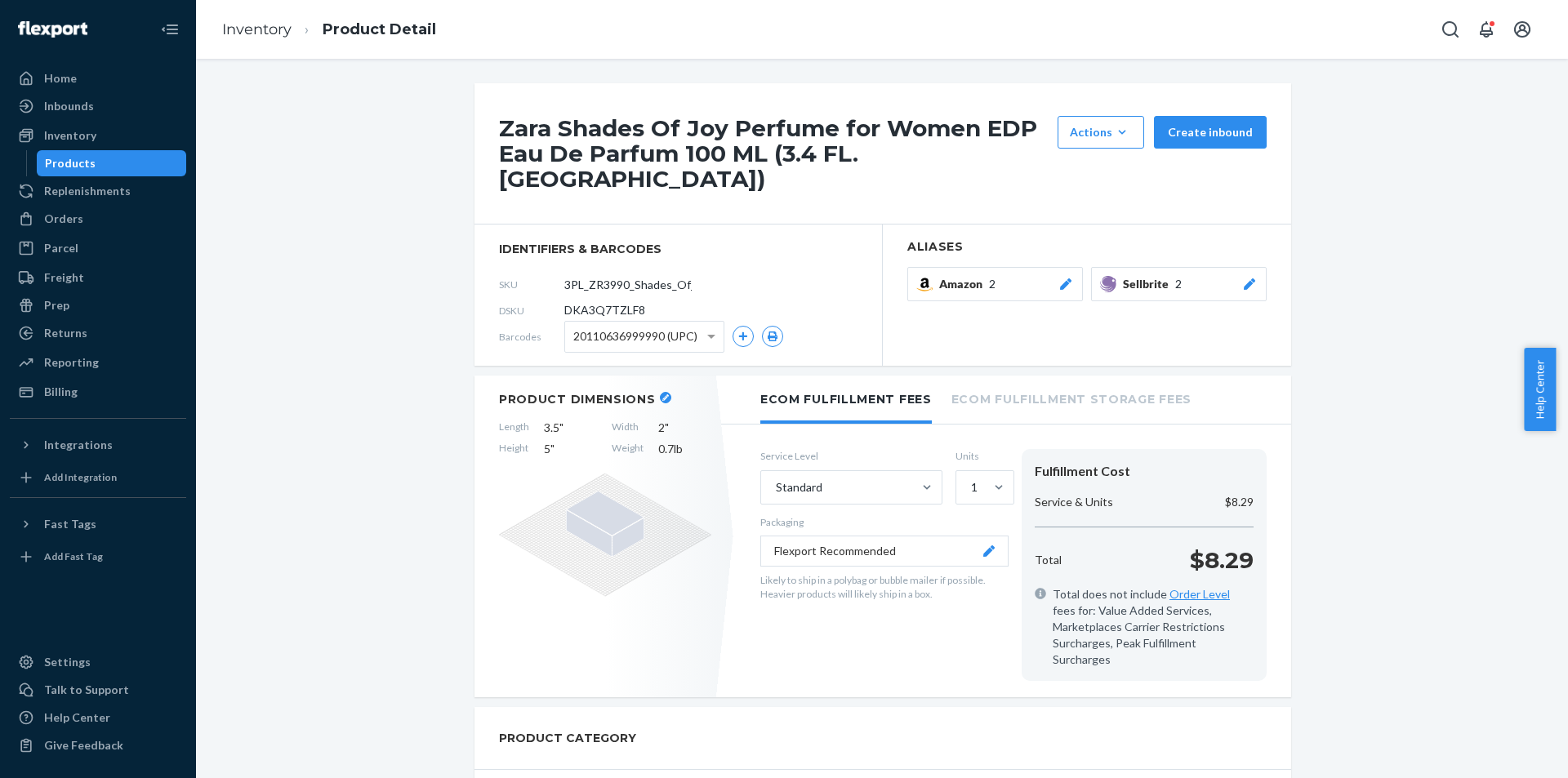
click at [1244, 278] on icon at bounding box center [1249, 284] width 11 height 11
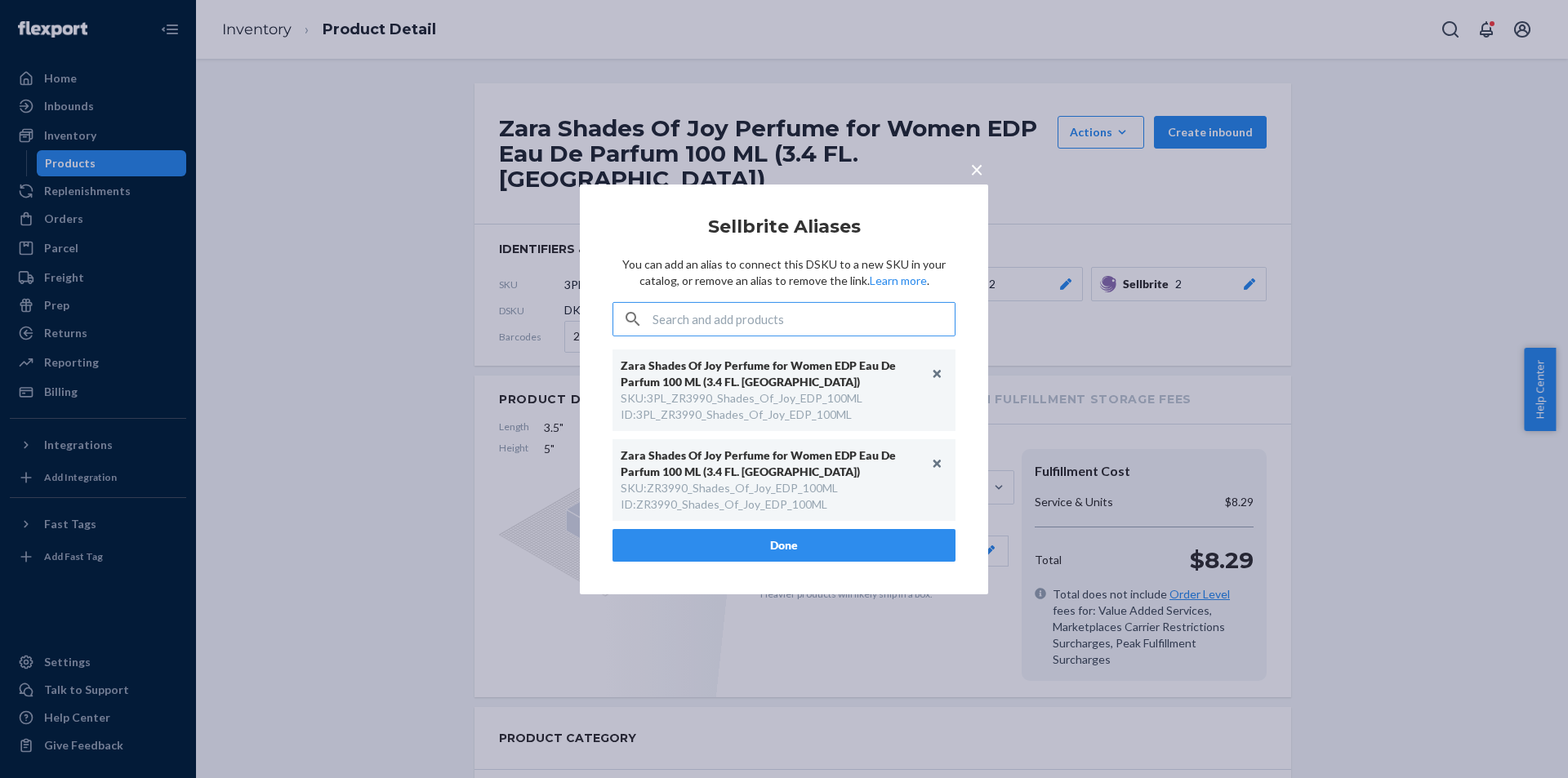
click at [785, 323] on input "text" at bounding box center [803, 319] width 302 height 33
click at [762, 489] on div "SKU : ZR3990_Shades_Of_Joy_EDP_100ML" at bounding box center [729, 488] width 217 height 16
copy div "ZR3990_Shades_Of_Joy_EDP_100ML"
click at [784, 330] on input "text" at bounding box center [803, 319] width 302 height 33
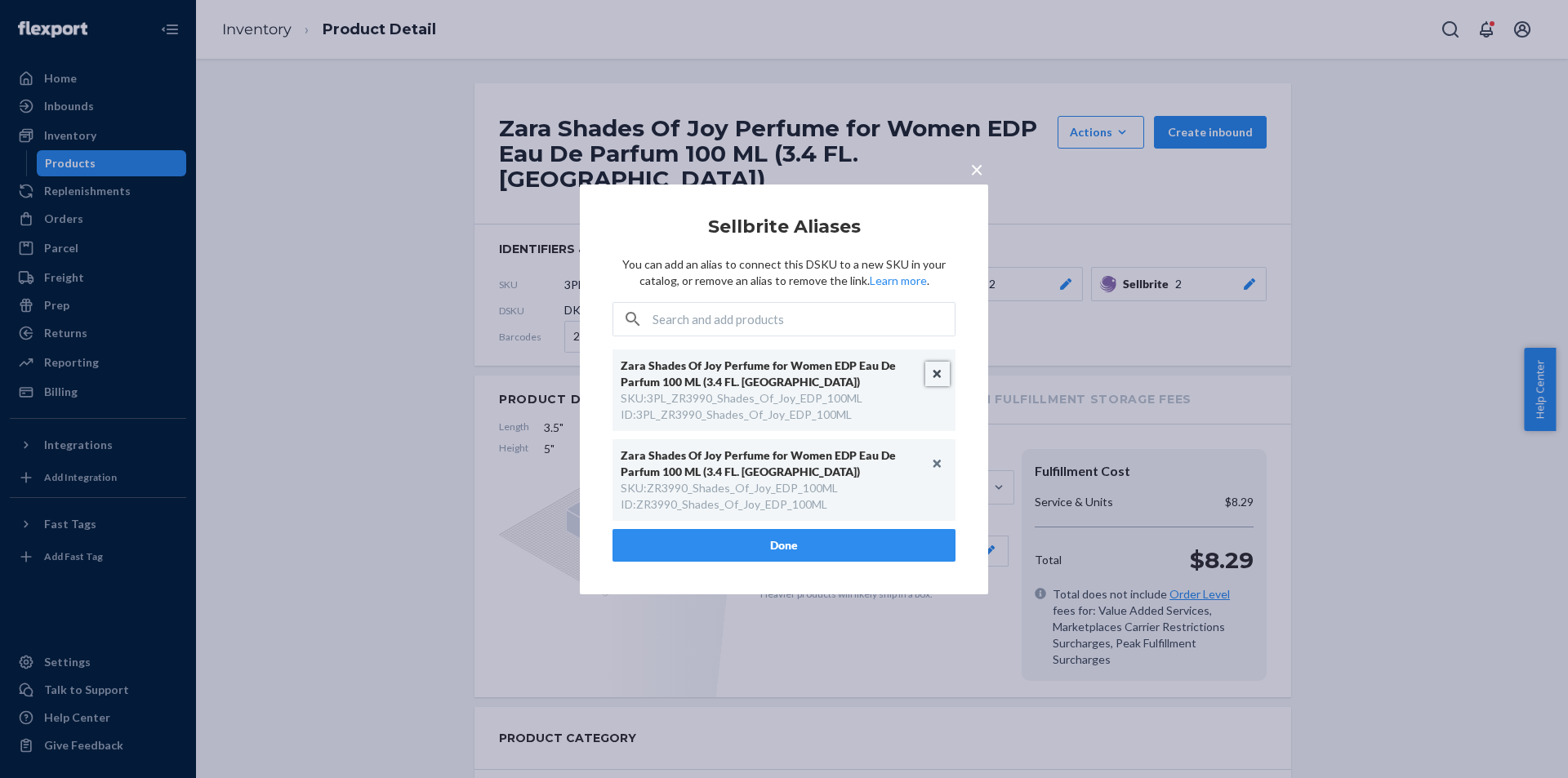
click at [937, 370] on button "Unlink" at bounding box center [937, 374] width 25 height 25
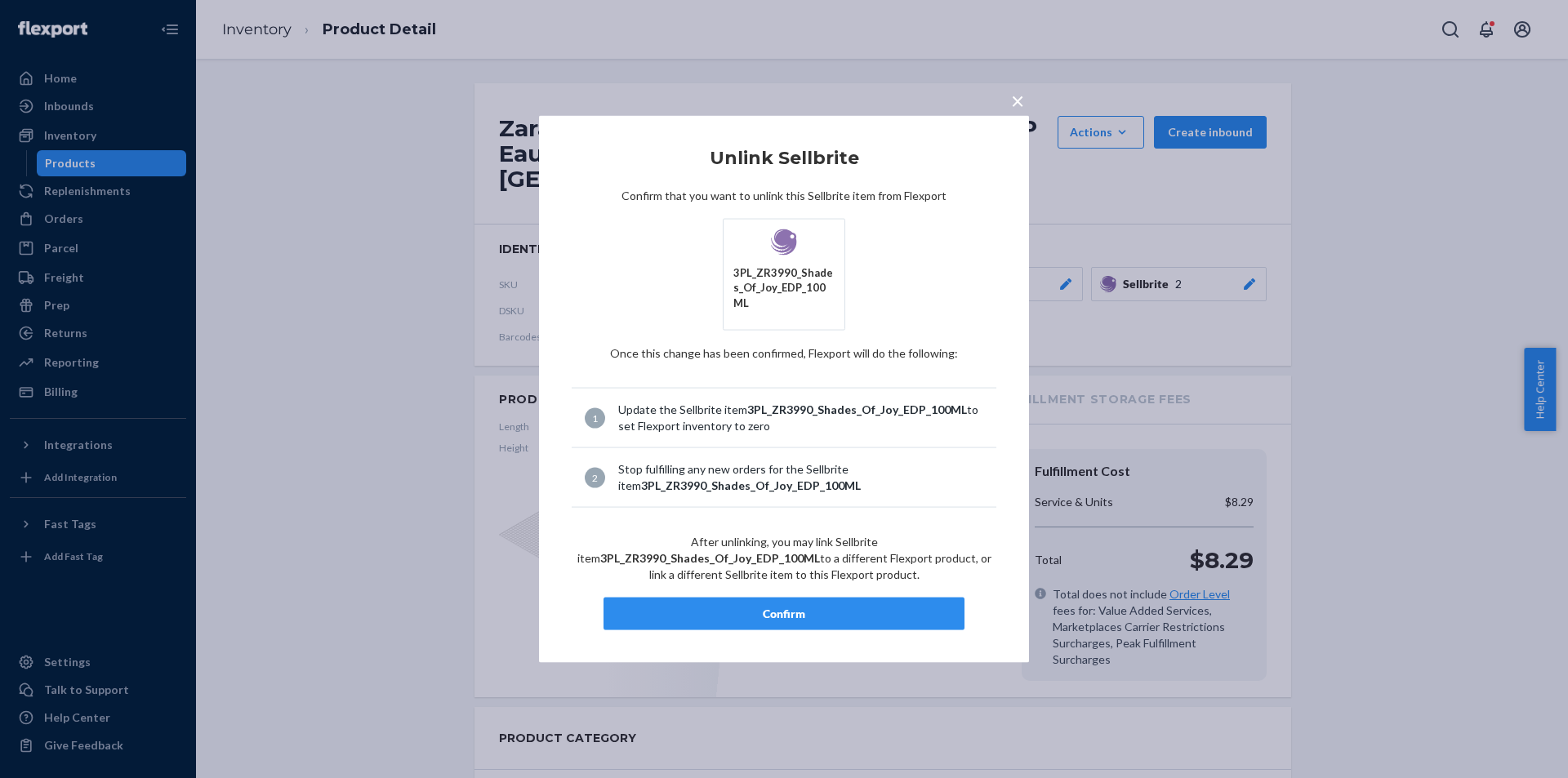
click at [824, 612] on div "Confirm" at bounding box center [784, 613] width 333 height 16
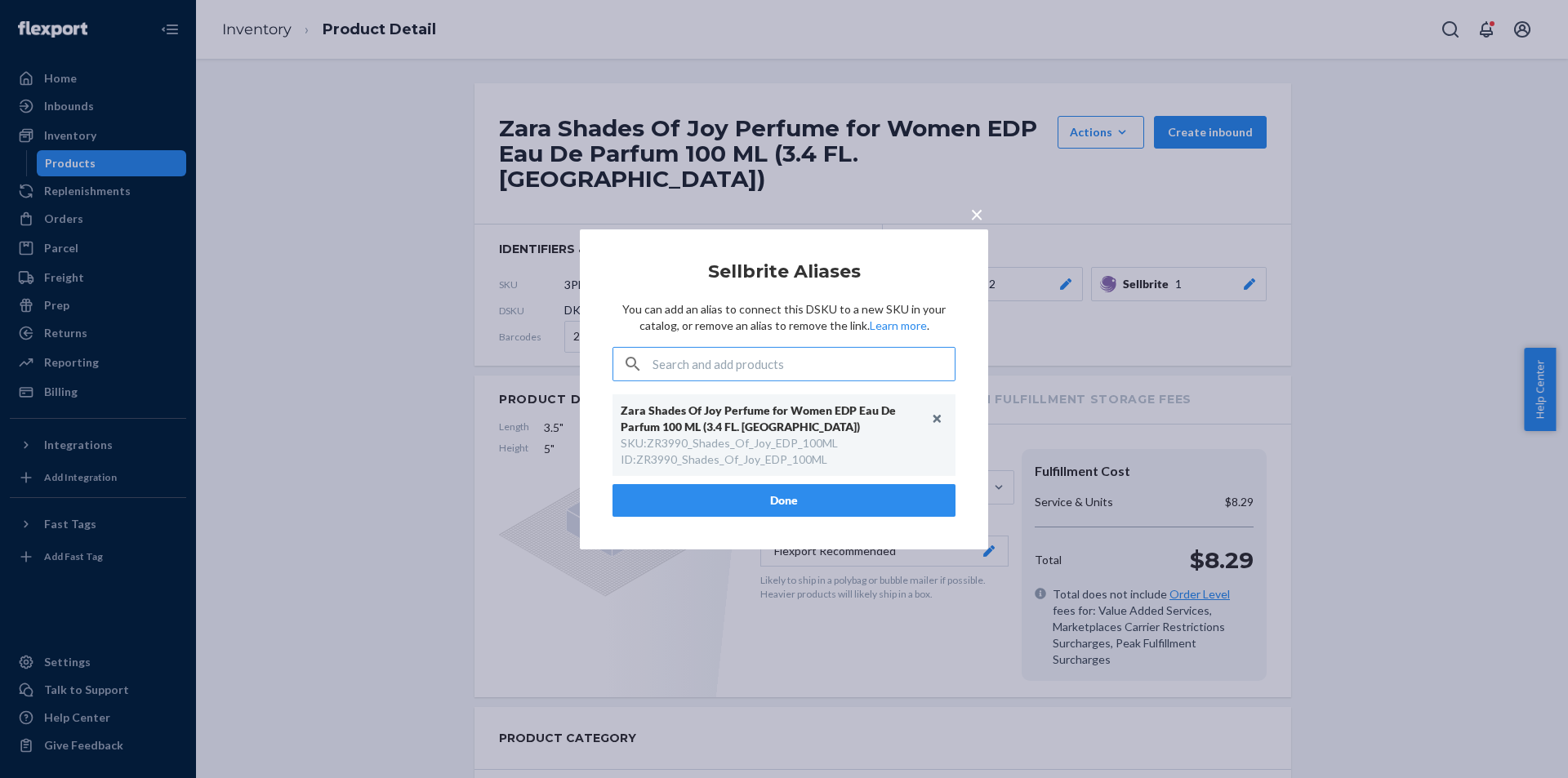
click at [790, 496] on button "Done" at bounding box center [784, 500] width 343 height 33
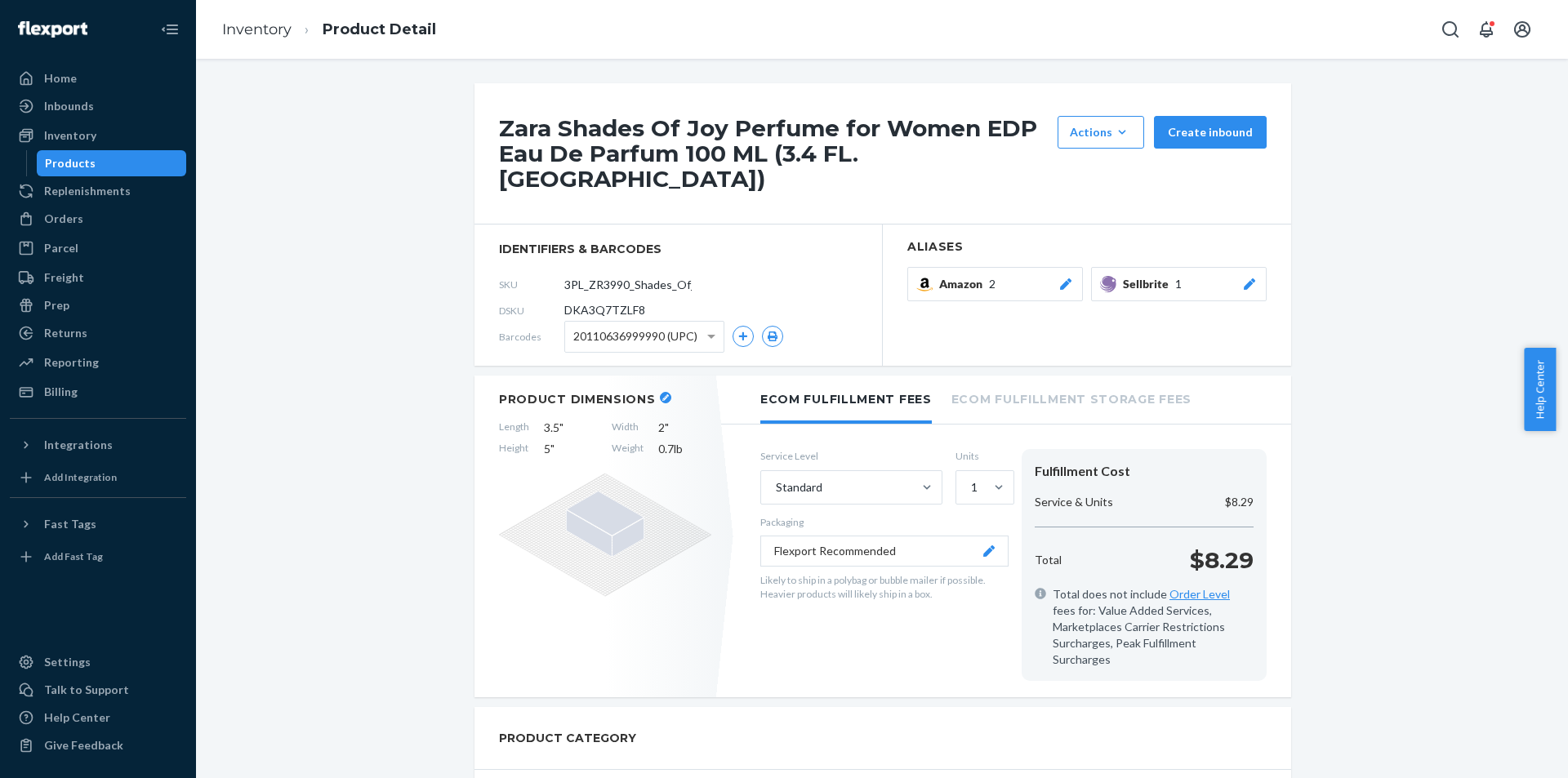
click at [129, 168] on div "Products" at bounding box center [111, 163] width 147 height 23
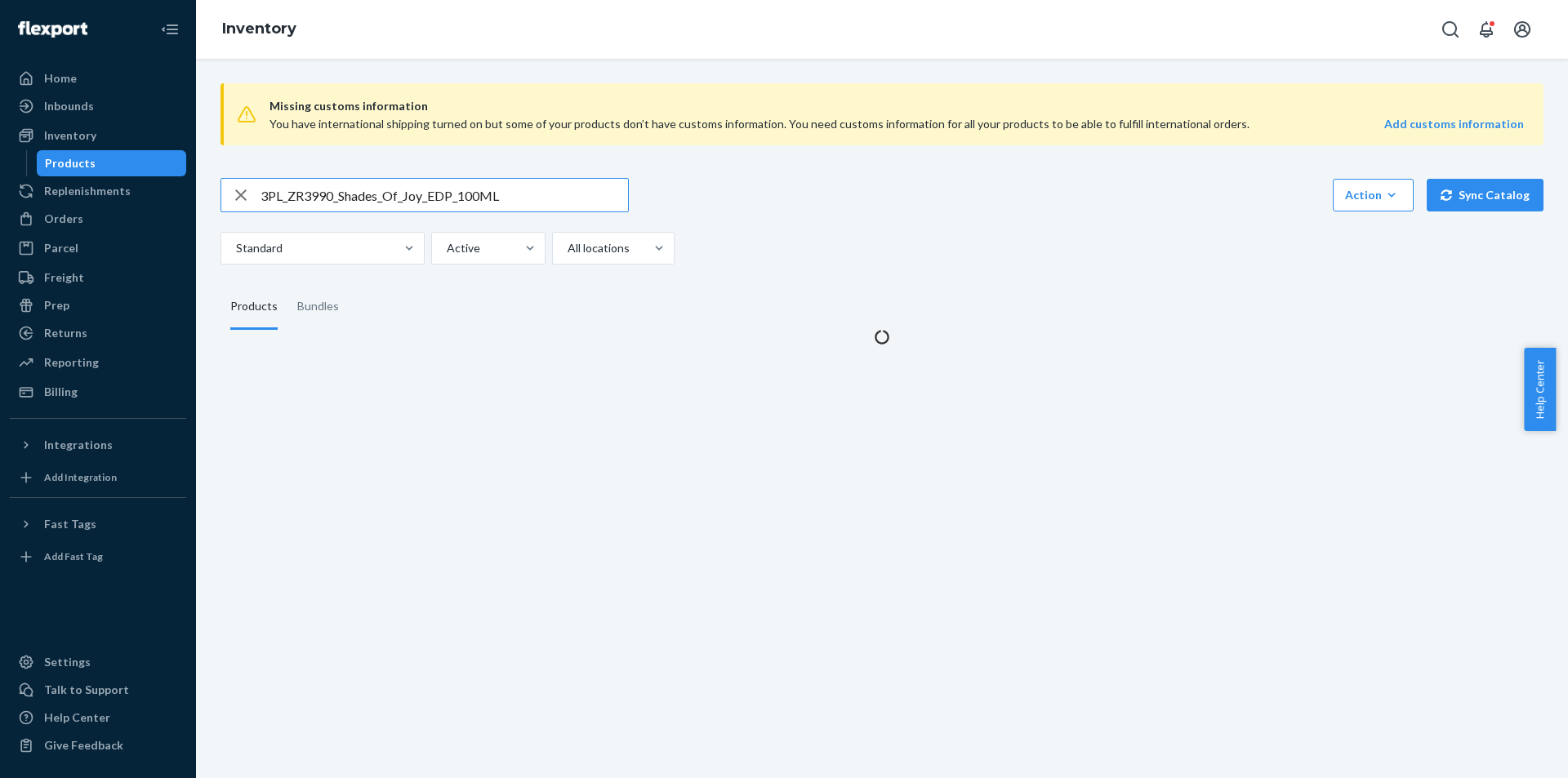
click at [555, 184] on input "3PL_ZR3990_Shades_Of_Joy_EDP_100ML" at bounding box center [444, 195] width 368 height 33
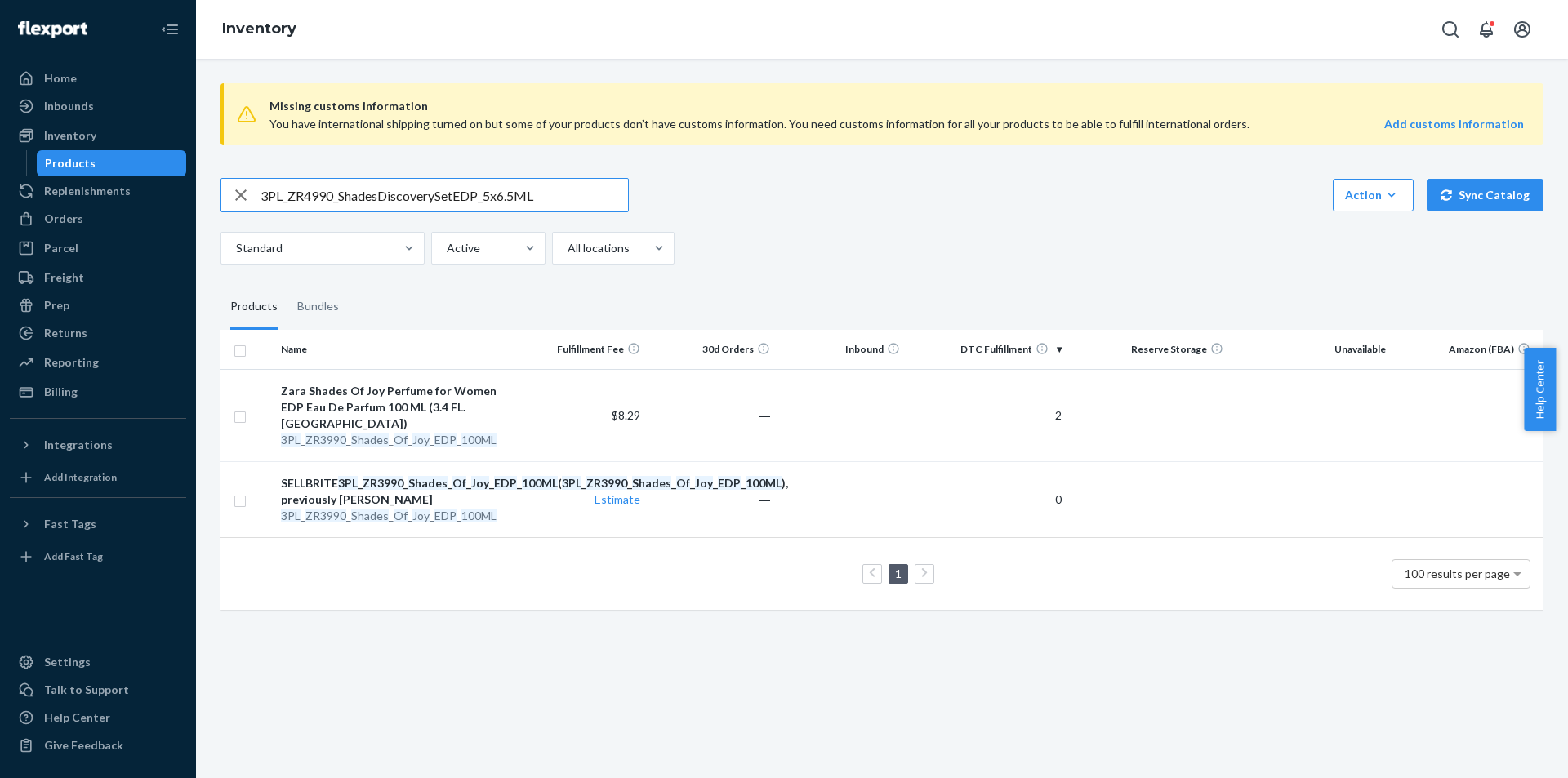
type input "3PL_ZR4990_ShadesDiscoverySetEDP_5x6.5ML"
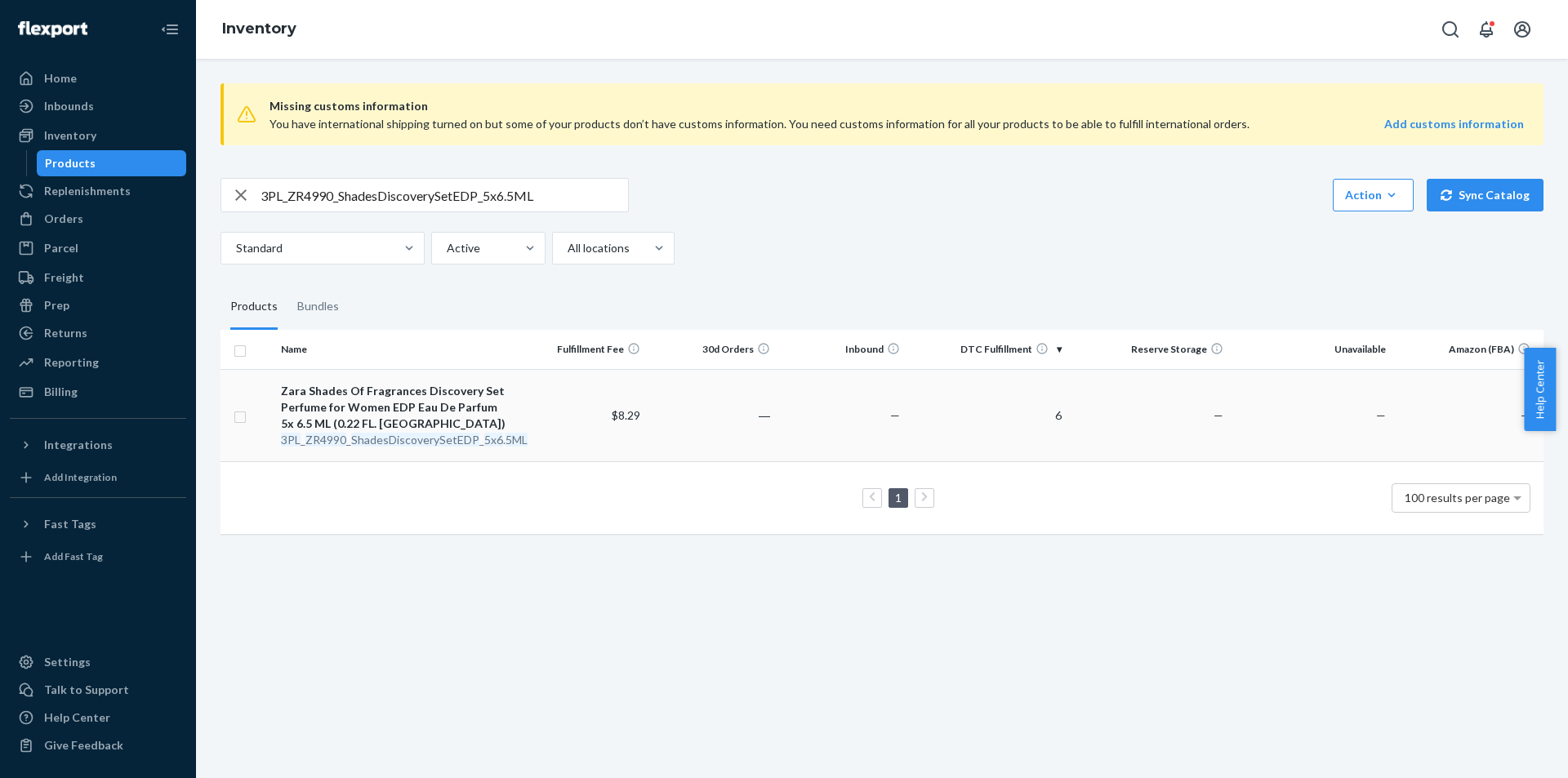
click at [398, 436] on em "ShadesDiscoverySetEDP" at bounding box center [416, 440] width 129 height 14
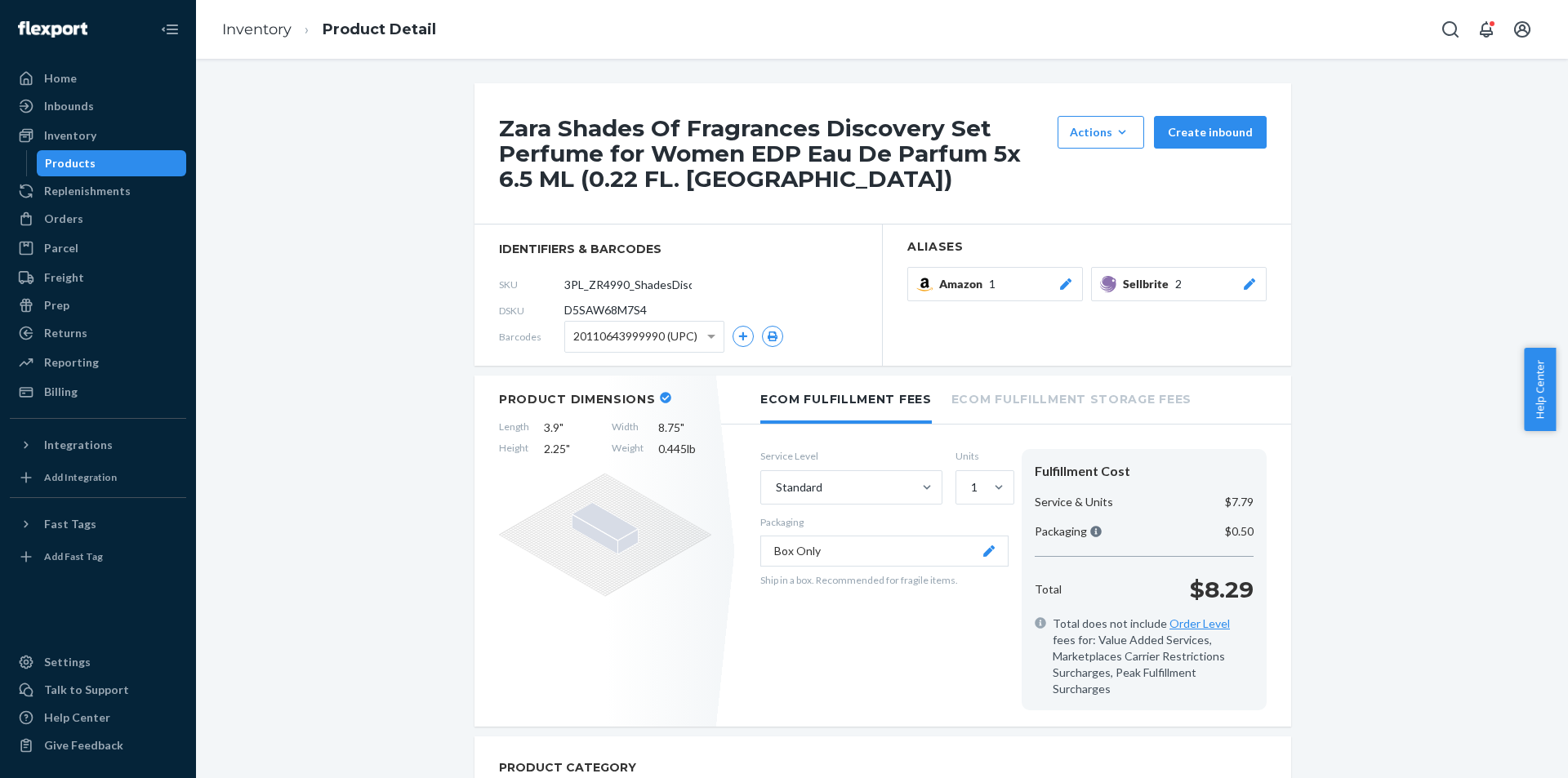
click at [1241, 288] on div at bounding box center [1249, 284] width 16 height 16
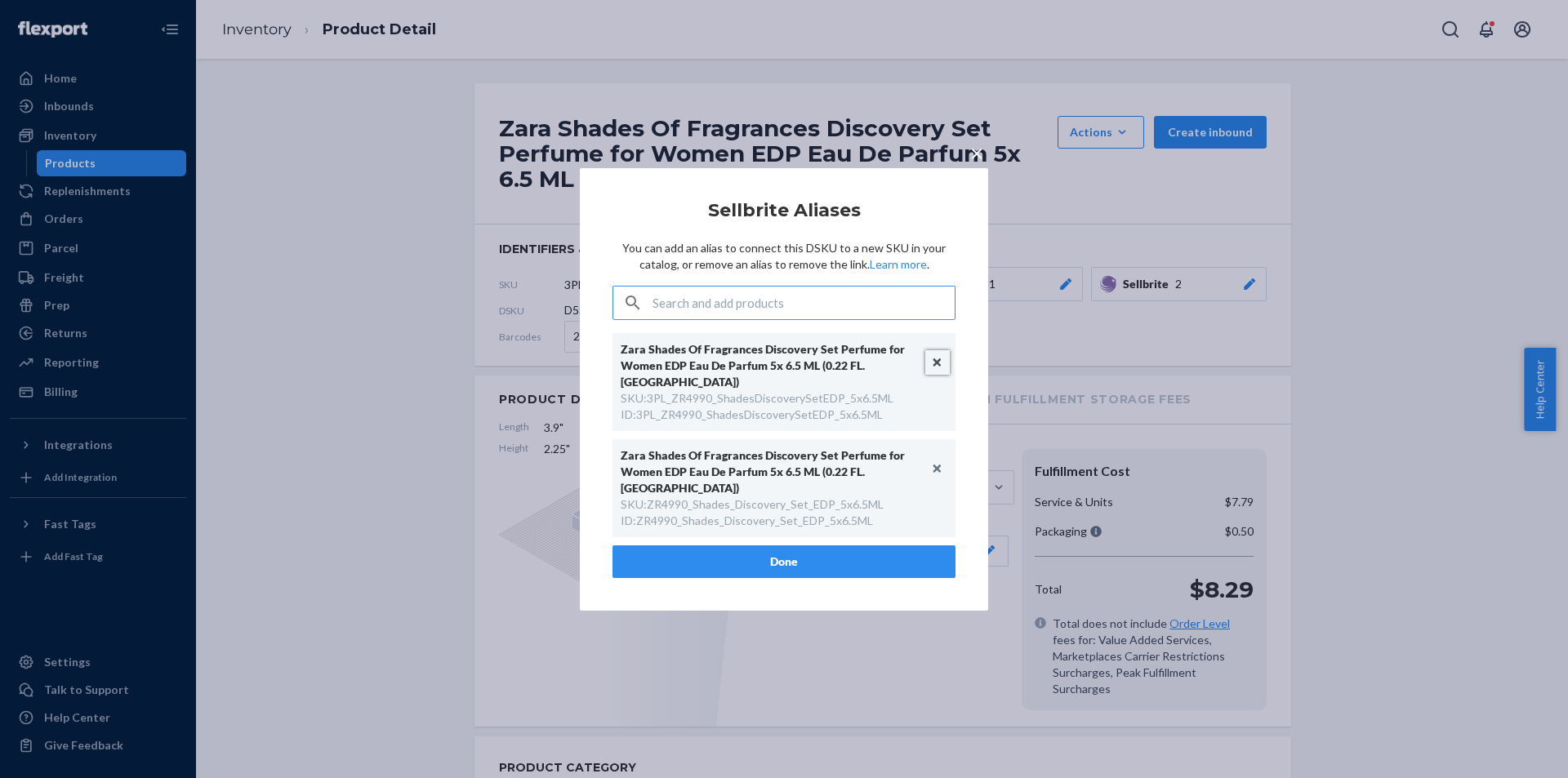
click at [939, 372] on button "Unlink" at bounding box center [937, 362] width 25 height 25
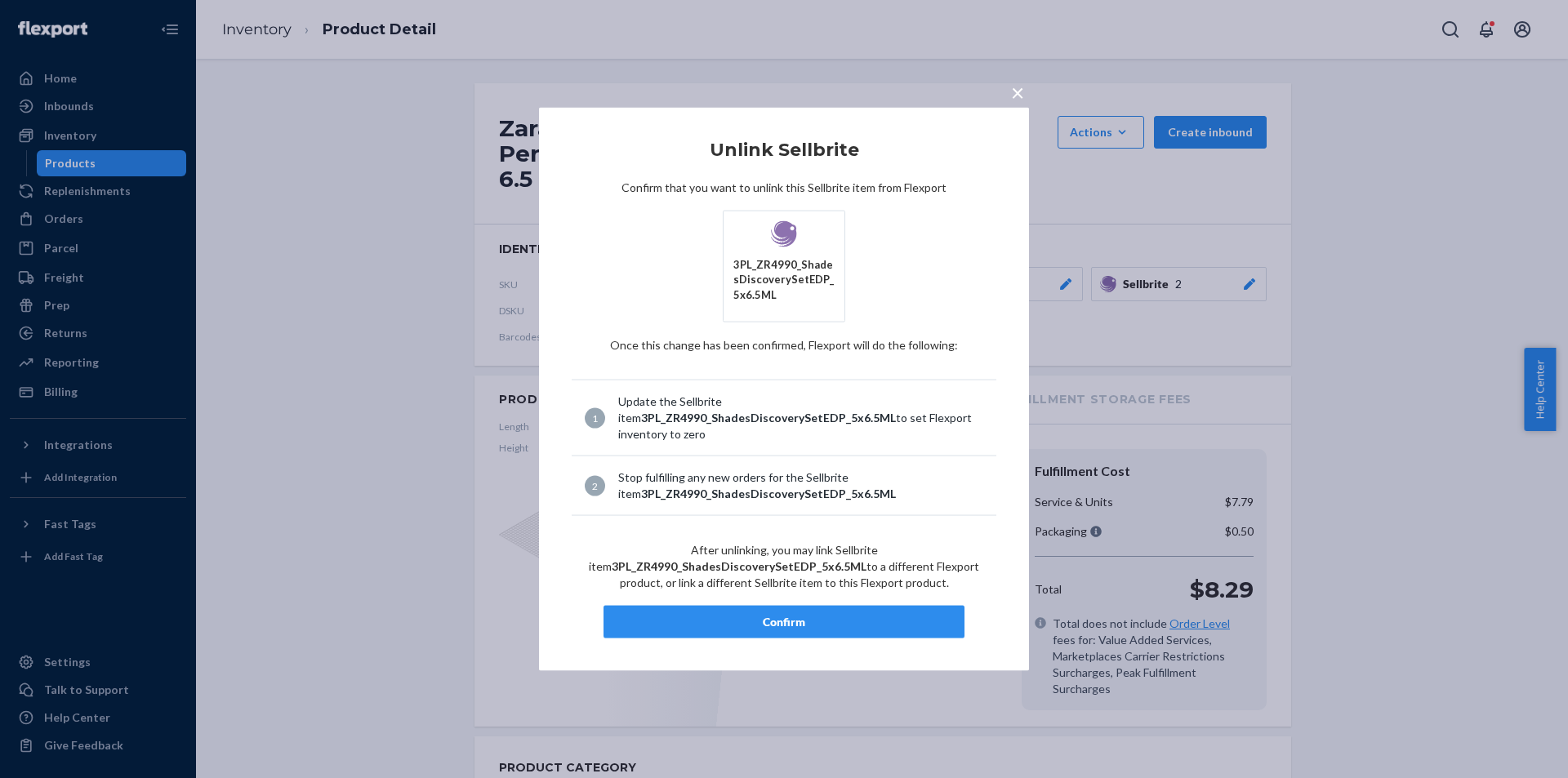
click at [834, 617] on div "Confirm" at bounding box center [784, 621] width 333 height 16
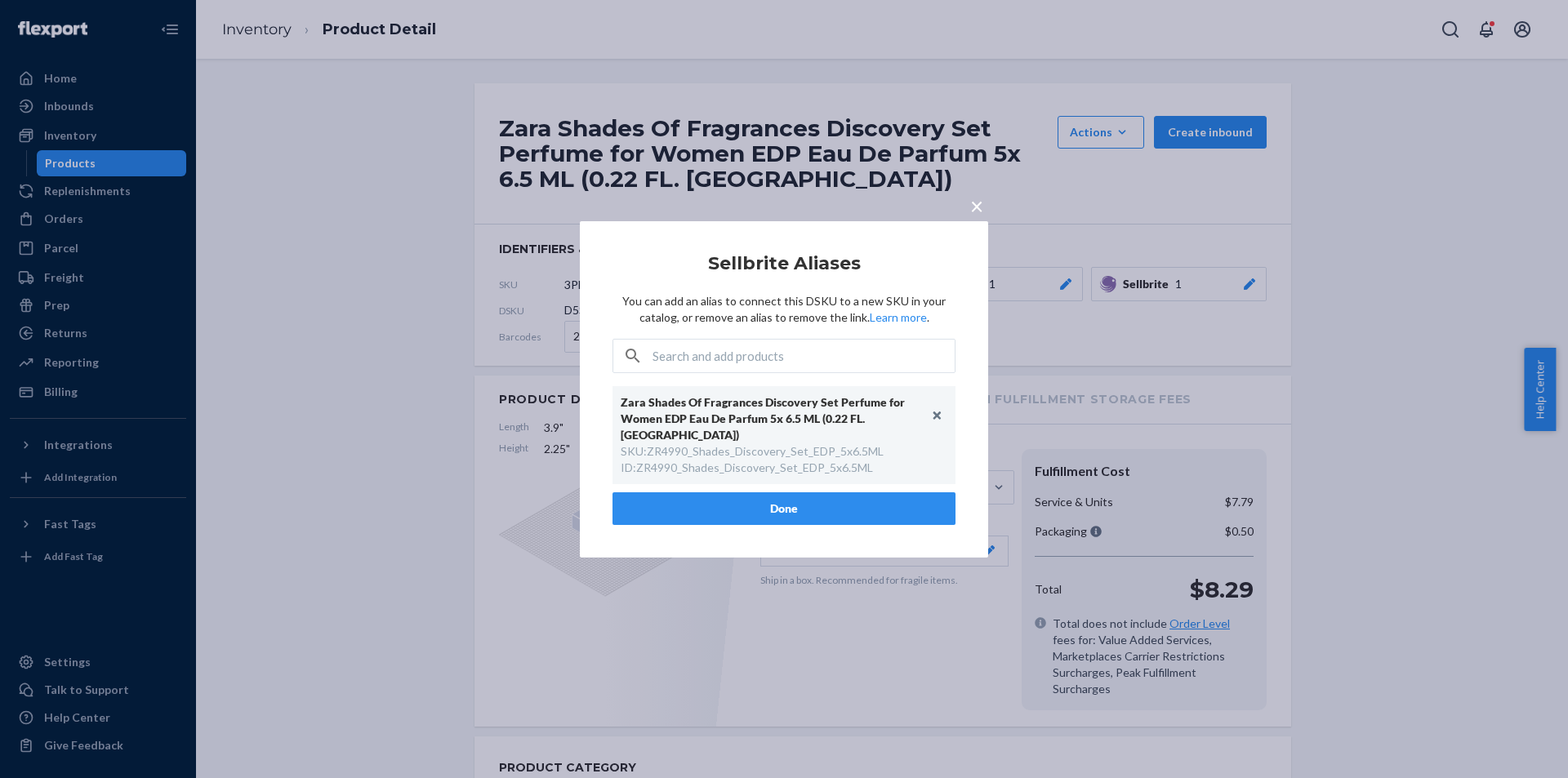
click at [813, 495] on button "Done" at bounding box center [784, 508] width 343 height 33
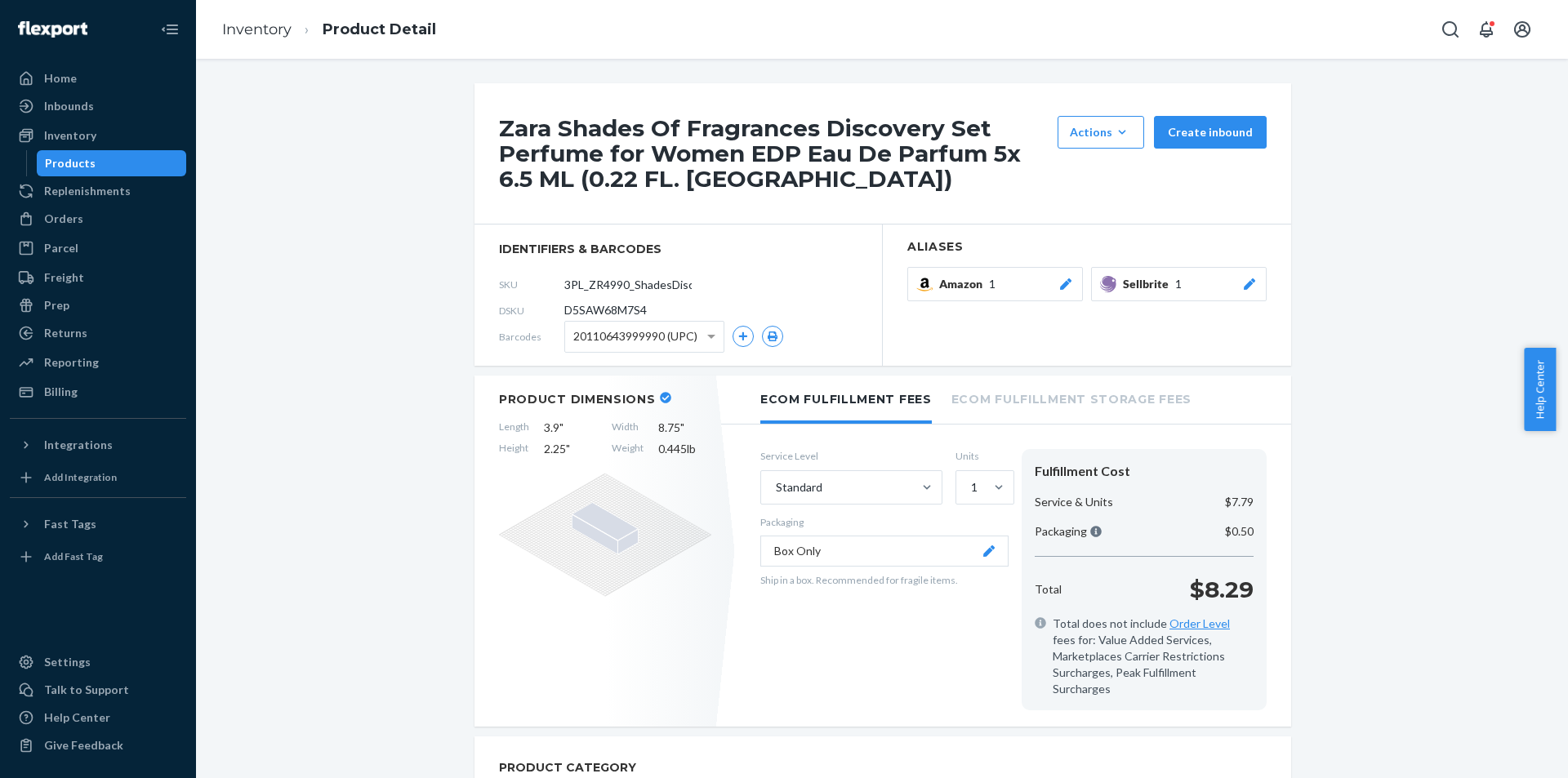
click at [94, 160] on div "Products" at bounding box center [111, 163] width 147 height 23
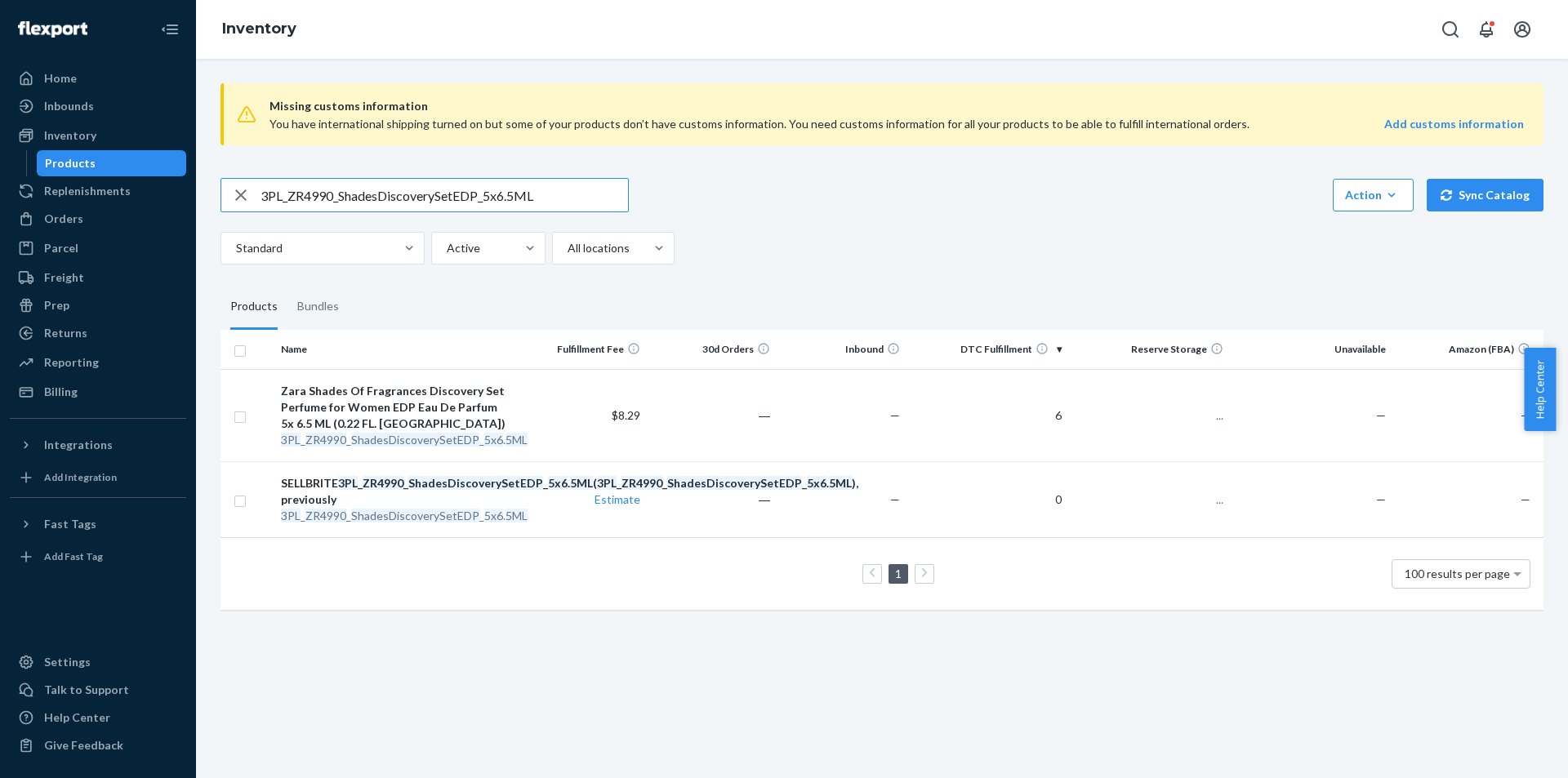
click at [567, 192] on input "3PL_ZR4990_ShadesDiscoverySetEDP_5x6.5ML" at bounding box center [444, 195] width 368 height 33
type input "3PL_ZR2990_Shades_Of_Bliss_EDP_50ML"
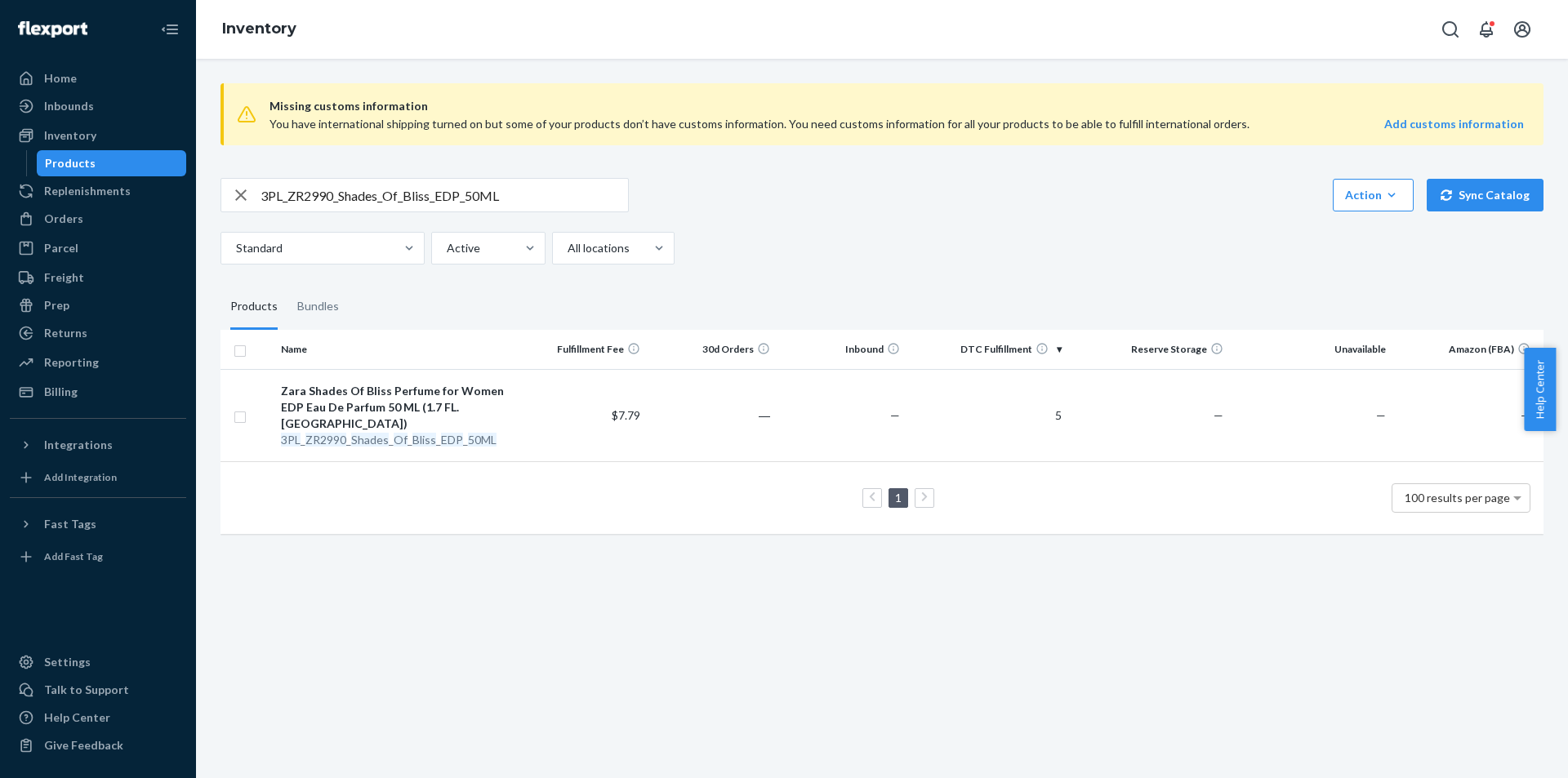
click at [433, 432] on div "3PL _ ZR2990 _ Shades _ Of _ Bliss _ EDP _ 50ML" at bounding box center [396, 440] width 231 height 16
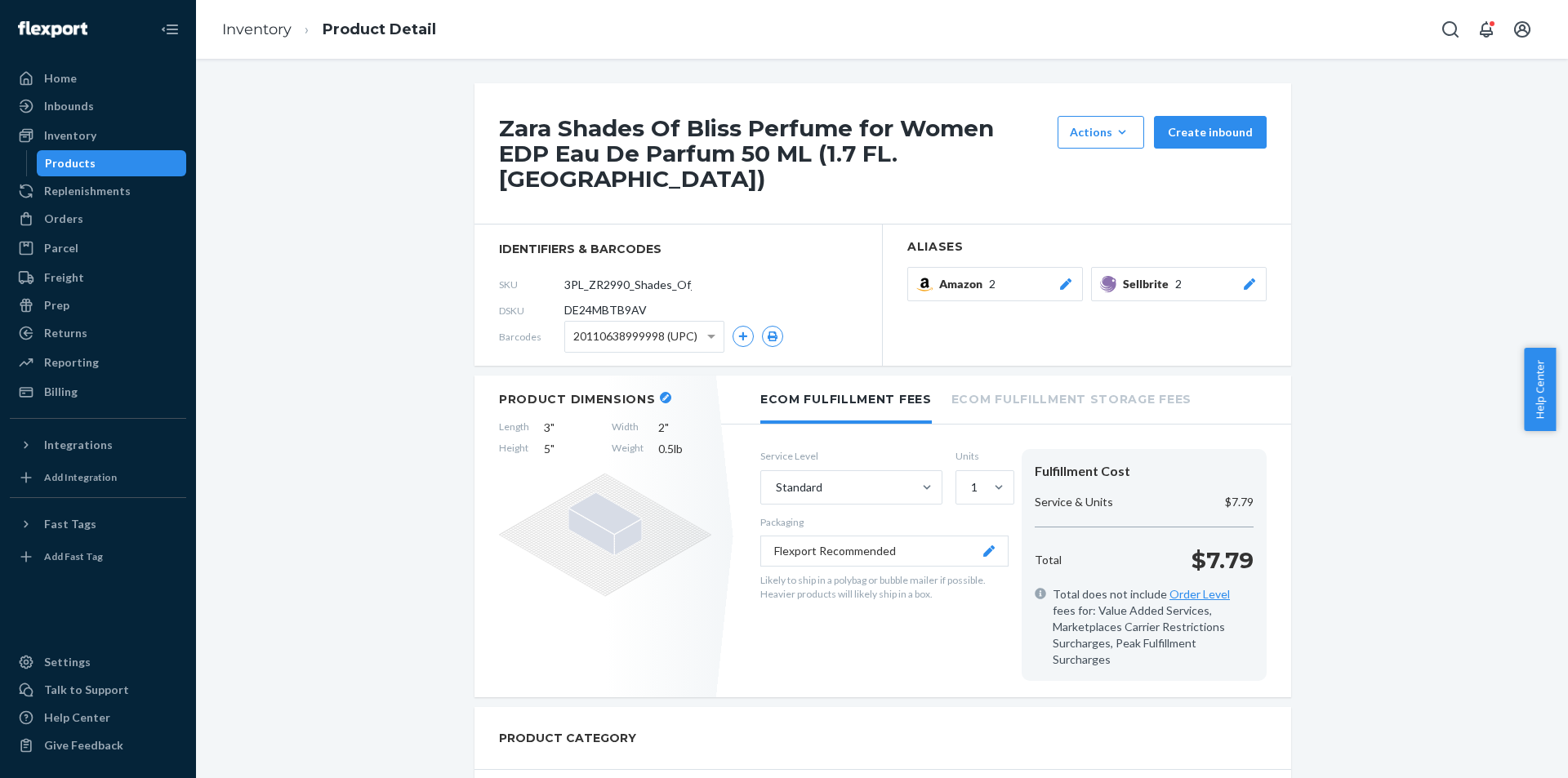
click at [1253, 266] on button "Sellbrite 2" at bounding box center [1179, 284] width 176 height 34
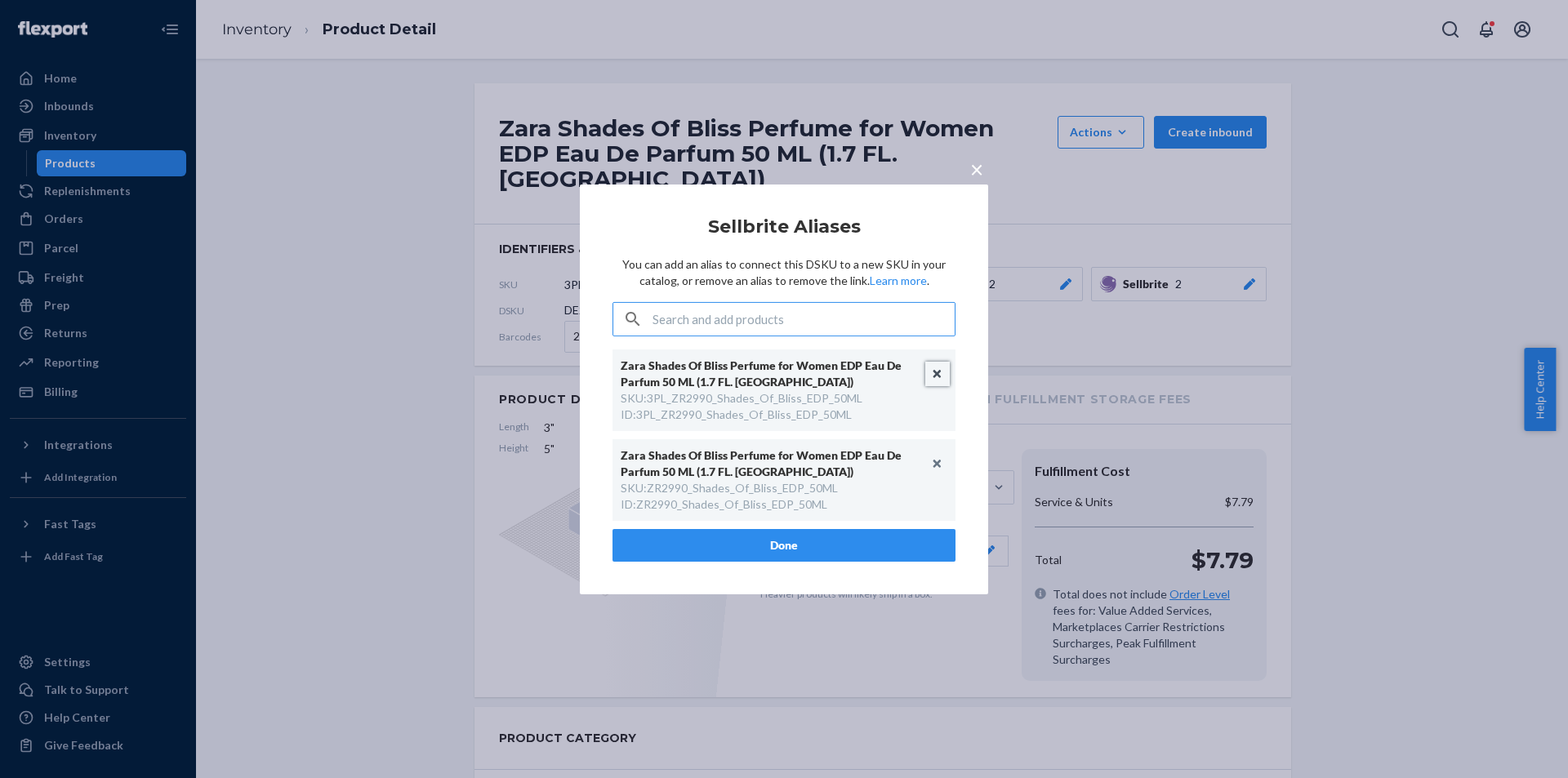
click at [938, 370] on button "Unlink" at bounding box center [937, 374] width 25 height 25
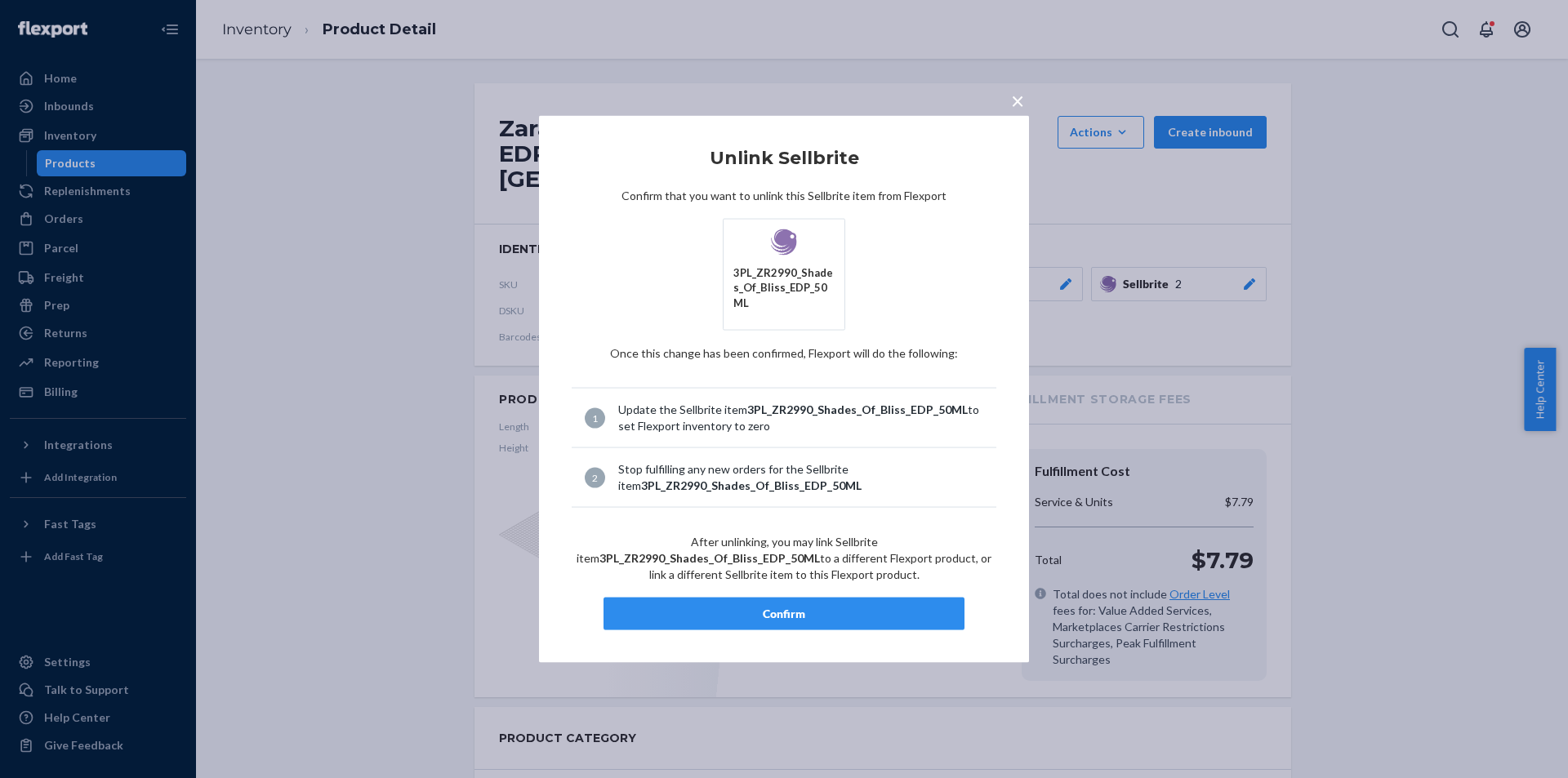
click at [804, 597] on button "Confirm" at bounding box center [784, 613] width 361 height 33
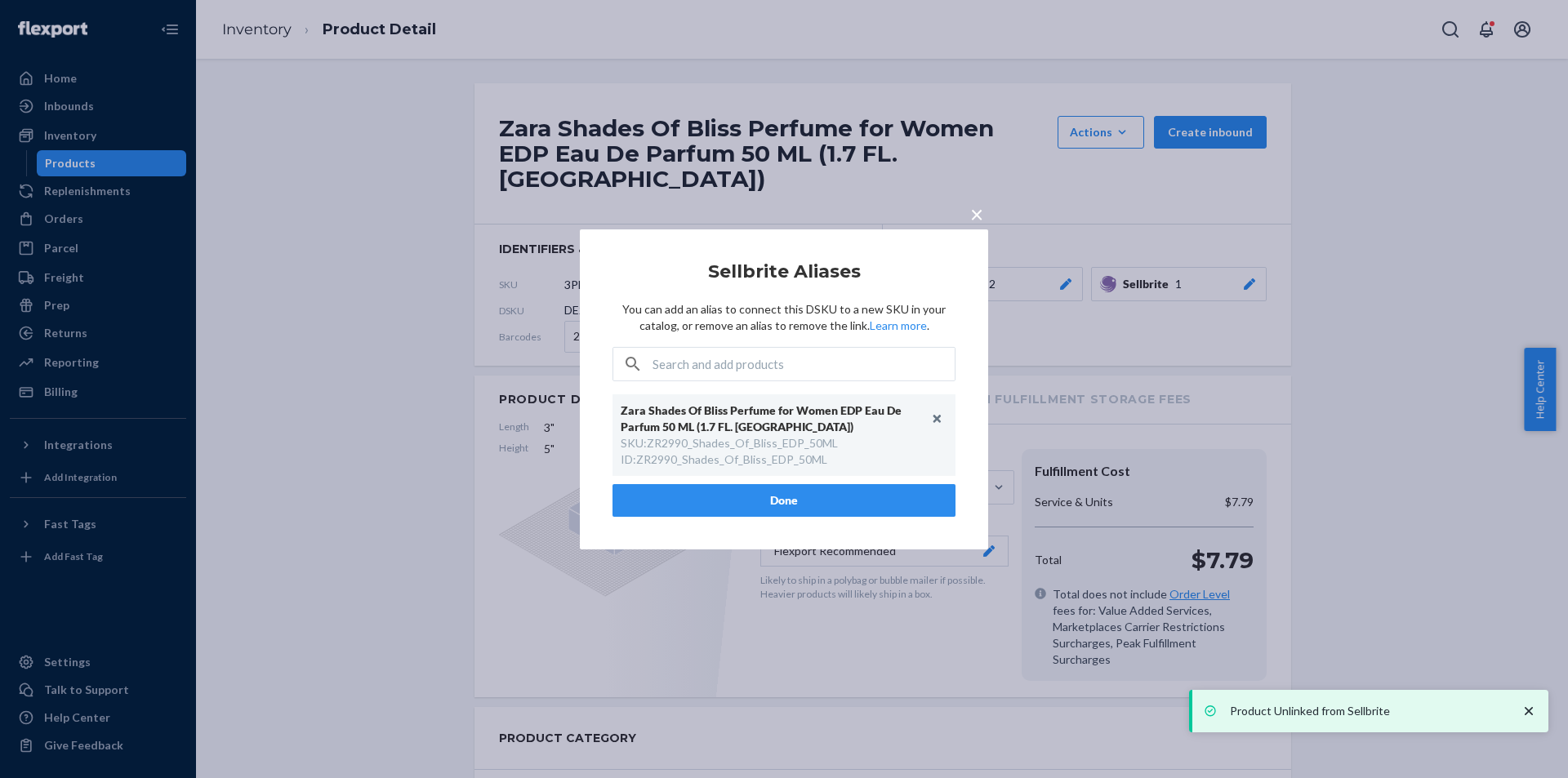
click at [766, 490] on button "Done" at bounding box center [784, 500] width 343 height 33
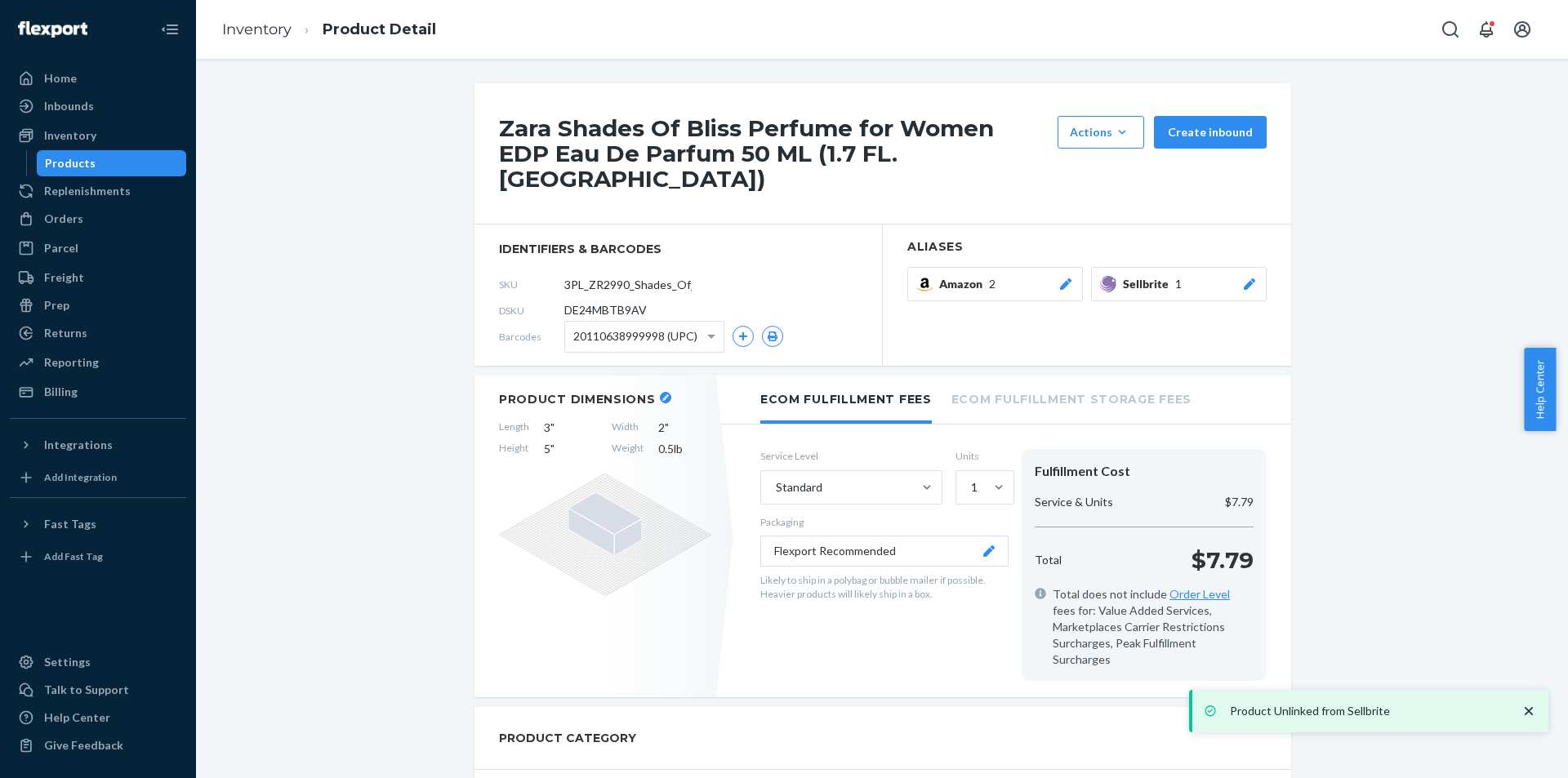
click at [85, 162] on div "Products" at bounding box center [69, 163] width 51 height 16
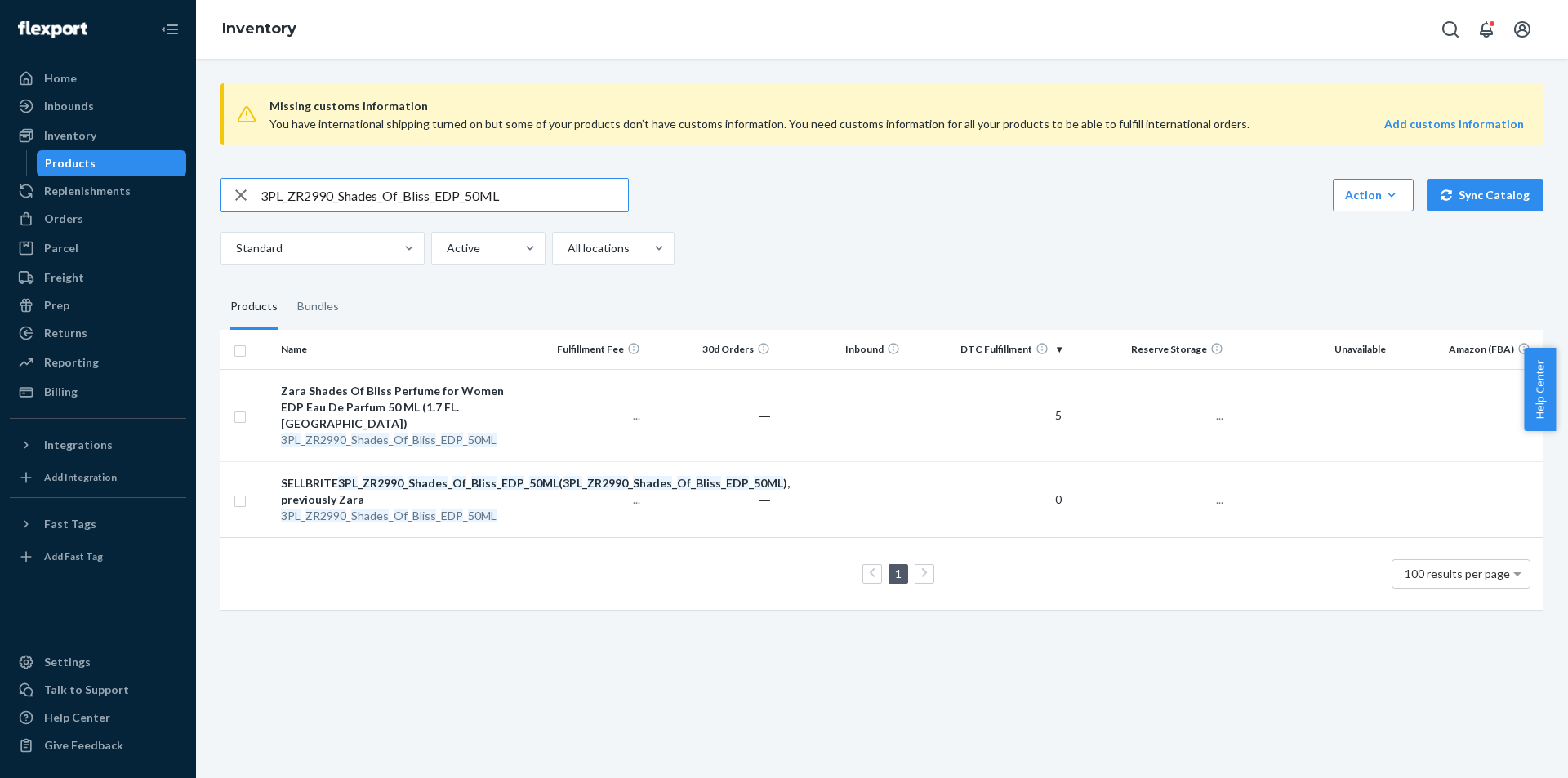
click at [541, 194] on input "3PL_ZR2990_Shades_Of_Bliss_EDP_50ML" at bounding box center [444, 195] width 368 height 33
type input "3PL_ZR3590_AbsolutelyDark_EDP_100ML"
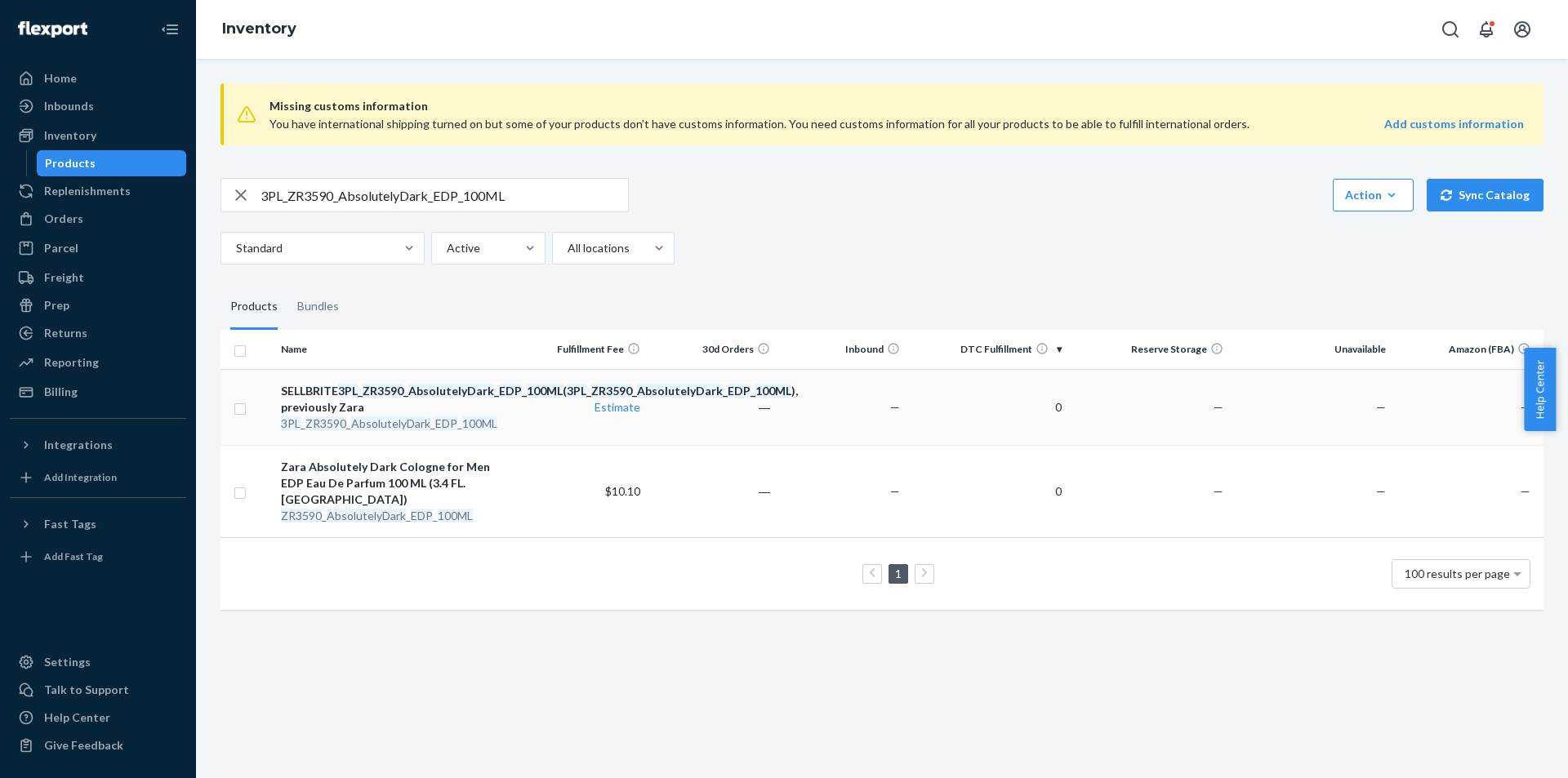
click at [382, 430] on em "AbsolutelyDark" at bounding box center [391, 423] width 79 height 14
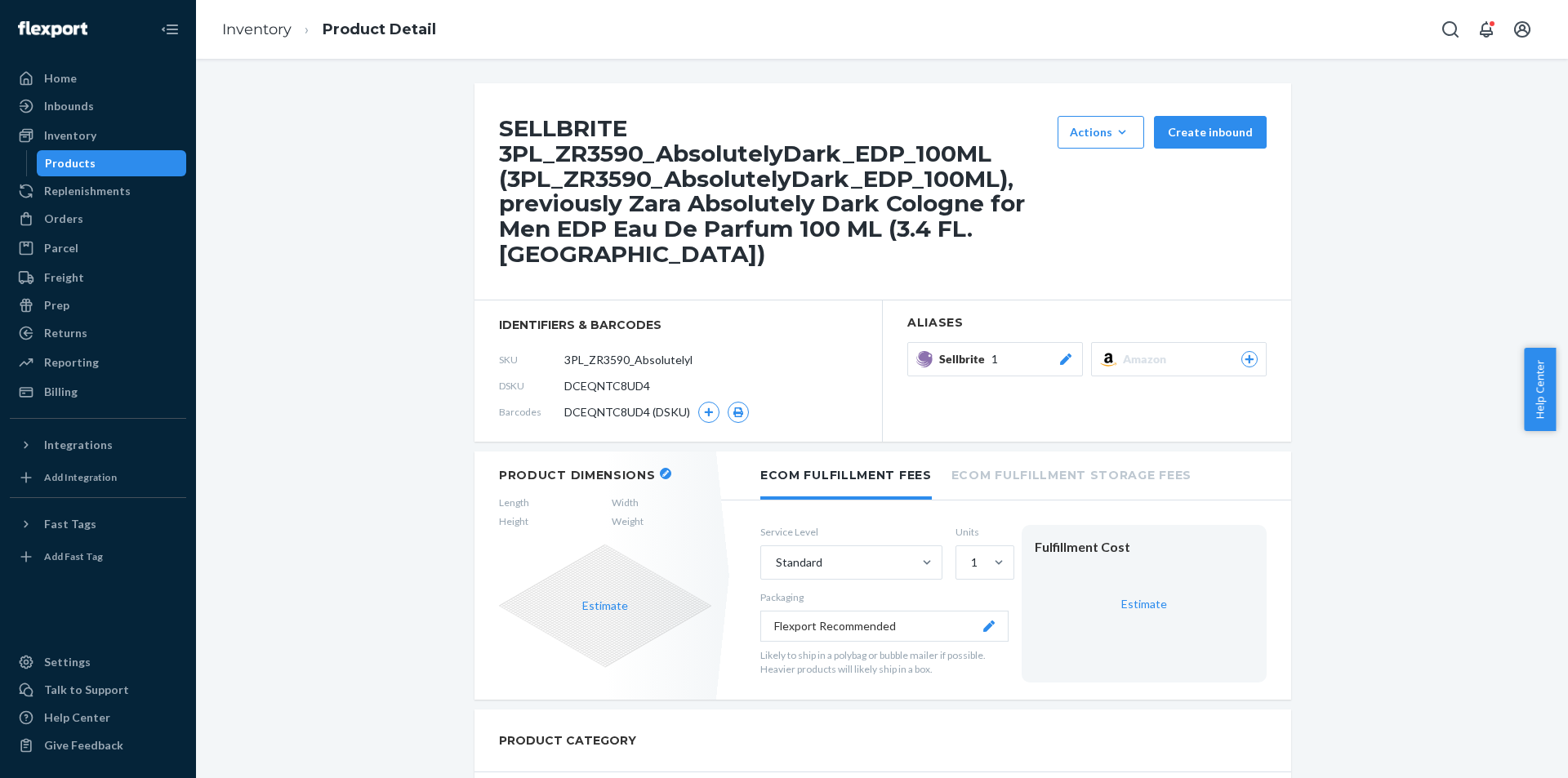
click at [137, 172] on div "Products" at bounding box center [111, 163] width 147 height 23
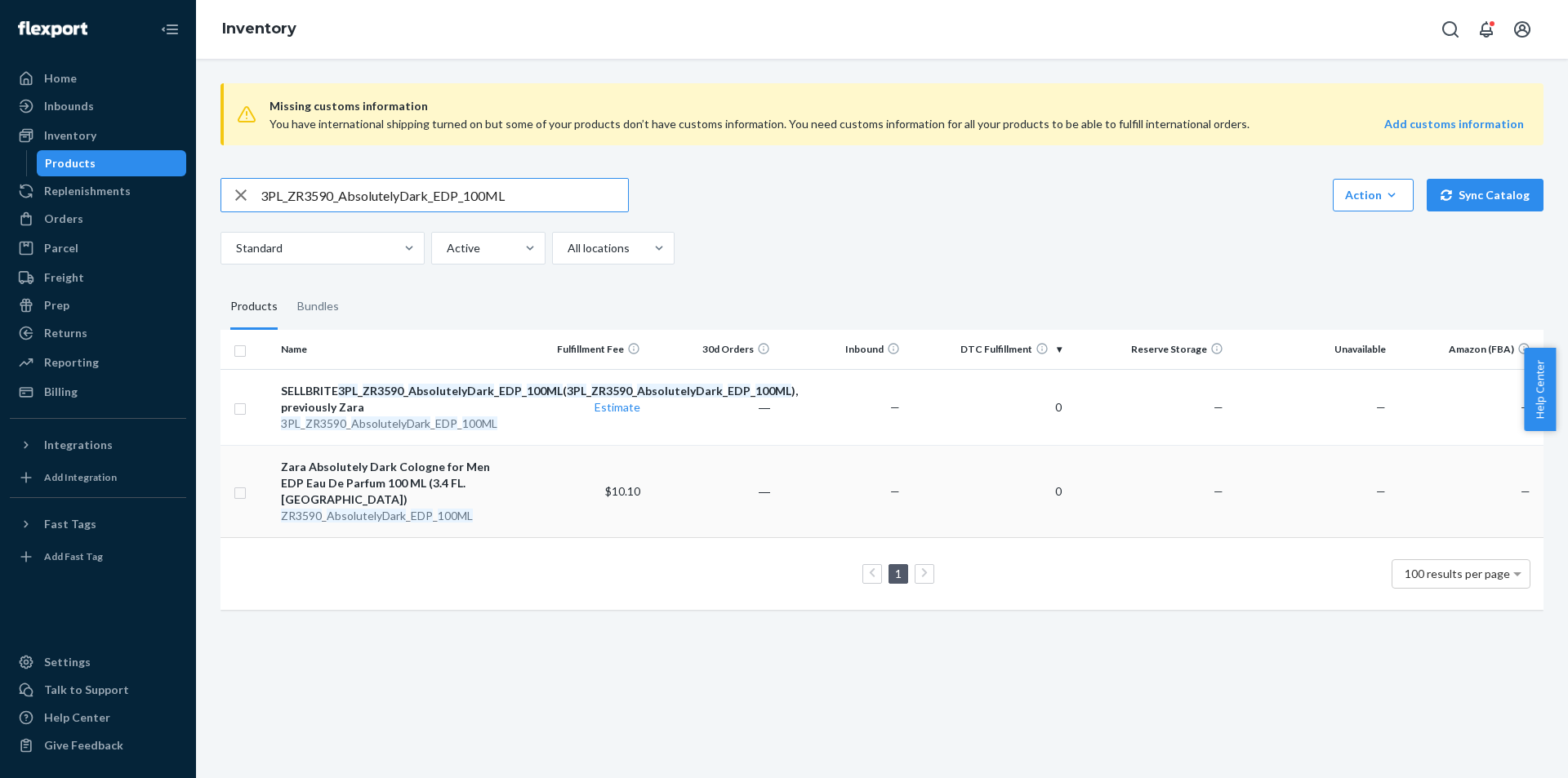
click at [356, 523] on em "AbsolutelyDark" at bounding box center [366, 515] width 79 height 14
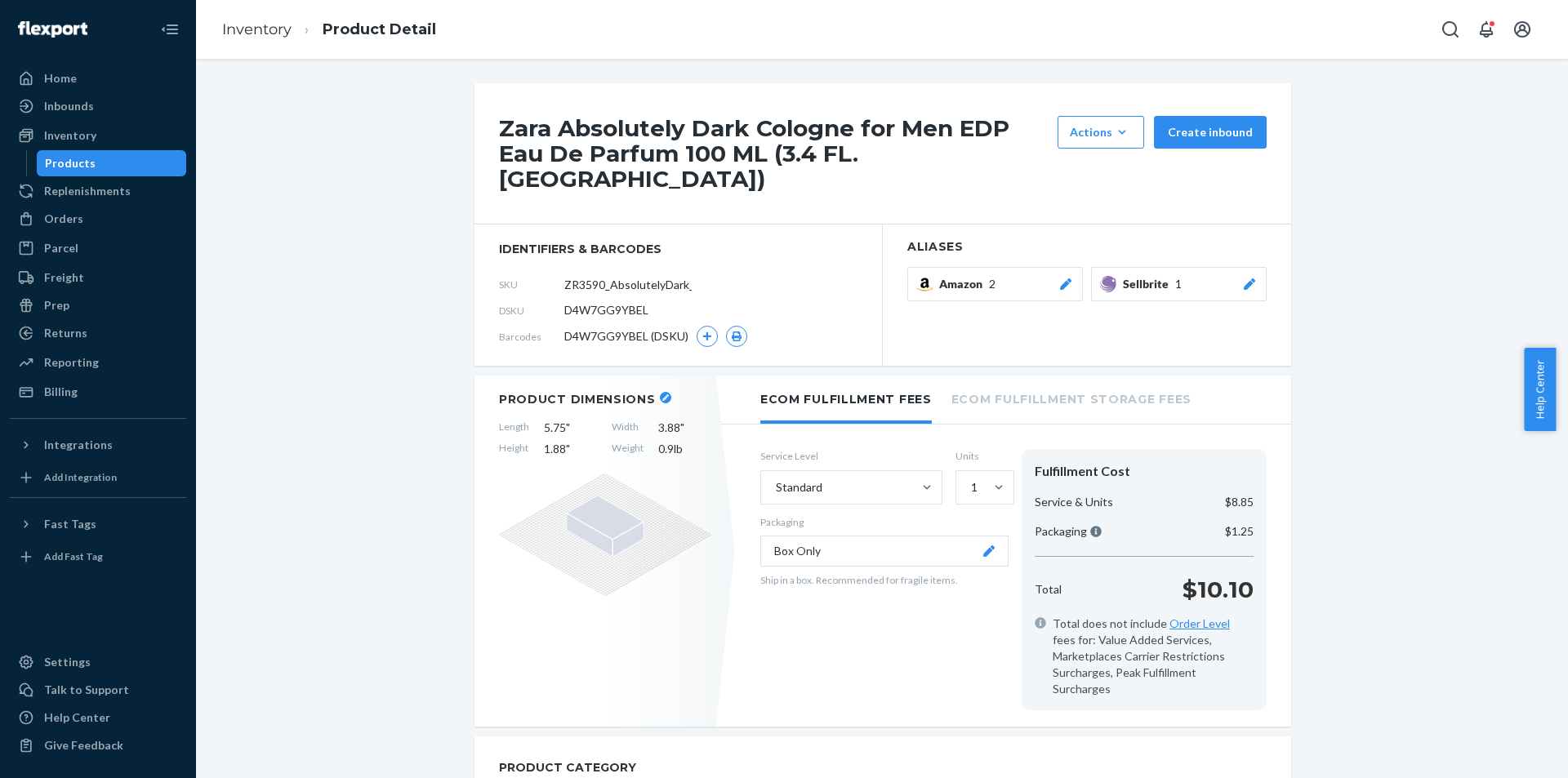
click at [1247, 267] on button "Sellbrite 1" at bounding box center [1179, 284] width 176 height 34
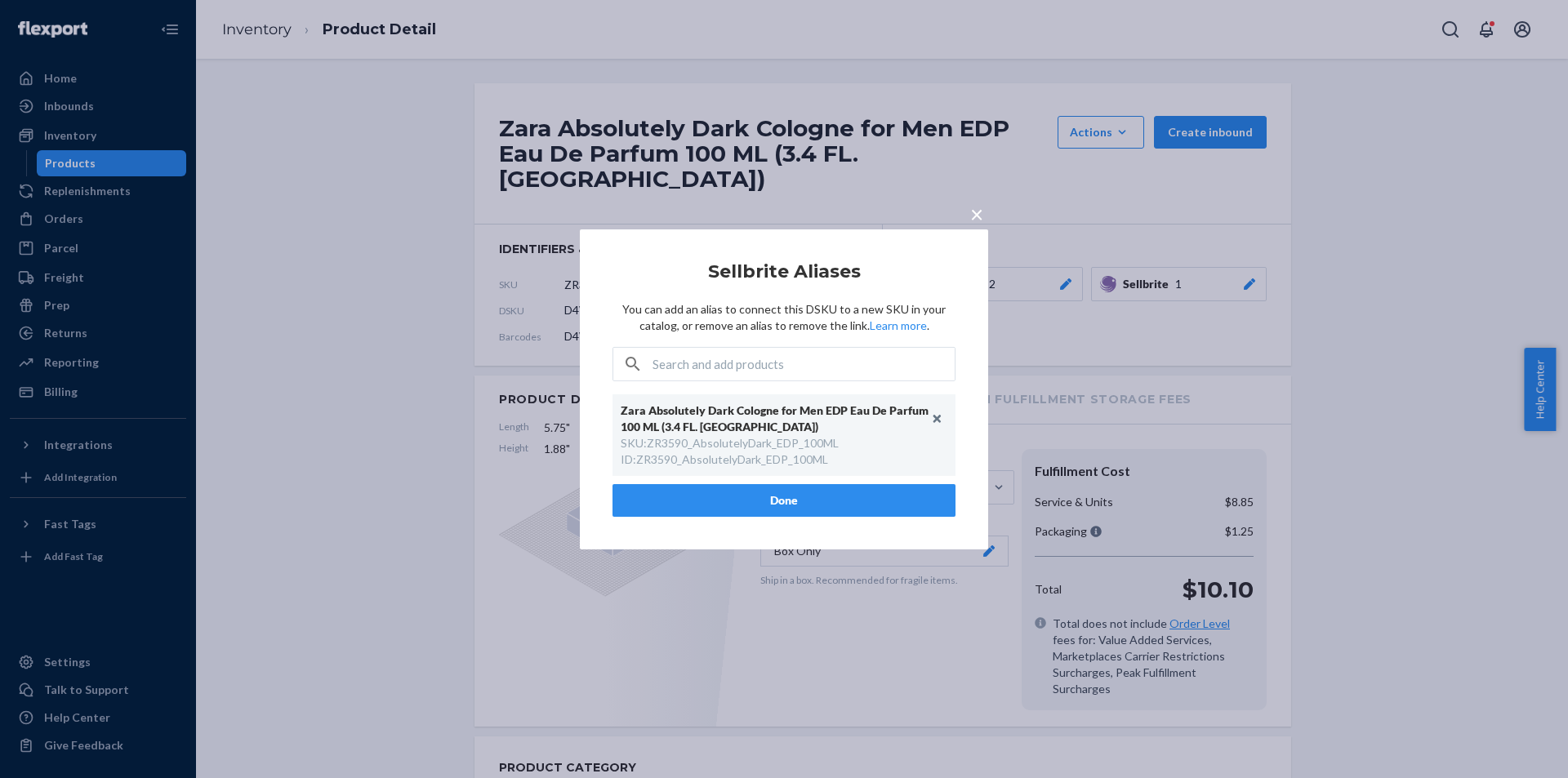
click at [972, 212] on span "×" at bounding box center [976, 212] width 13 height 27
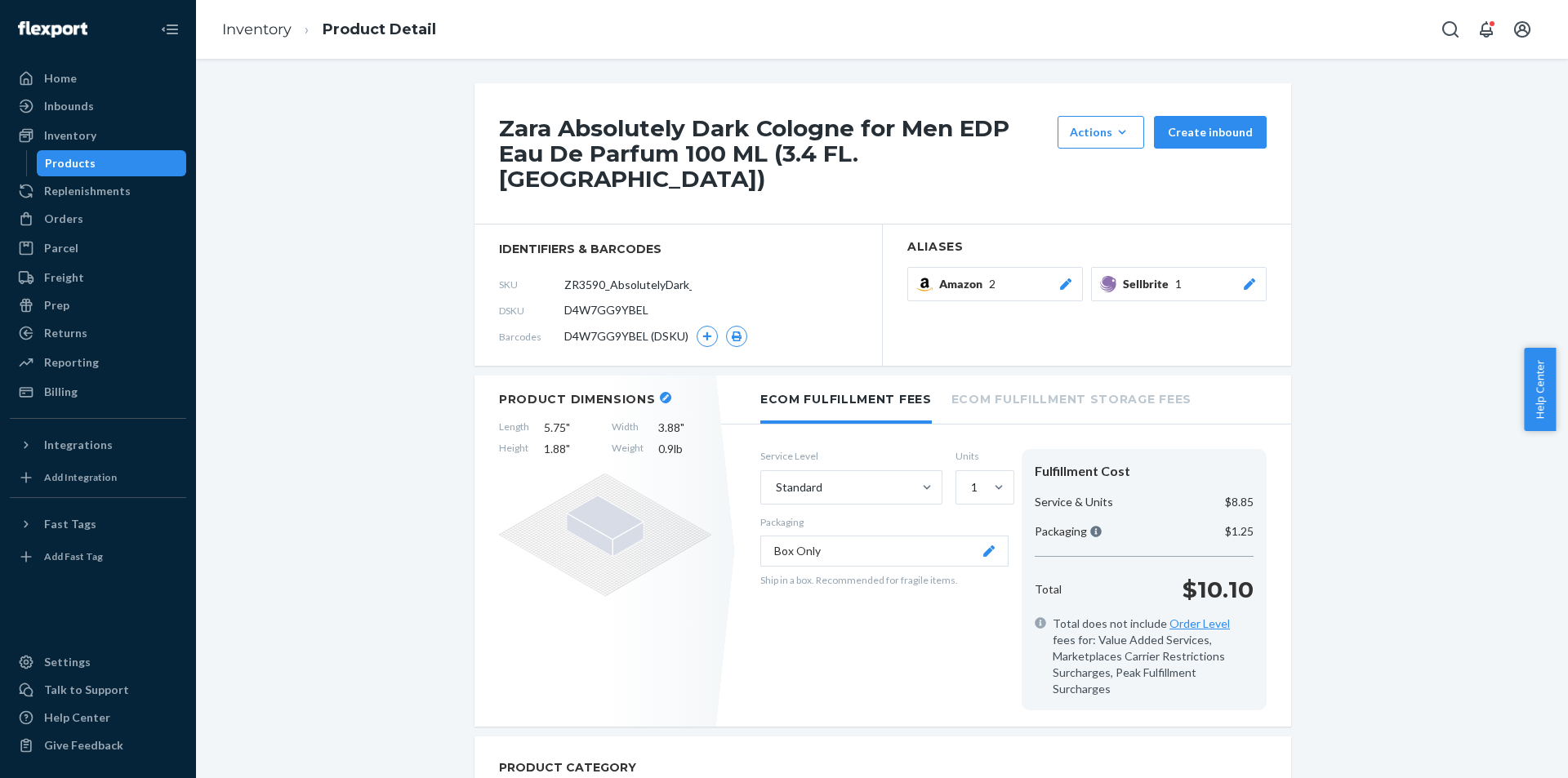
click at [135, 161] on div "Products" at bounding box center [111, 163] width 147 height 23
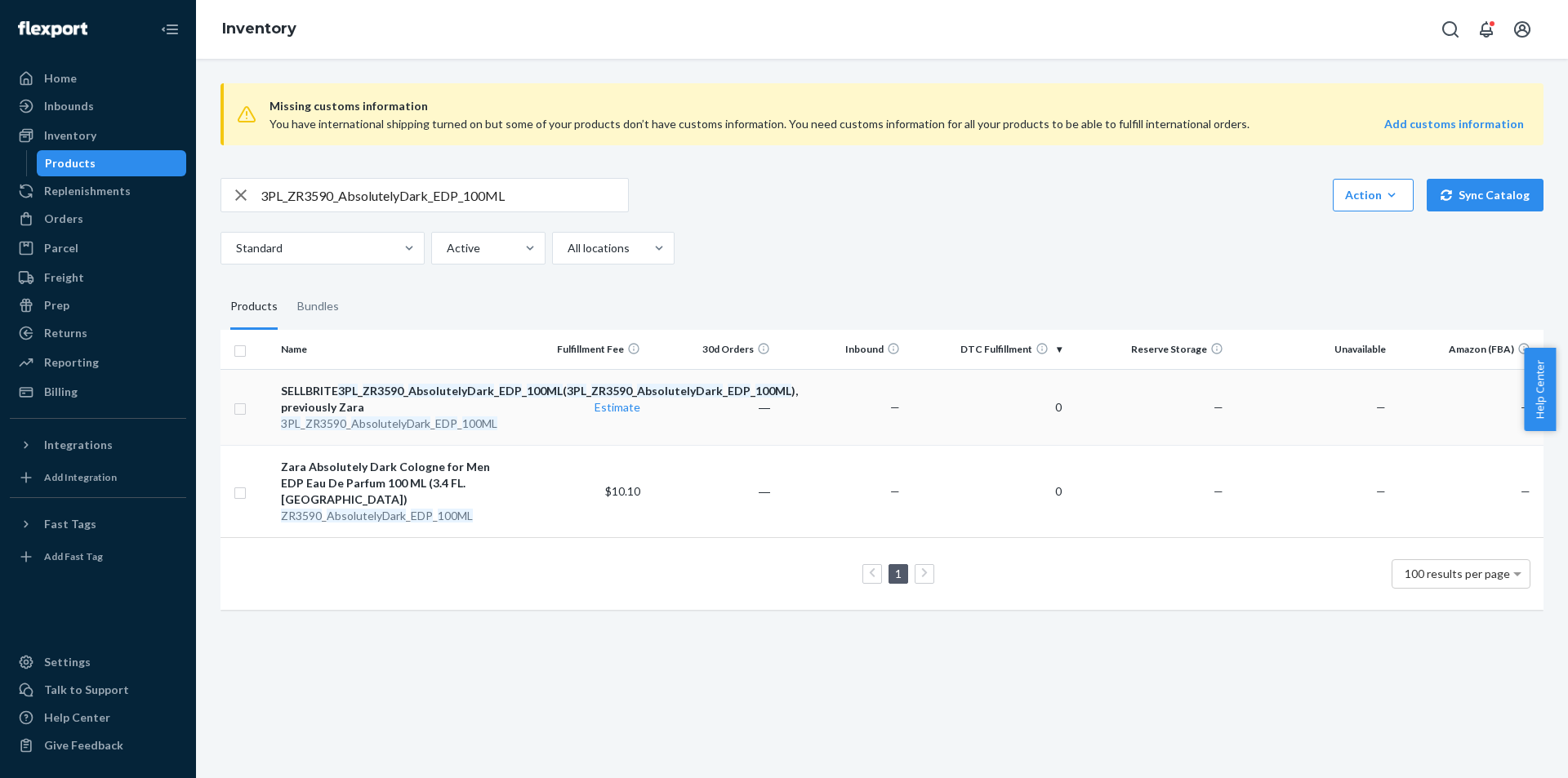
click at [404, 432] on div "3PL _ ZR3590 _ AbsolutelyDark _ EDP _ 100ML" at bounding box center [396, 423] width 231 height 16
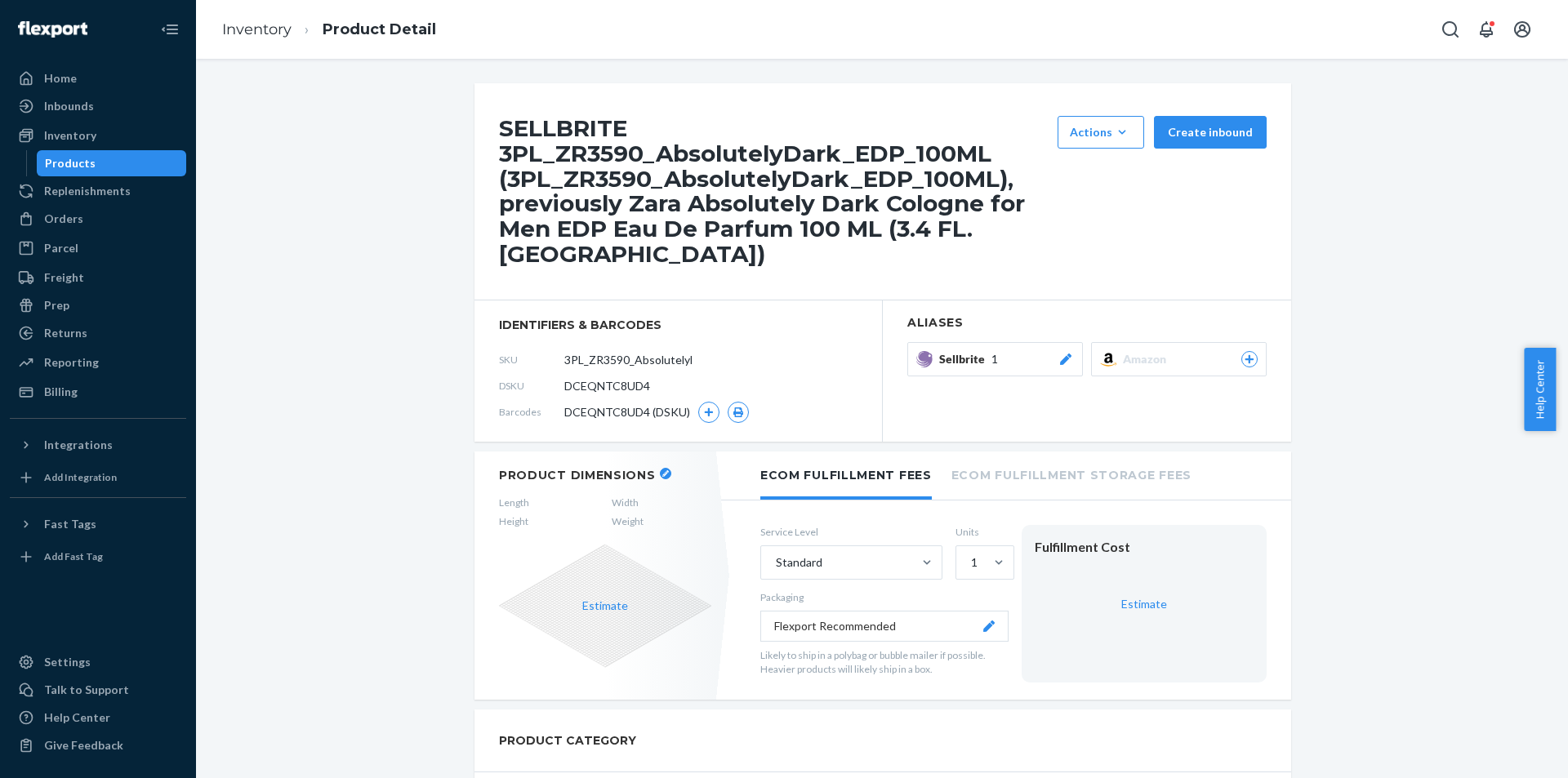
click at [142, 168] on div "Products" at bounding box center [111, 163] width 147 height 23
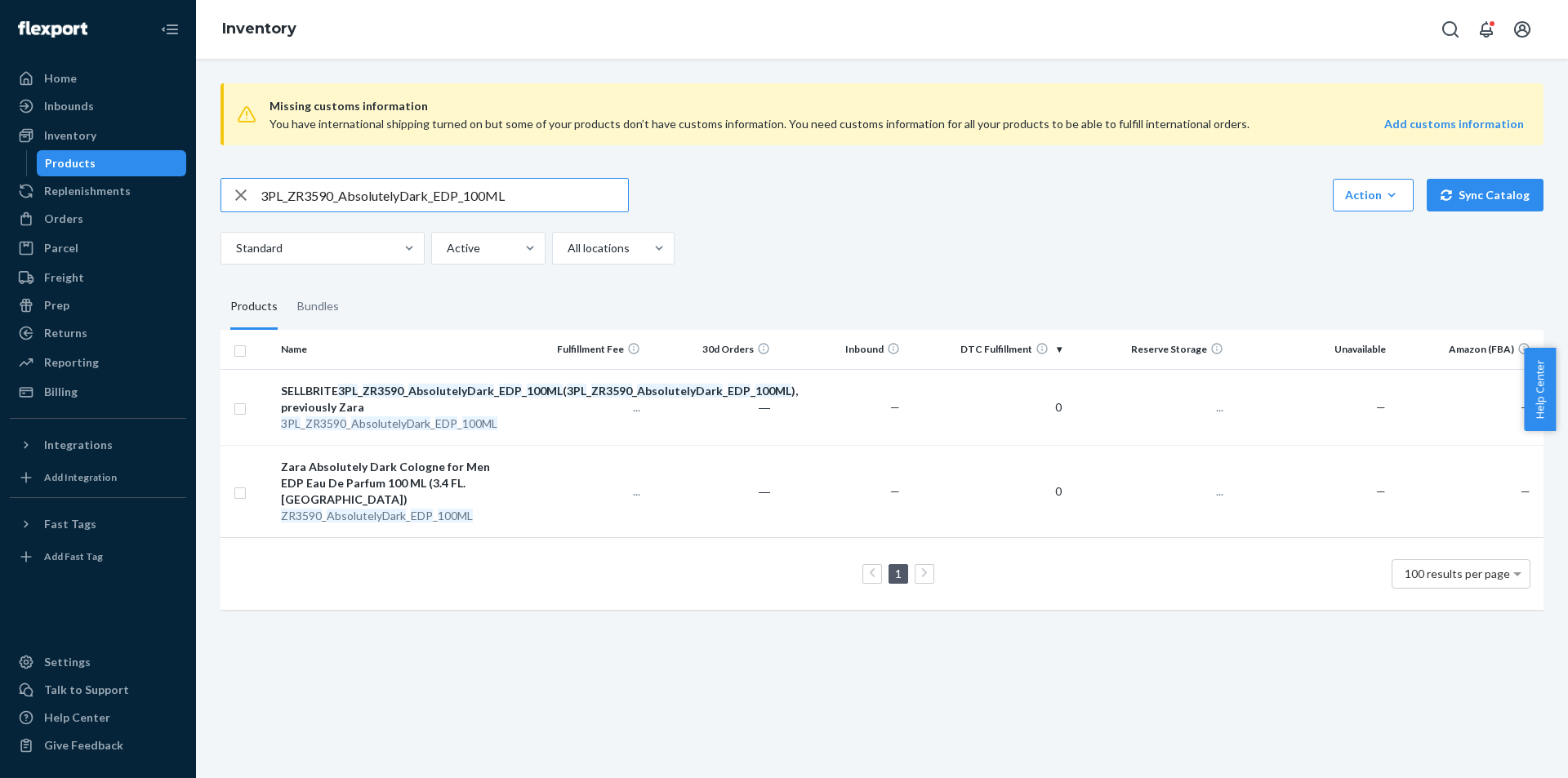
click at [534, 187] on input "3PL_ZR3590_AbsolutelyDark_EDP_100ML" at bounding box center [444, 195] width 368 height 33
type input "3PL_ZR3990_Shades_Of_Bliss_EDP_100ML"
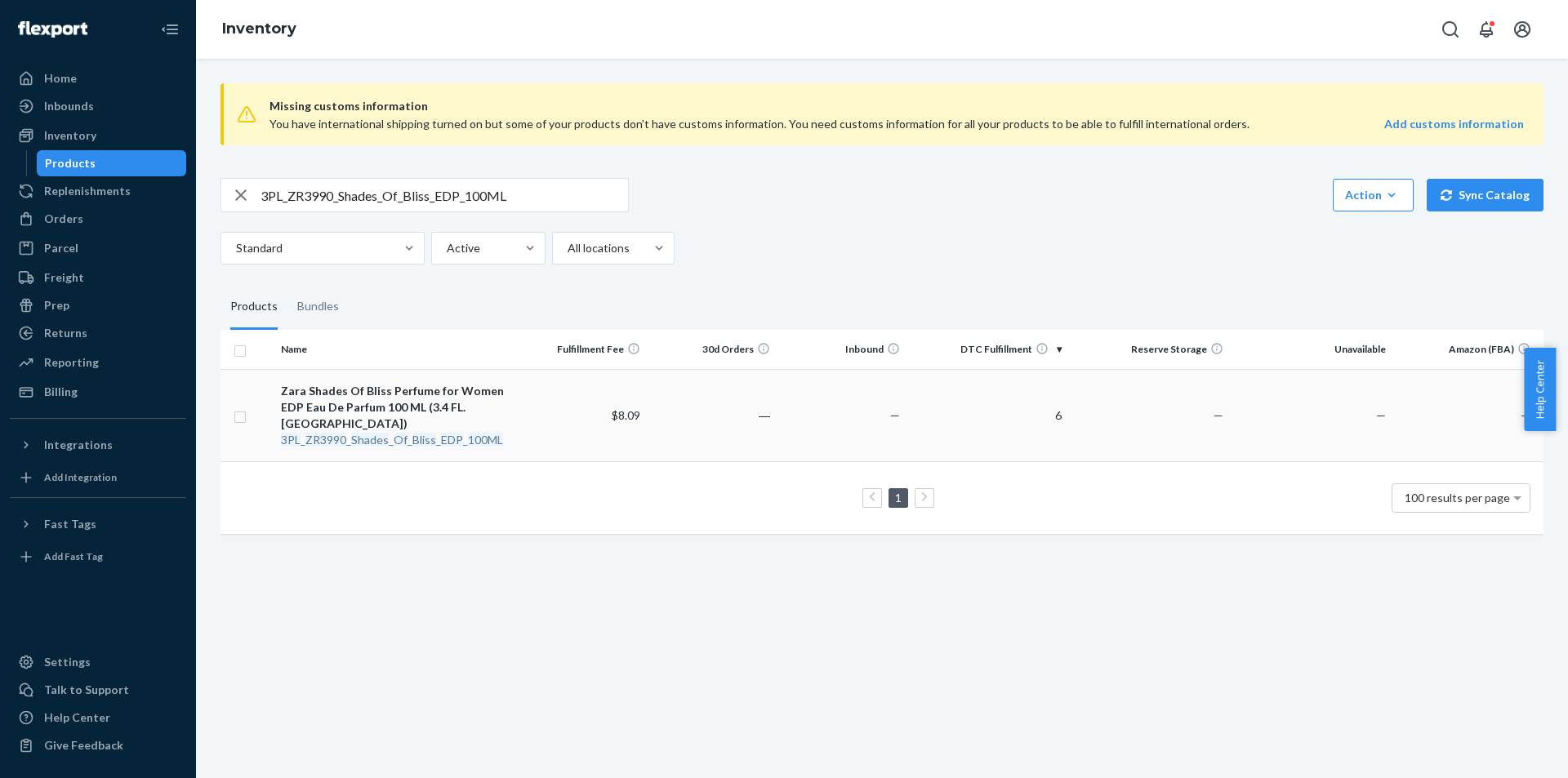
click at [426, 433] on em "Bliss" at bounding box center [424, 440] width 24 height 14
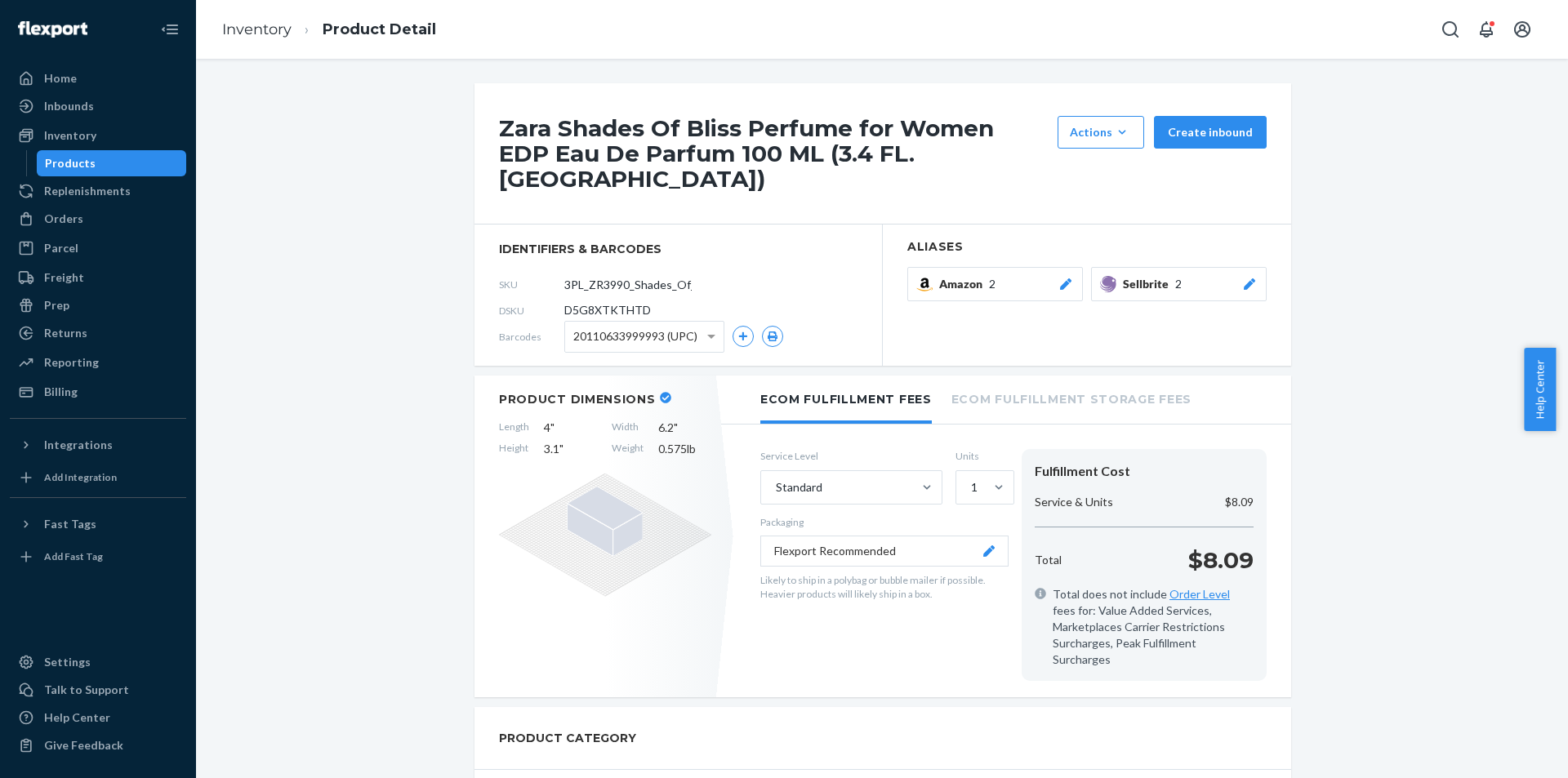
click at [1248, 278] on icon at bounding box center [1249, 284] width 16 height 11
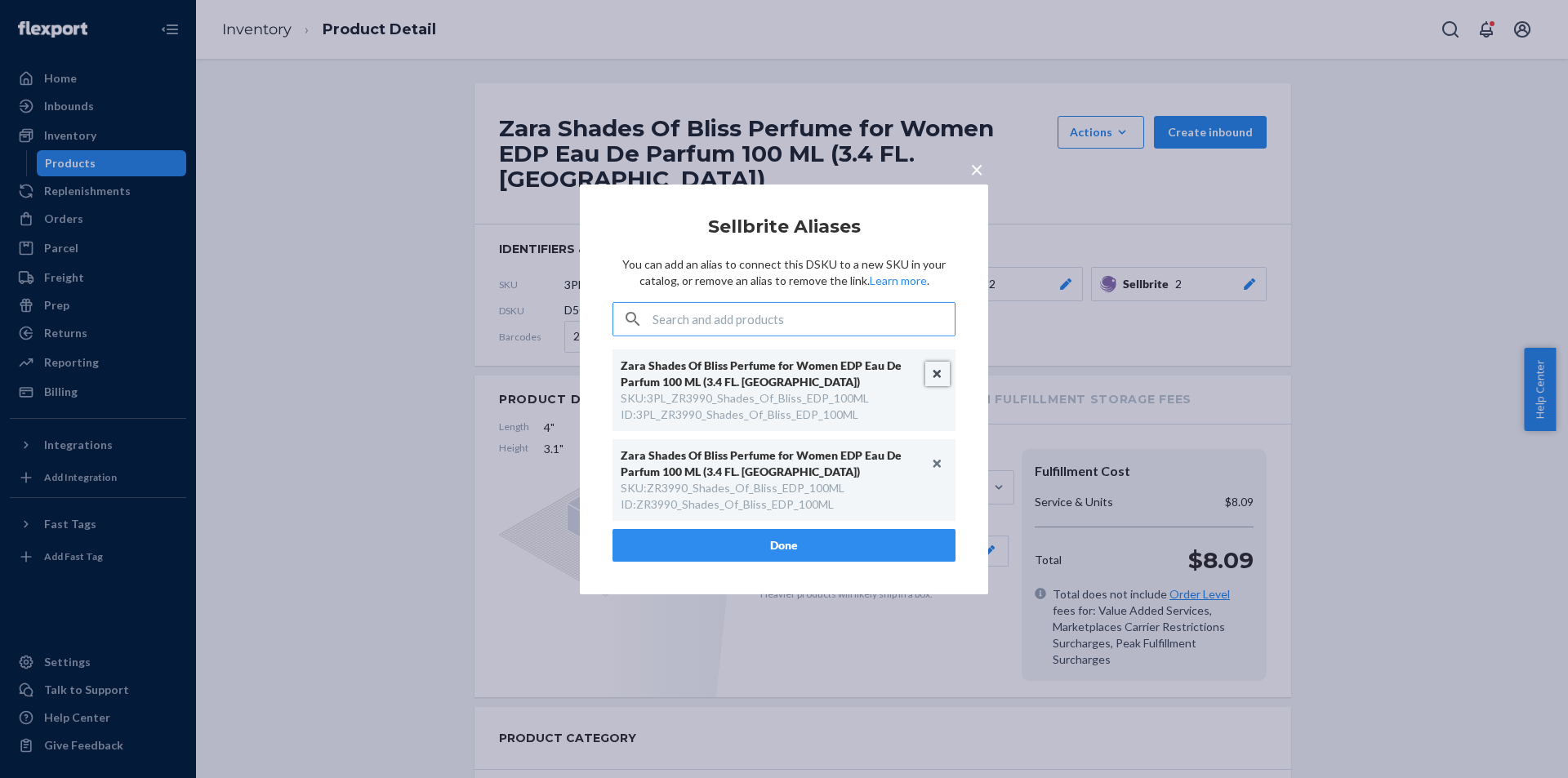
click at [939, 366] on button "Unlink" at bounding box center [937, 374] width 25 height 25
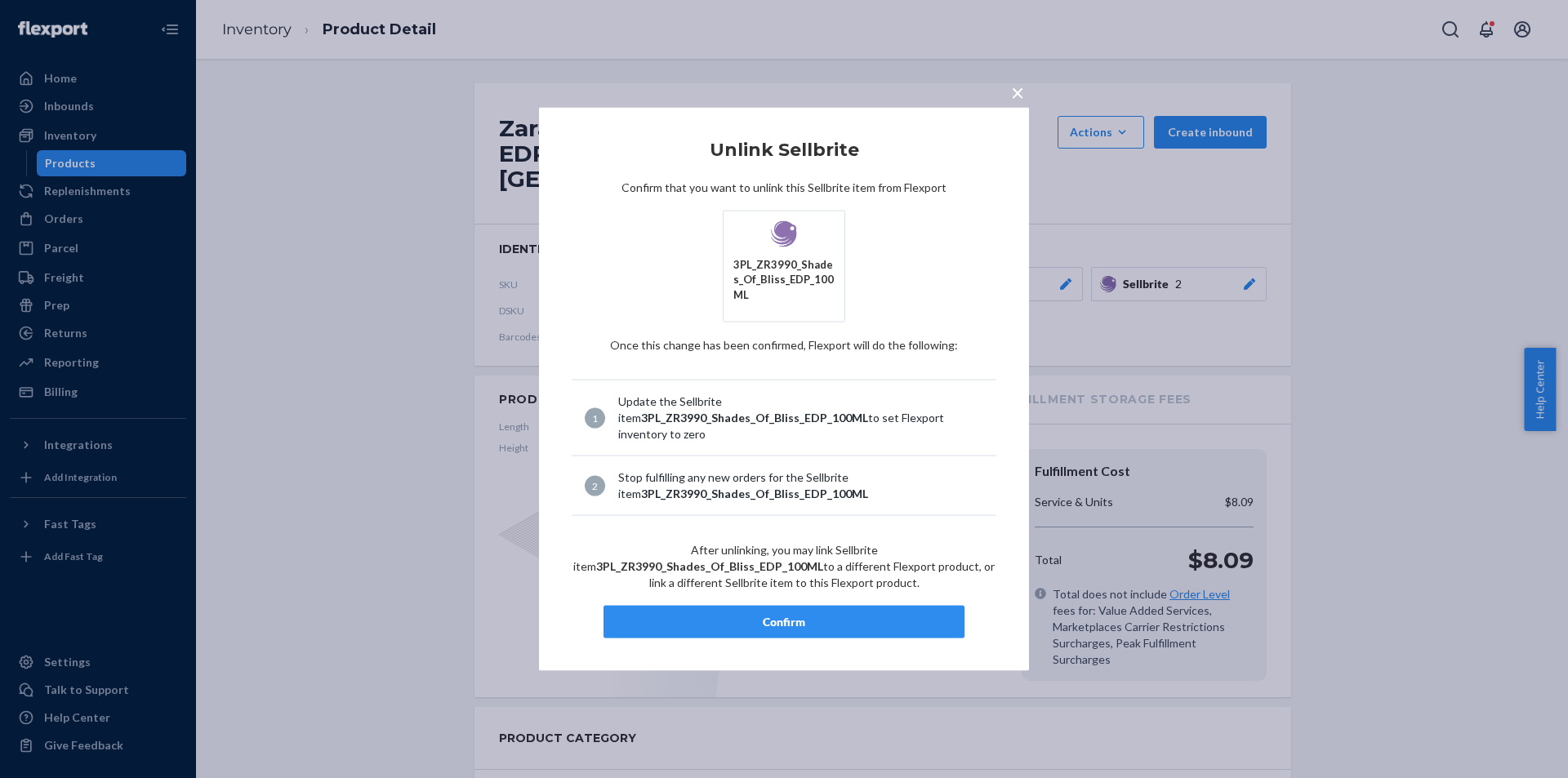
click at [785, 606] on button "Confirm" at bounding box center [784, 622] width 361 height 33
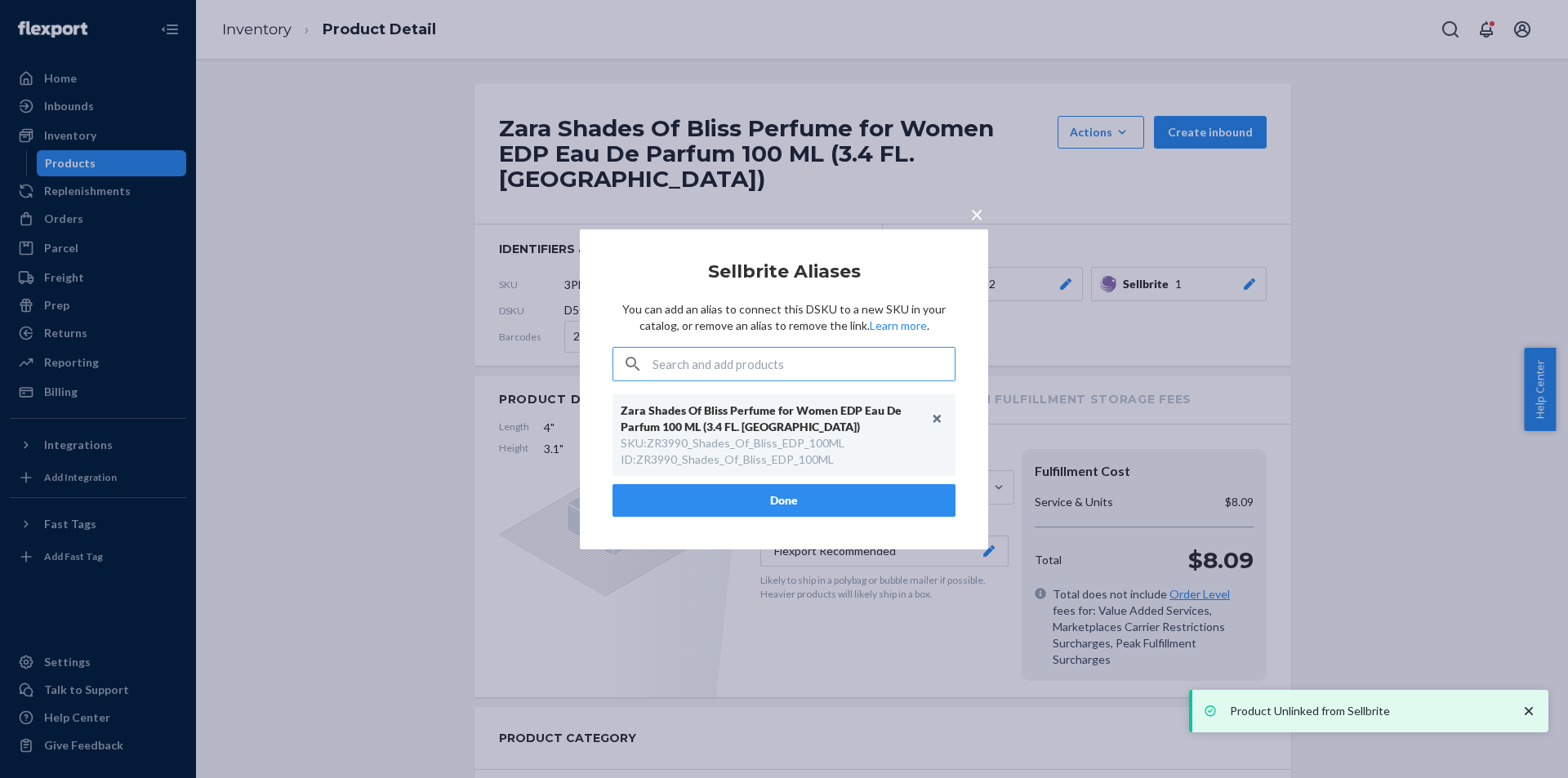
click at [754, 458] on div "ID : ZR3990_Shades_Of_Bliss_EDP_100ML" at bounding box center [727, 459] width 213 height 16
copy div "ZR3990_Shades_Of_Bliss_EDP_100ML"
click at [775, 491] on button "Done" at bounding box center [784, 500] width 343 height 33
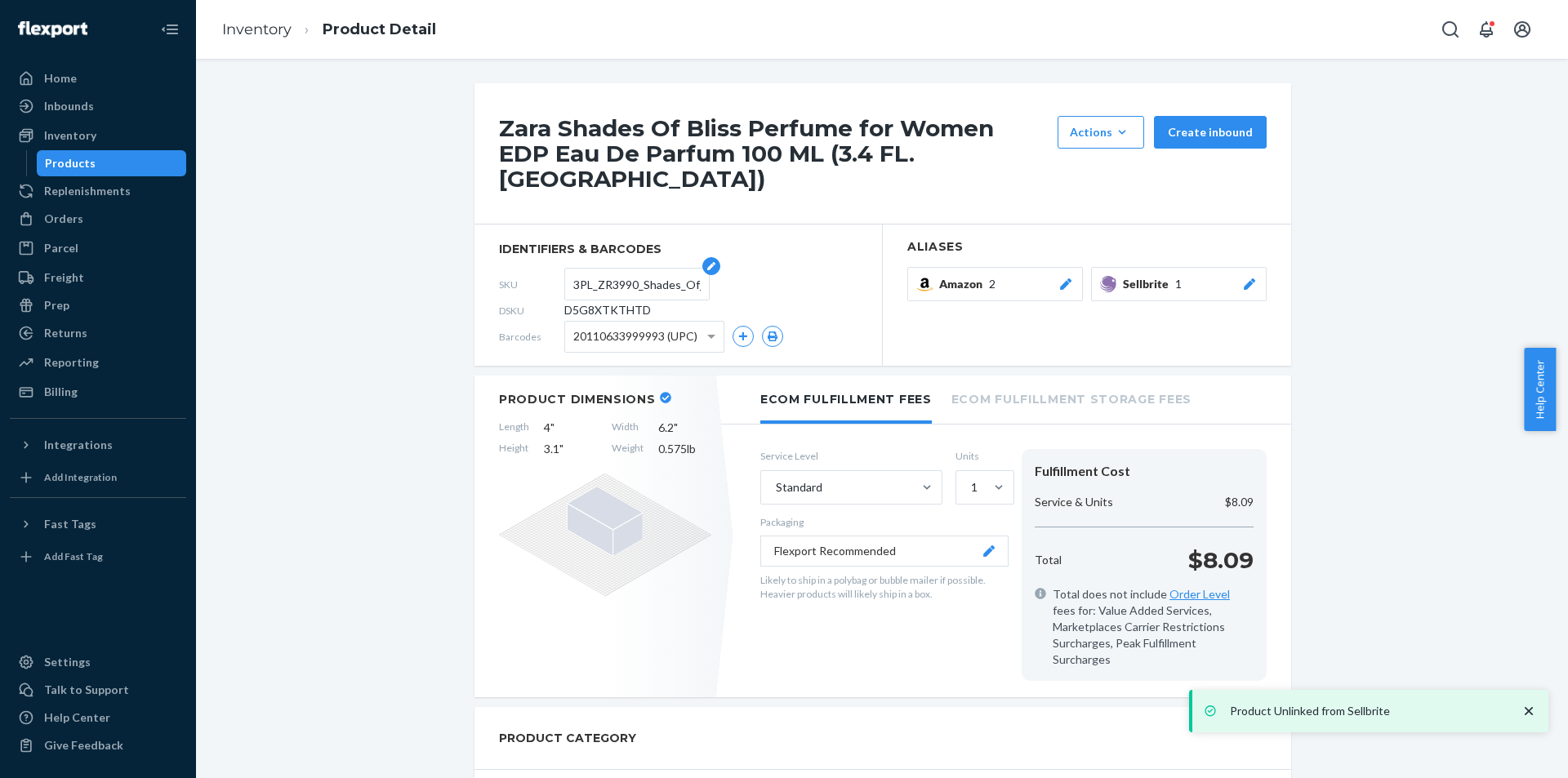
click at [623, 268] on input "3PL_ZR3990_Shades_Of_Bliss_EDP_100ML" at bounding box center [637, 284] width 128 height 31
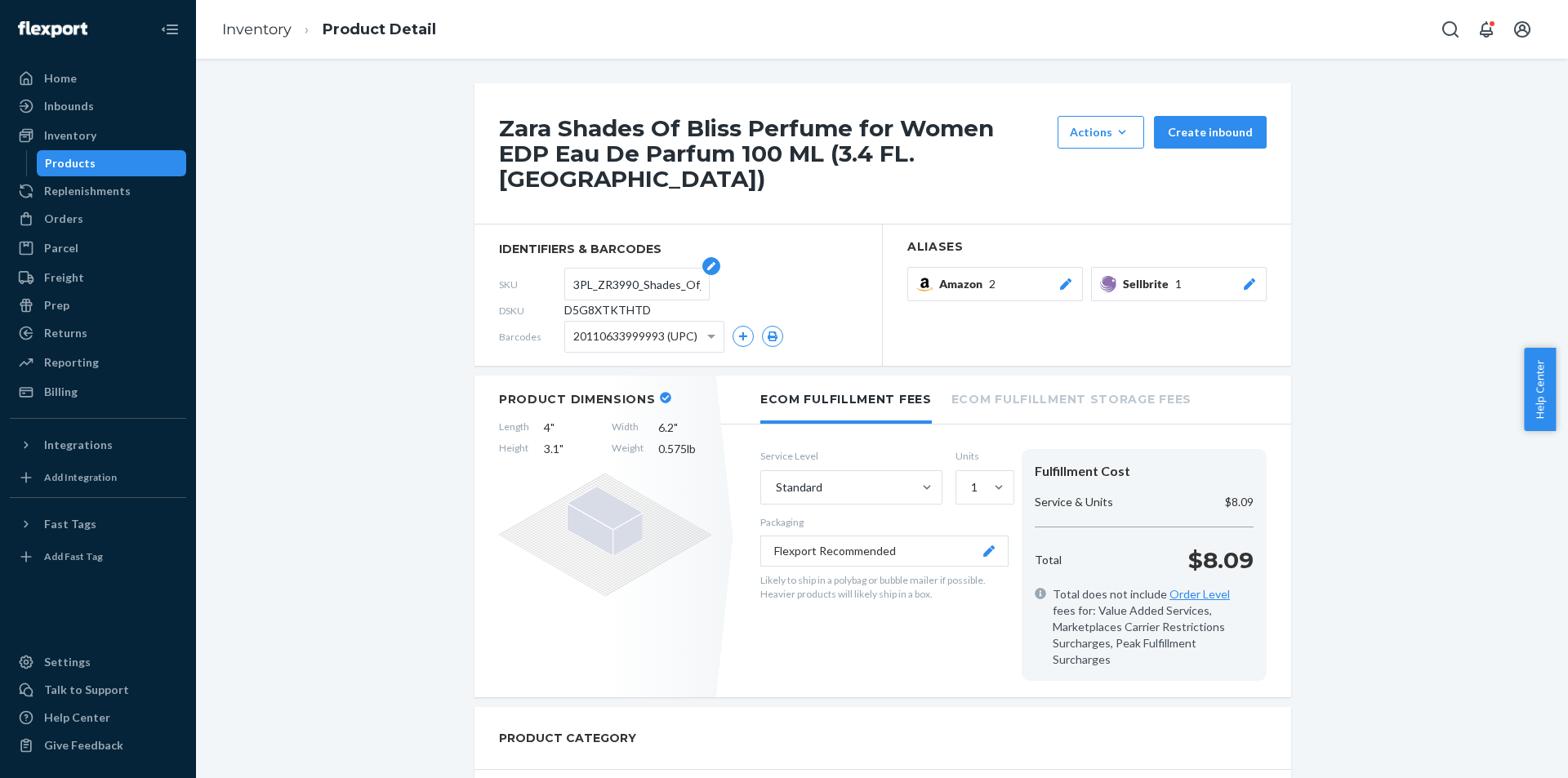
click at [623, 268] on input "3PL_ZR3990_Shades_Of_Bliss_EDP_100ML" at bounding box center [637, 284] width 128 height 31
paste input "text"
type input "ZR3990_Shades_Of_Bliss_EDP_100ML"
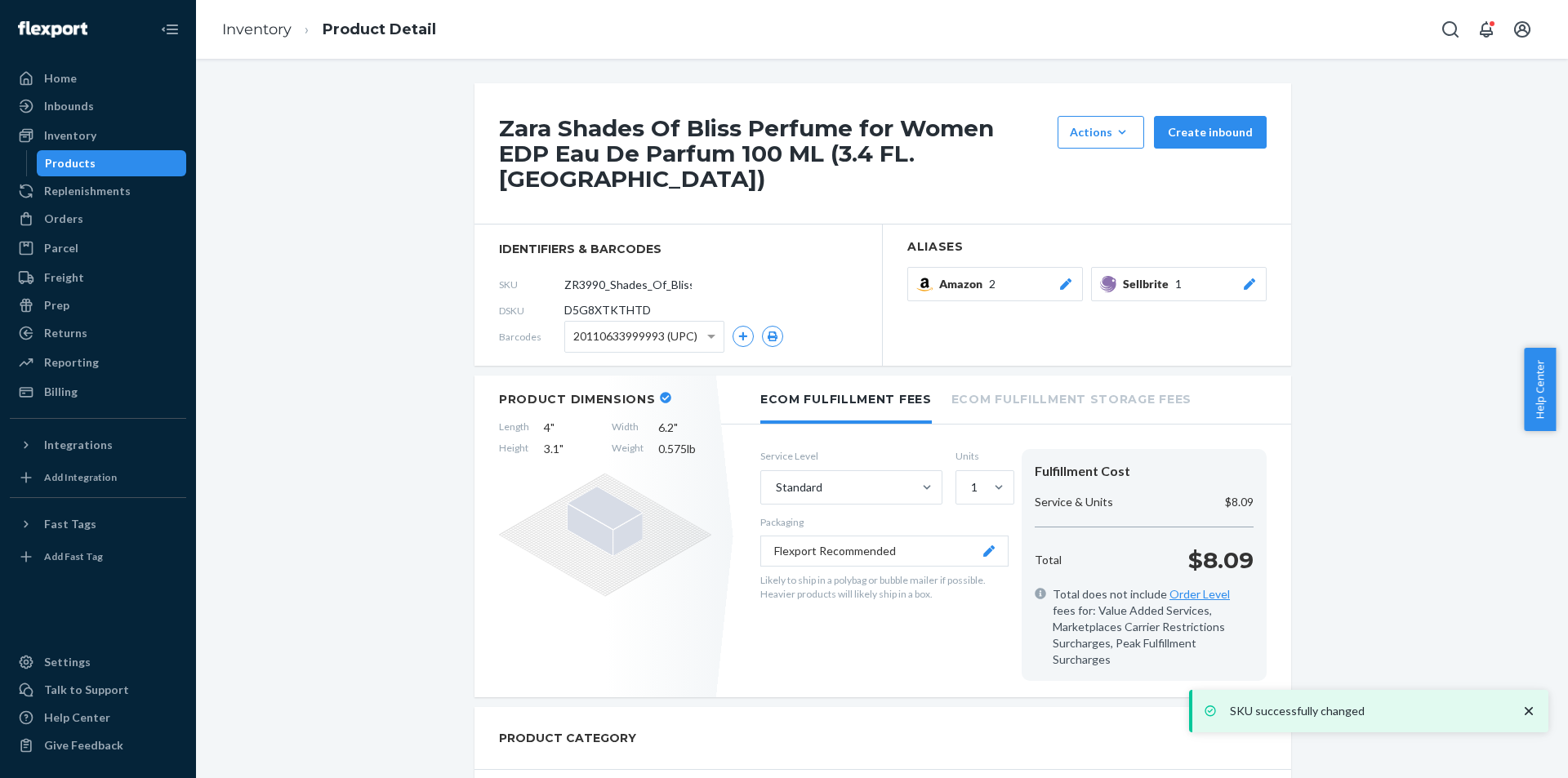
click at [107, 161] on div "Products" at bounding box center [111, 163] width 147 height 23
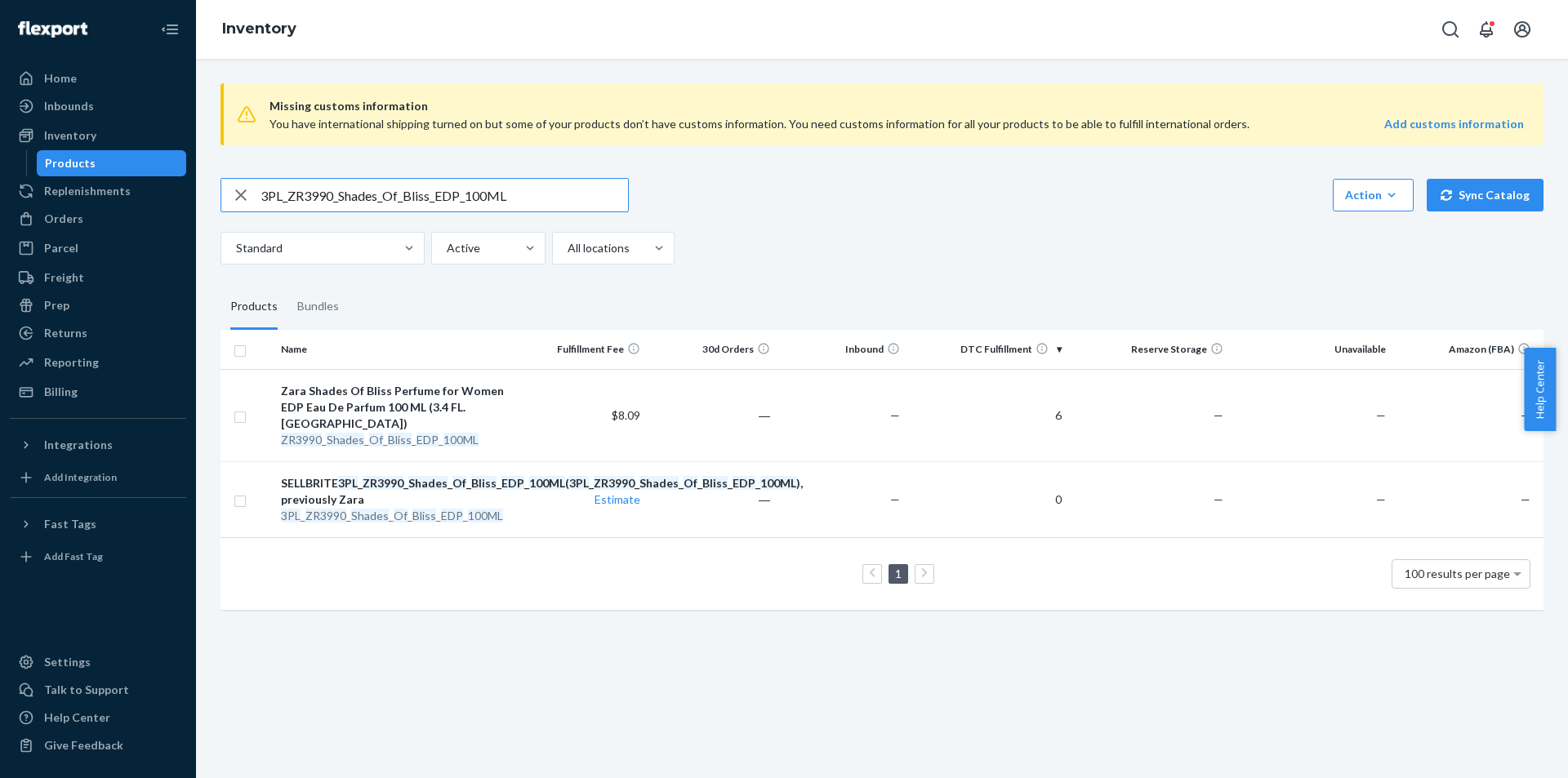
click at [373, 206] on input "3PL_ZR3990_Shades_Of_Bliss_EDP_100ML" at bounding box center [444, 195] width 368 height 33
paste input "2290_SeoulWinter_EDT_9"
type input "3PL_ZR2290_SeoulWinter_EDT_90ML"
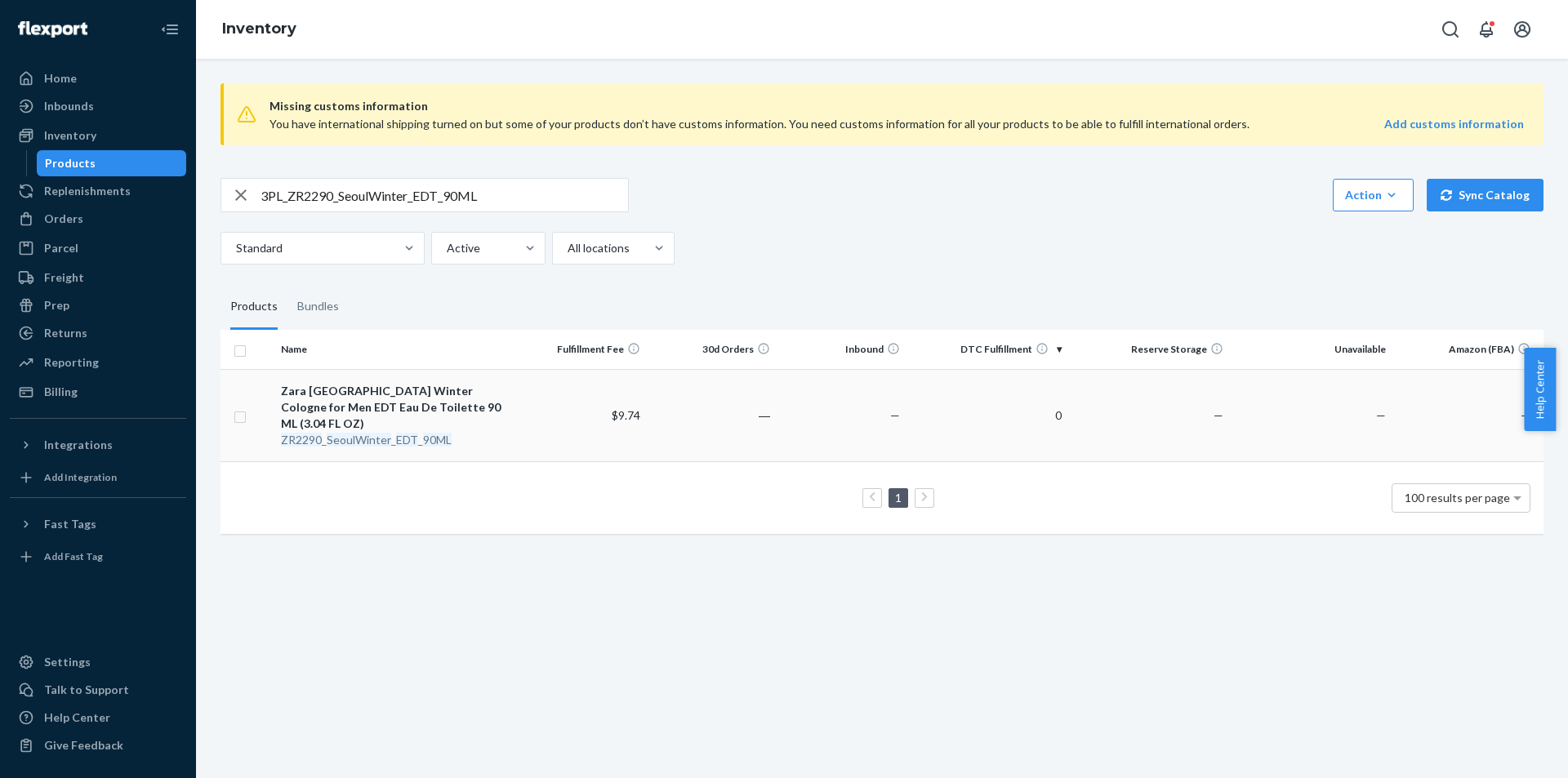
click at [376, 433] on em "SeoulWinter" at bounding box center [358, 440] width 64 height 14
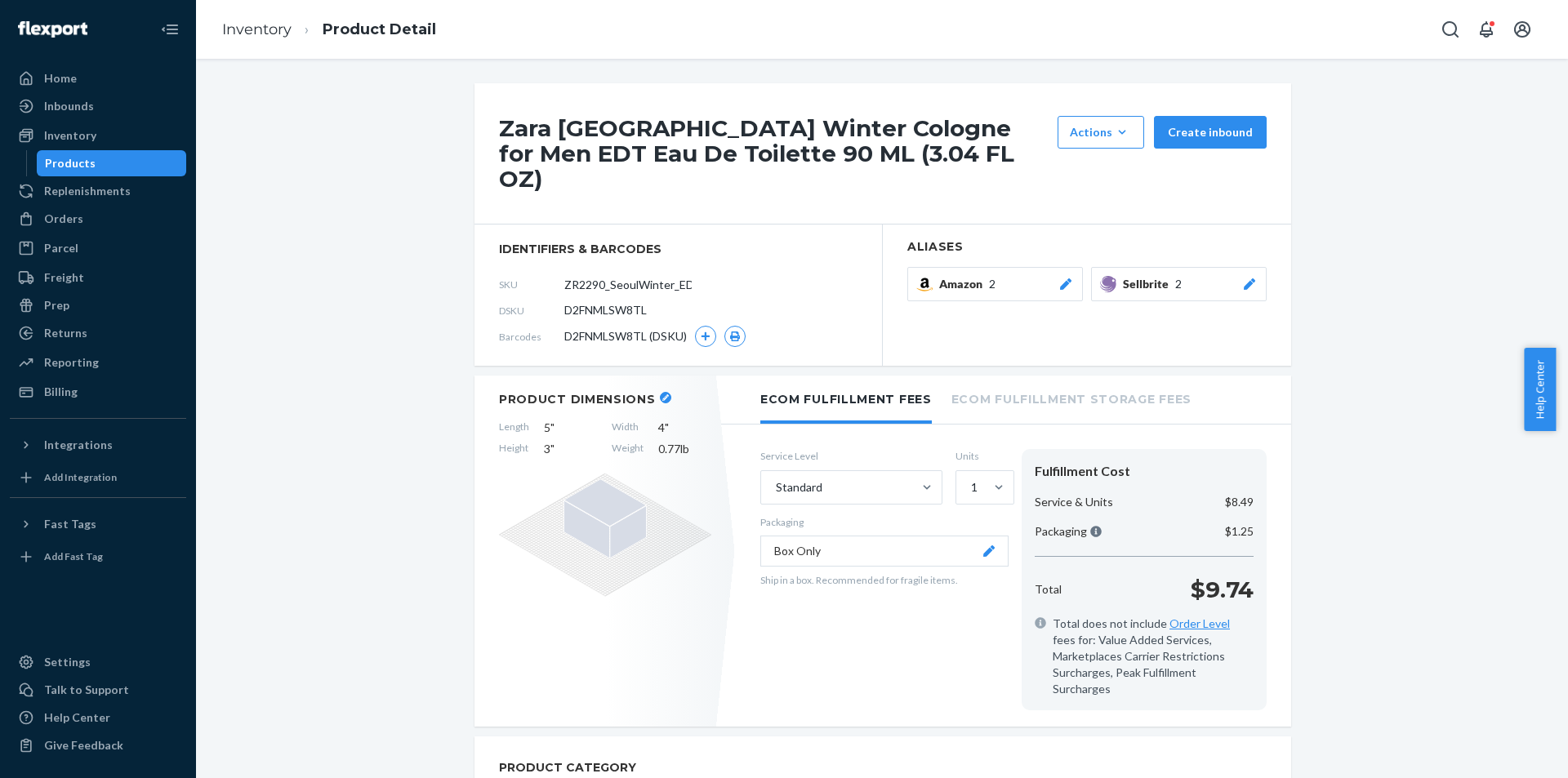
click at [1248, 276] on div at bounding box center [1249, 284] width 16 height 16
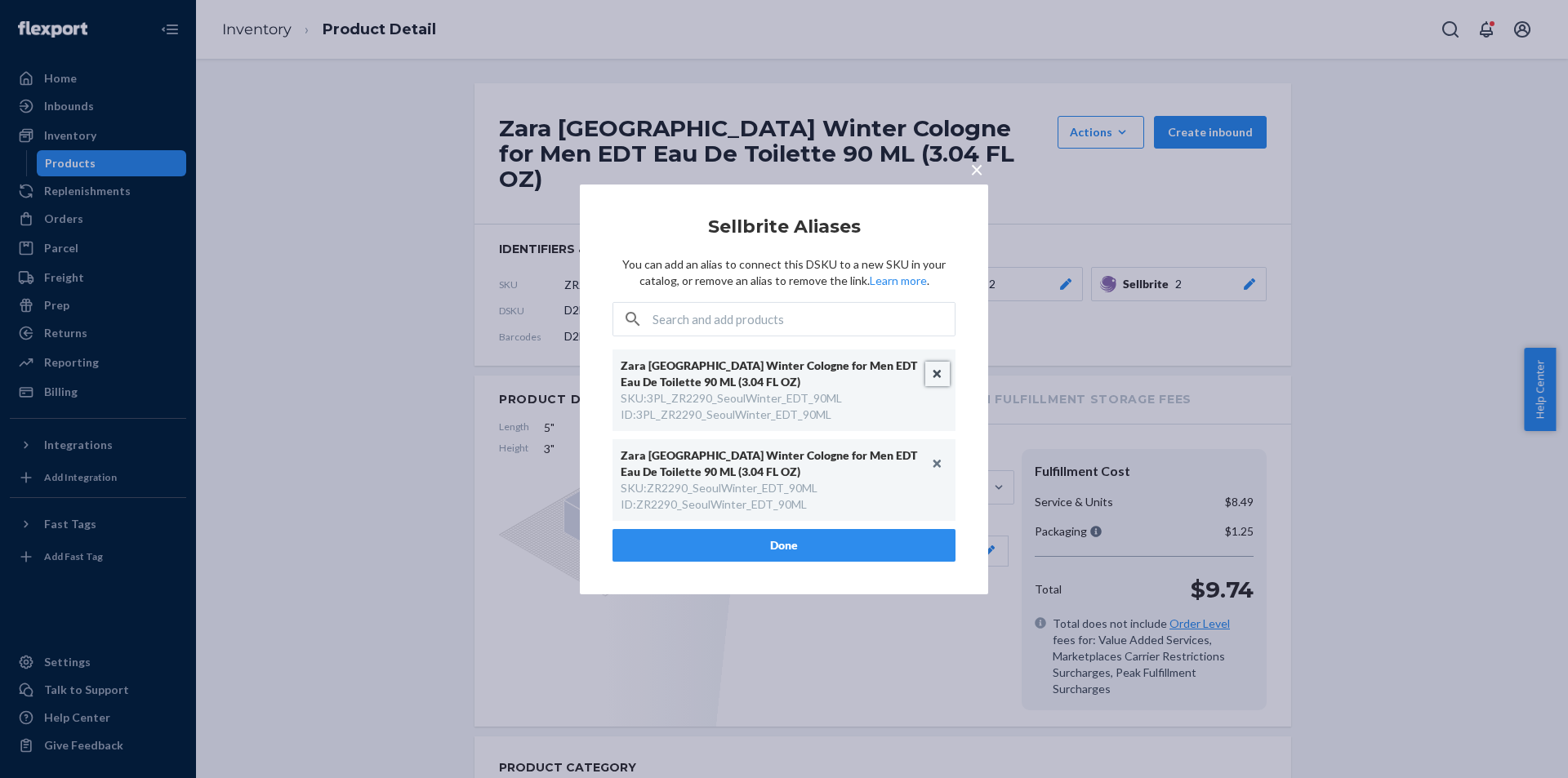
click at [943, 372] on button "Unlink" at bounding box center [937, 374] width 25 height 25
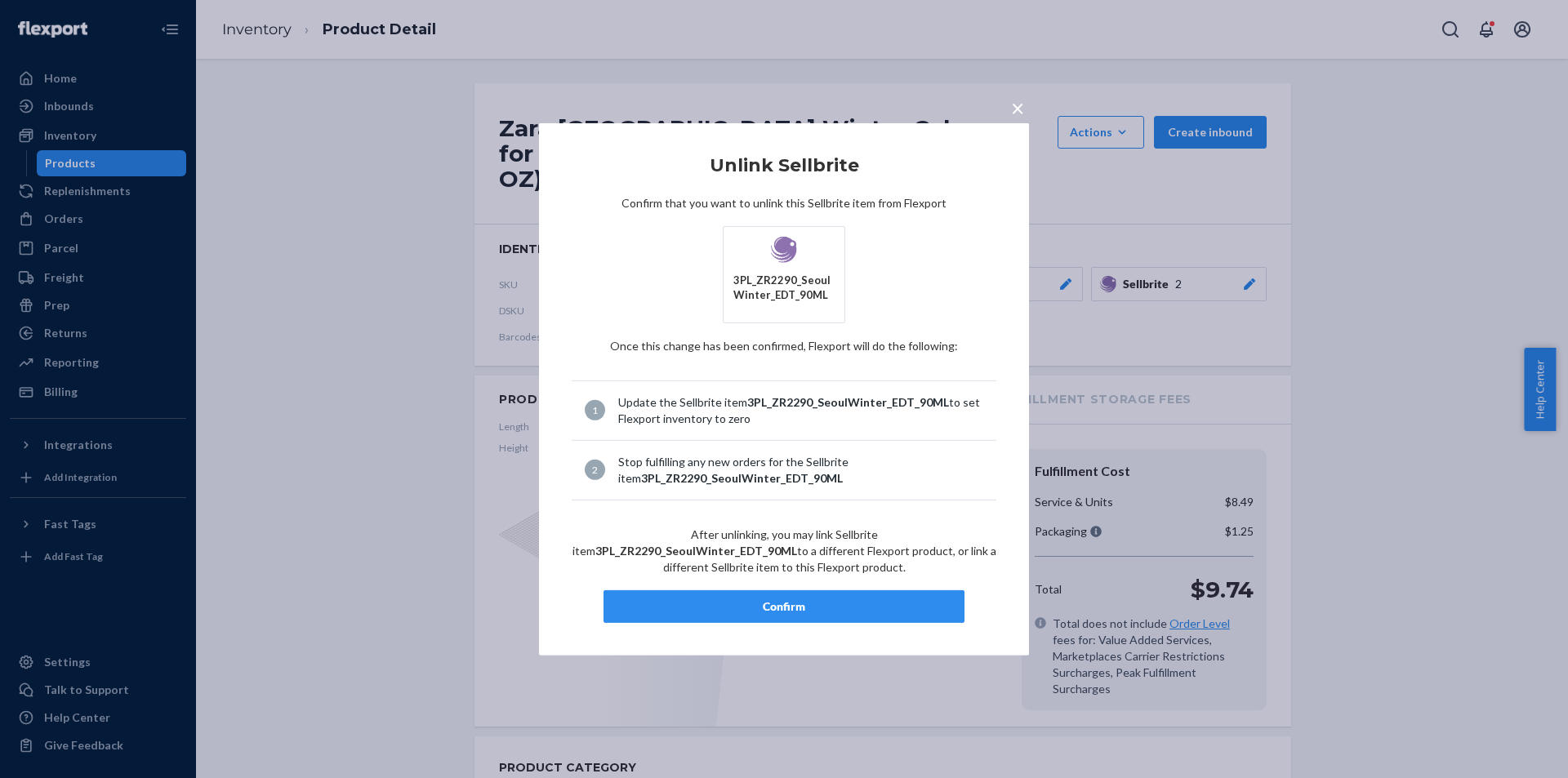
click at [802, 598] on div "Confirm" at bounding box center [784, 606] width 333 height 16
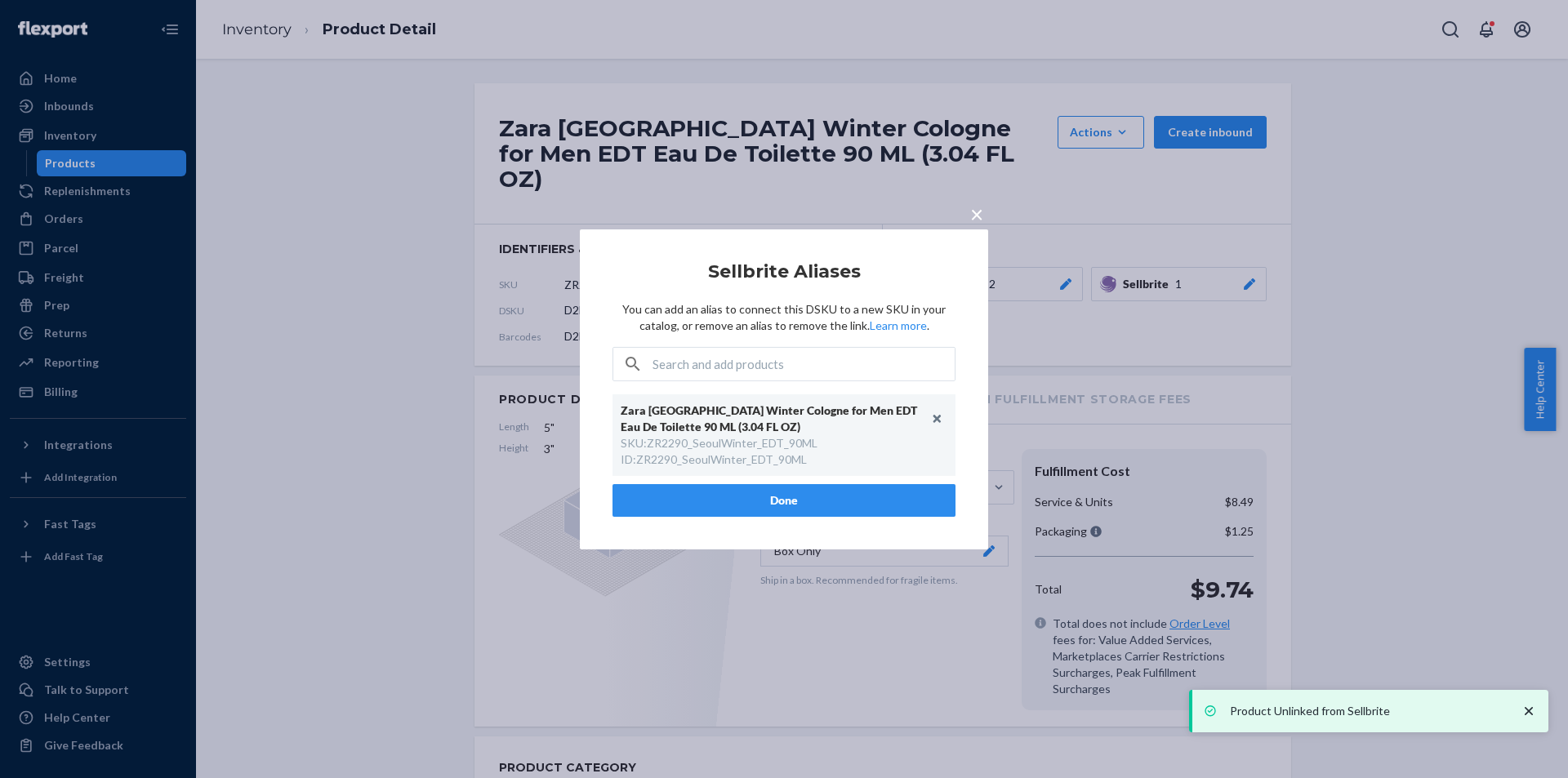
click at [781, 505] on button "Done" at bounding box center [784, 500] width 343 height 33
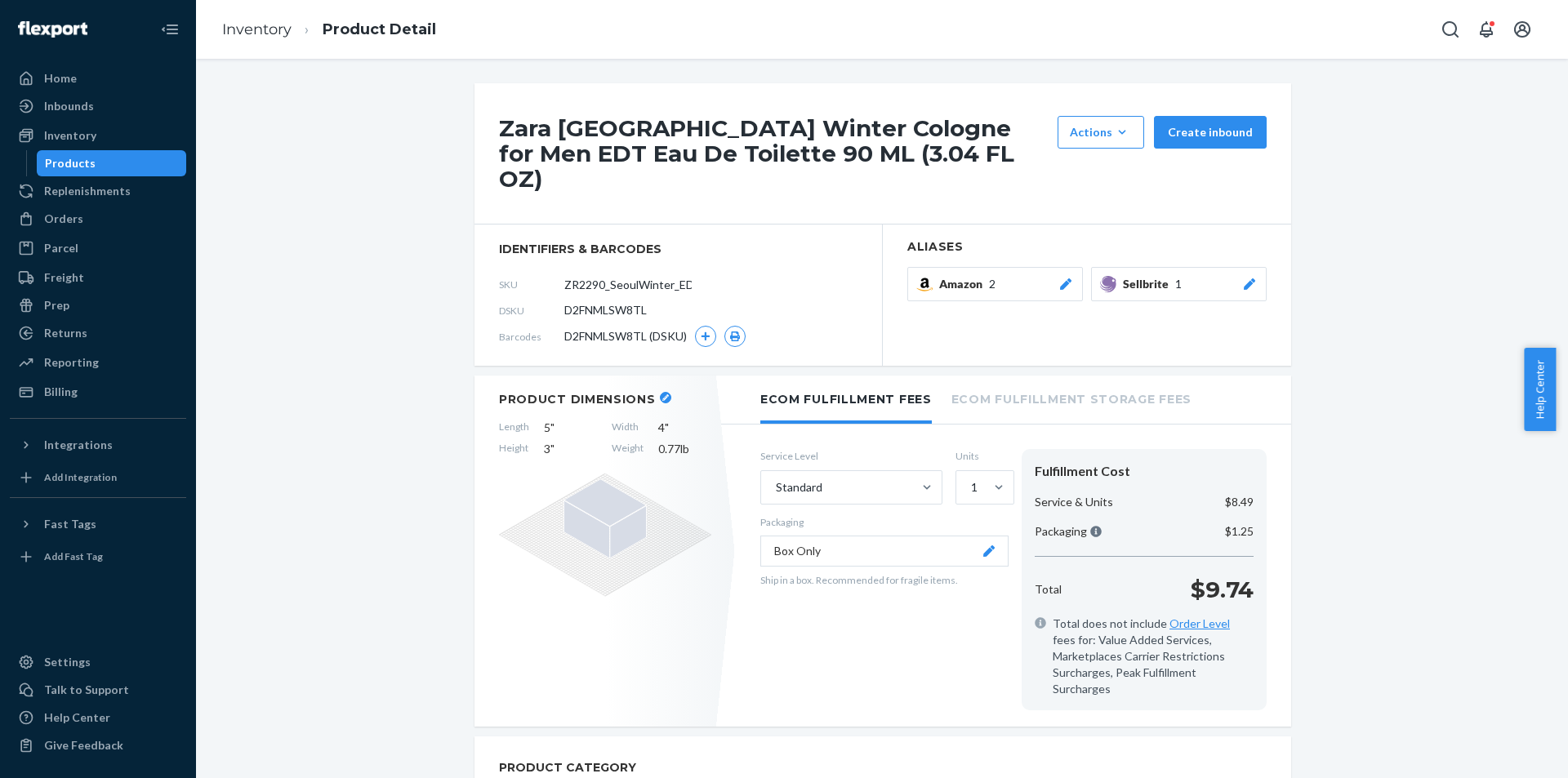
click at [106, 158] on div "Products" at bounding box center [111, 163] width 147 height 23
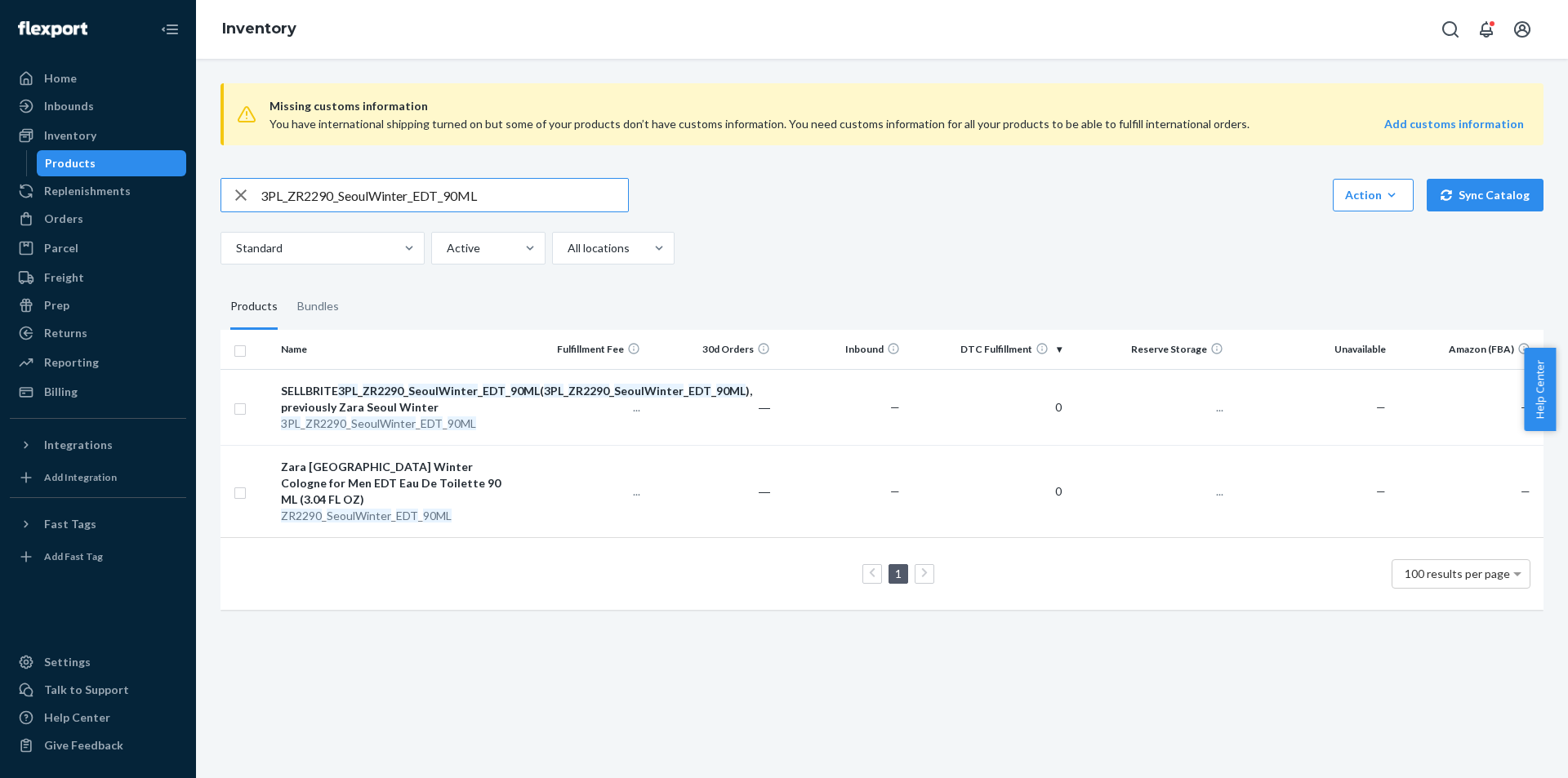
click at [514, 196] on input "3PL_ZR2290_SeoulWinter_EDT_90ML" at bounding box center [444, 195] width 368 height 33
type input "3PL_ZR2290_Seoul_Summer_EDT_1x_90ML"
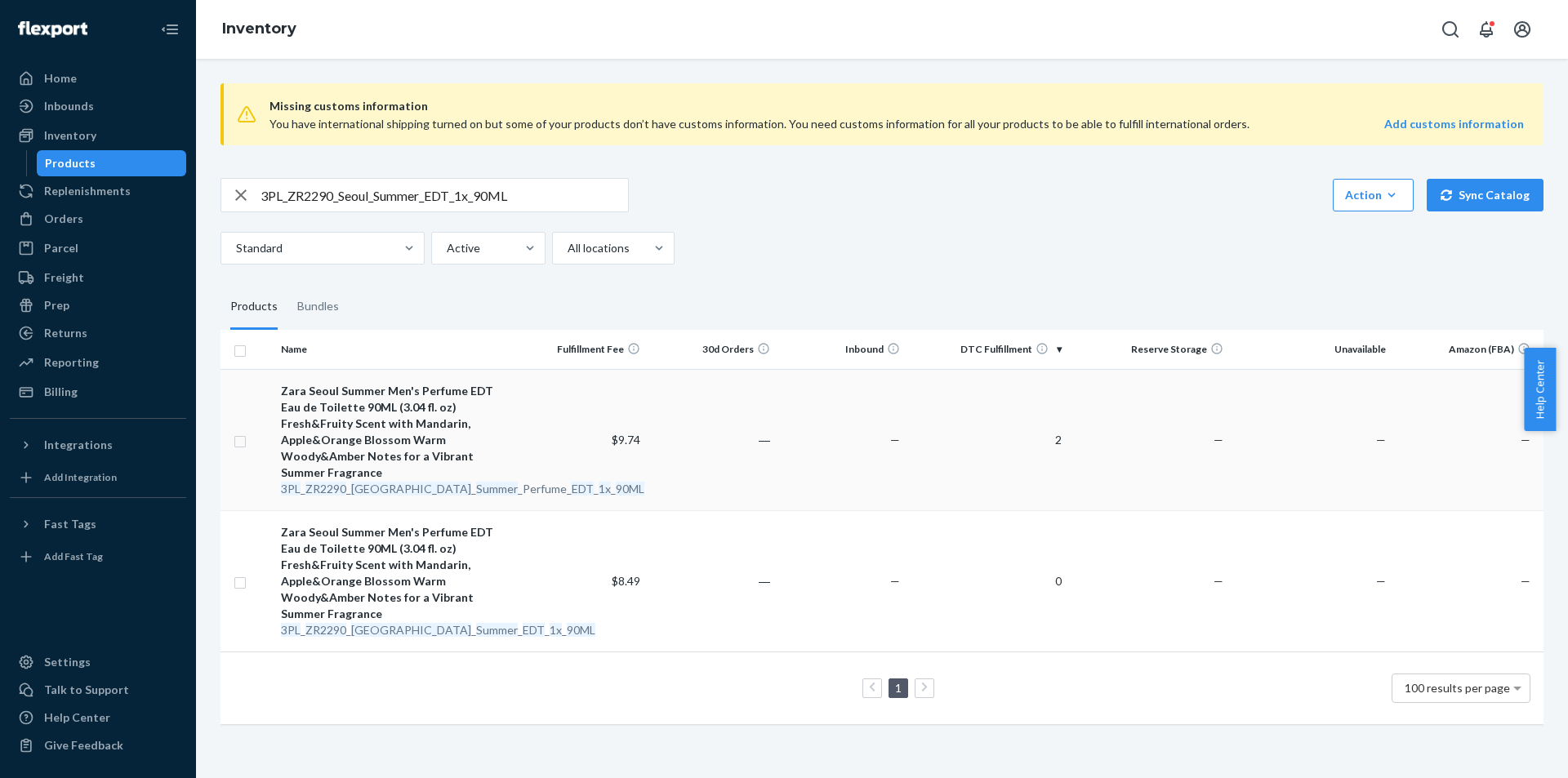
click at [572, 482] on em "EDT" at bounding box center [583, 488] width 22 height 14
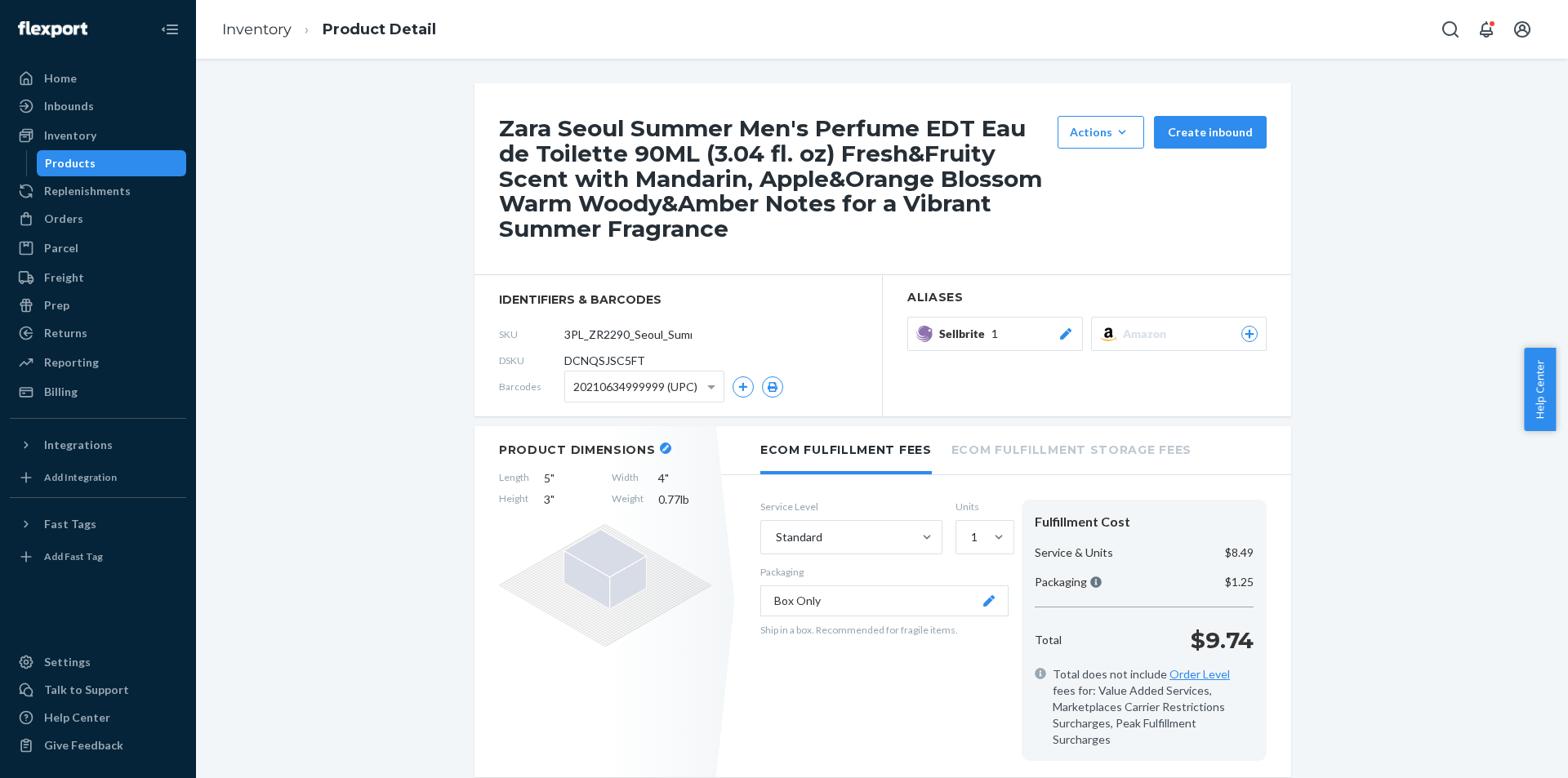
click at [1059, 340] on div at bounding box center [1066, 333] width 16 height 16
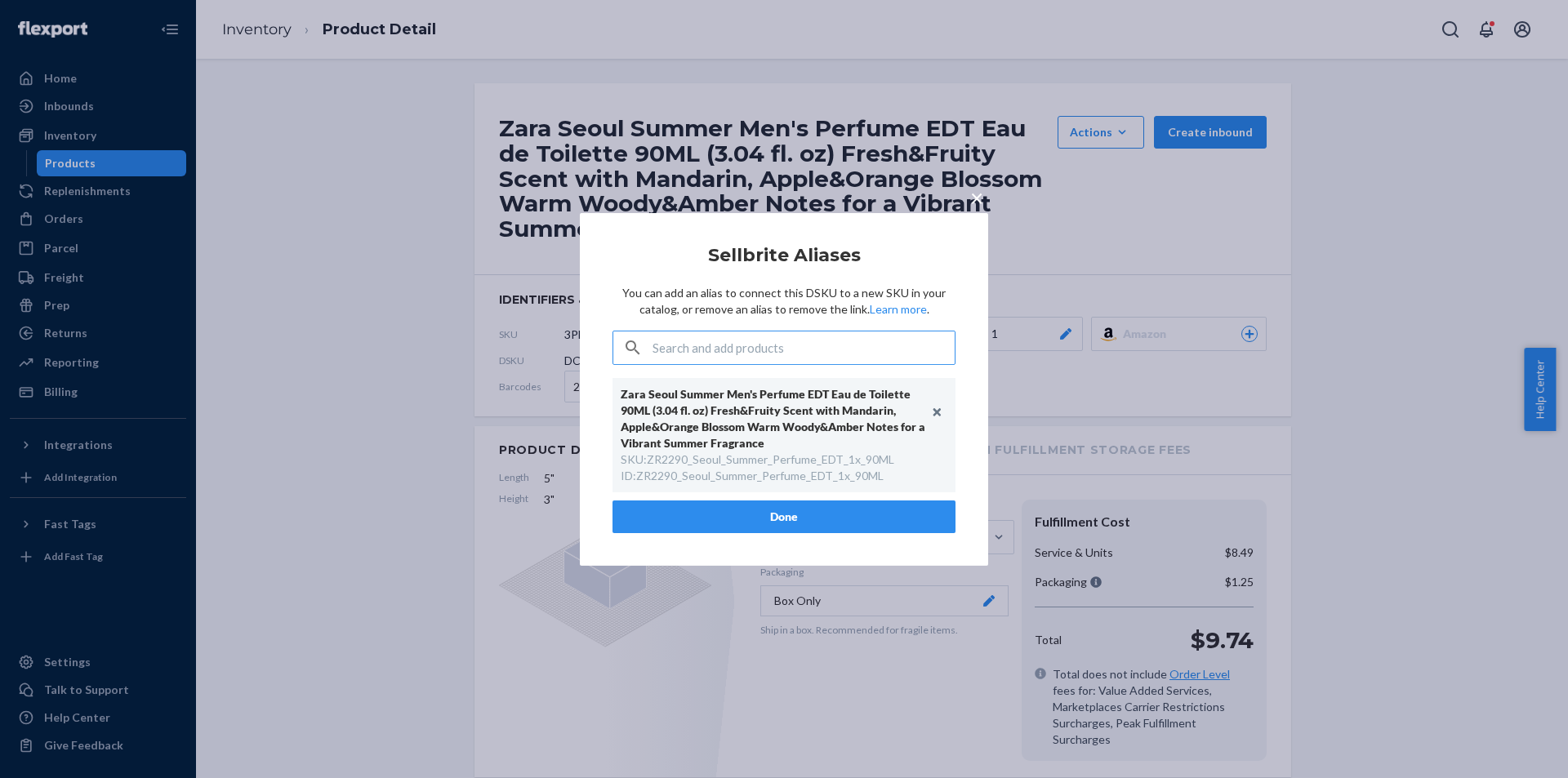
click at [838, 512] on button "Done" at bounding box center [784, 517] width 343 height 33
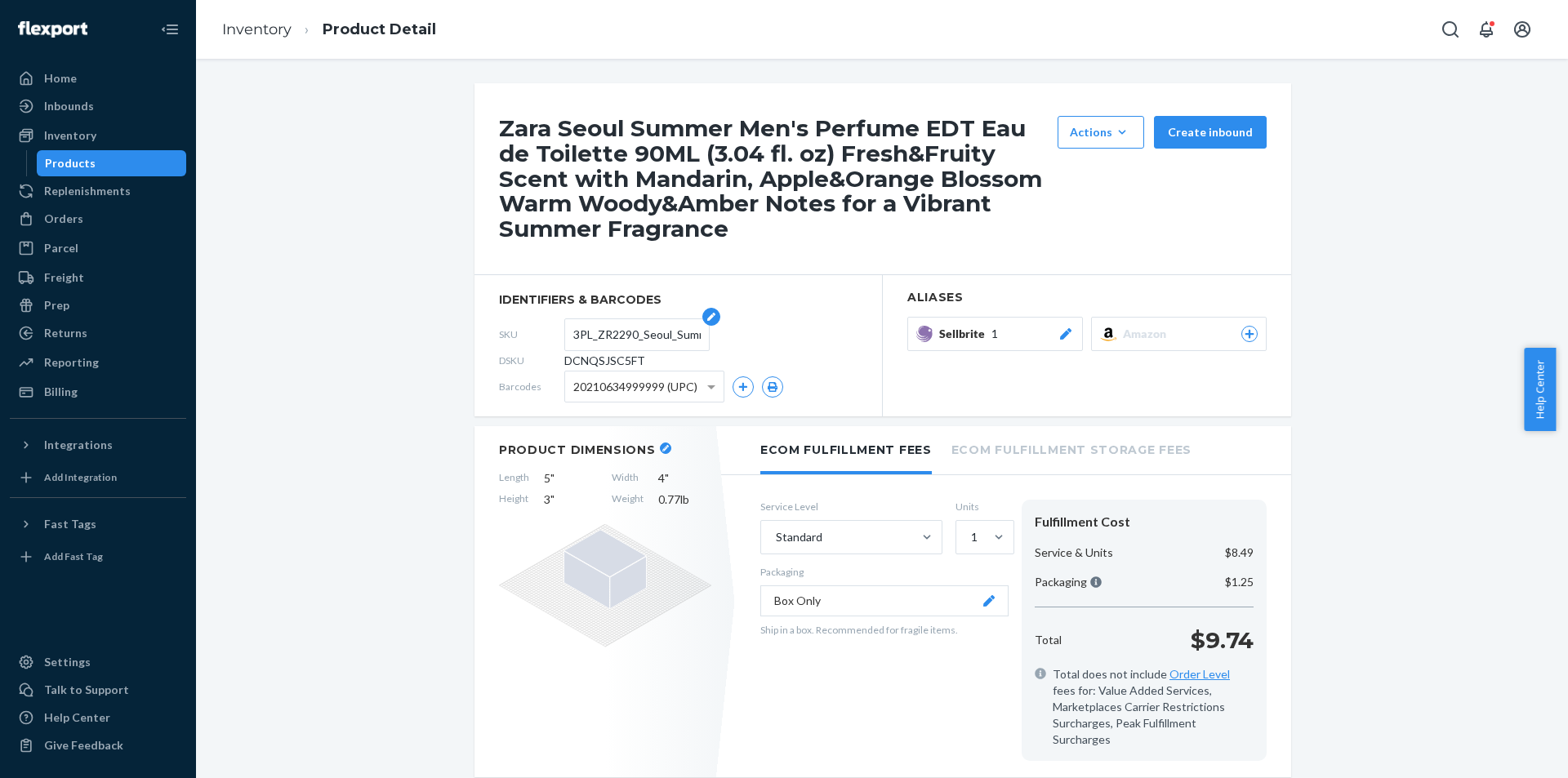
click at [624, 337] on input "3PL_ZR2290_Seoul_Summer_Perfume_EDT_1x_90ML" at bounding box center [637, 334] width 128 height 31
paste input "text"
type input "3PL_ZR2290_Seoul_Summer_EDT_1x_90ML"
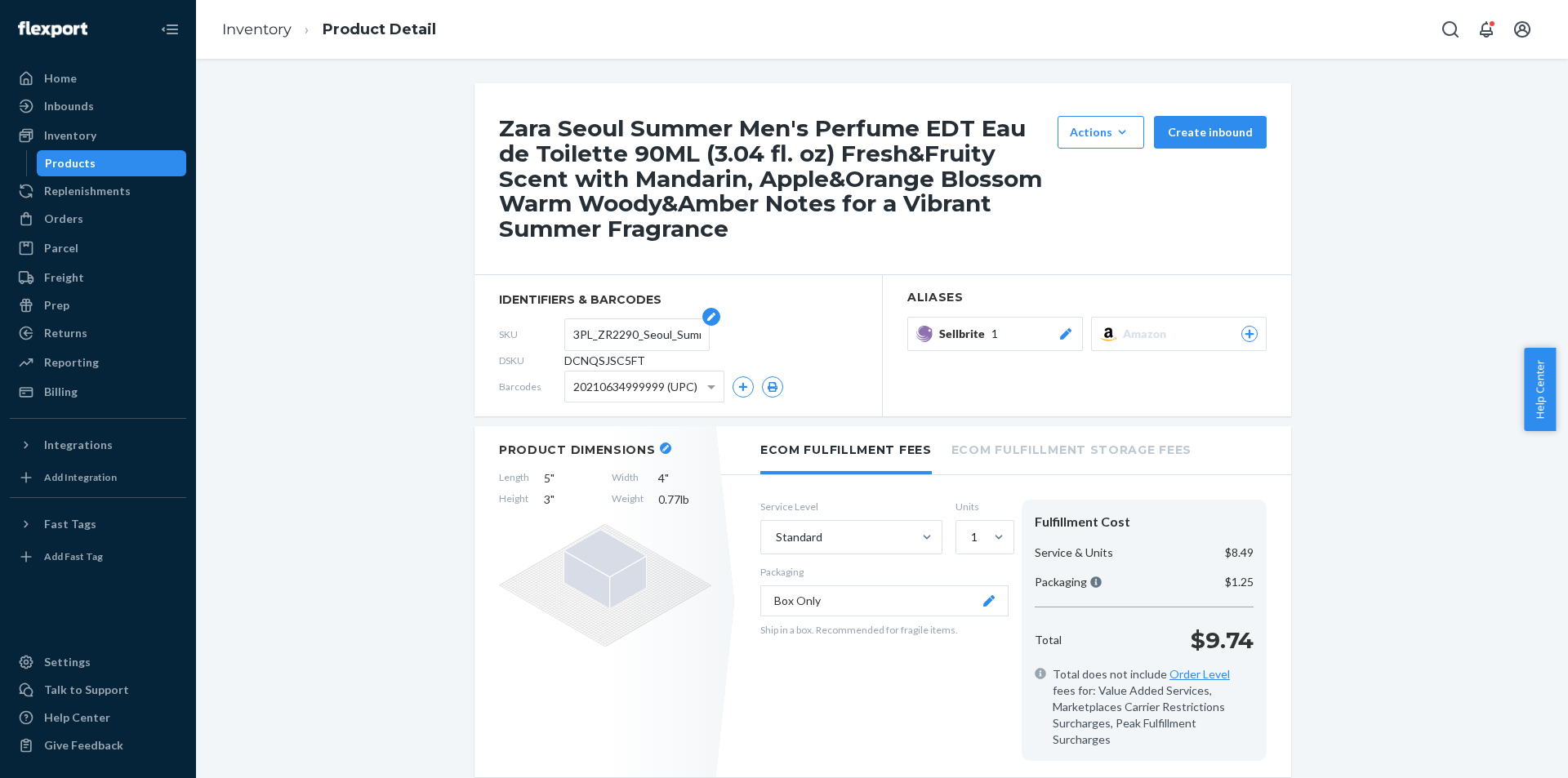
click at [636, 339] on input "3PL_ZR2290_Seoul_Summer_EDT_1x_90ML" at bounding box center [637, 334] width 128 height 31
paste input "ZR2290_Seoul_Summer_Perfume"
type input "ZR2290_Seoul_Summer_Perfume_EDT_1x_90ML"
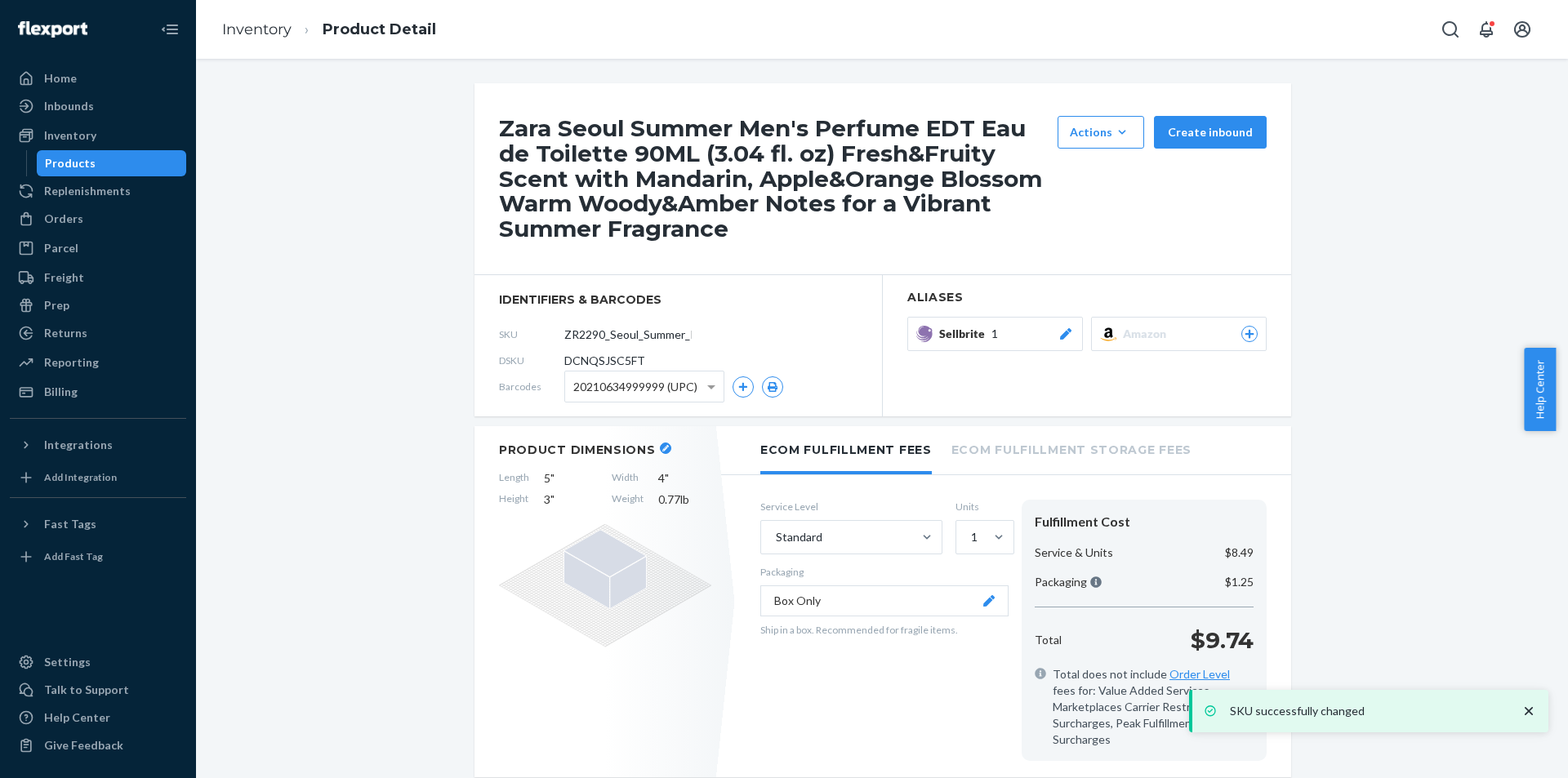
click at [108, 164] on div "Products" at bounding box center [111, 163] width 147 height 23
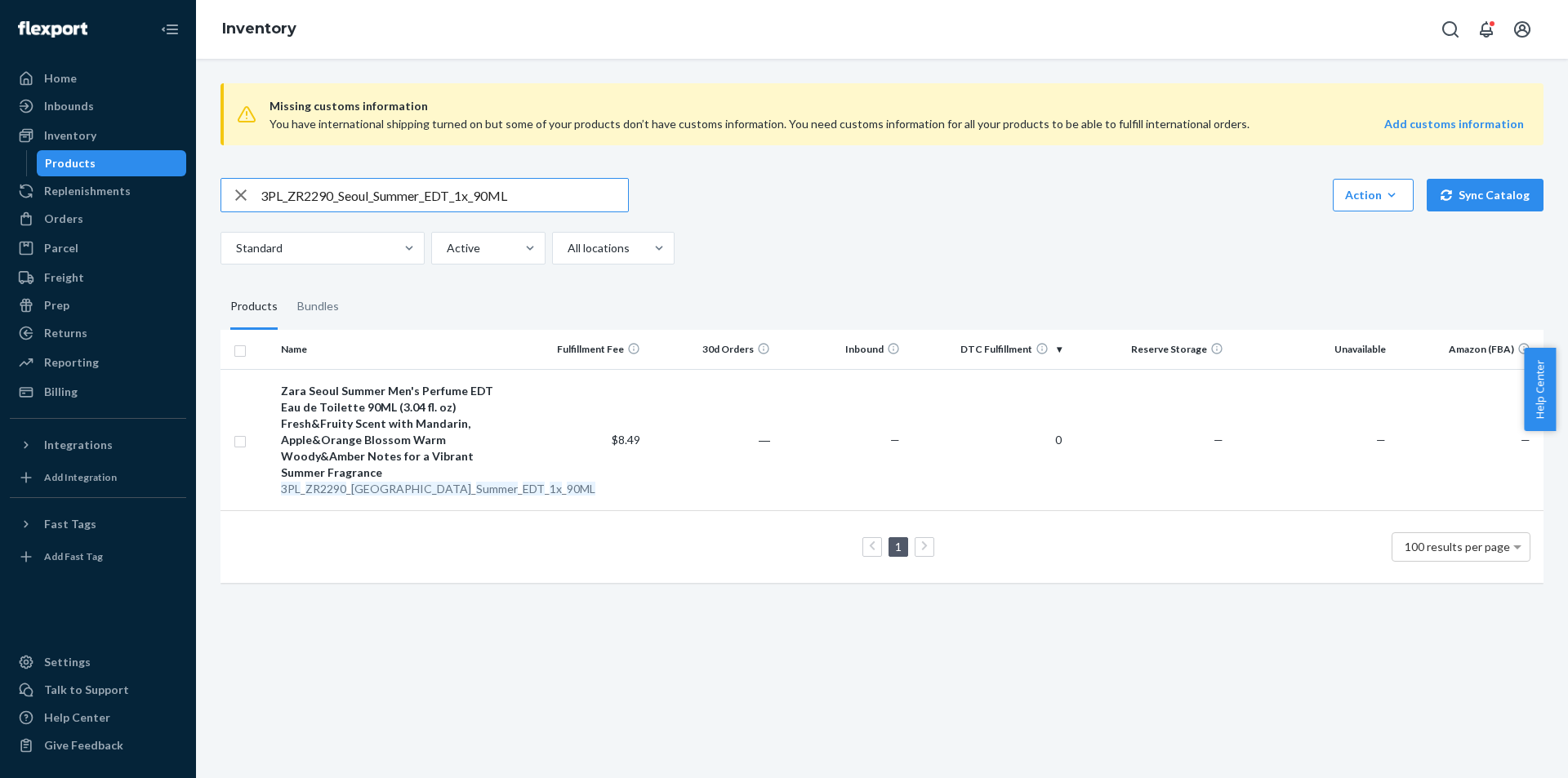
click at [541, 196] on input "3PL_ZR2290_Seoul_Summer_EDT_1x_90ML" at bounding box center [444, 195] width 368 height 33
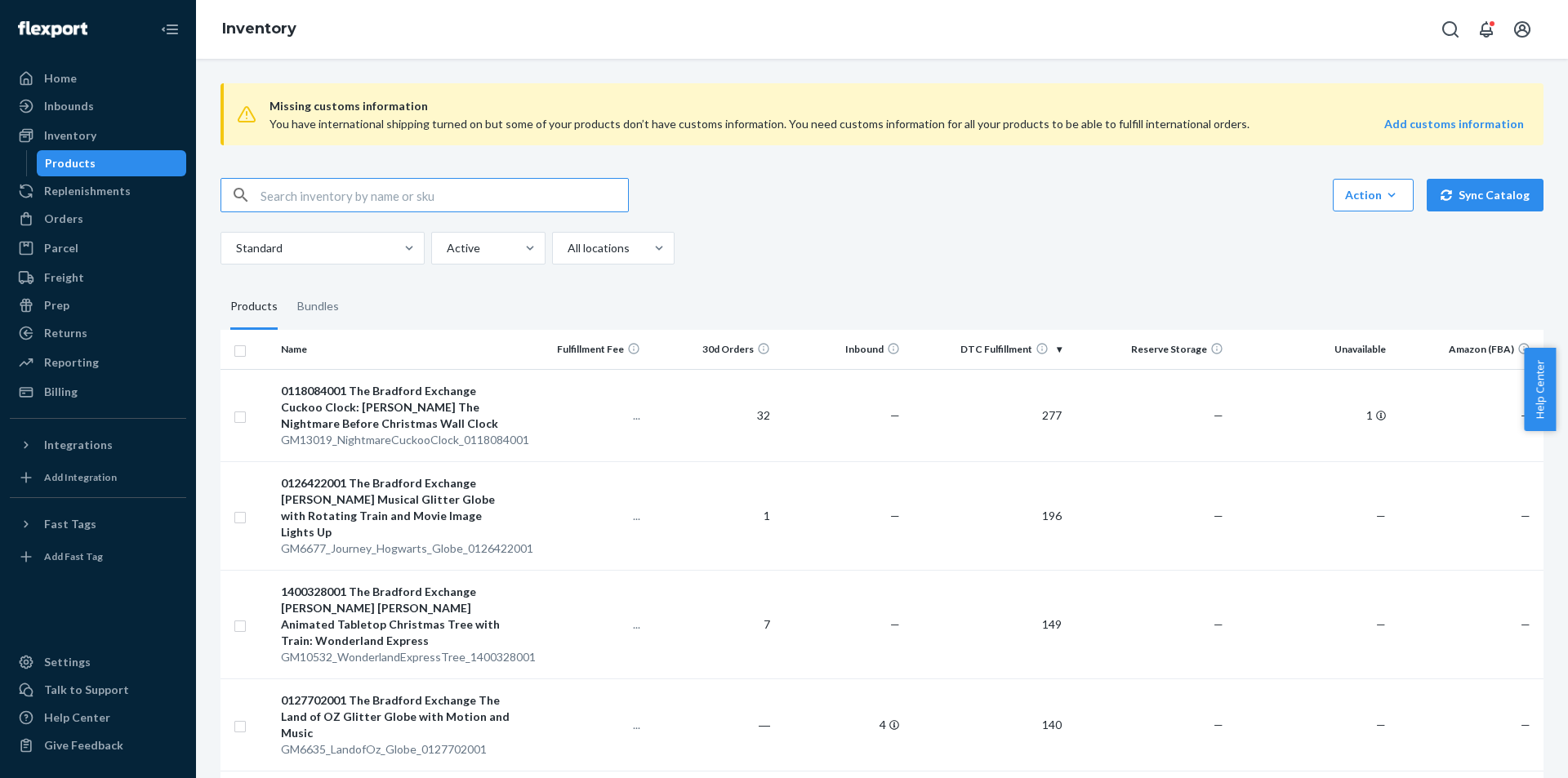
click at [438, 198] on input "3PL_ZR2290_Seoul_Summer_EDT_1x_90ML" at bounding box center [444, 195] width 368 height 33
paste input "ZR2290_Seoul_Summer_Perfume_EDT_1x_90ML"
type input "ZR2290_Seoul_Summer_Perfume_EDT_1x_90ML"
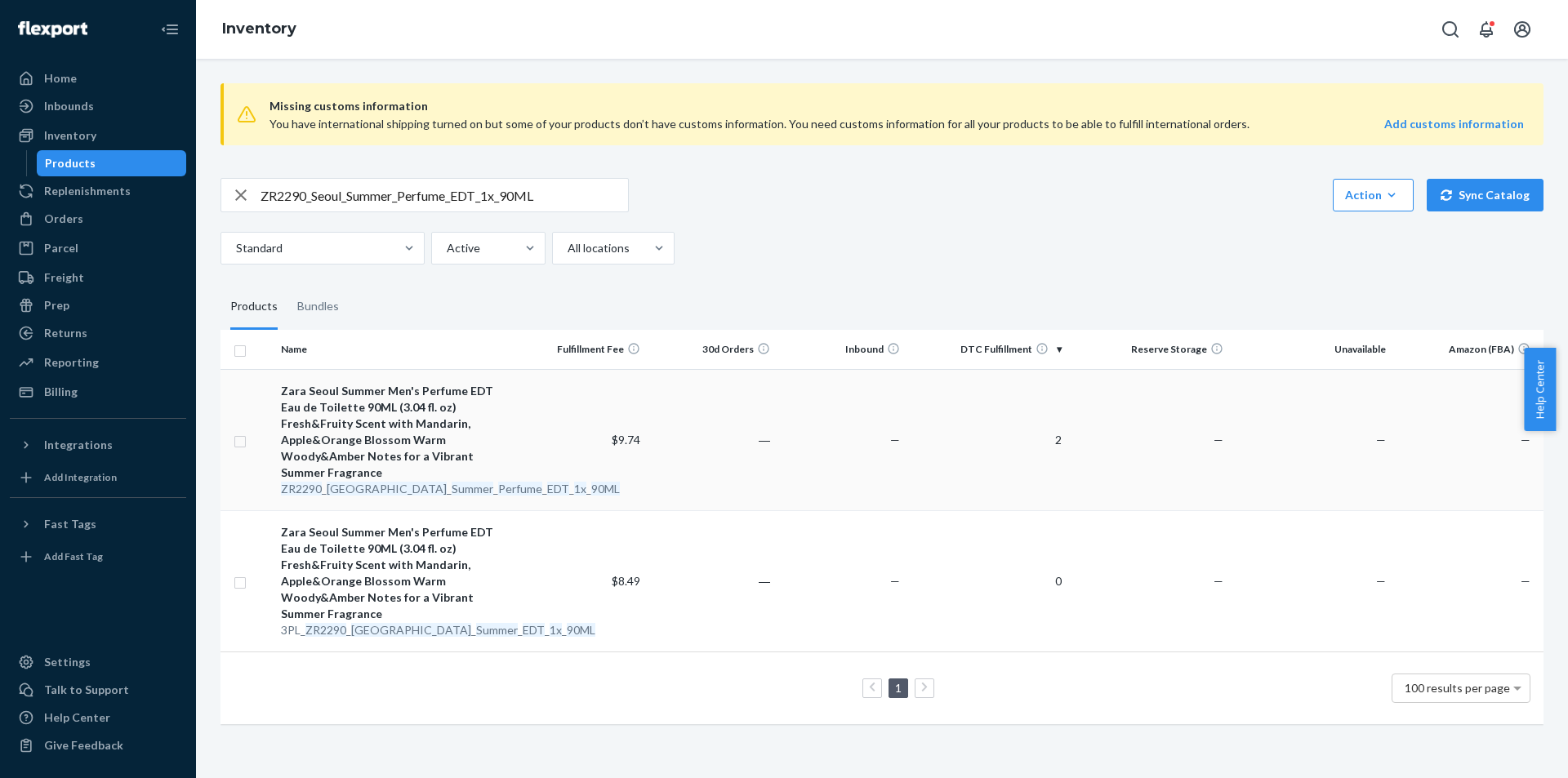
click at [498, 482] on em "Perfume" at bounding box center [520, 488] width 44 height 14
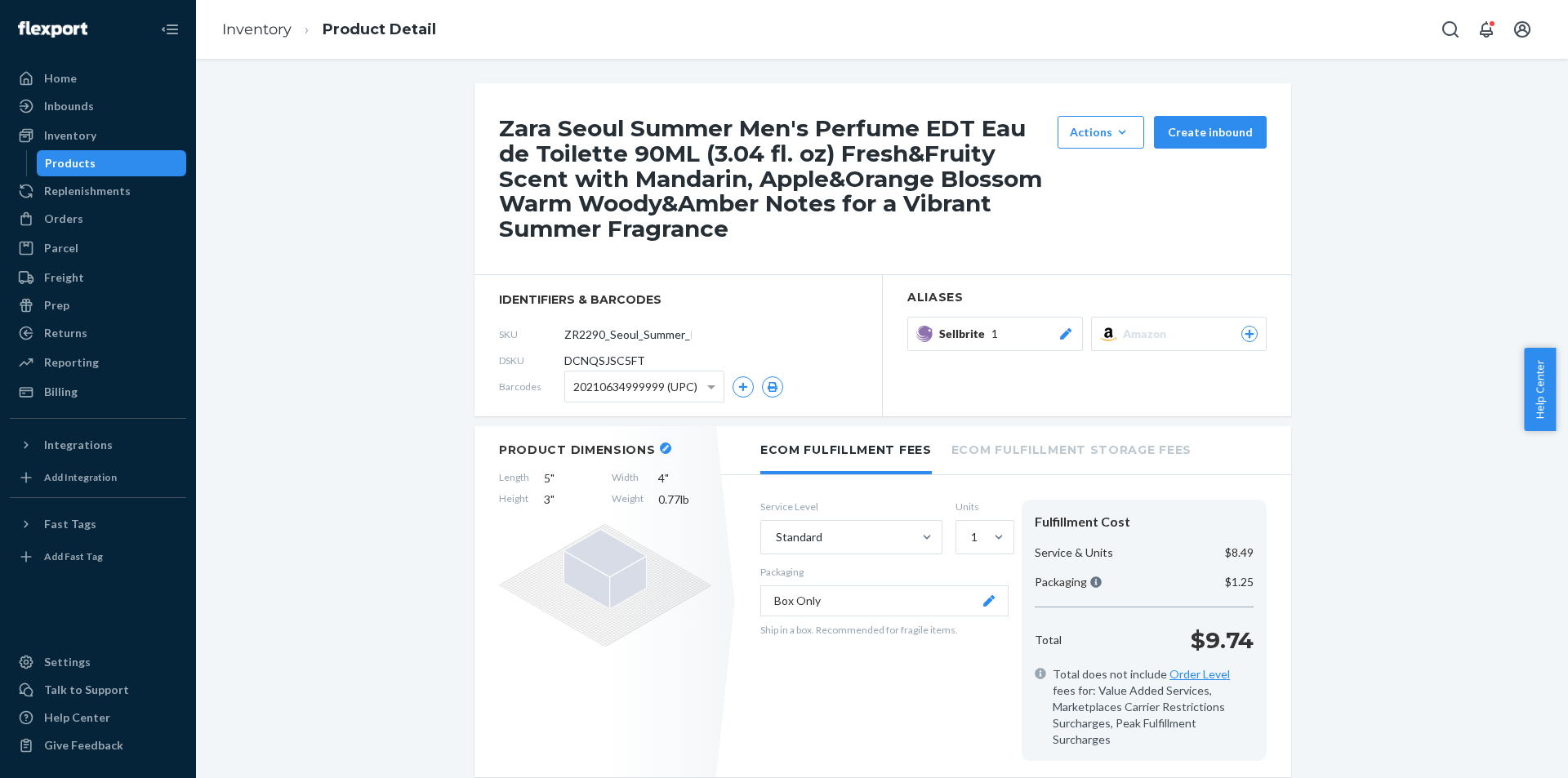
click at [129, 165] on div "Products" at bounding box center [111, 163] width 147 height 23
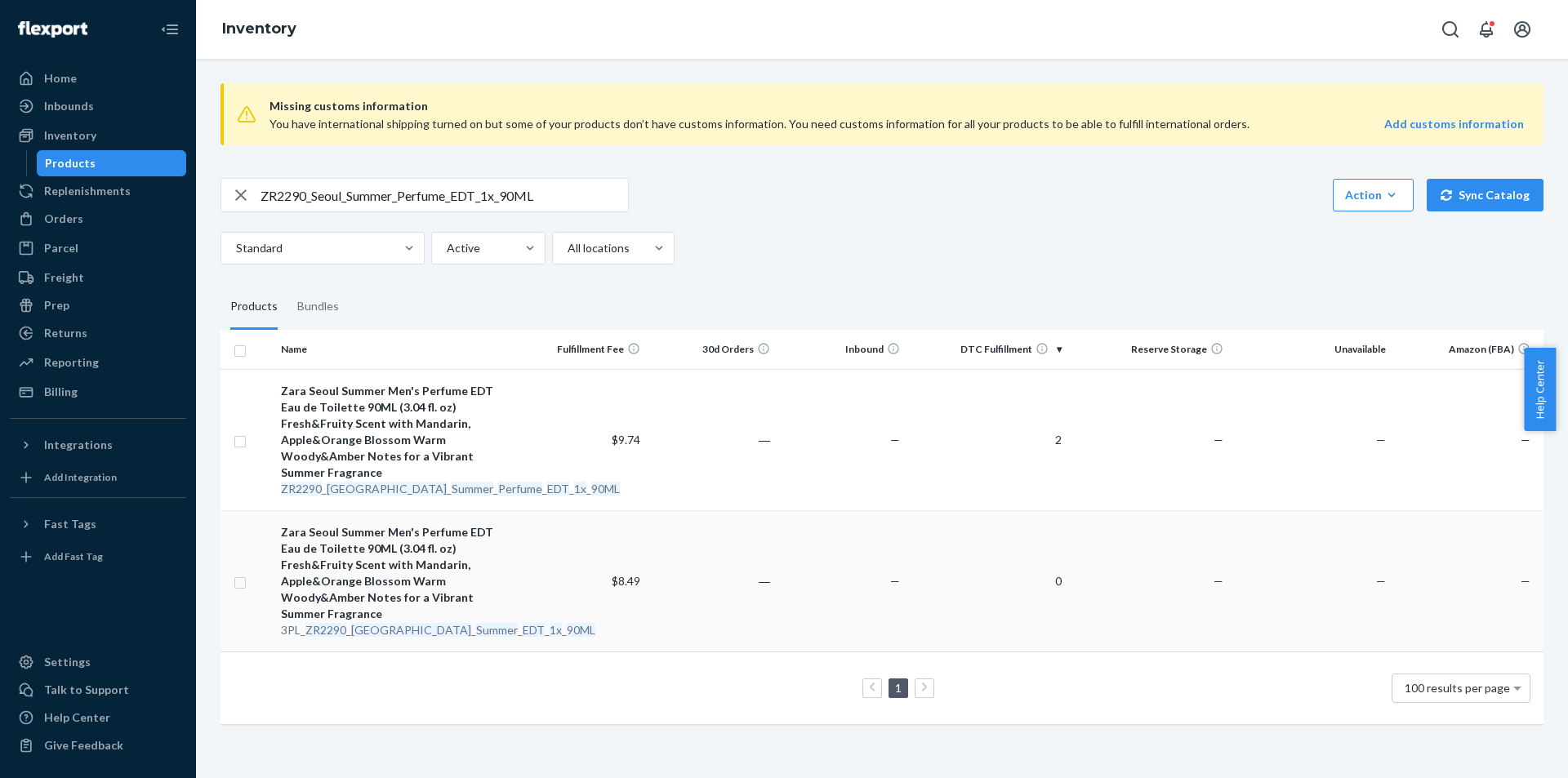
click at [523, 623] on em "EDT" at bounding box center [534, 630] width 22 height 14
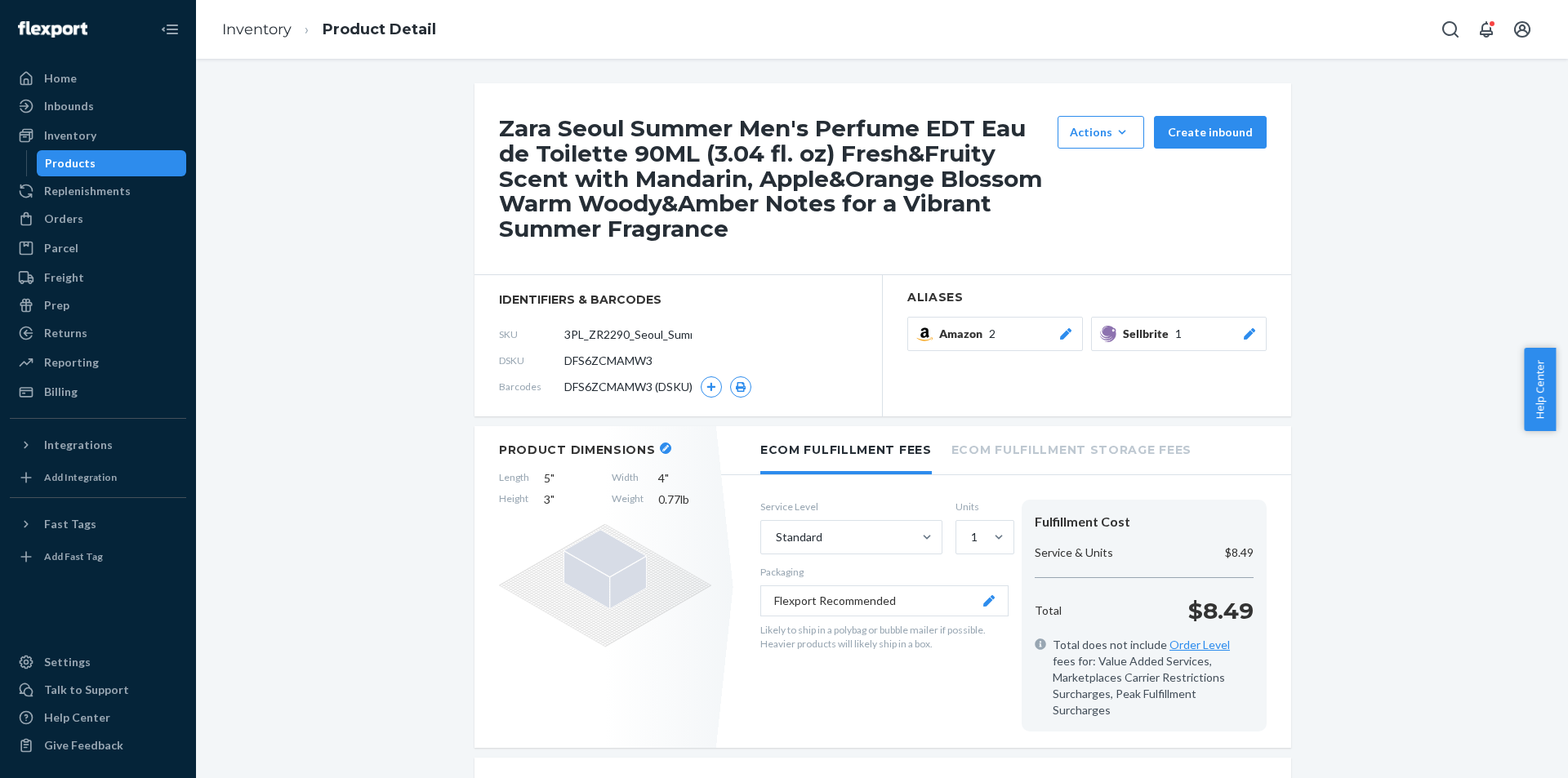
click at [1242, 340] on div at bounding box center [1249, 333] width 16 height 16
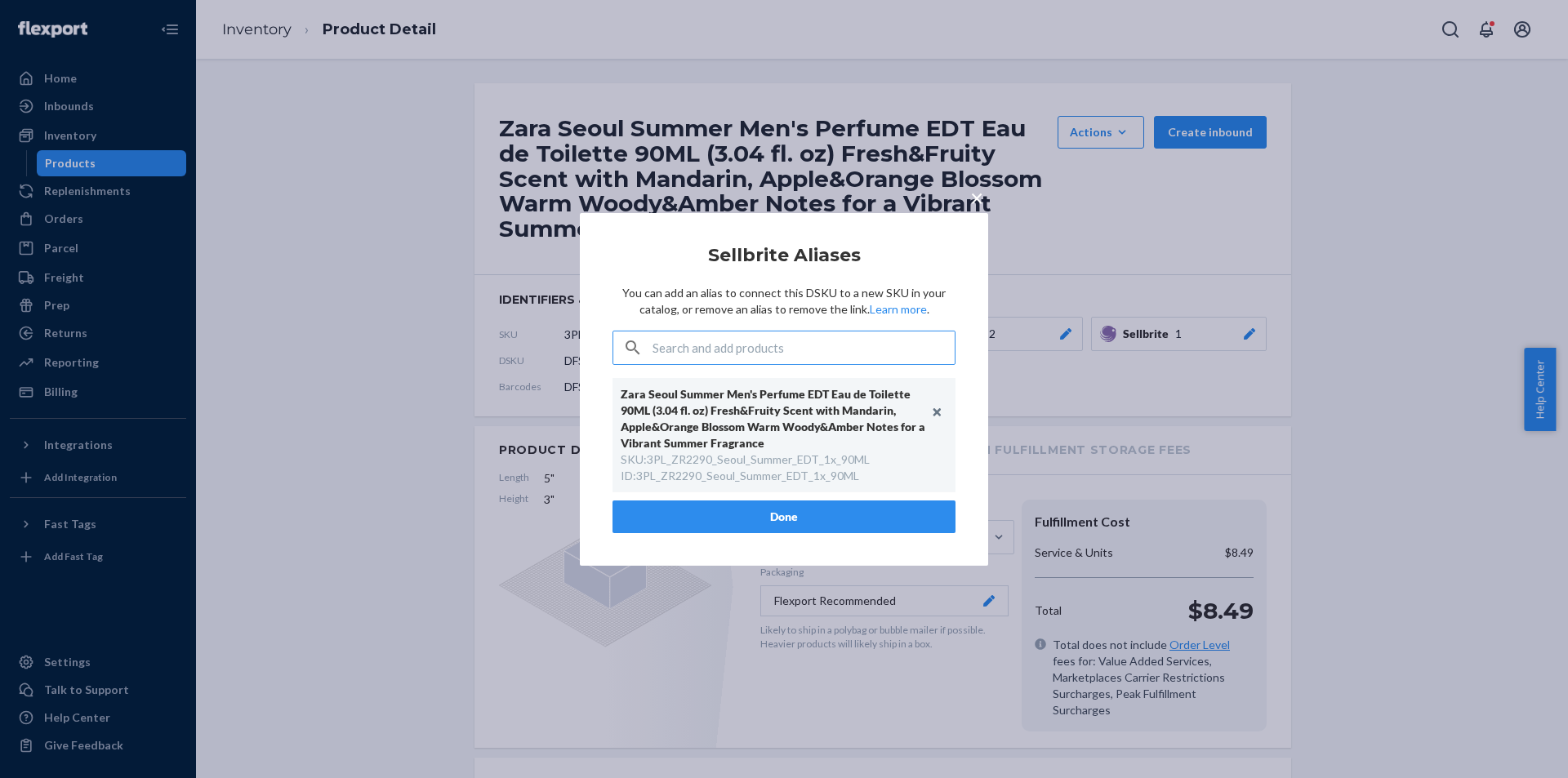
click at [780, 340] on input "text" at bounding box center [803, 348] width 302 height 33
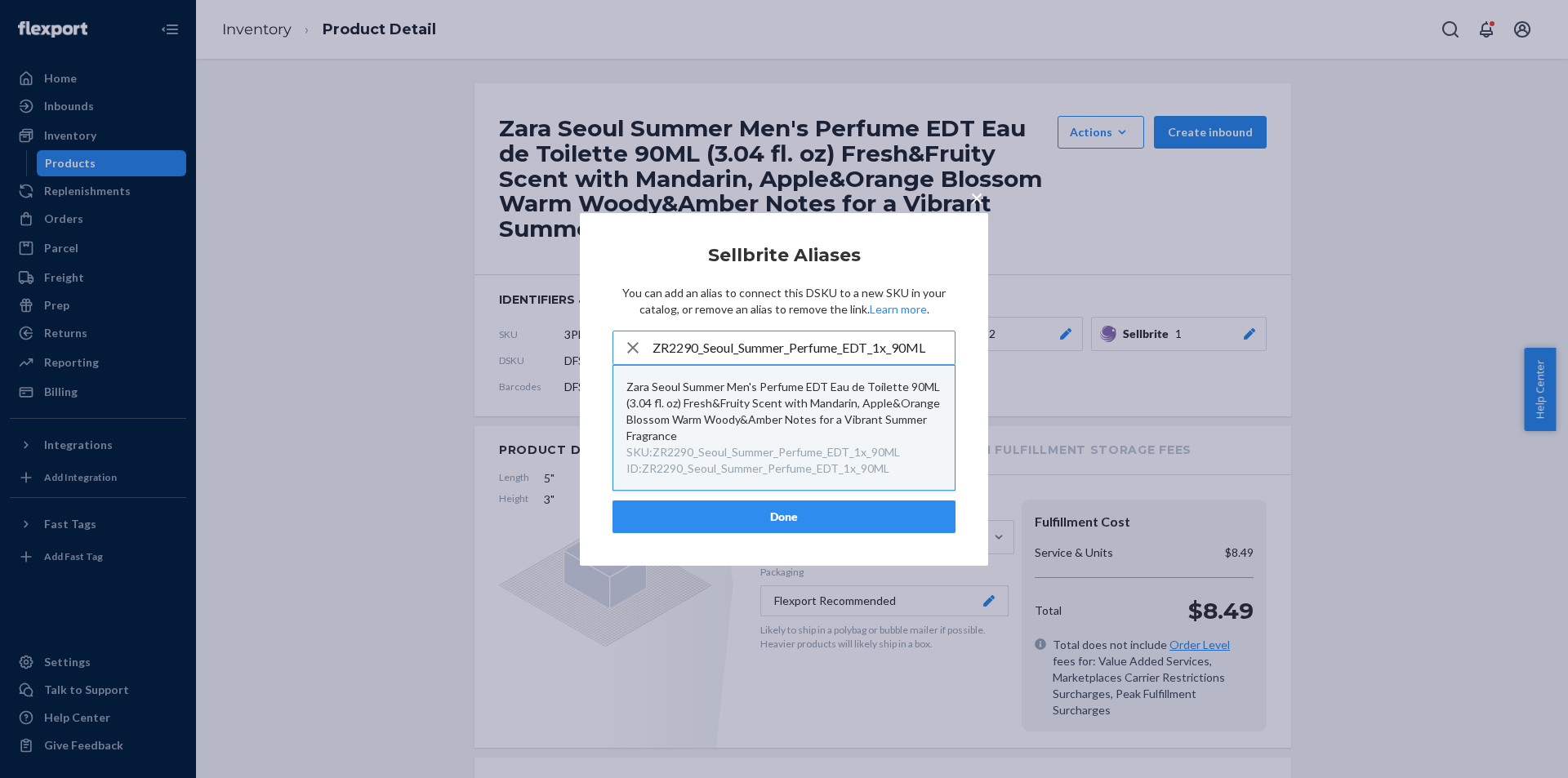
type input "ZR2290_Seoul_Summer_Perfume_EDT_1x_90ML"
click at [797, 401] on div "Zara Seoul Summer Men's Perfume EDT Eau de Toilette 90ML (3.04 fl. oz) Fresh&Fr…" at bounding box center [784, 411] width 315 height 65
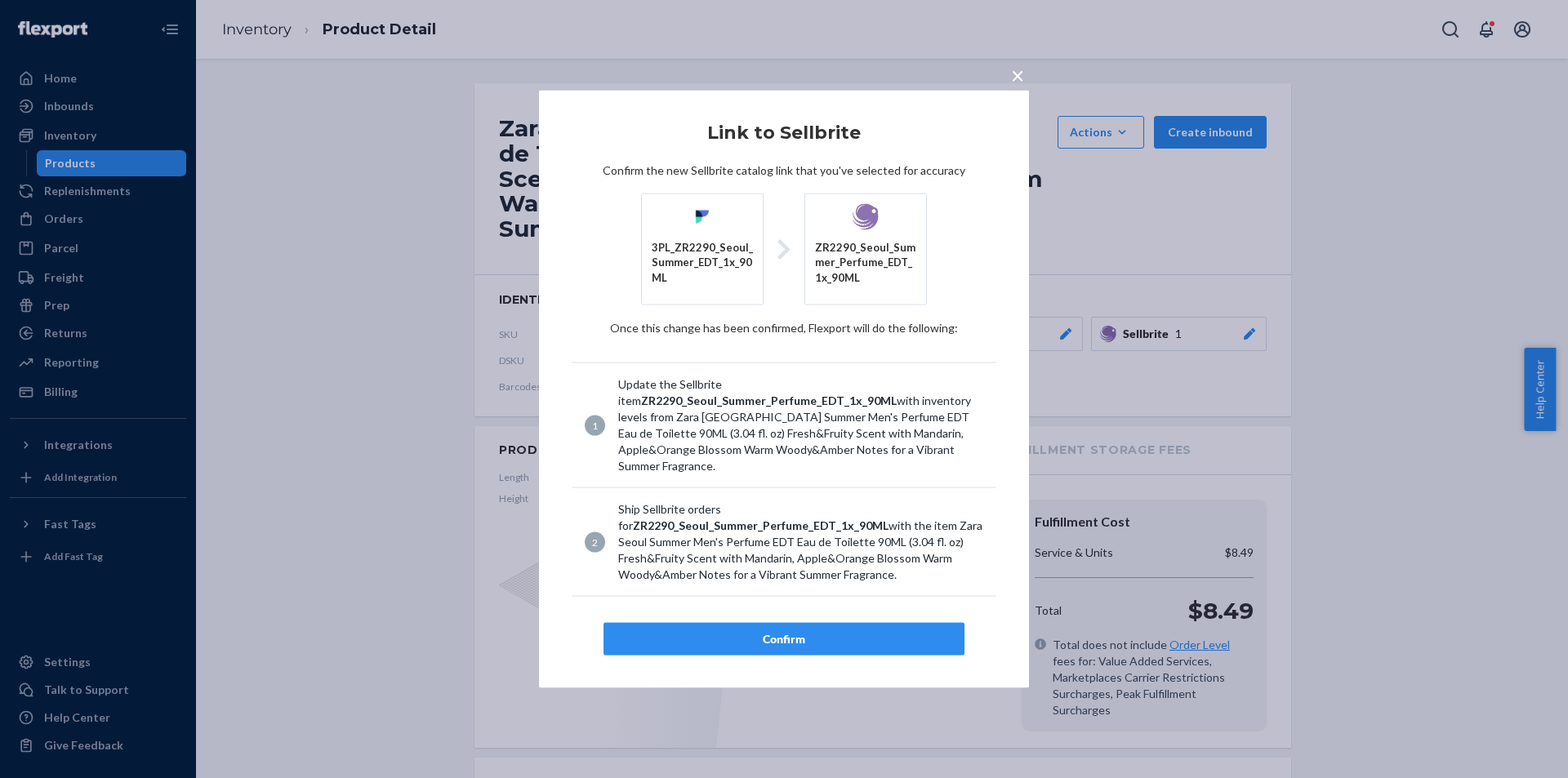
click at [801, 631] on div "Confirm" at bounding box center [784, 638] width 333 height 16
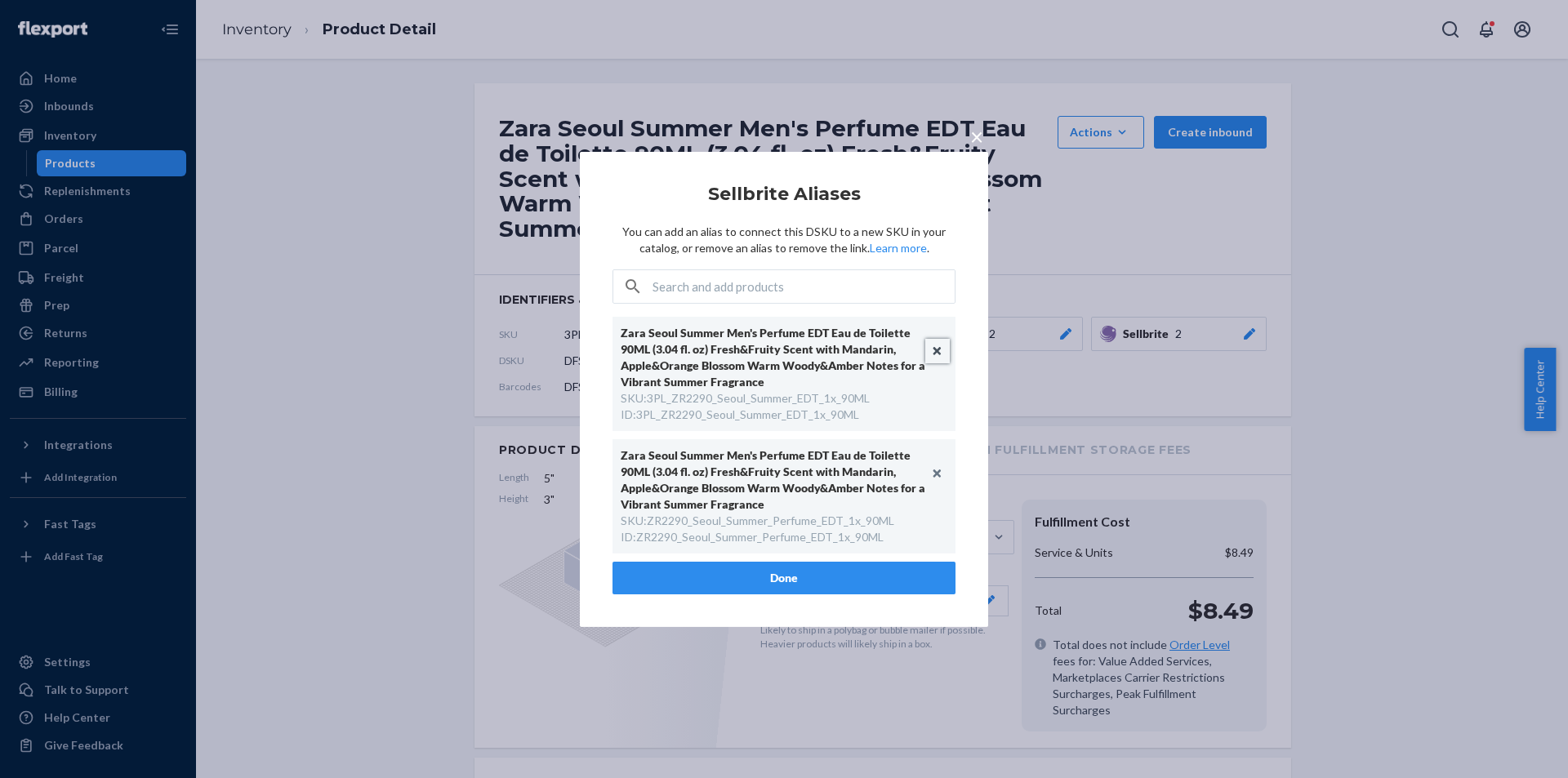
click at [938, 352] on button "Unlink" at bounding box center [937, 350] width 25 height 25
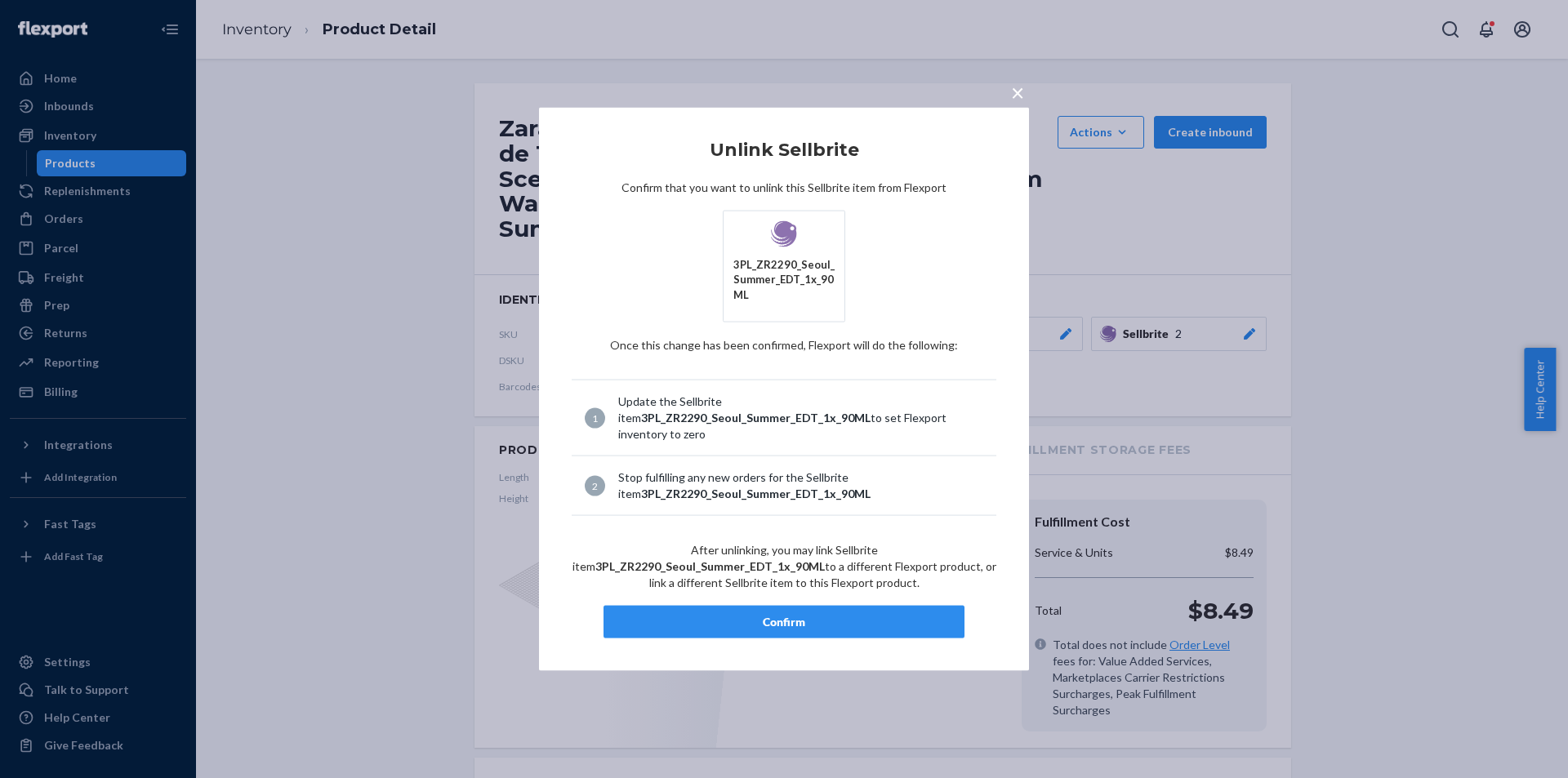
click at [774, 613] on div "Confirm" at bounding box center [784, 621] width 333 height 16
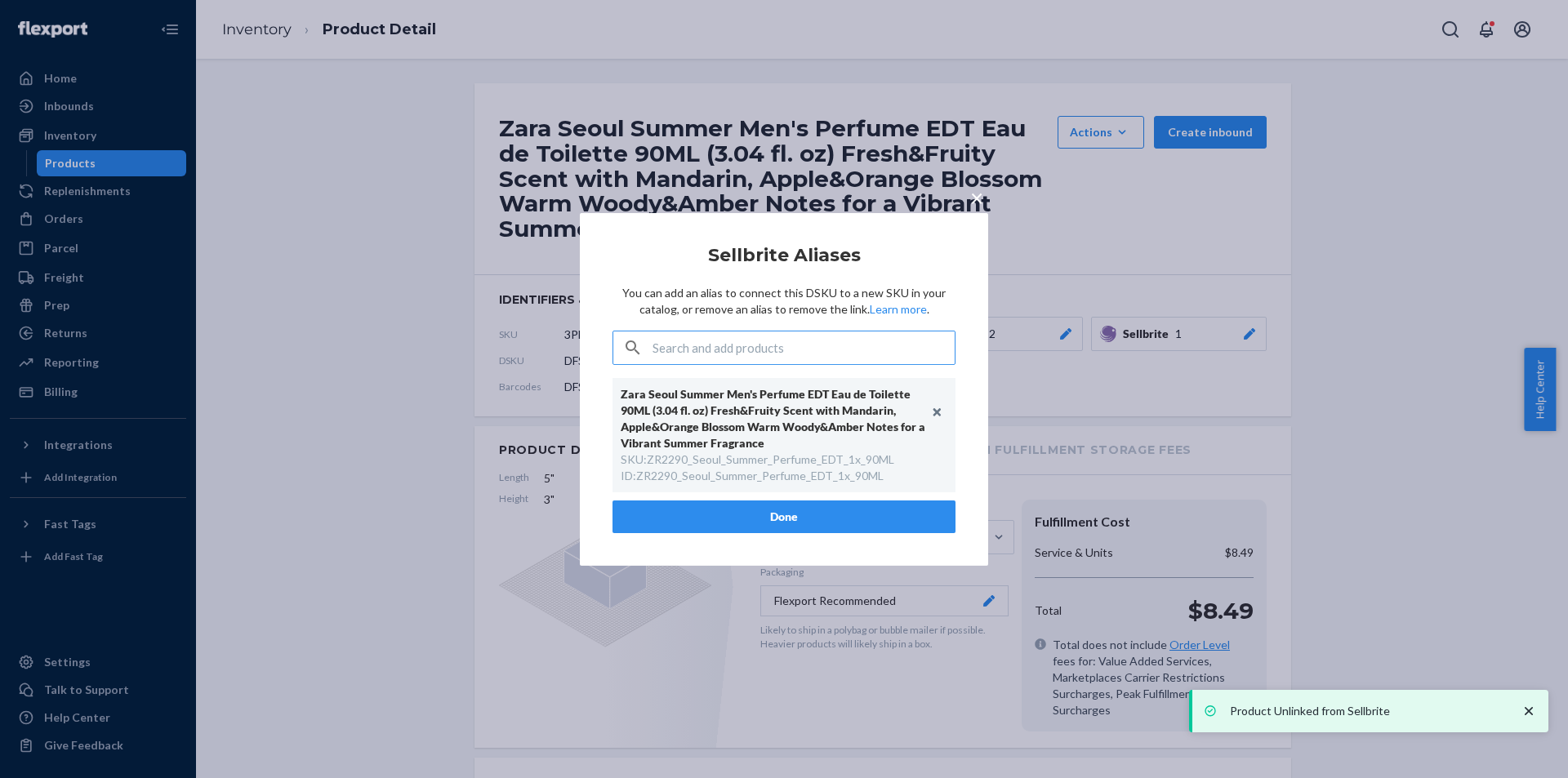
click at [785, 514] on button "Done" at bounding box center [784, 517] width 343 height 33
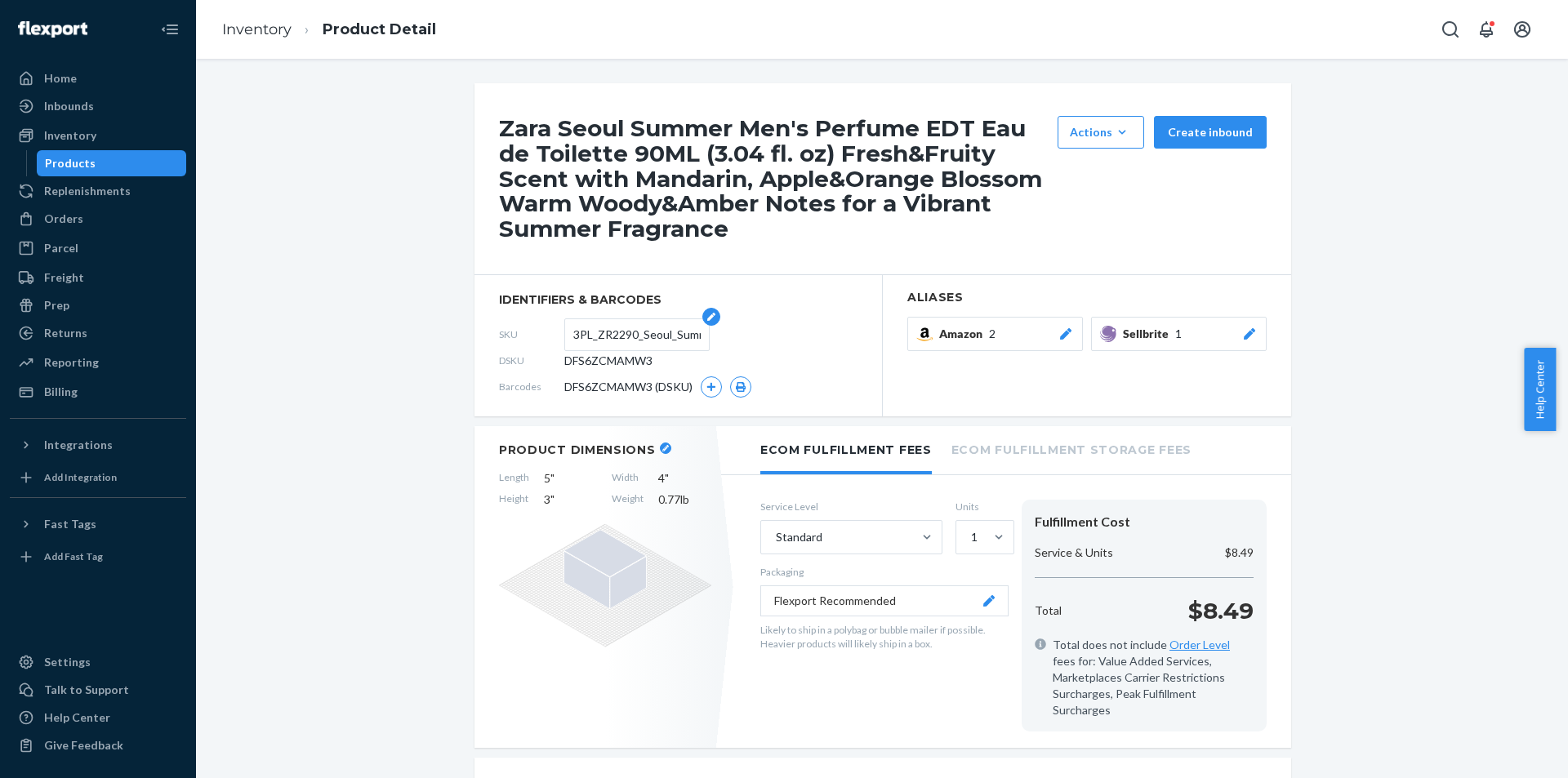
click at [630, 328] on input "3PL_ZR2290_Seoul_Summer_EDT_1x_90ML" at bounding box center [637, 334] width 128 height 31
paste input "ZR2290_Seoul_Summer_Perfume"
type input "ZR2290_Seoul_Summer_Perfume_EDT_1x_90ML"
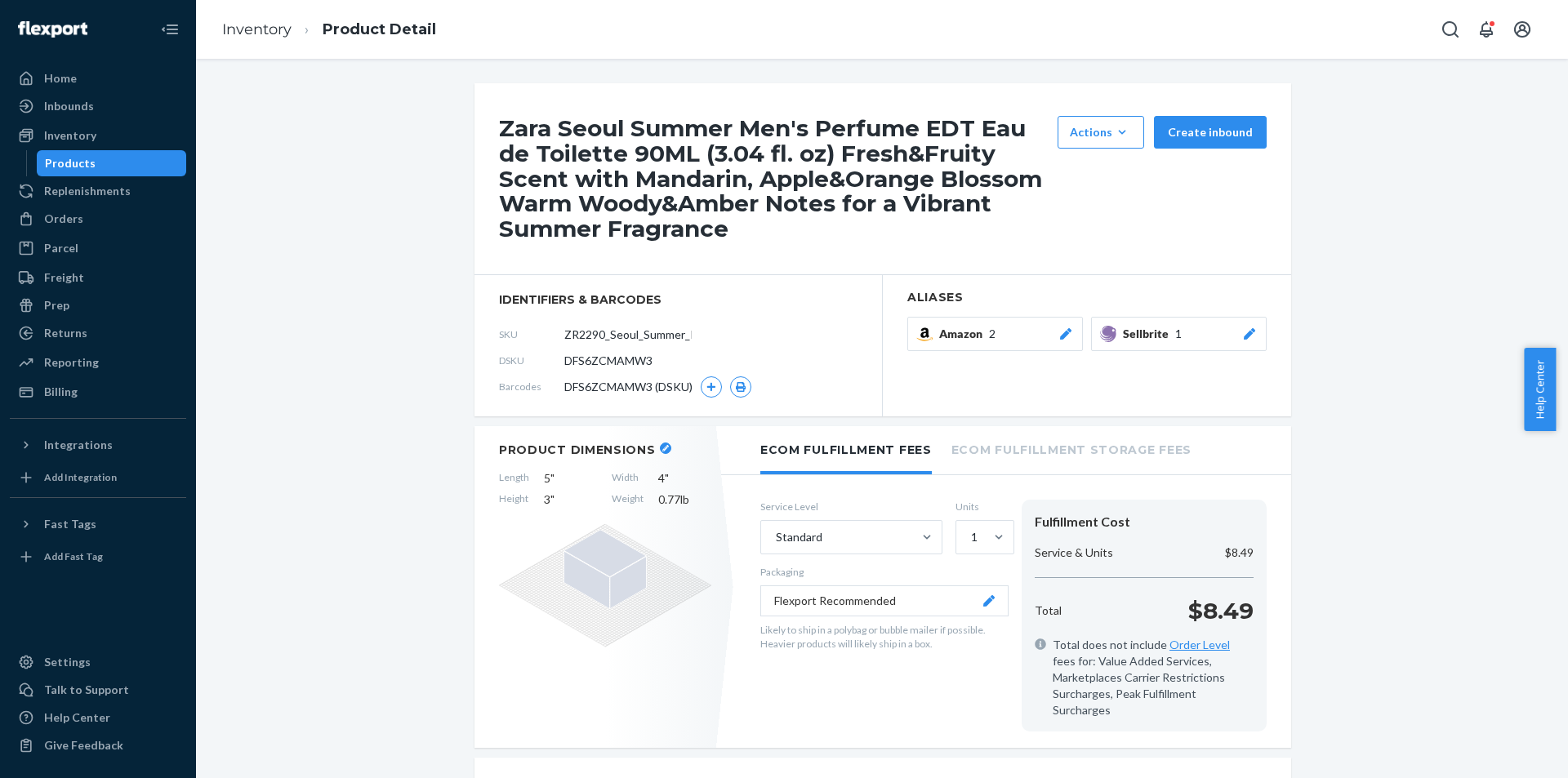
click at [136, 167] on div "Products" at bounding box center [111, 163] width 147 height 23
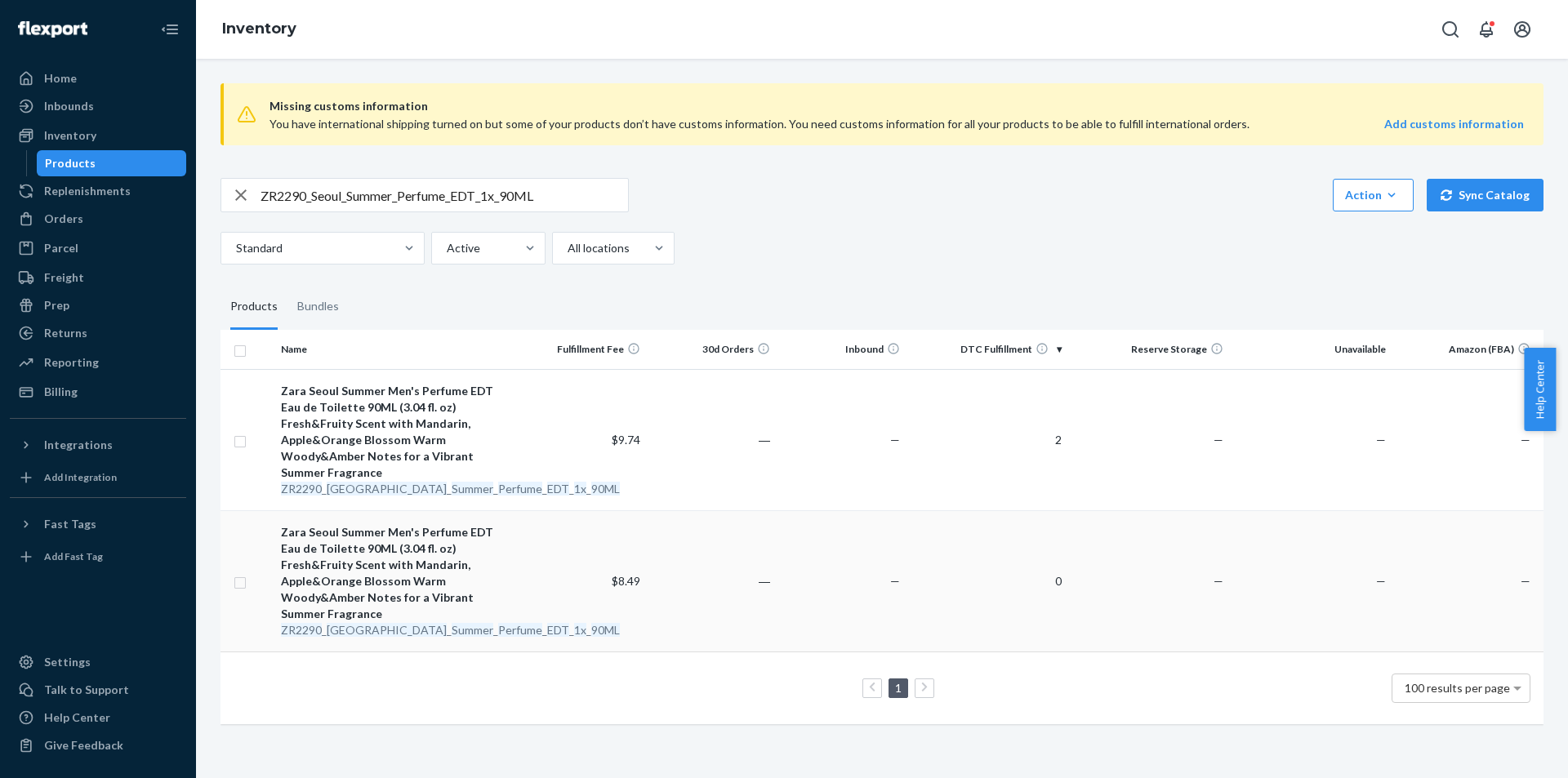
click at [404, 622] on div "ZR2290 _ Seoul _ Summer _ Perfume _ EDT _ 1x _ 90ML" at bounding box center [396, 630] width 231 height 16
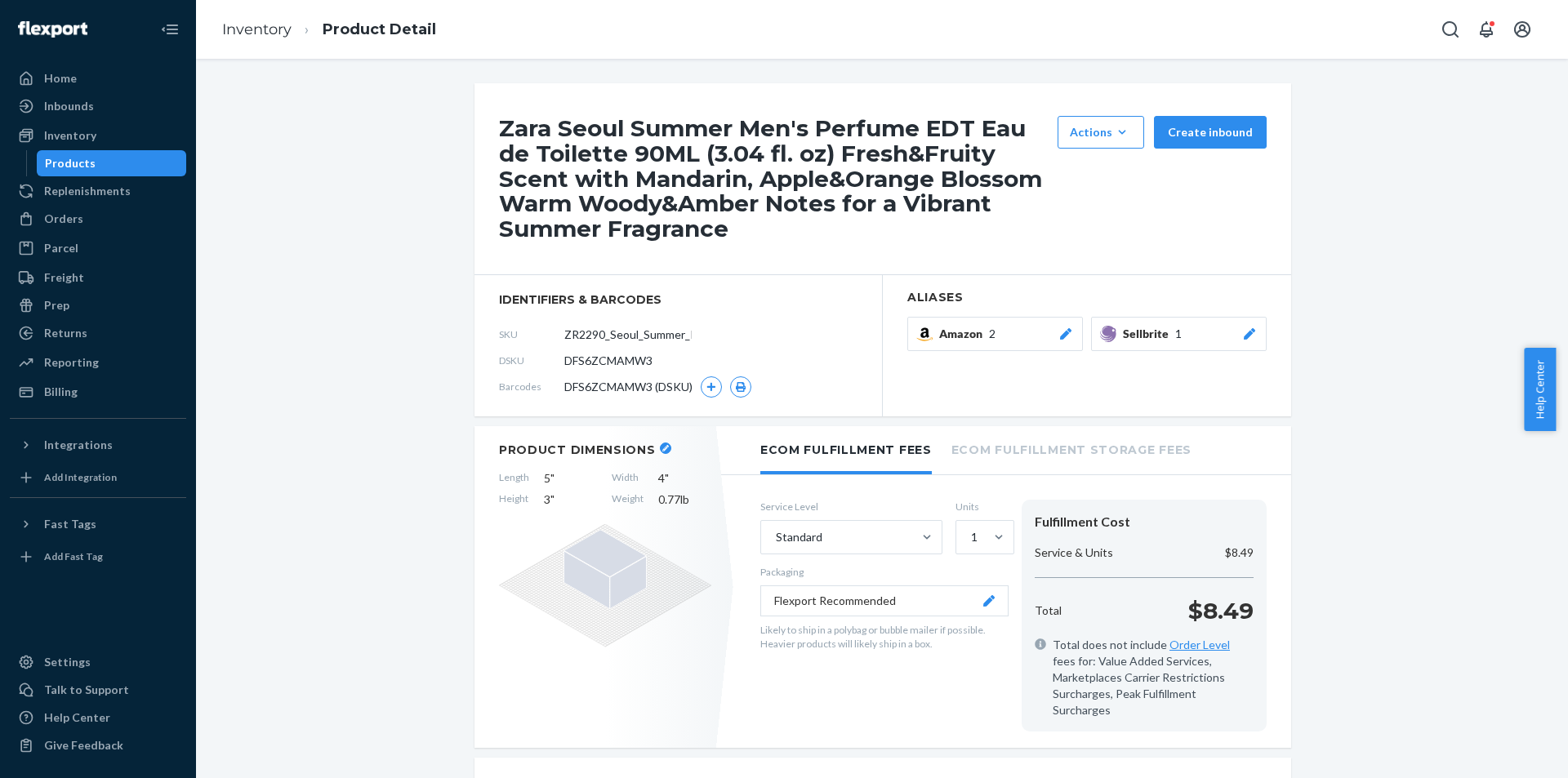
click at [153, 157] on div "Products" at bounding box center [111, 163] width 147 height 23
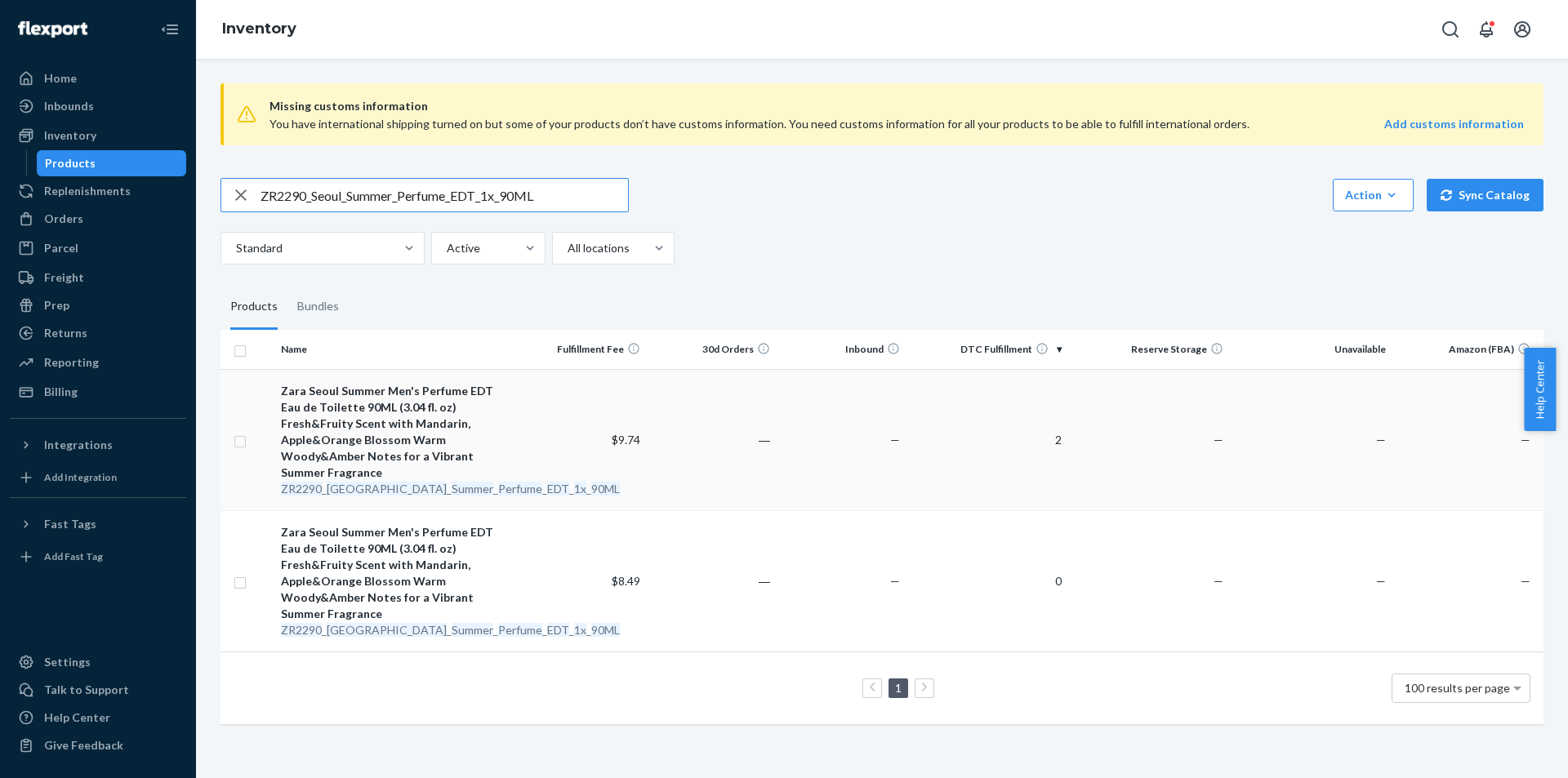
click at [498, 482] on em "Perfume" at bounding box center [520, 488] width 44 height 14
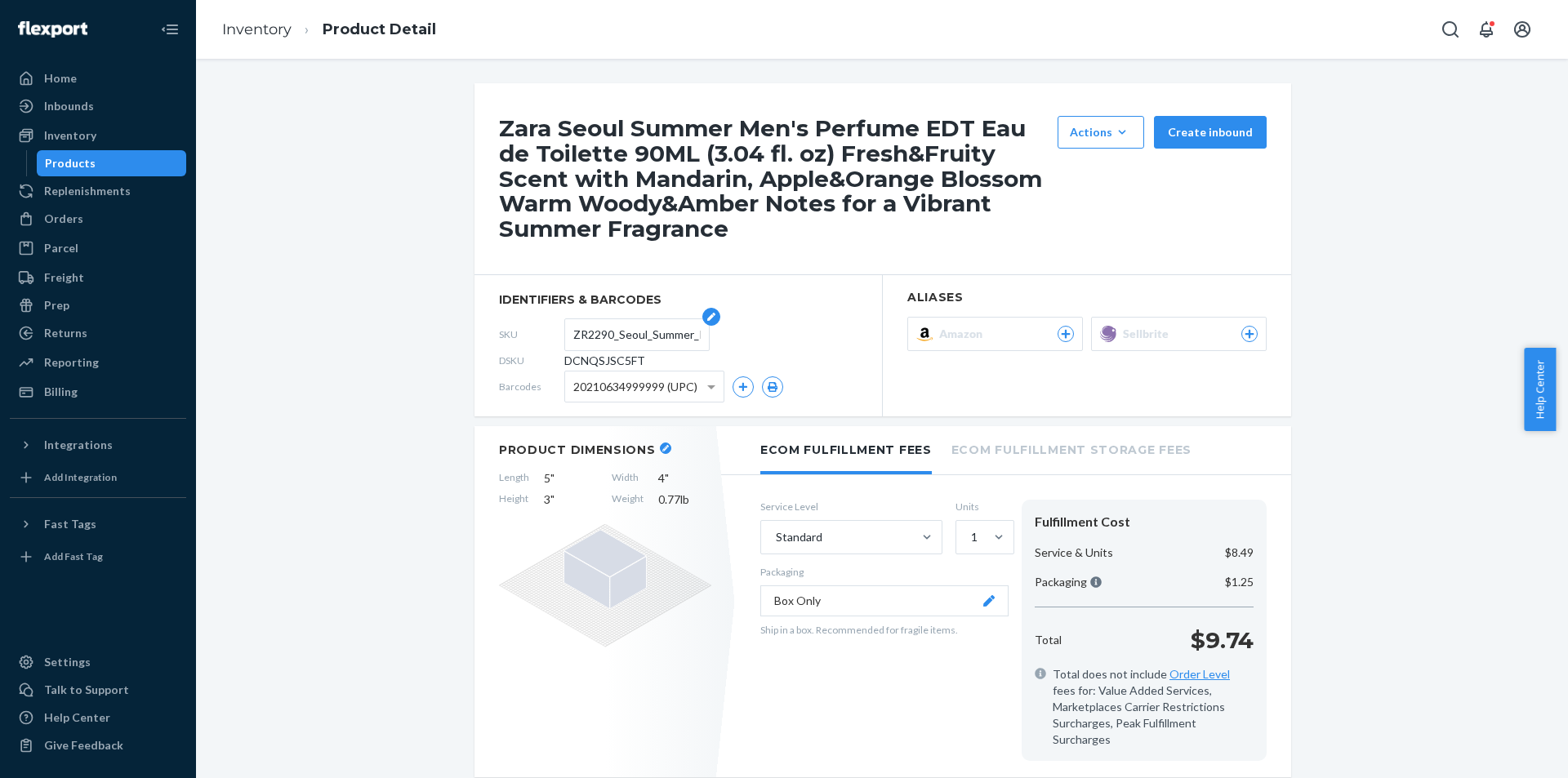
click at [617, 332] on input "ZR2290_Seoul_Summer_Perfume_EDT_1x_90ML" at bounding box center [637, 334] width 128 height 31
paste input "3PL_ZR2290_Seoul_Summer"
type input "3PL_ZR2290_Seoul_Summer_EDT_1x_90ML"
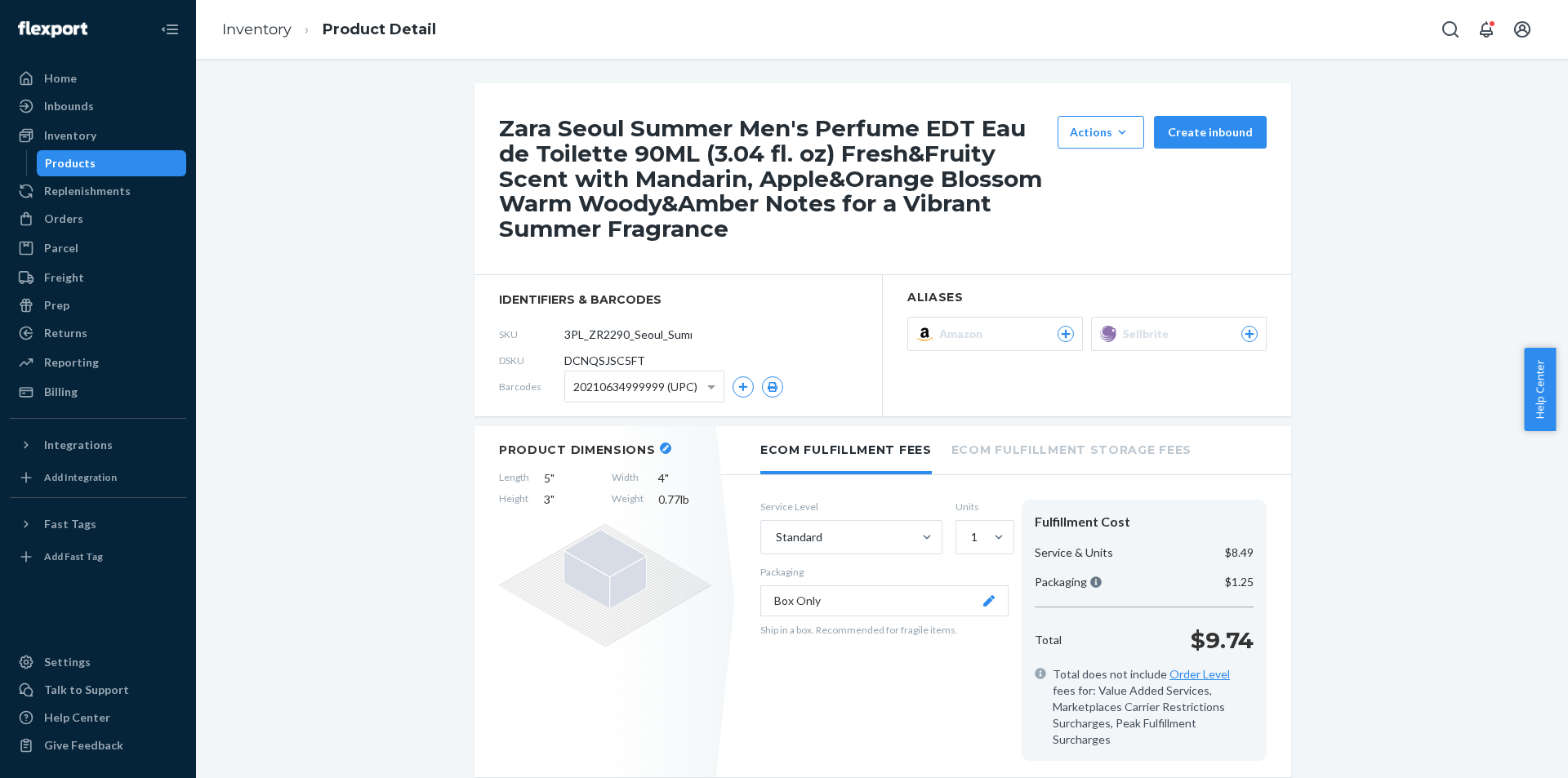
click at [129, 155] on div "Products" at bounding box center [111, 163] width 147 height 23
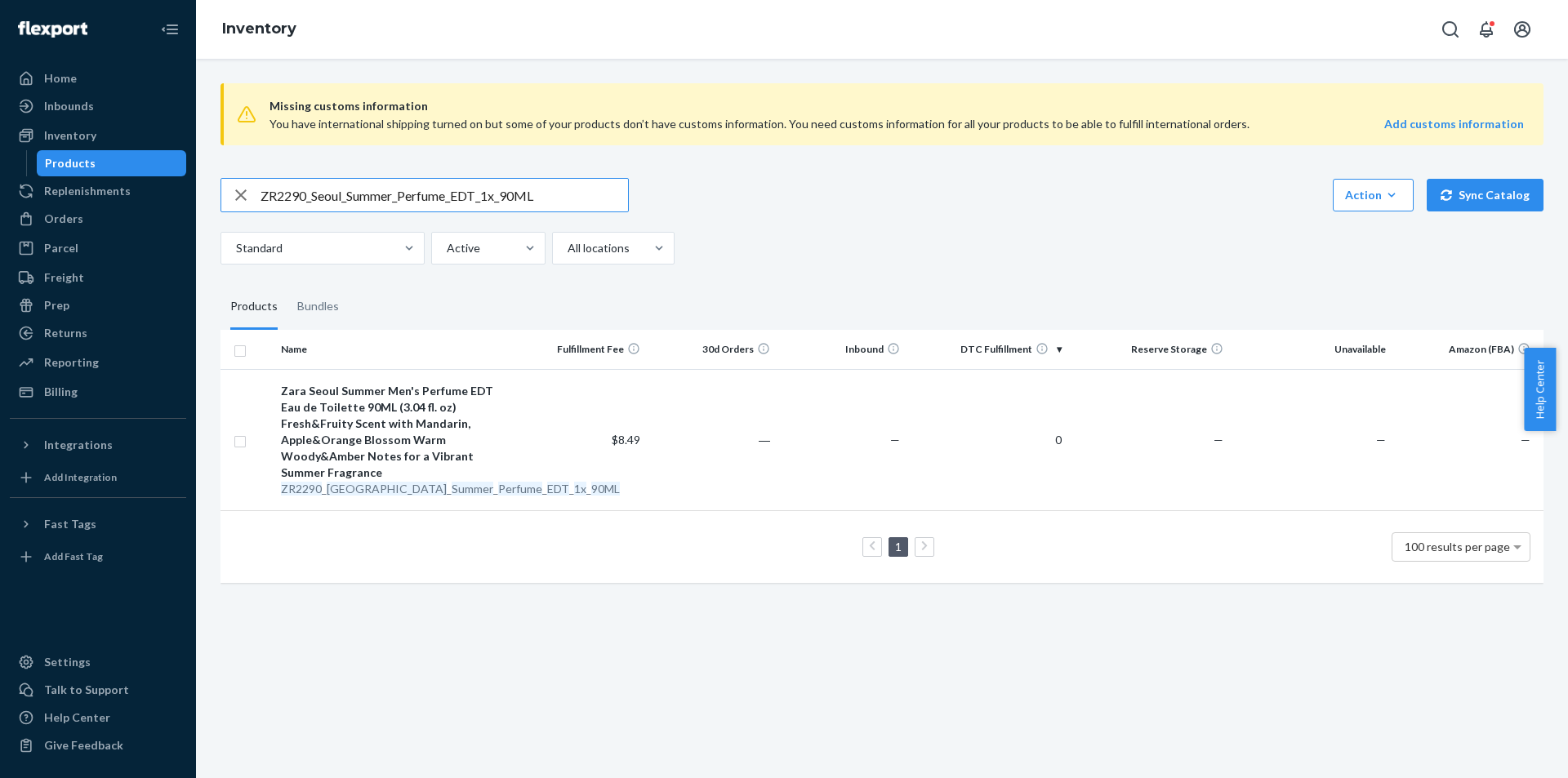
click at [532, 186] on input "ZR2290_Seoul_Summer_Perfume_EDT_1x_90ML" at bounding box center [444, 195] width 368 height 33
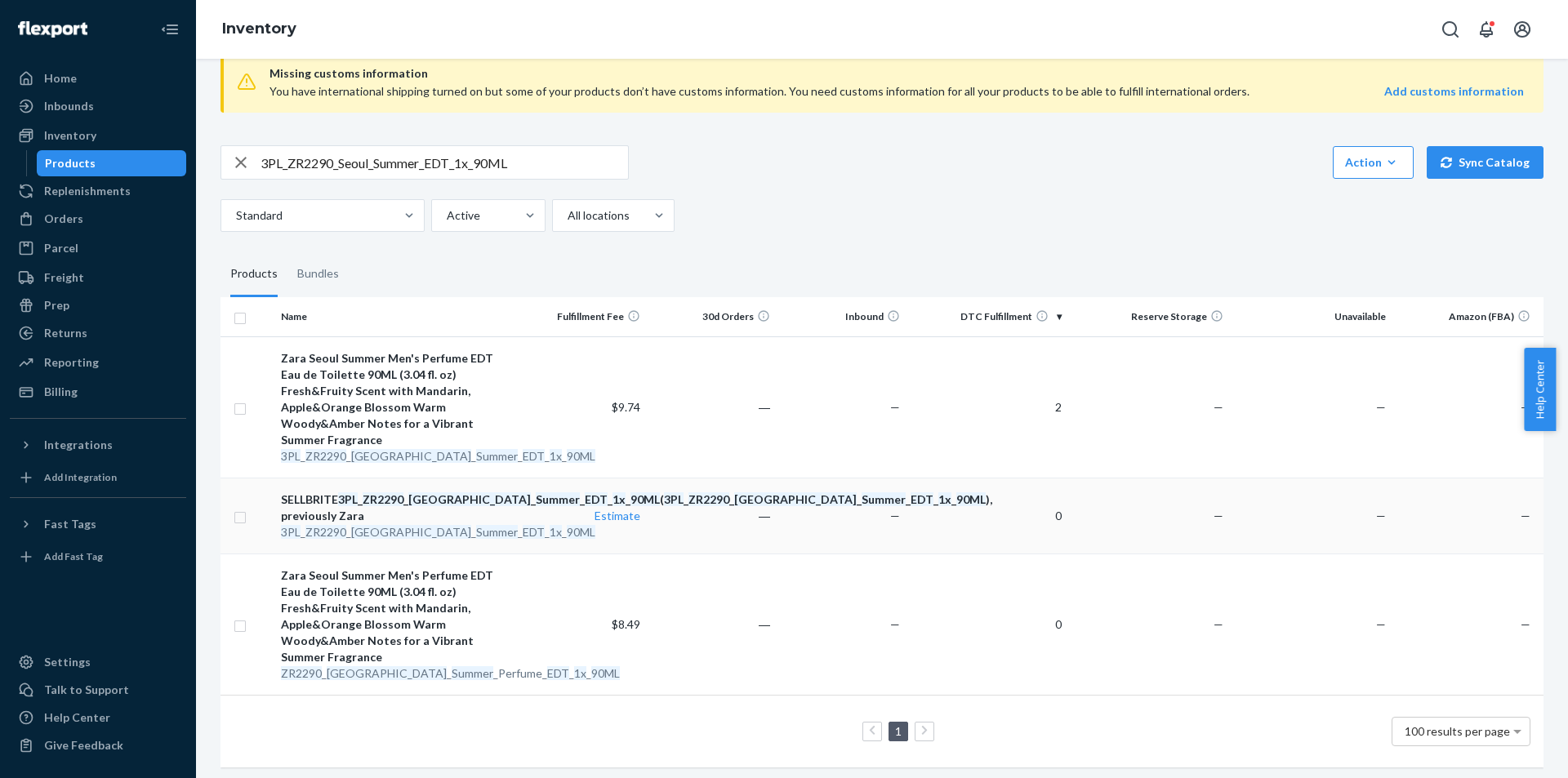
scroll to position [51, 0]
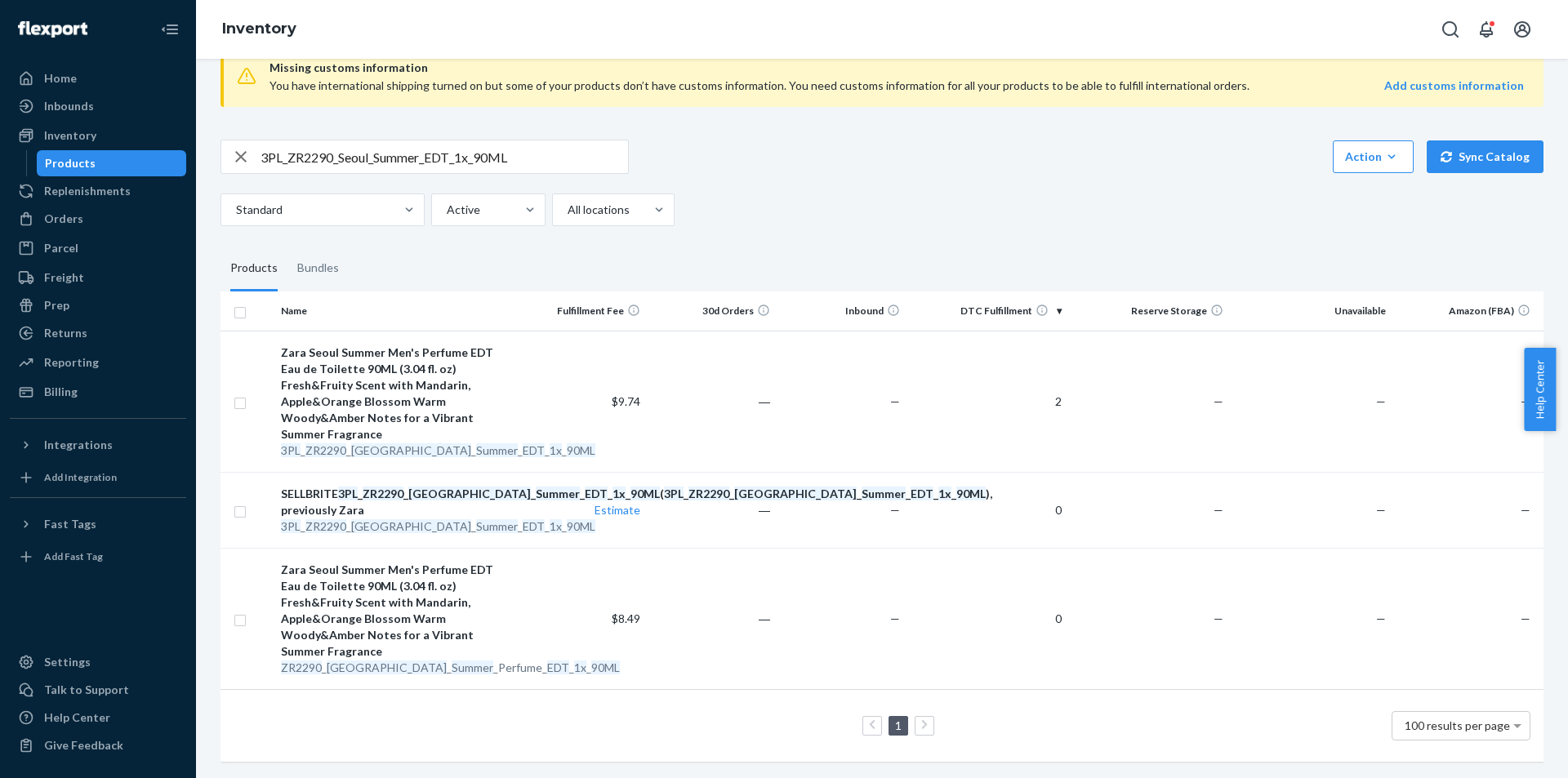
click at [401, 141] on input "3PL_ZR2290_Seoul_Summer_EDT_1x_90ML" at bounding box center [444, 157] width 368 height 33
paste input "790_Seoul_EDT_15"
type input "3PL_ZR2790_Seoul_EDT_150ML"
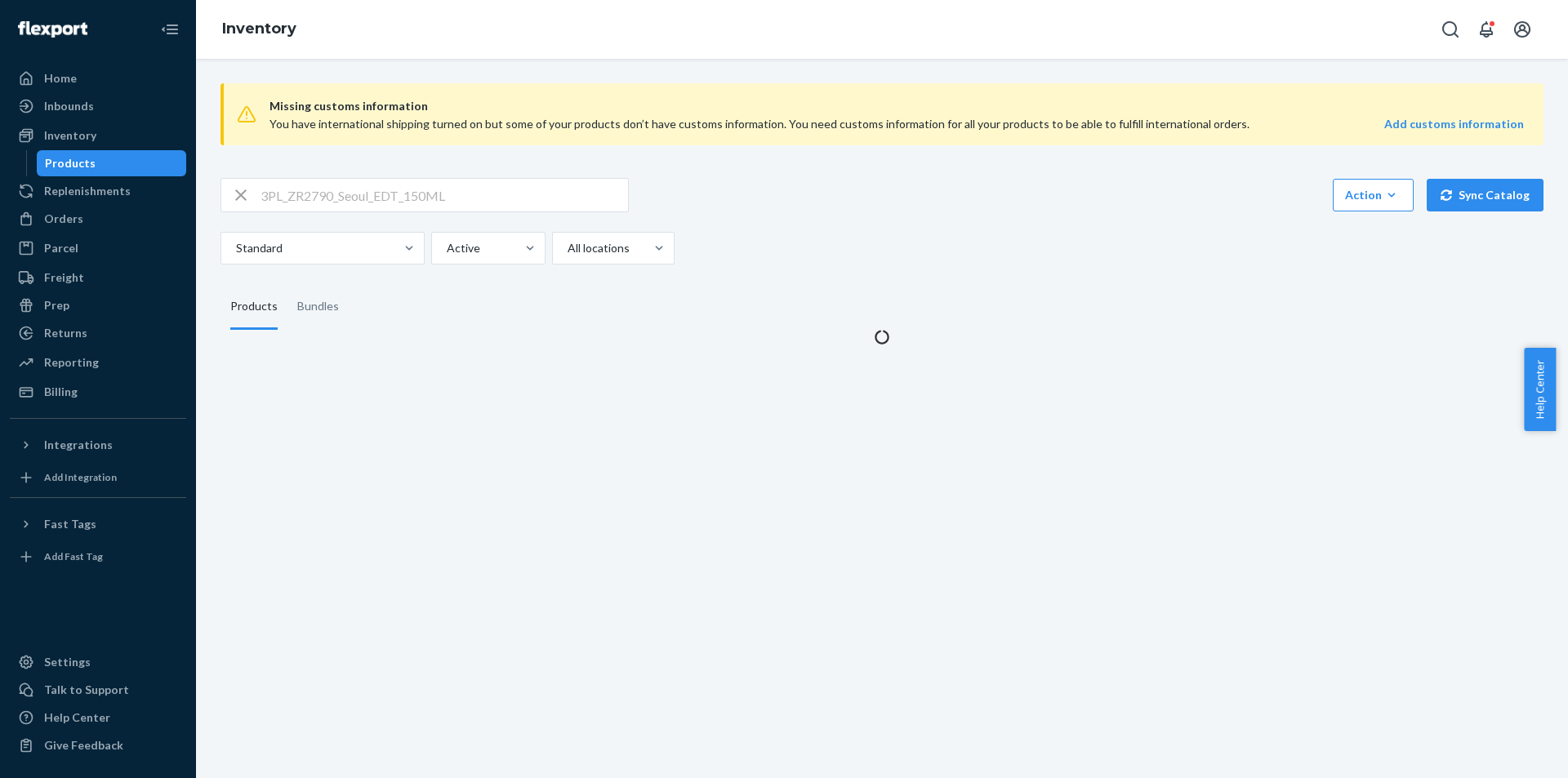
scroll to position [0, 0]
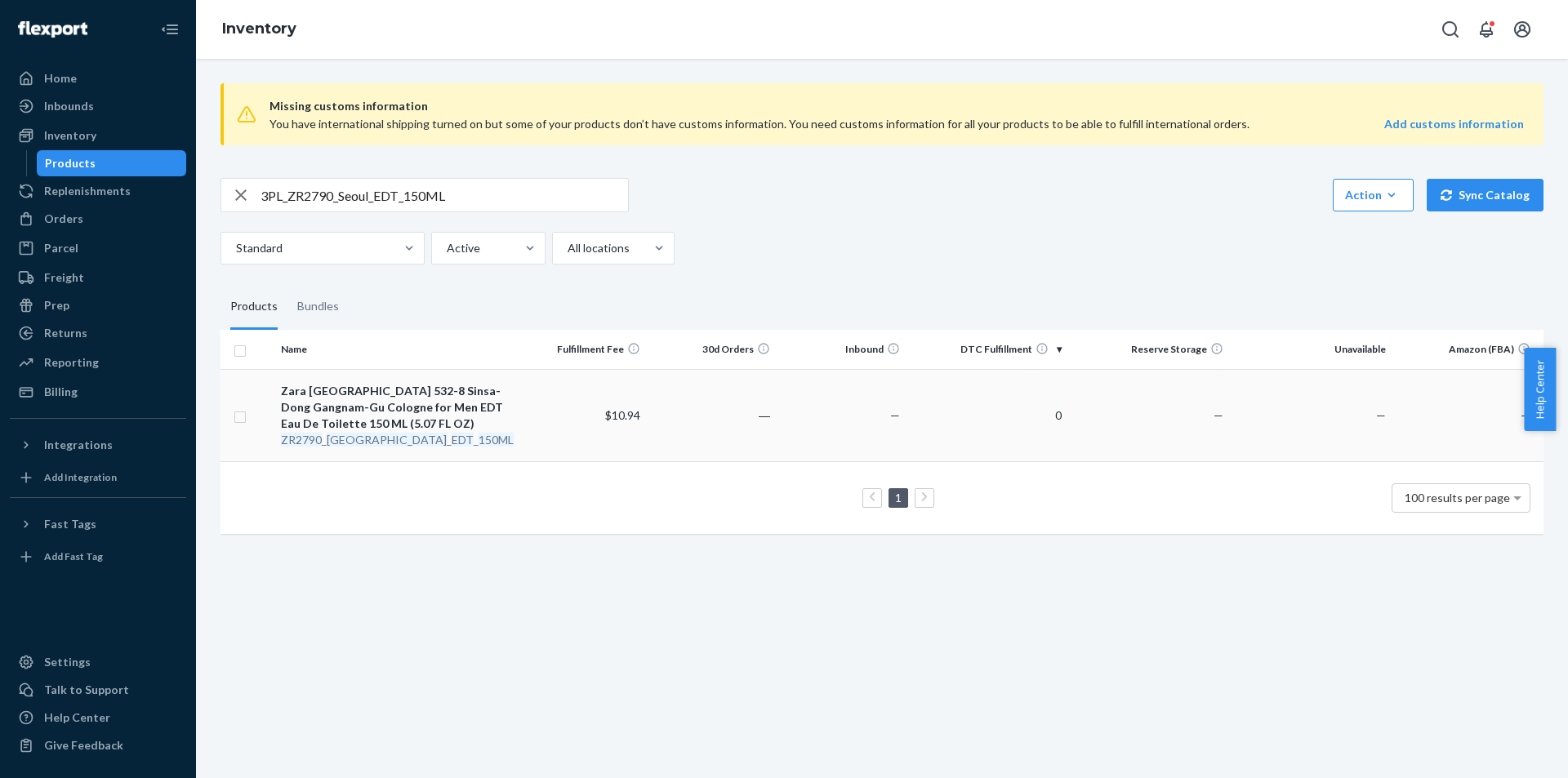
click at [382, 430] on div "Zara [GEOGRAPHIC_DATA] 532-8 Sinsa-Dong Gangnam-Gu Cologne for Men EDT Eau De T…" at bounding box center [396, 407] width 231 height 49
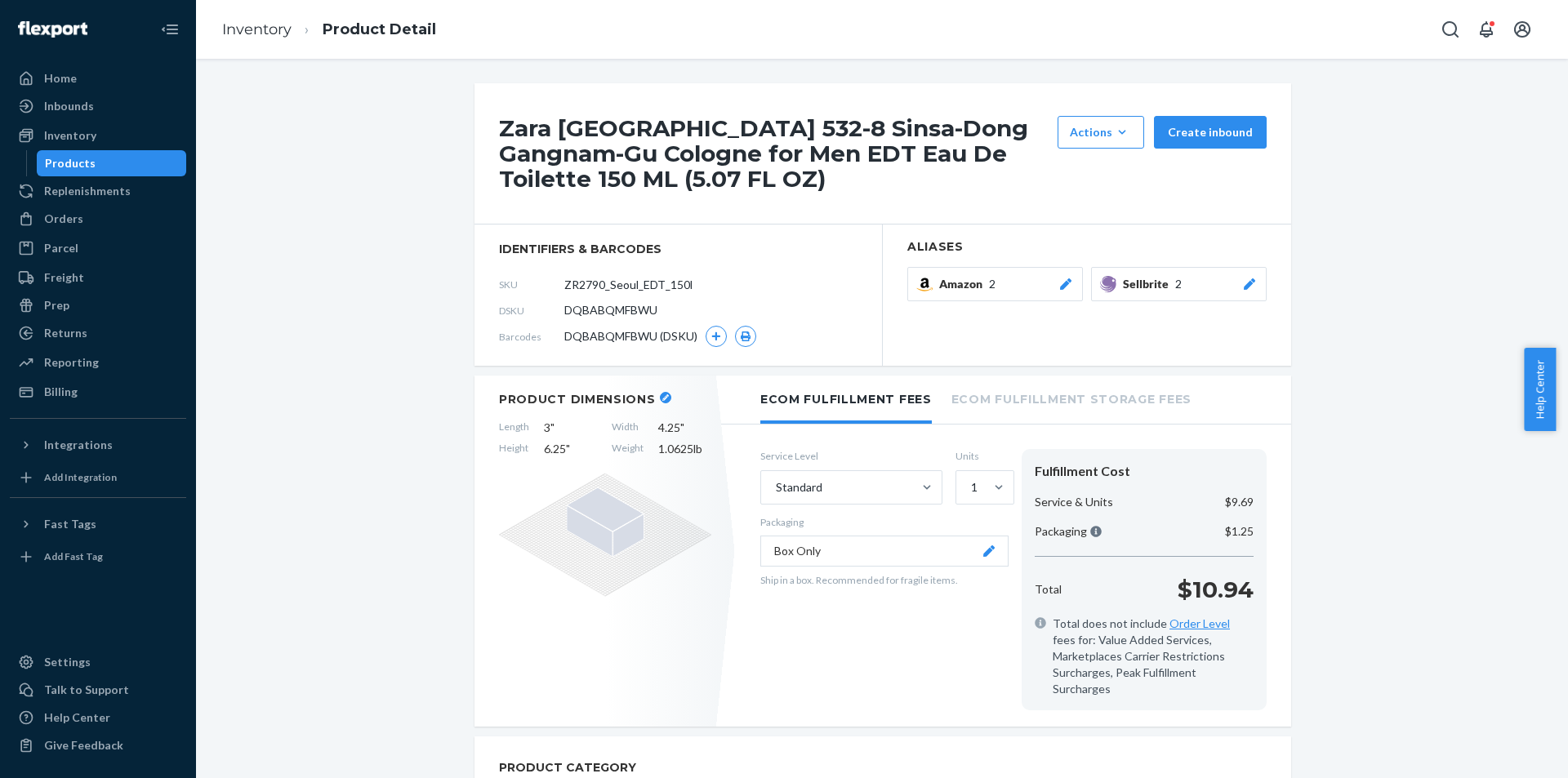
click at [1241, 290] on div at bounding box center [1249, 284] width 16 height 16
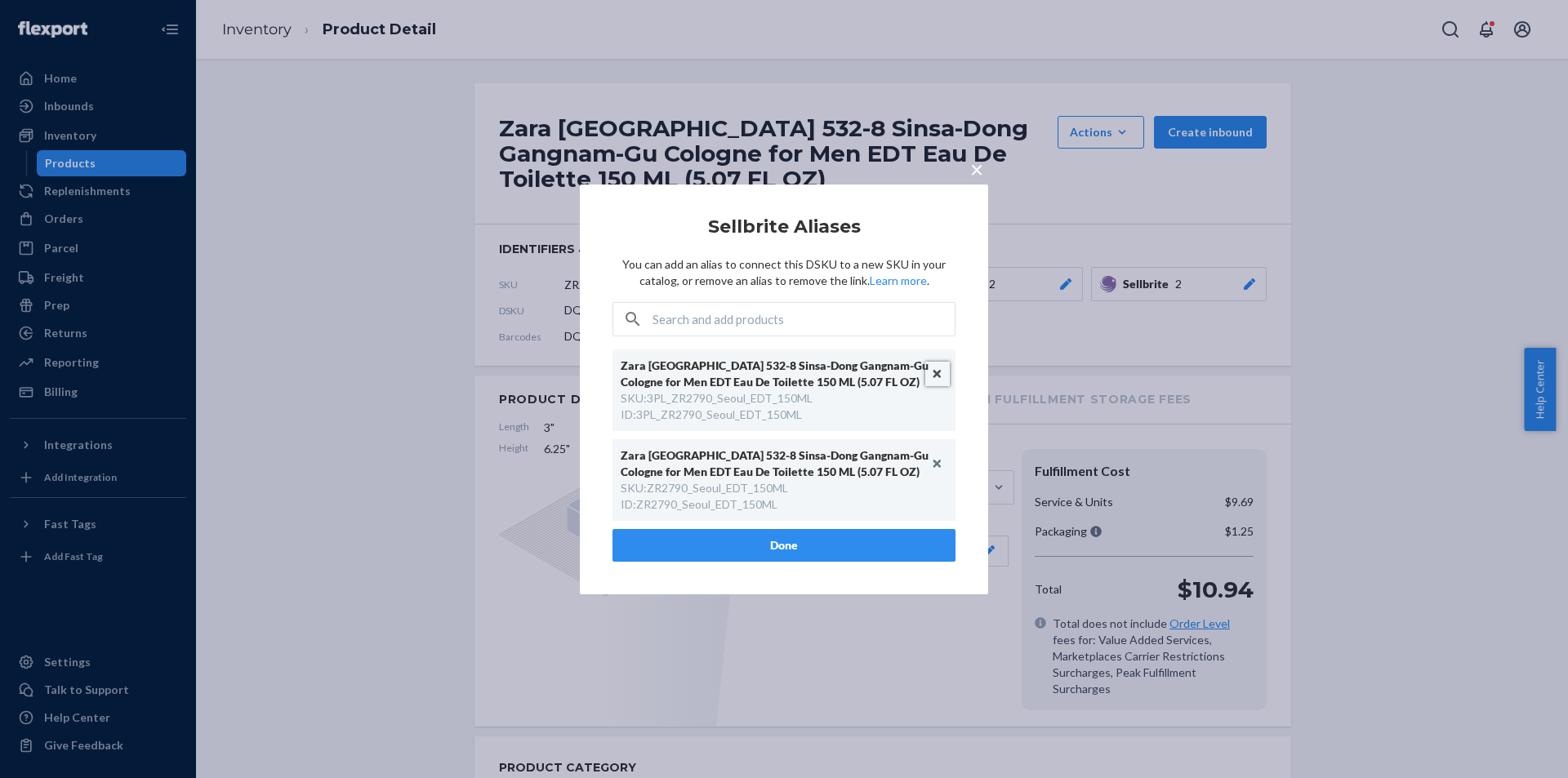
click at [936, 373] on button "Unlink" at bounding box center [937, 374] width 25 height 25
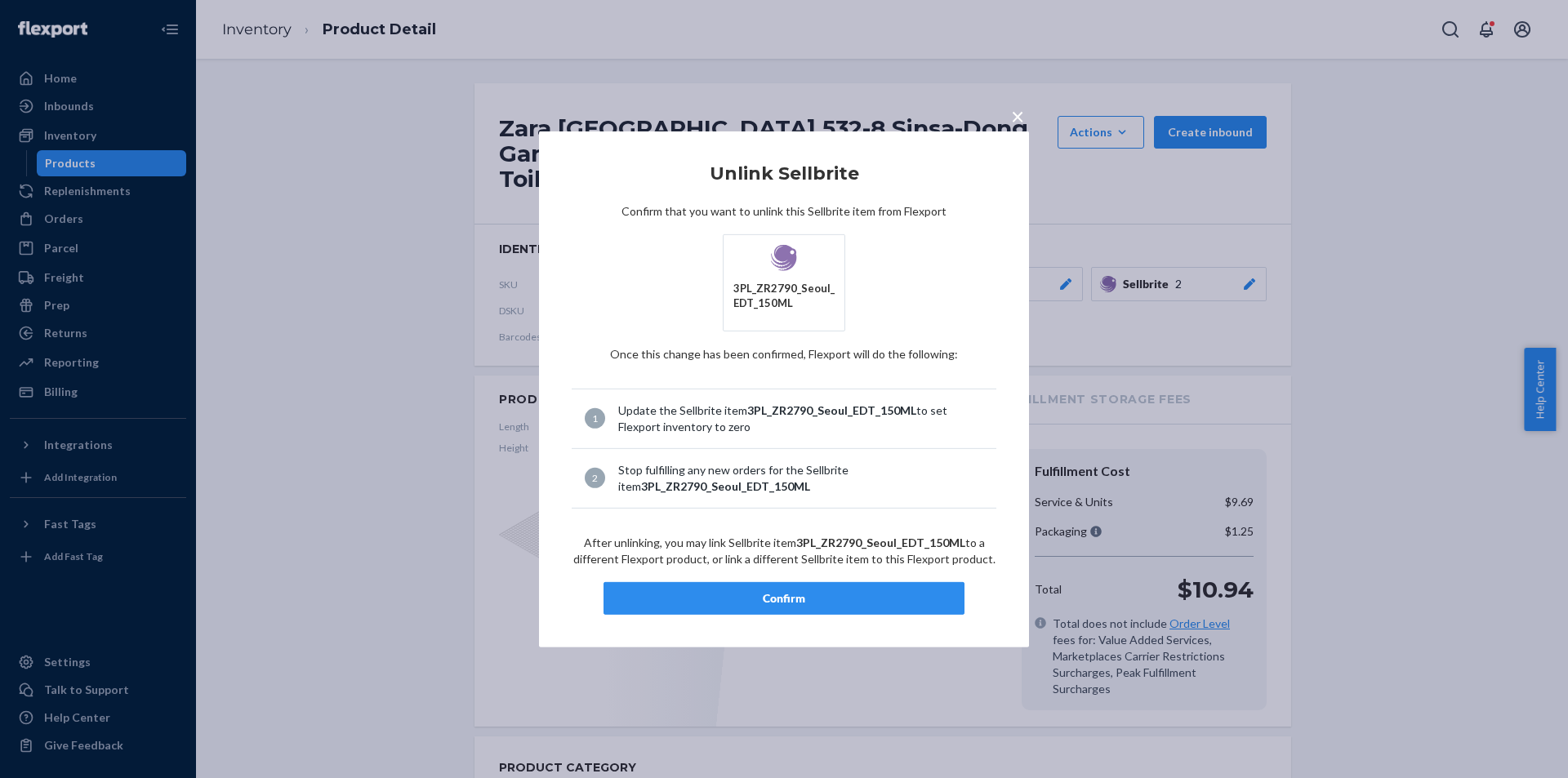
click at [835, 602] on div "Confirm" at bounding box center [784, 598] width 333 height 16
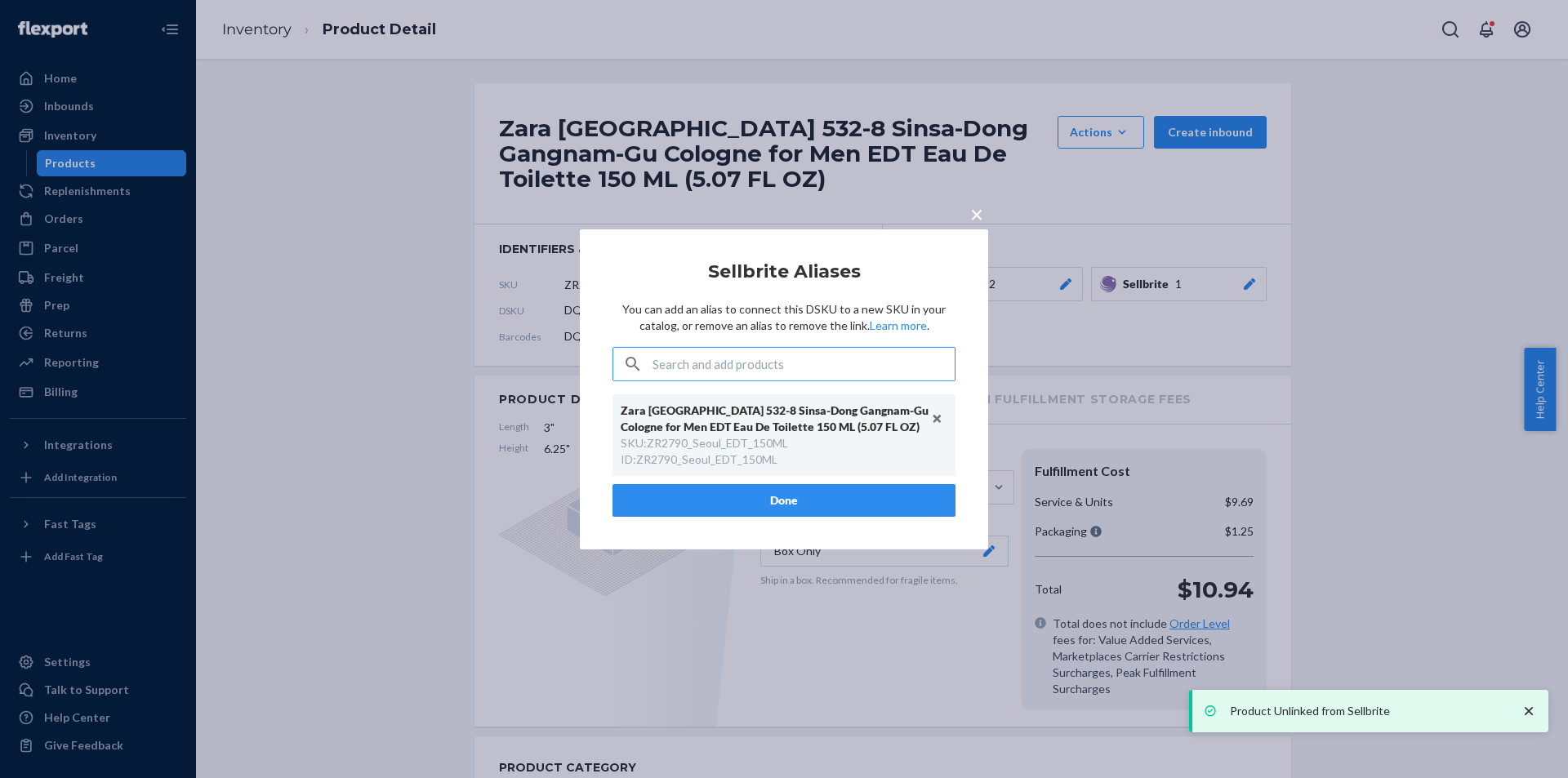
click at [813, 494] on button "Done" at bounding box center [784, 500] width 343 height 33
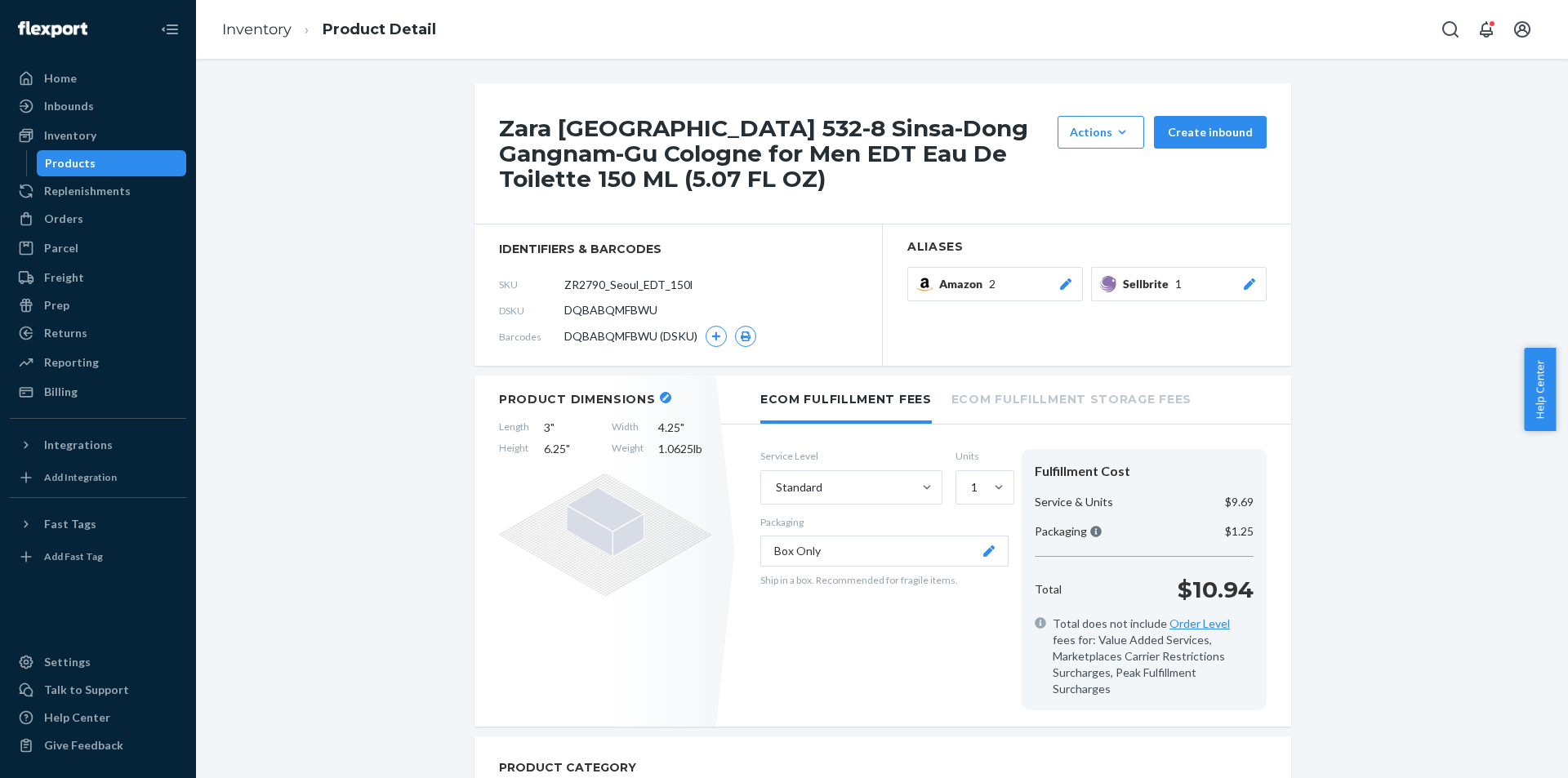
click at [111, 170] on div "Products" at bounding box center [111, 163] width 147 height 23
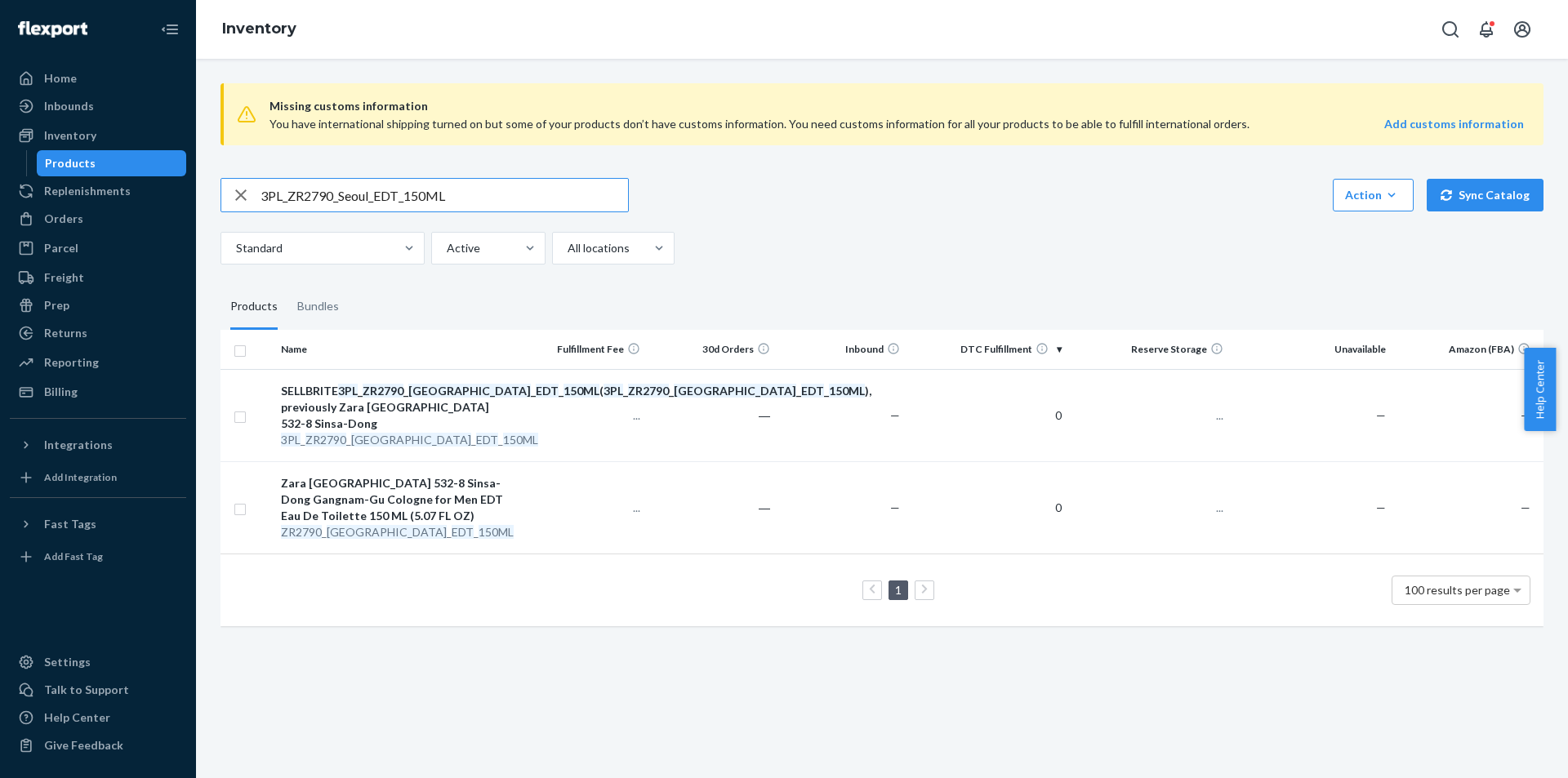
click at [460, 198] on input "3PL_ZR2790_Seoul_EDT_150ML" at bounding box center [444, 195] width 368 height 33
type input "3PL_ZR1790_Sensual_Vanilla_EDP_30ML"
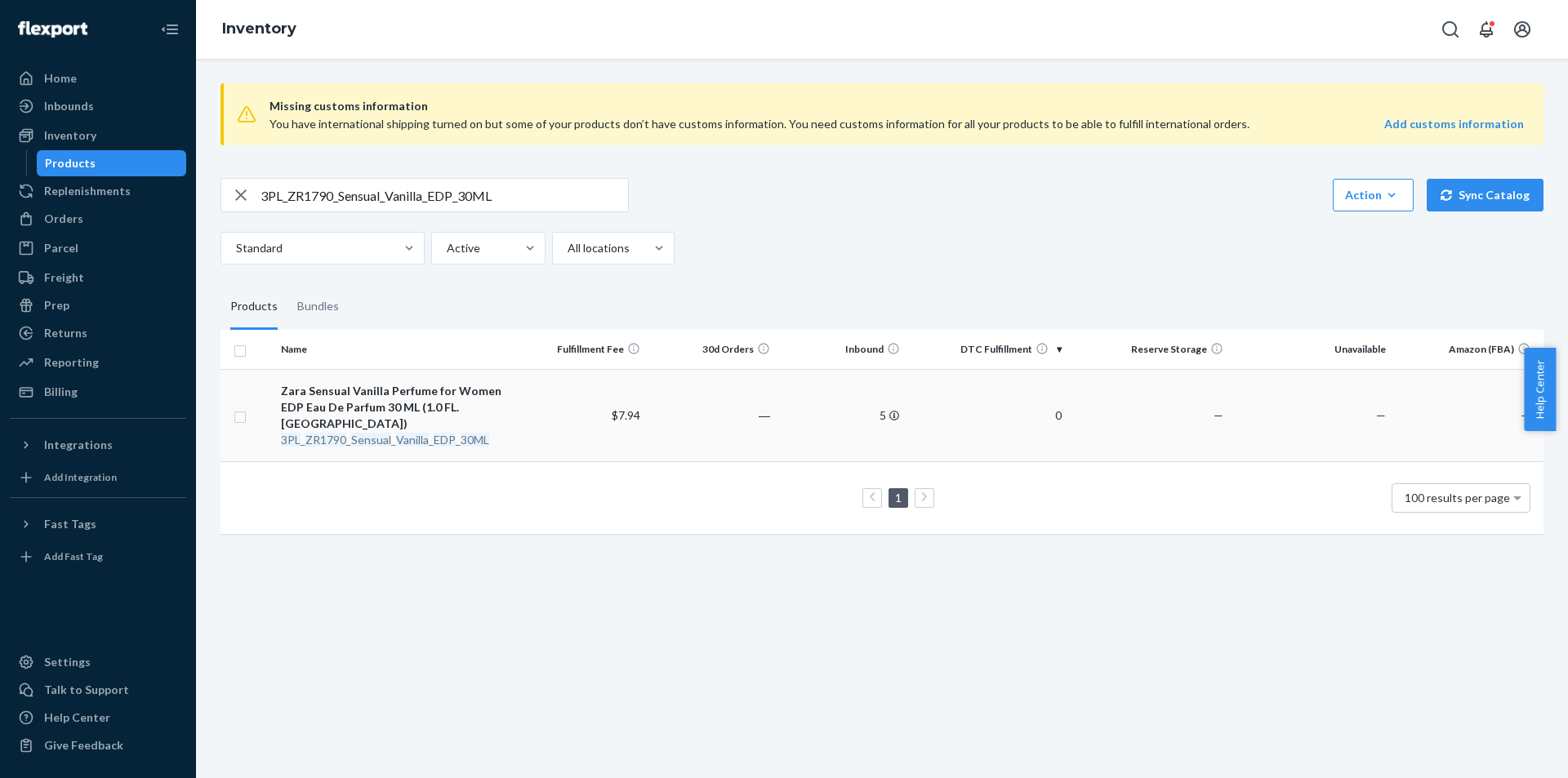
click at [437, 433] on em "EDP" at bounding box center [445, 440] width 22 height 14
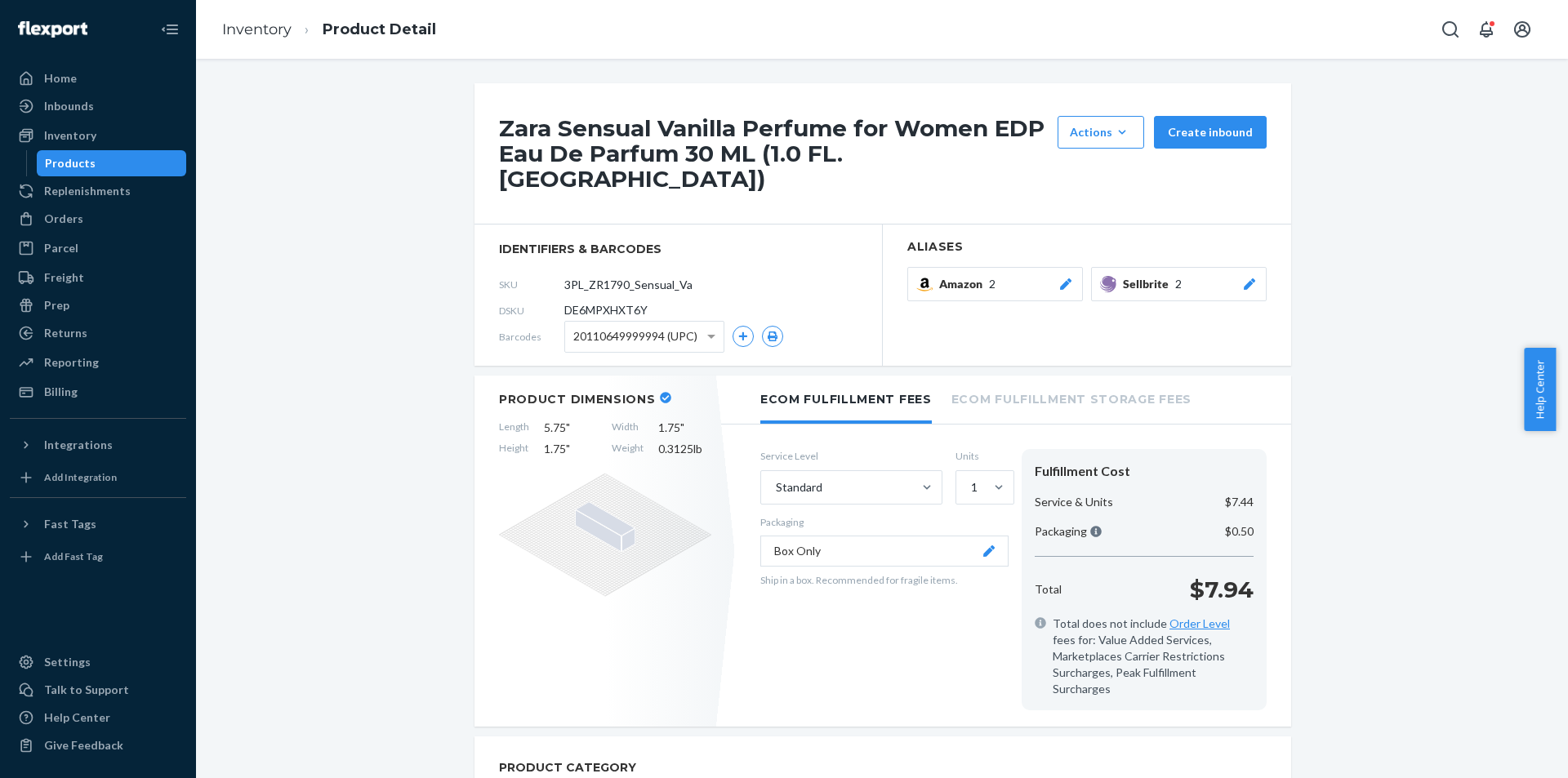
click at [1241, 278] on icon at bounding box center [1249, 284] width 16 height 11
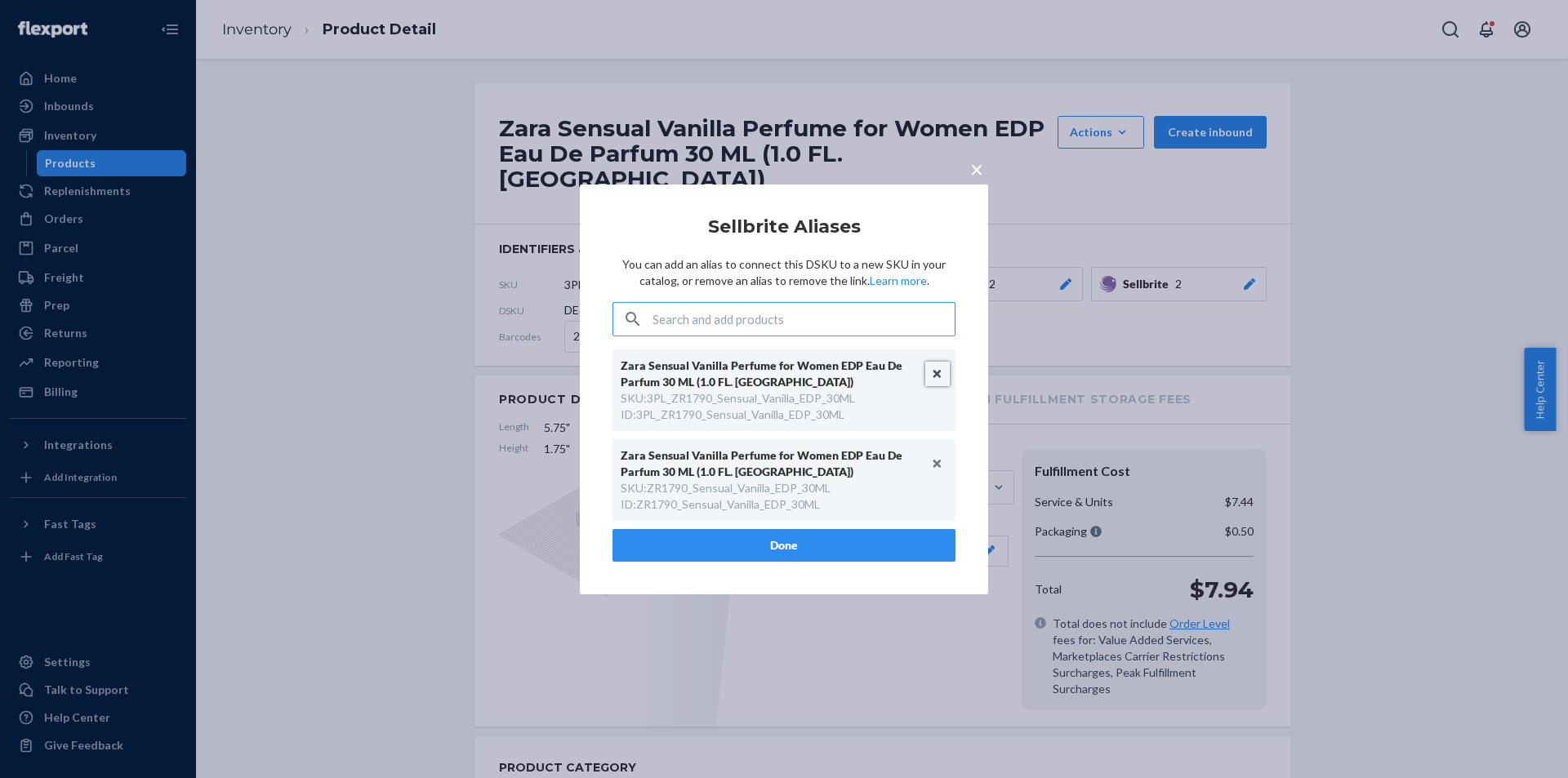
click at [935, 374] on button "Unlink" at bounding box center [937, 374] width 25 height 25
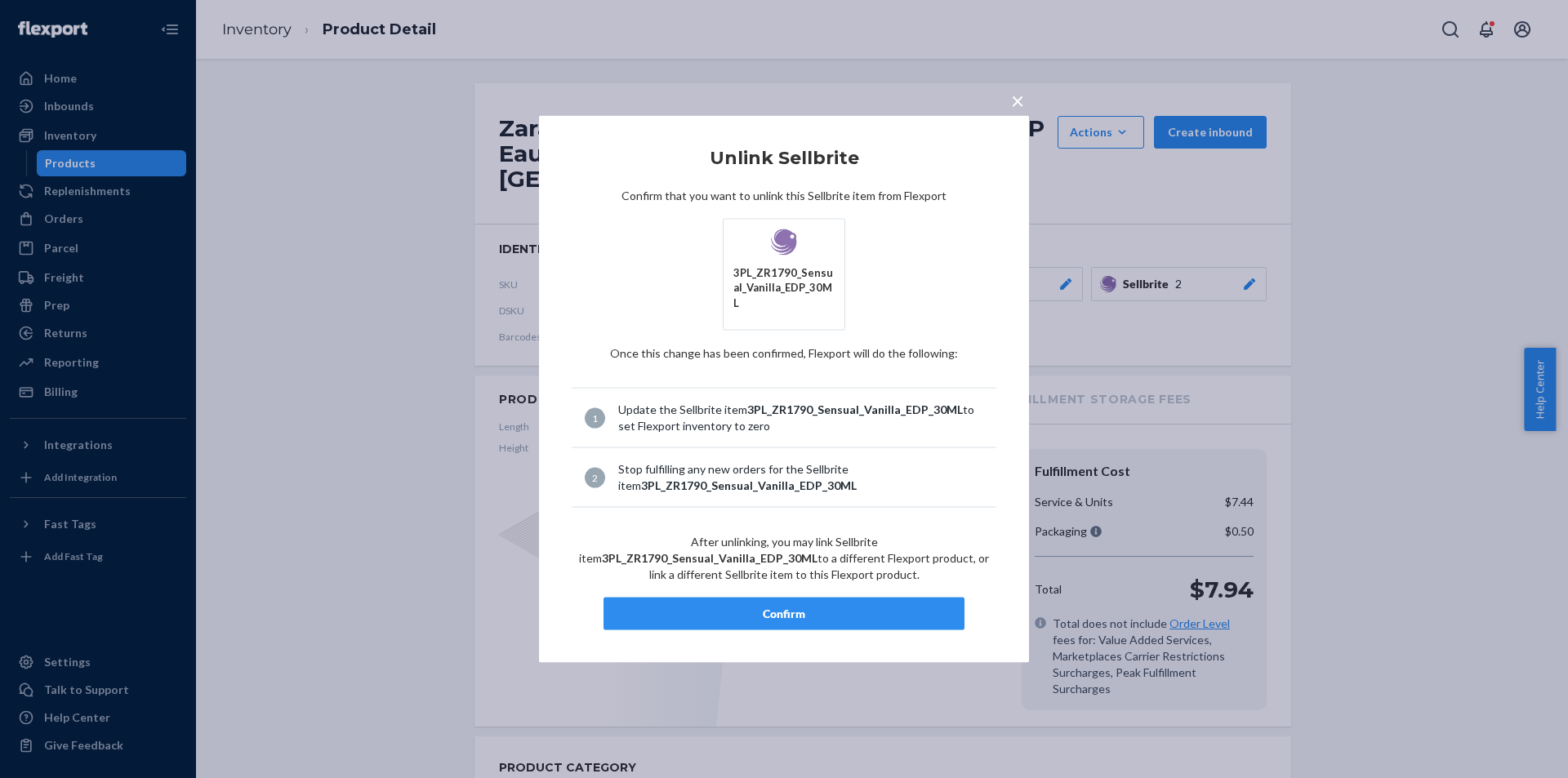
click at [832, 606] on div "Confirm" at bounding box center [784, 613] width 333 height 16
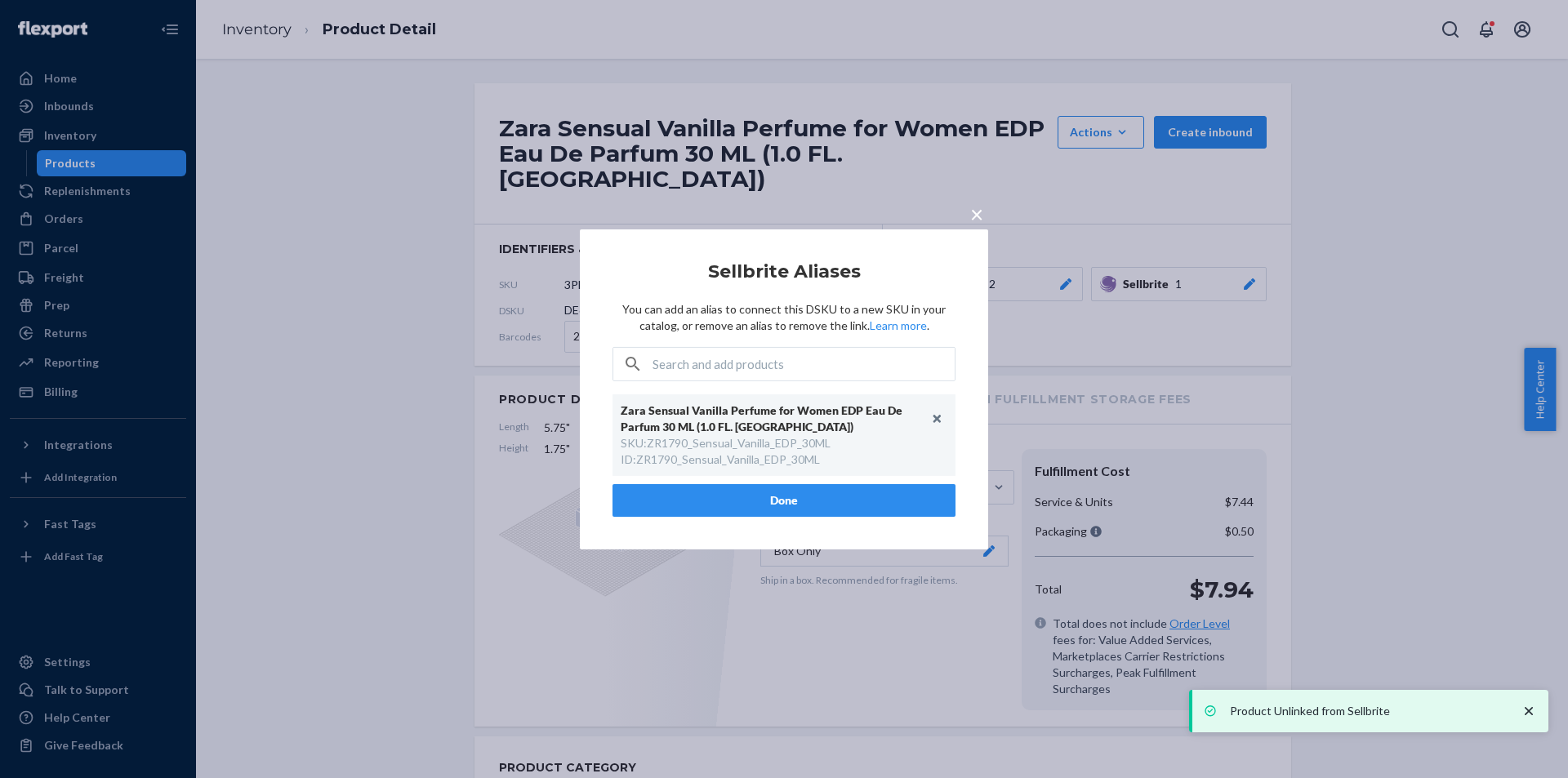
click at [758, 500] on button "Done" at bounding box center [784, 500] width 343 height 33
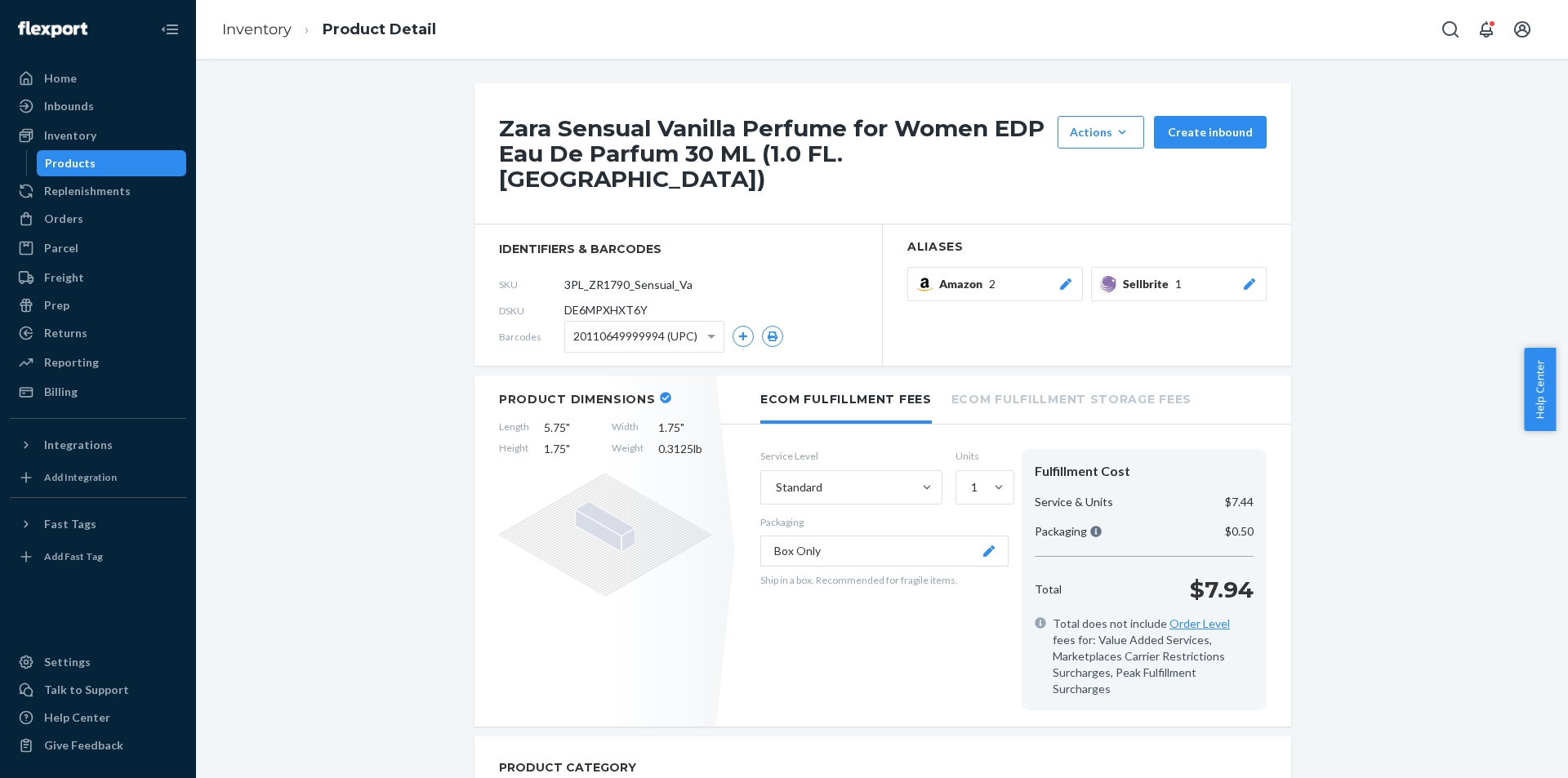
click at [137, 169] on div "Products" at bounding box center [111, 163] width 147 height 23
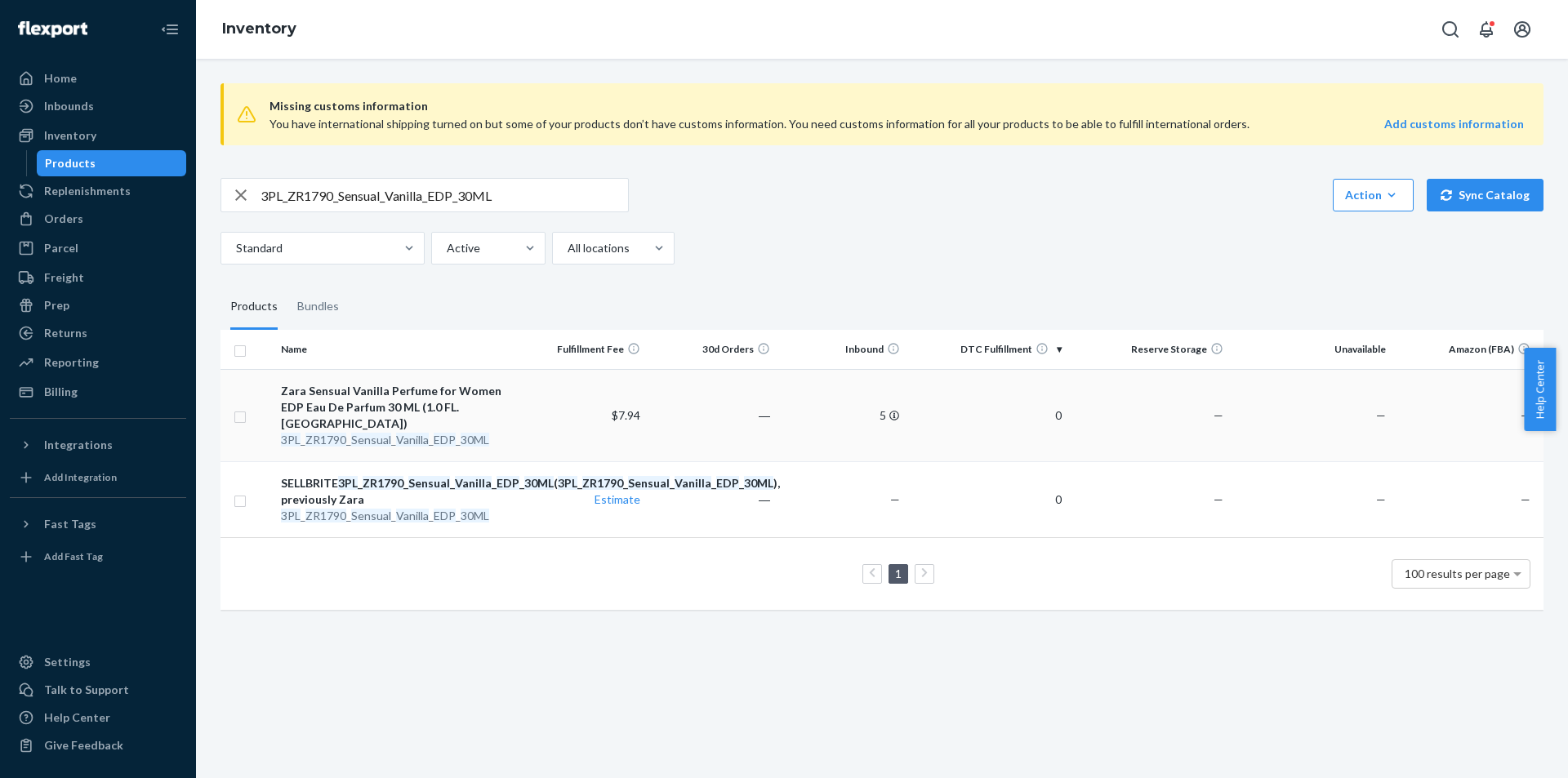
click at [383, 433] on em "Sensual" at bounding box center [371, 440] width 40 height 14
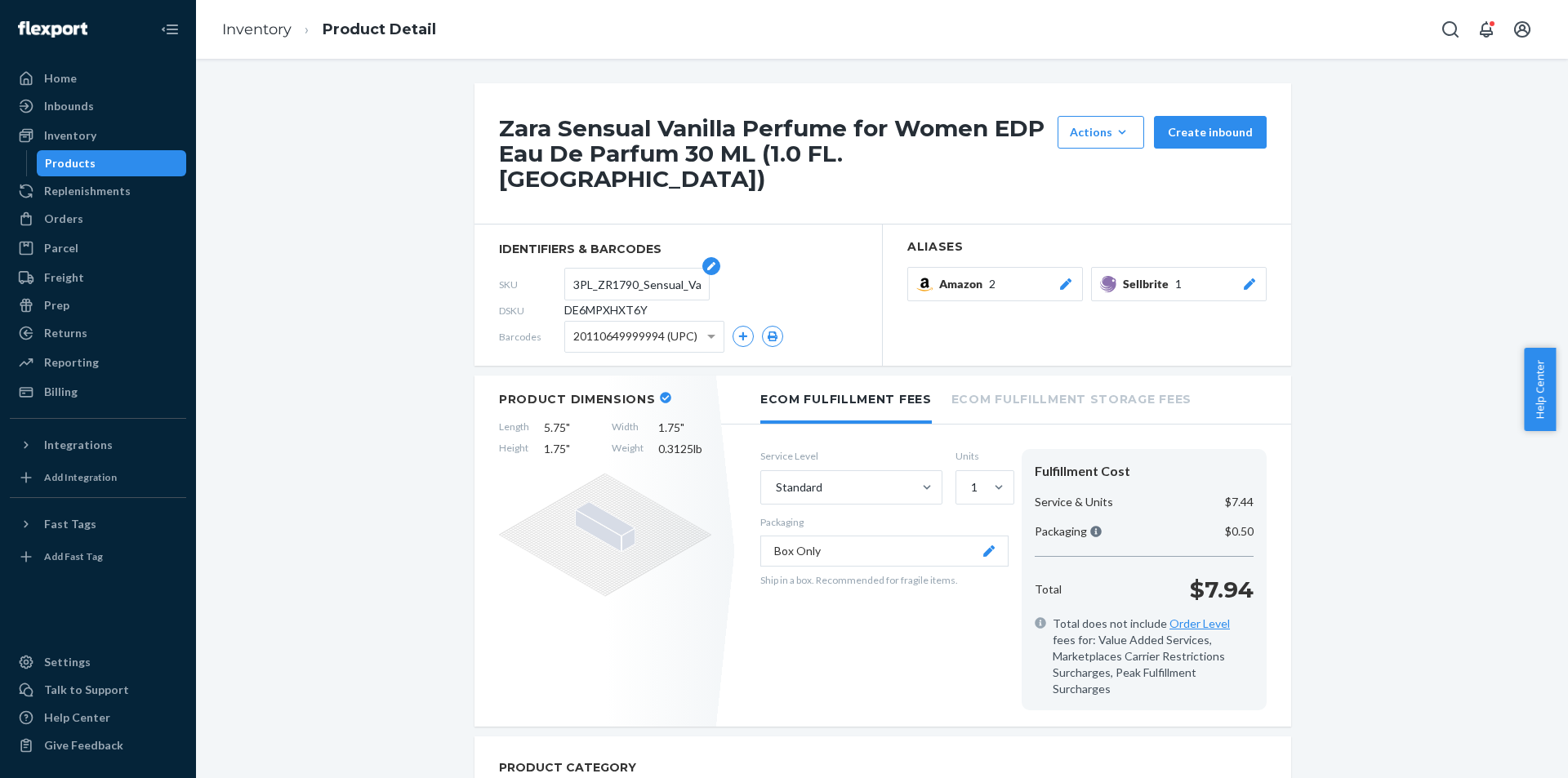
click at [620, 268] on input "3PL_ZR1790_Sensual_Vanilla_EDP_30ML" at bounding box center [637, 284] width 128 height 31
paste input "text"
type input "ZR1790_Sensual_Vanilla_EDP_30ML"
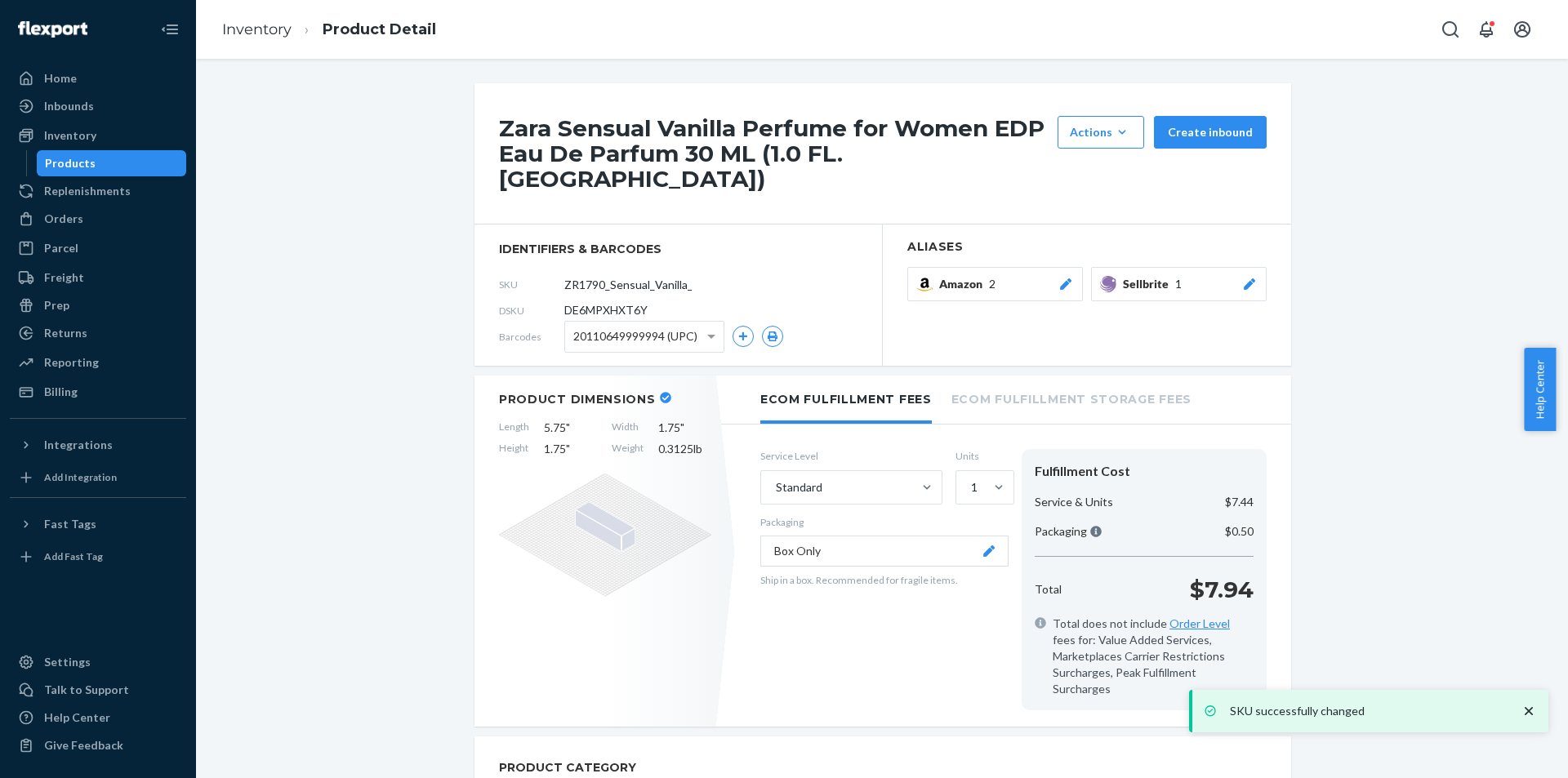
click at [92, 164] on div "Products" at bounding box center [111, 163] width 147 height 23
